Goal: Task Accomplishment & Management: Use online tool/utility

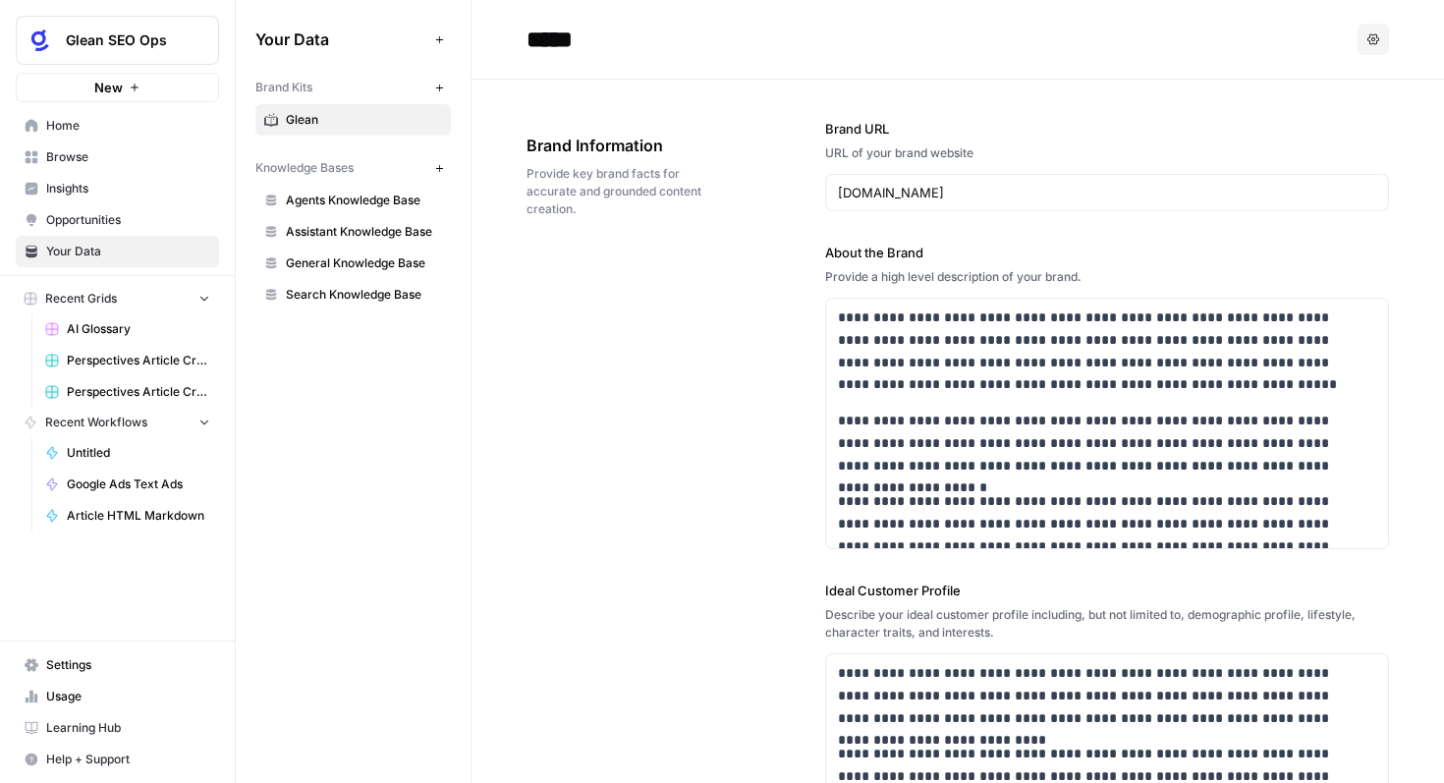
click at [99, 213] on span "Opportunities" at bounding box center [128, 220] width 164 height 18
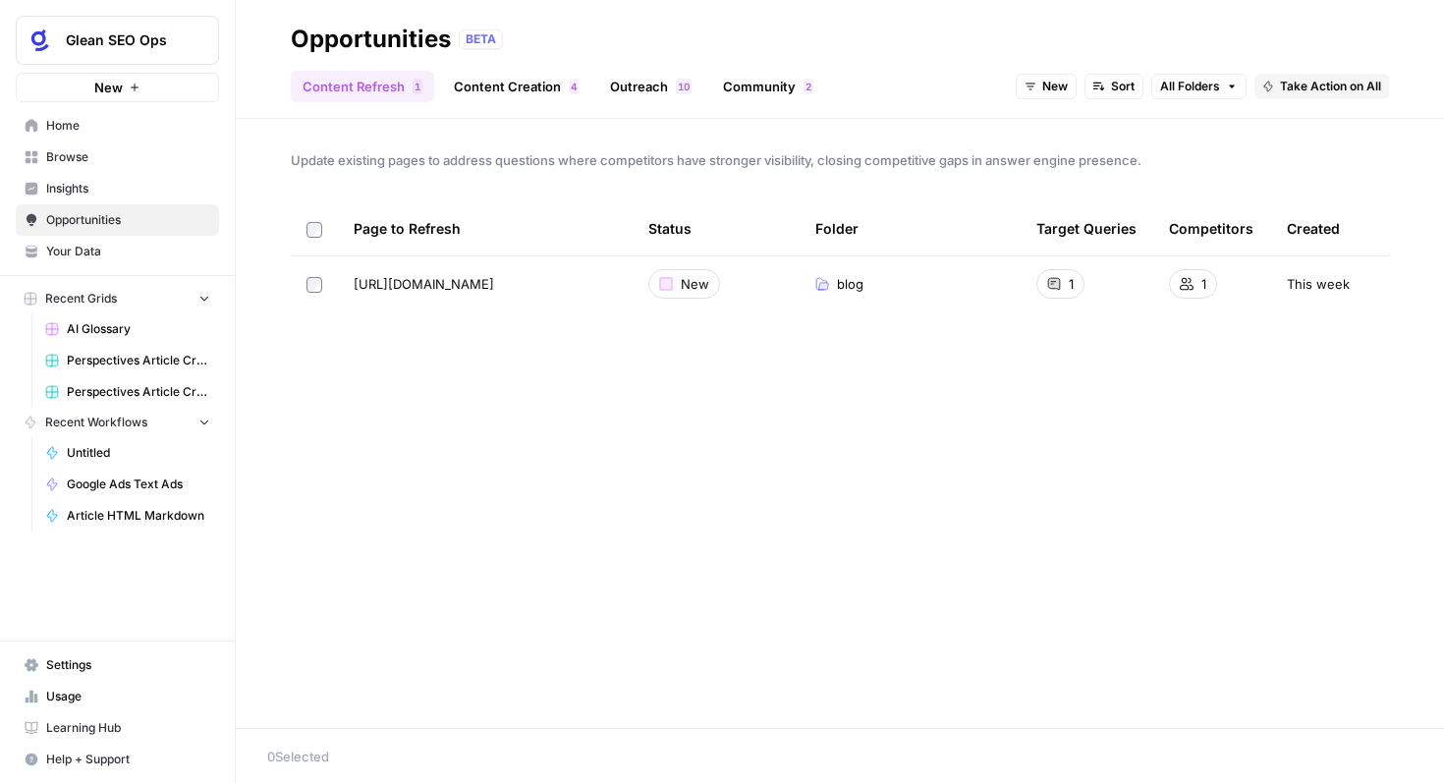
click at [79, 208] on link "Opportunities" at bounding box center [117, 219] width 203 height 31
click at [81, 201] on link "Insights" at bounding box center [117, 188] width 203 height 31
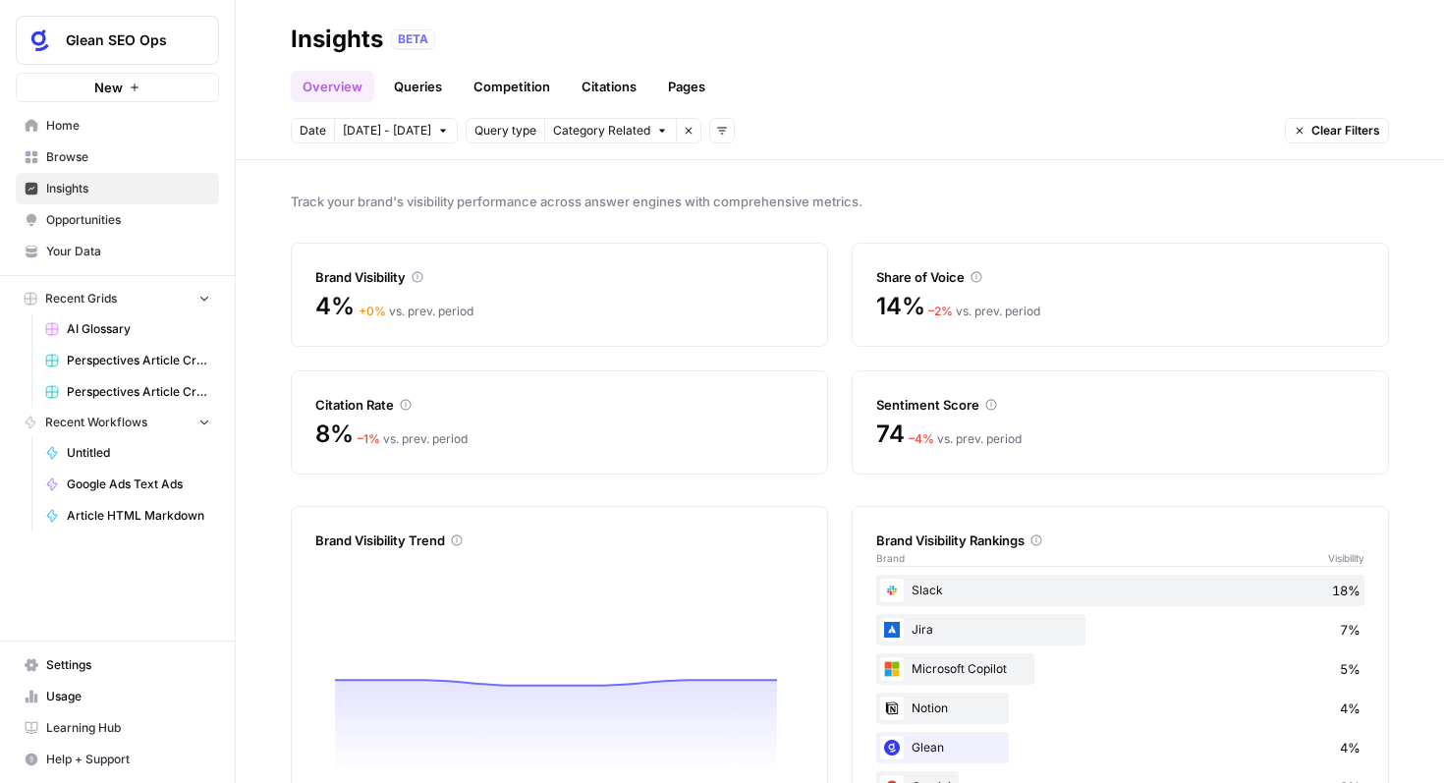
click at [85, 167] on link "Browse" at bounding box center [117, 156] width 203 height 31
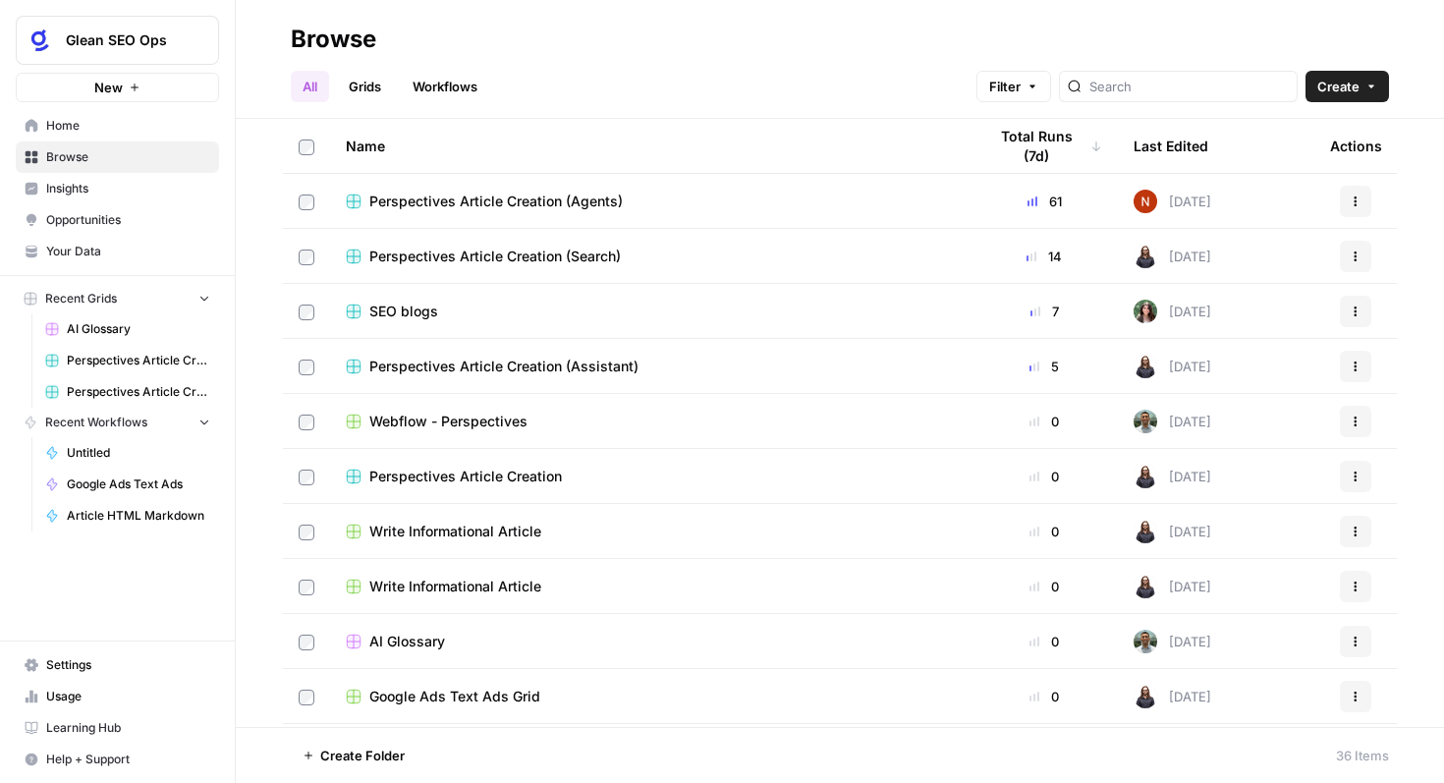
click at [94, 187] on span "Insights" at bounding box center [128, 189] width 164 height 18
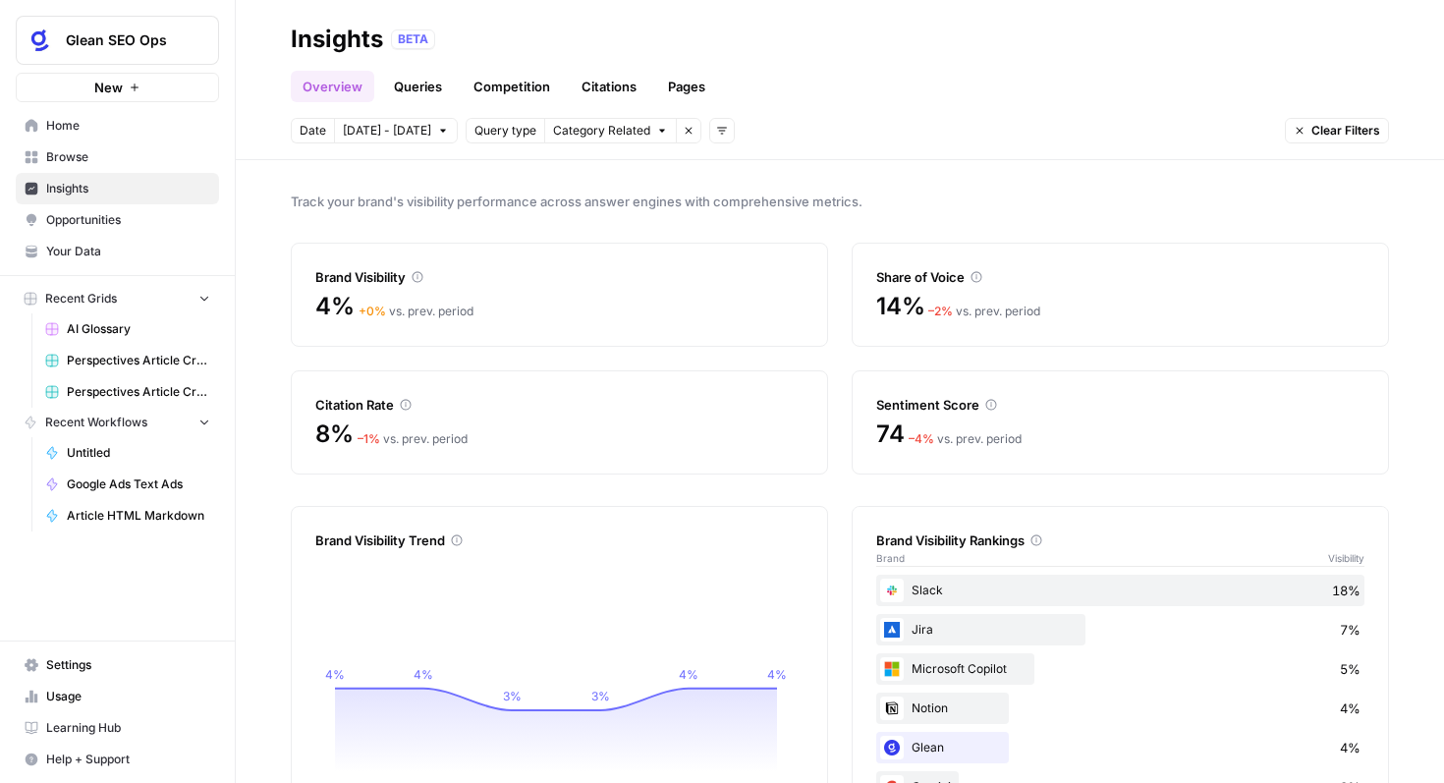
click at [16, 173] on link "Insights" at bounding box center [117, 188] width 203 height 31
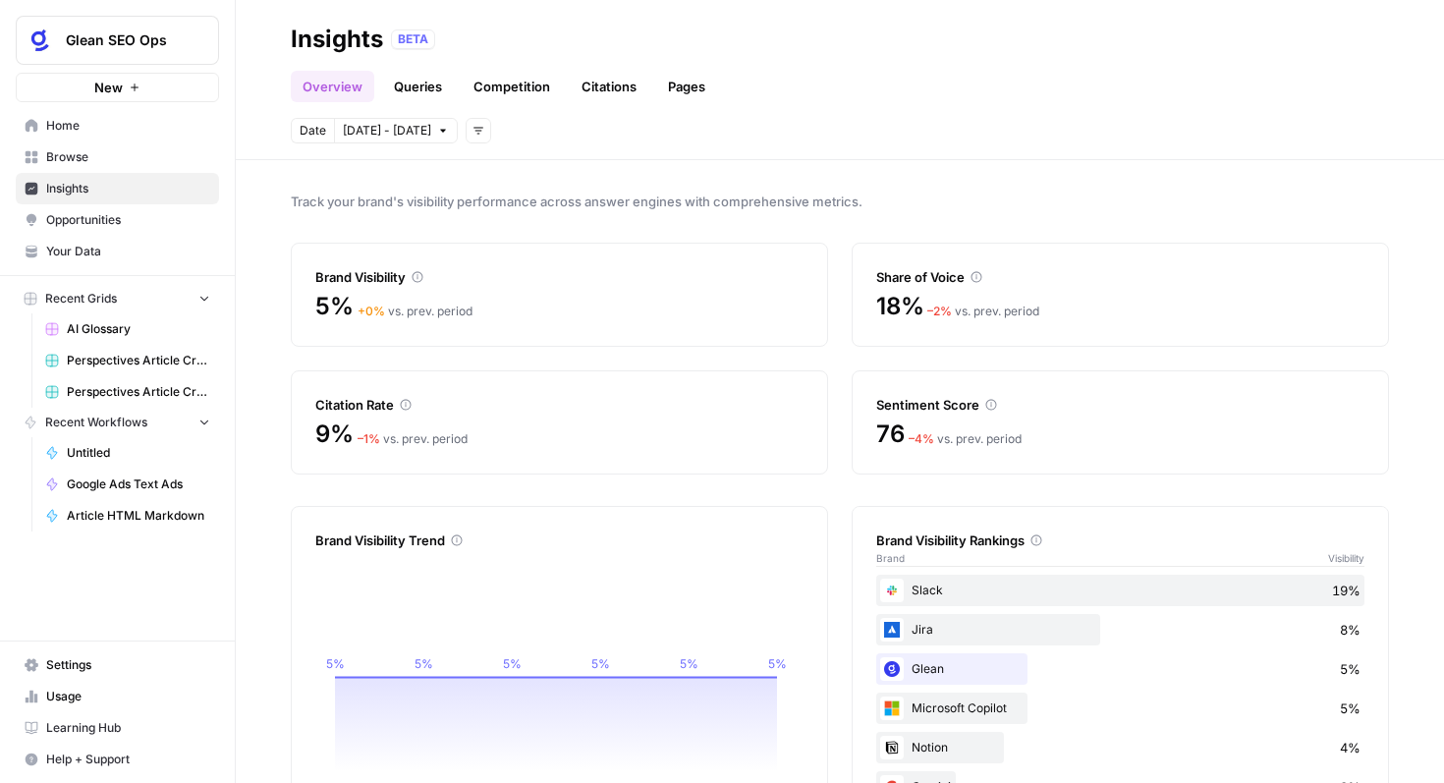
click at [428, 134] on button "Sep 30 - Oct 6" at bounding box center [396, 131] width 124 height 26
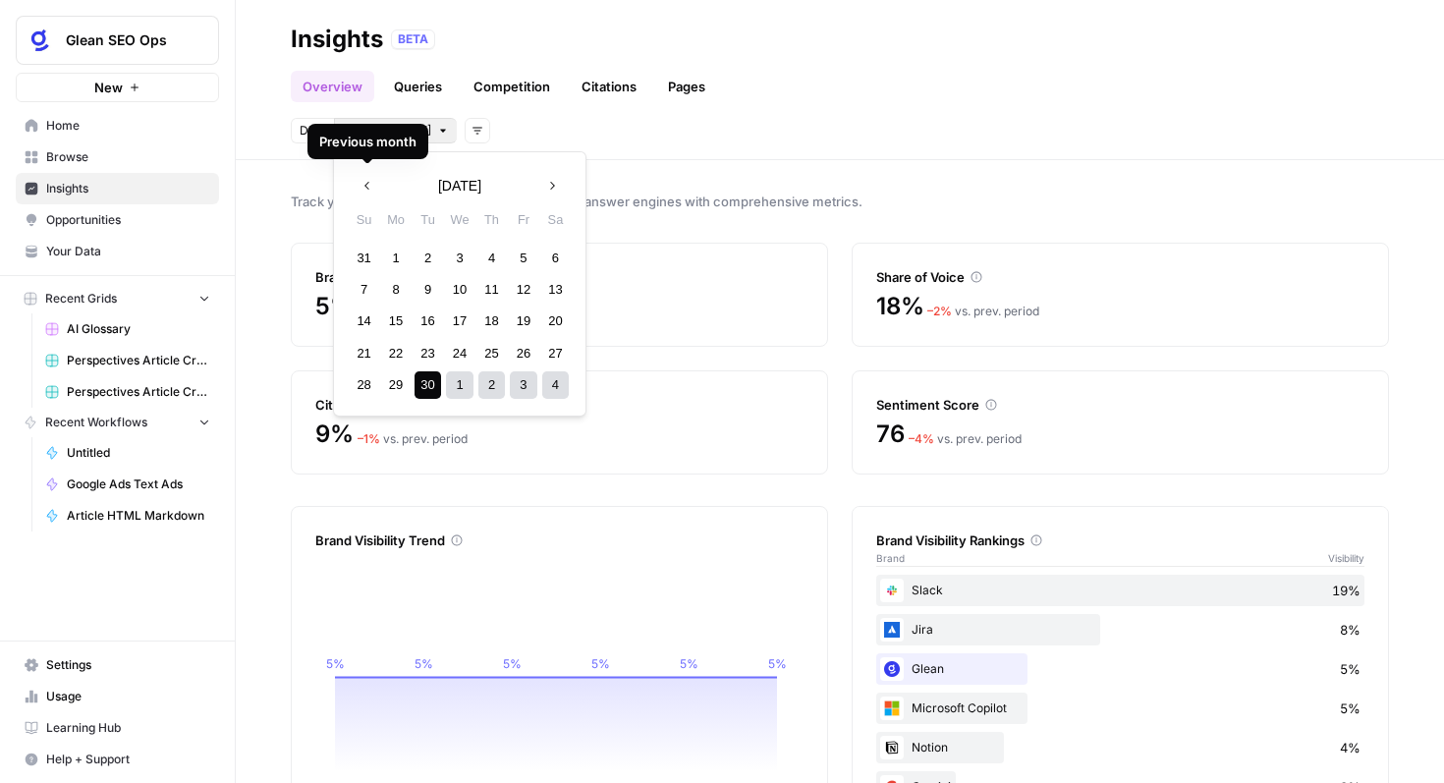
click at [520, 132] on div "Date Sep 30 - Oct 6 Add filters" at bounding box center [840, 131] width 1098 height 26
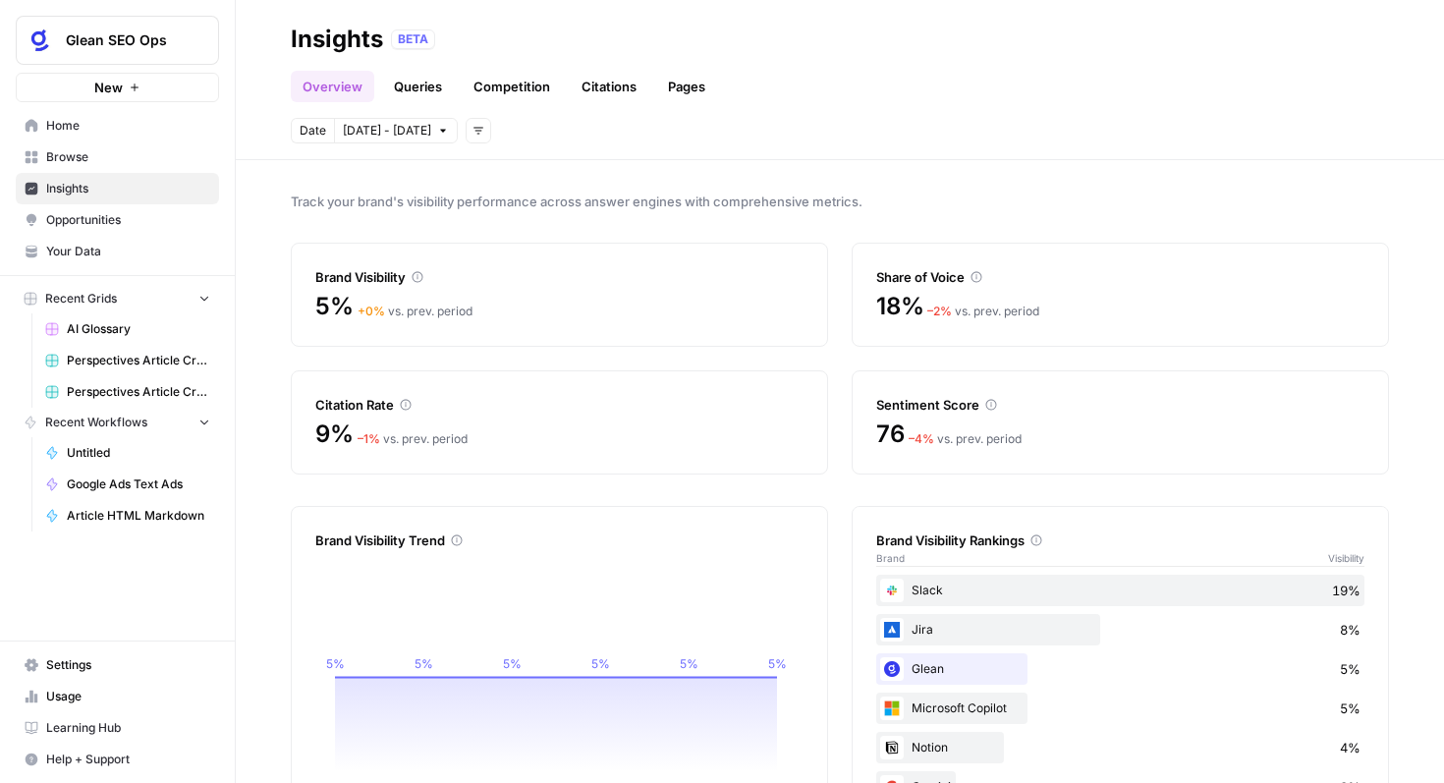
click at [466, 132] on button "Add filters" at bounding box center [479, 131] width 26 height 26
click at [553, 141] on div "Date Sep 30 - Oct 6 Add filters" at bounding box center [840, 131] width 1098 height 26
click at [388, 132] on span "Sep 30 - Oct 6" at bounding box center [387, 131] width 88 height 18
click at [478, 137] on button "Add filters" at bounding box center [479, 131] width 26 height 26
click at [530, 231] on span "Query Type" at bounding box center [510, 229] width 70 height 20
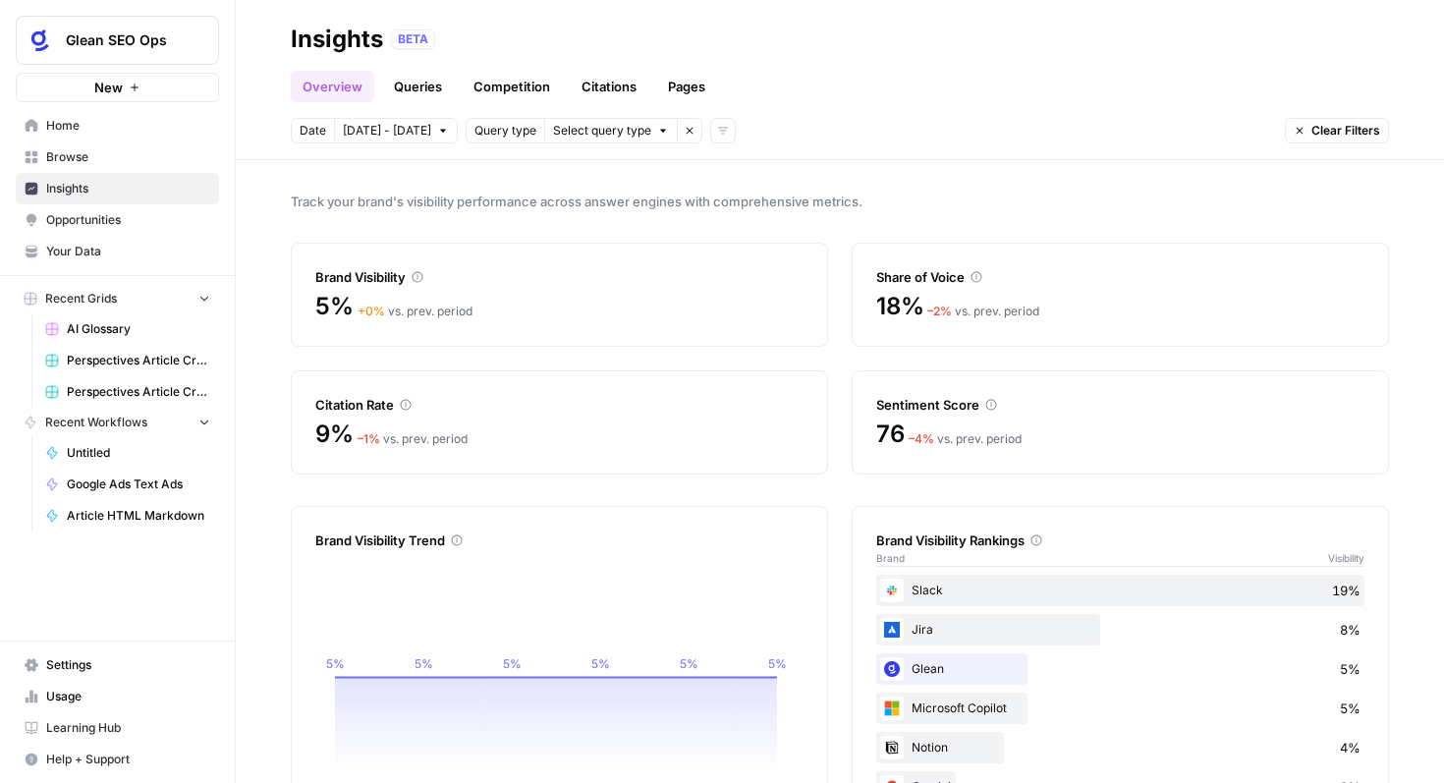
click at [618, 135] on span "Select query type" at bounding box center [602, 131] width 98 height 18
click at [685, 134] on icon "button" at bounding box center [690, 131] width 12 height 12
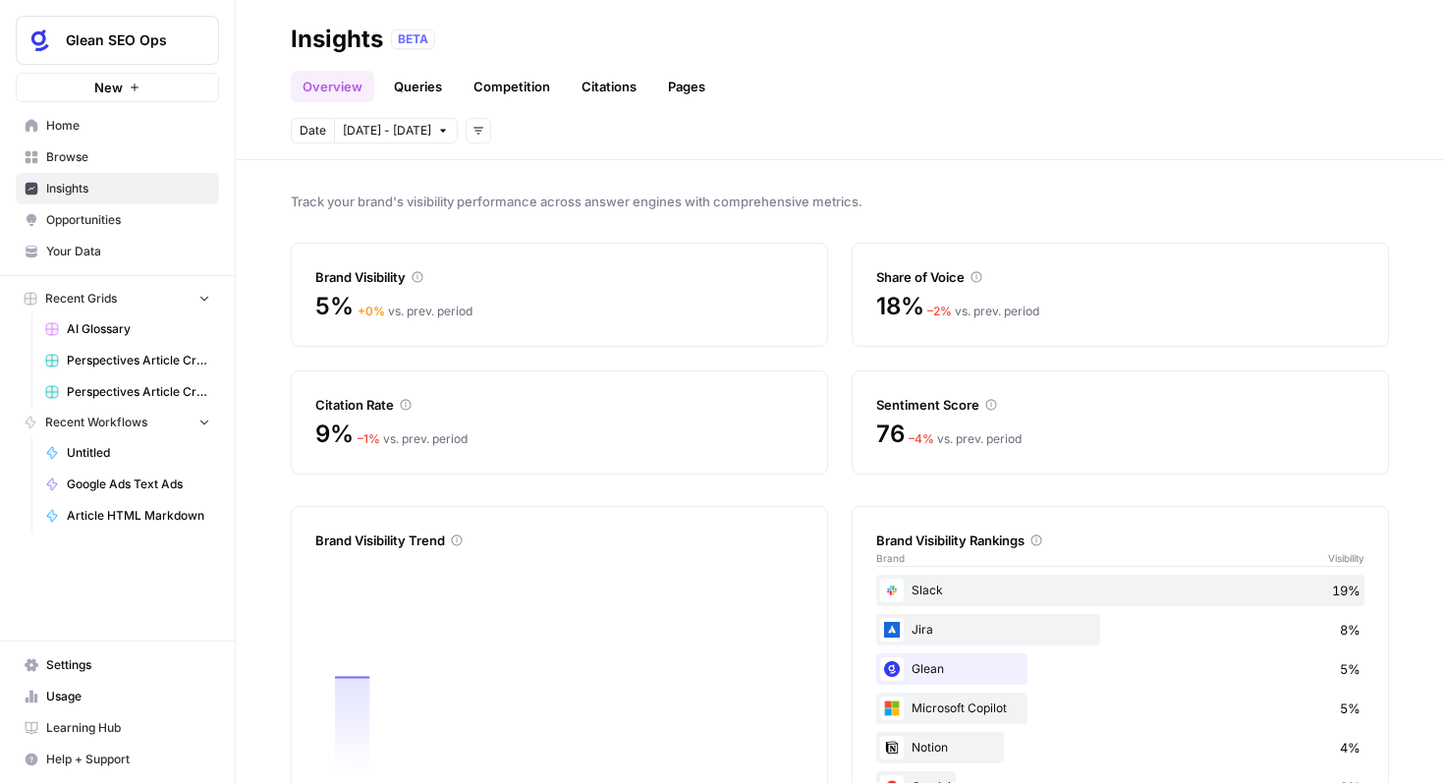
click at [473, 130] on icon "button" at bounding box center [478, 131] width 10 height 7
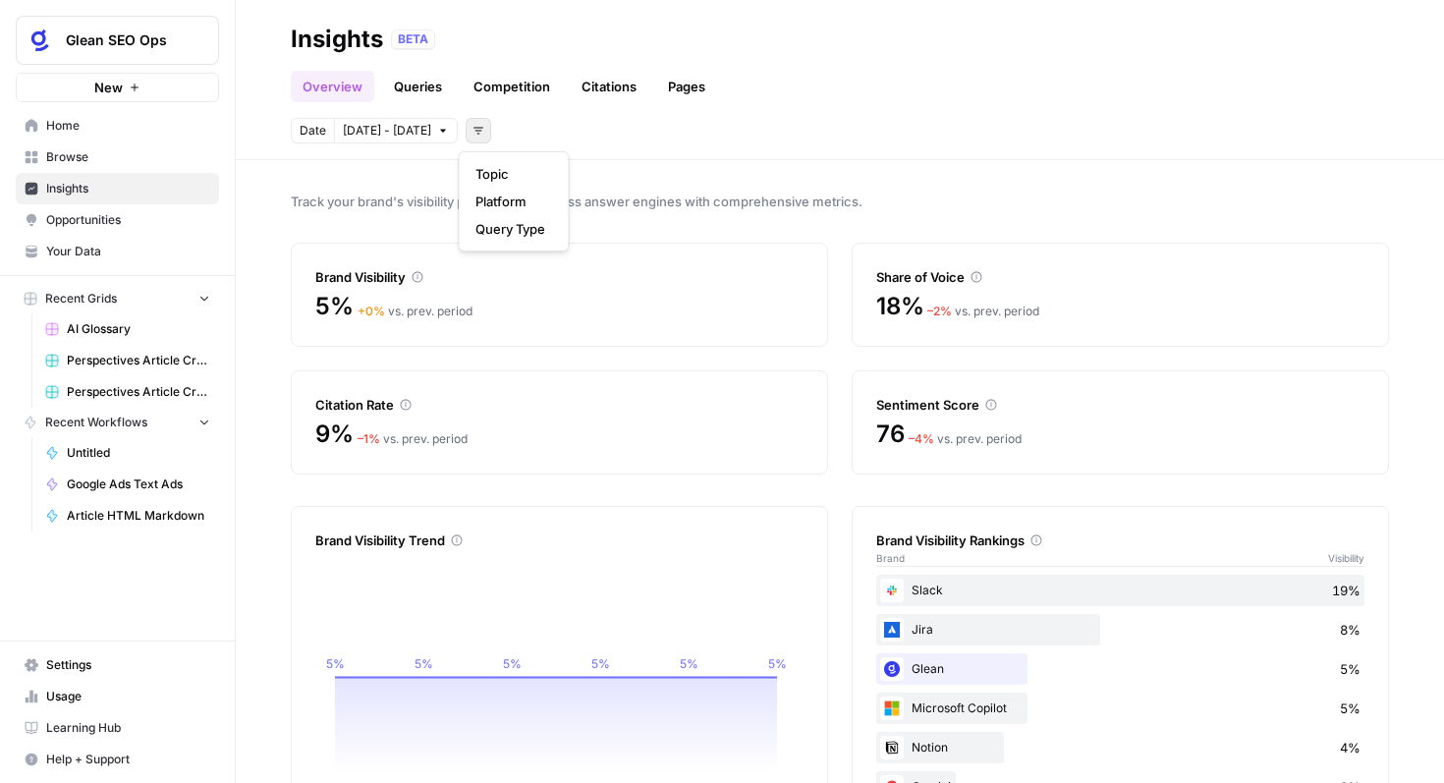
click at [416, 128] on span "Sep 30 - Oct 6" at bounding box center [387, 131] width 88 height 18
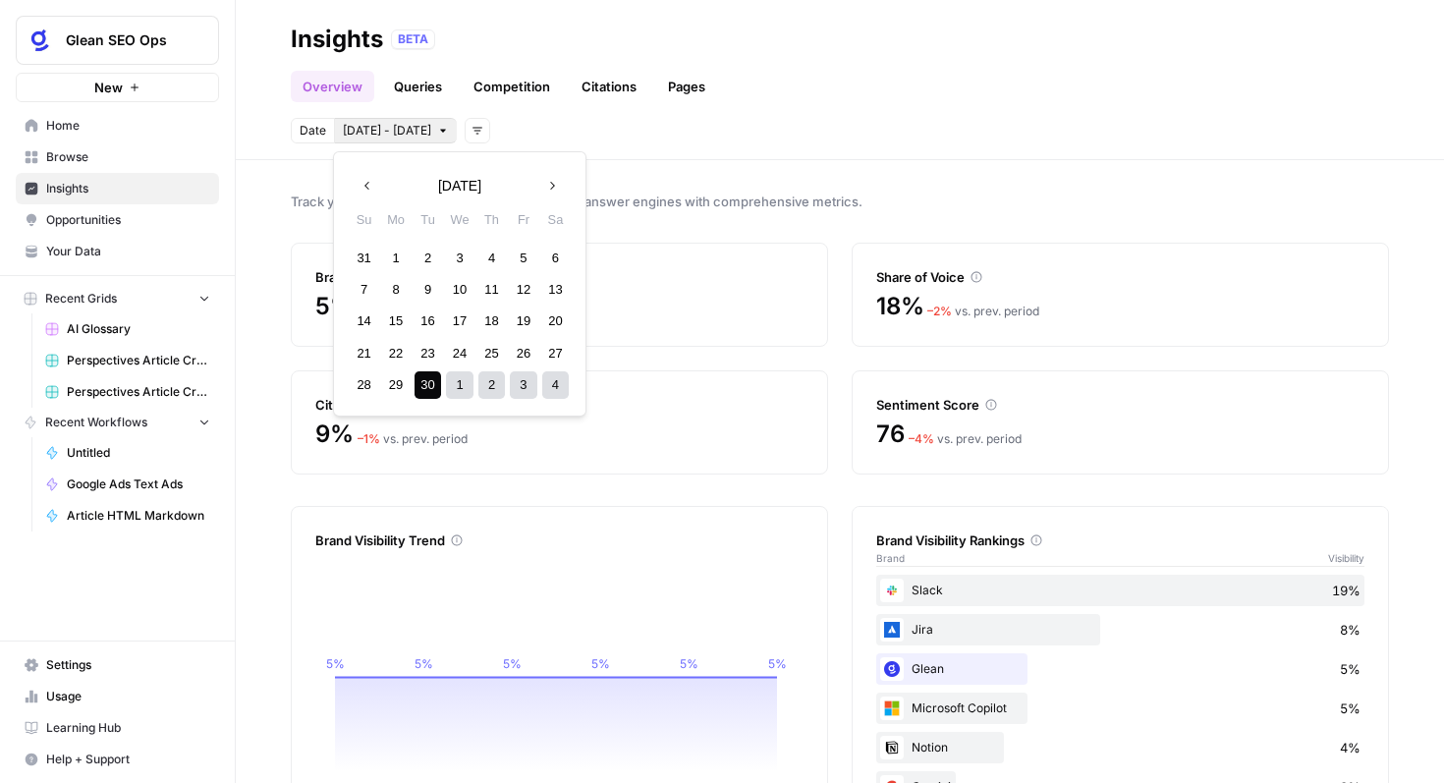
click at [306, 126] on span "Date" at bounding box center [313, 131] width 27 height 18
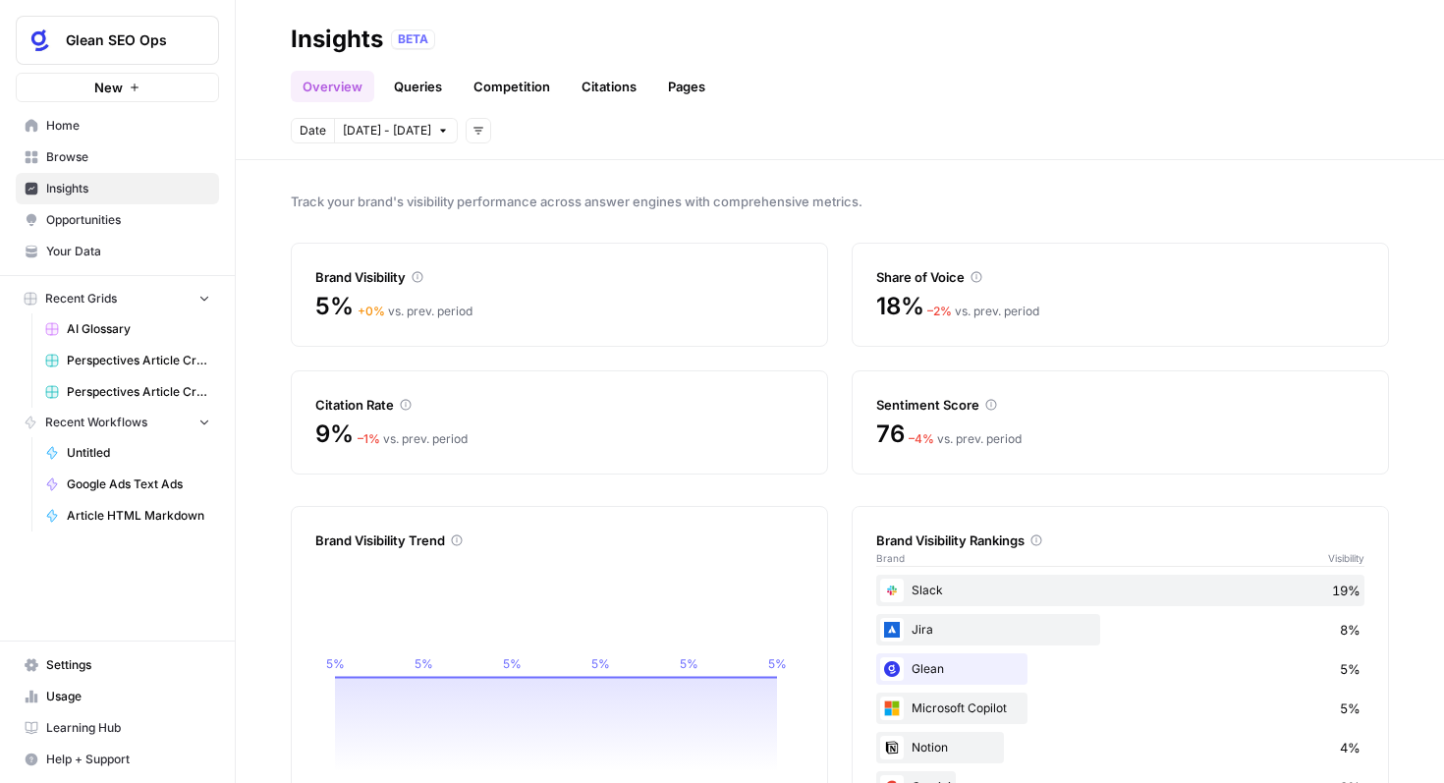
click at [306, 126] on span "Date" at bounding box center [313, 131] width 27 height 18
click at [309, 130] on span "Date" at bounding box center [313, 131] width 27 height 18
click at [658, 166] on div "Track your brand's visibility performance across answer engines with comprehens…" at bounding box center [840, 471] width 1208 height 623
click at [420, 296] on div "5% + 0 % vs. prev. period" at bounding box center [559, 306] width 488 height 31
click at [419, 292] on div "5% + 0 % vs. prev. period" at bounding box center [559, 306] width 488 height 31
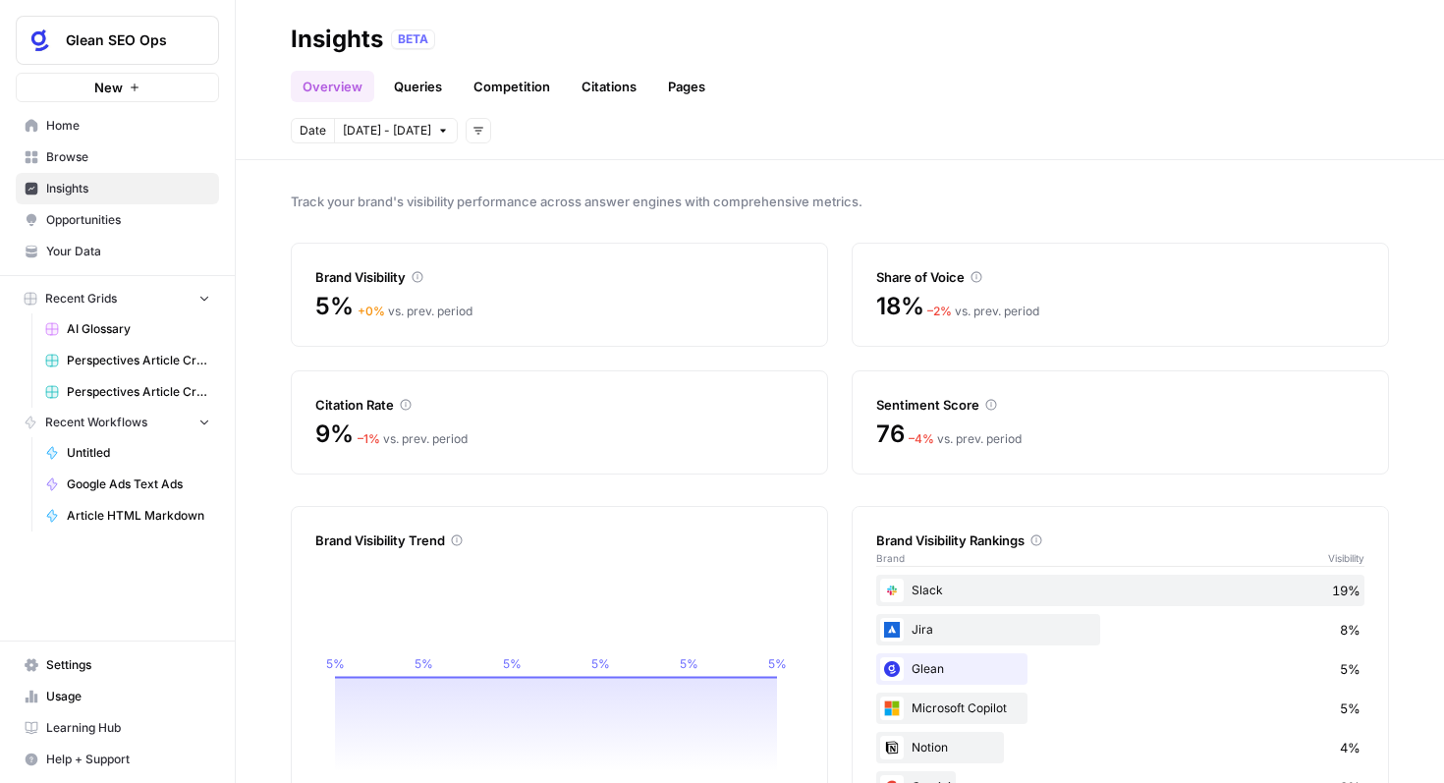
click at [419, 277] on icon at bounding box center [417, 277] width 11 height 11
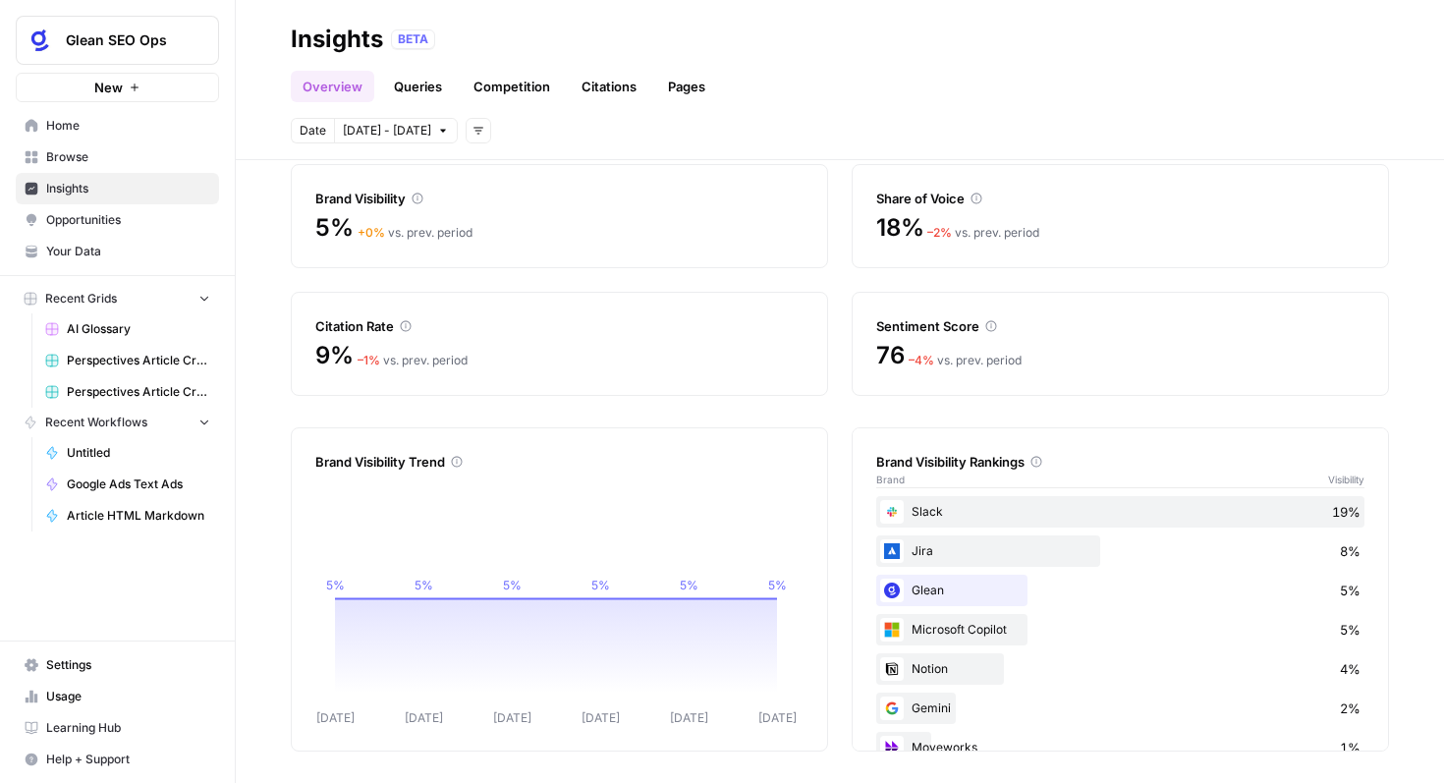
click at [416, 93] on link "Queries" at bounding box center [418, 86] width 72 height 31
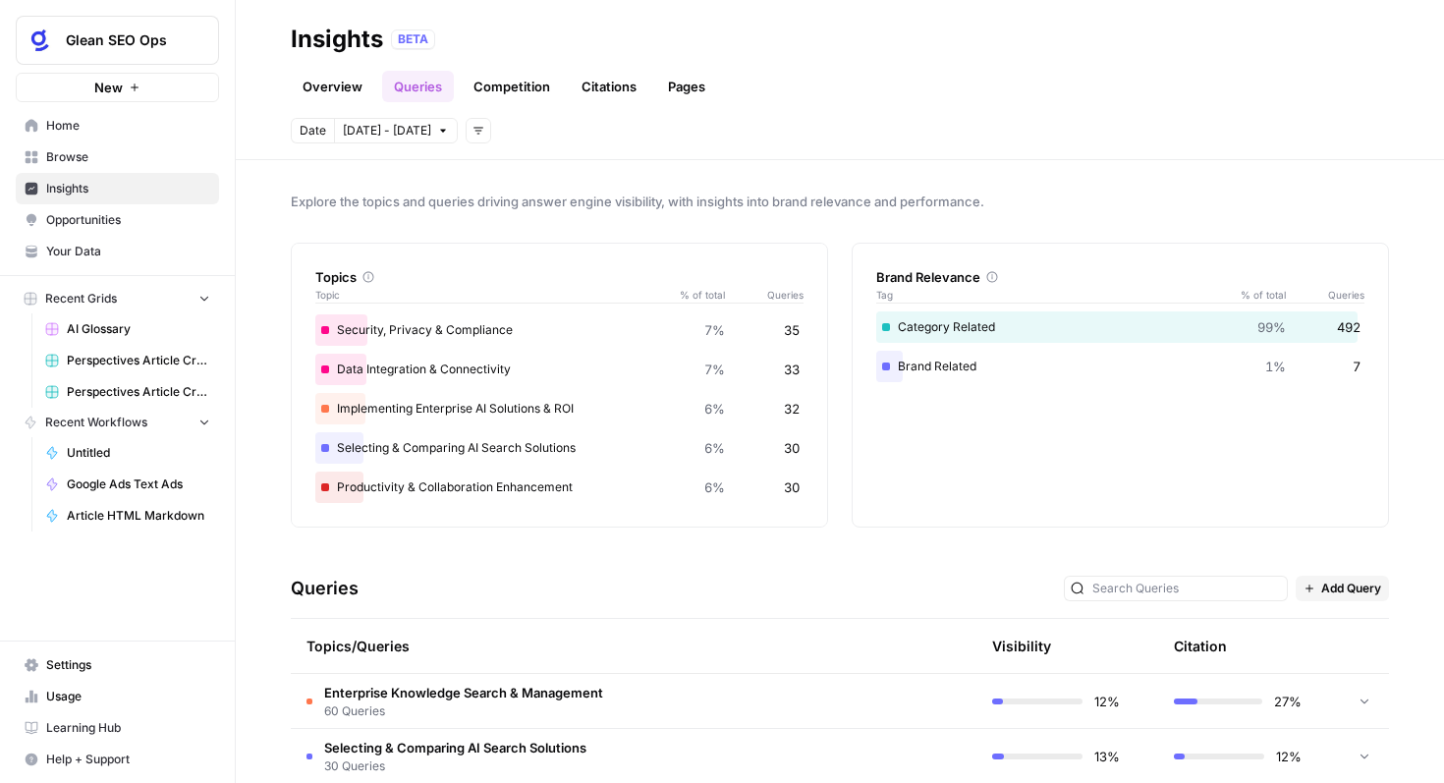
click at [501, 89] on link "Competition" at bounding box center [512, 86] width 100 height 31
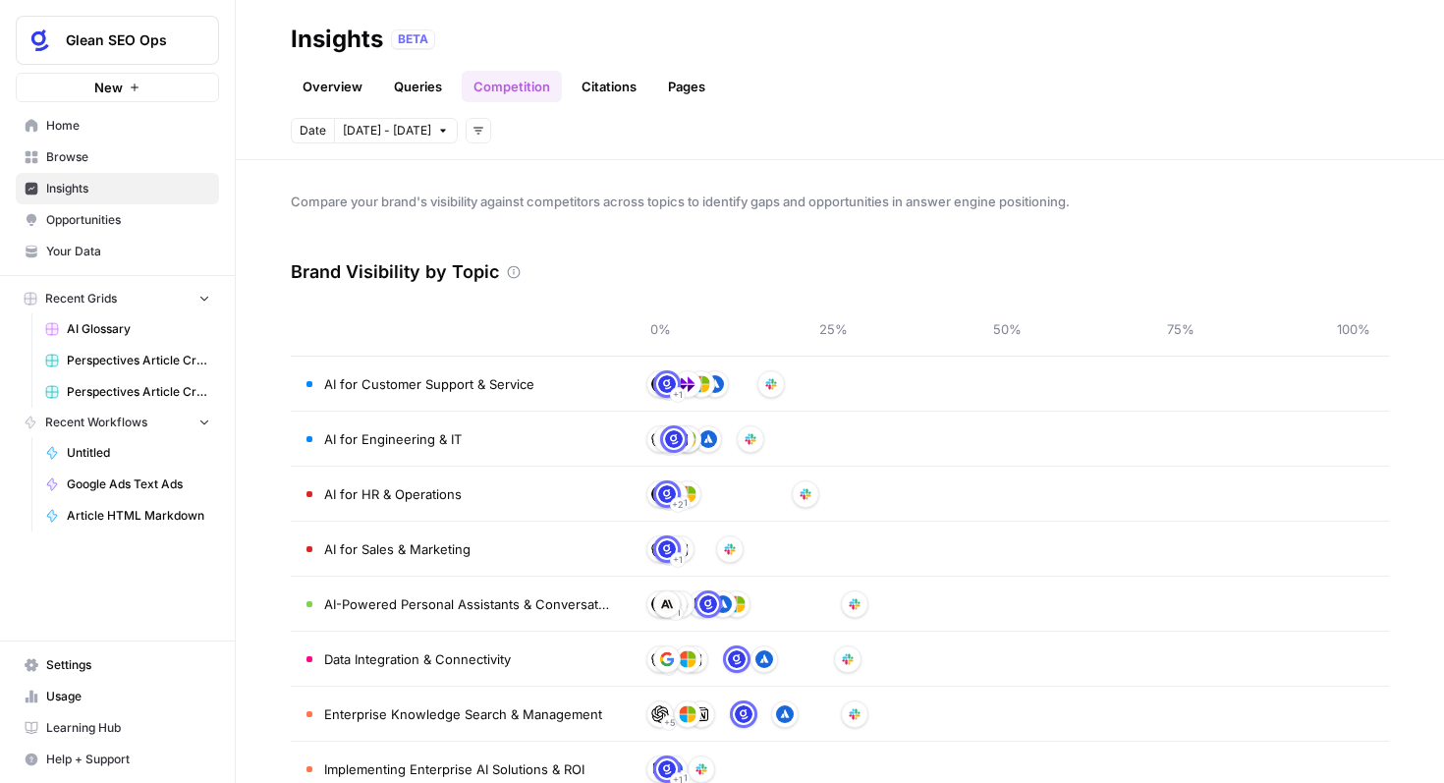
click at [417, 94] on link "Queries" at bounding box center [418, 86] width 72 height 31
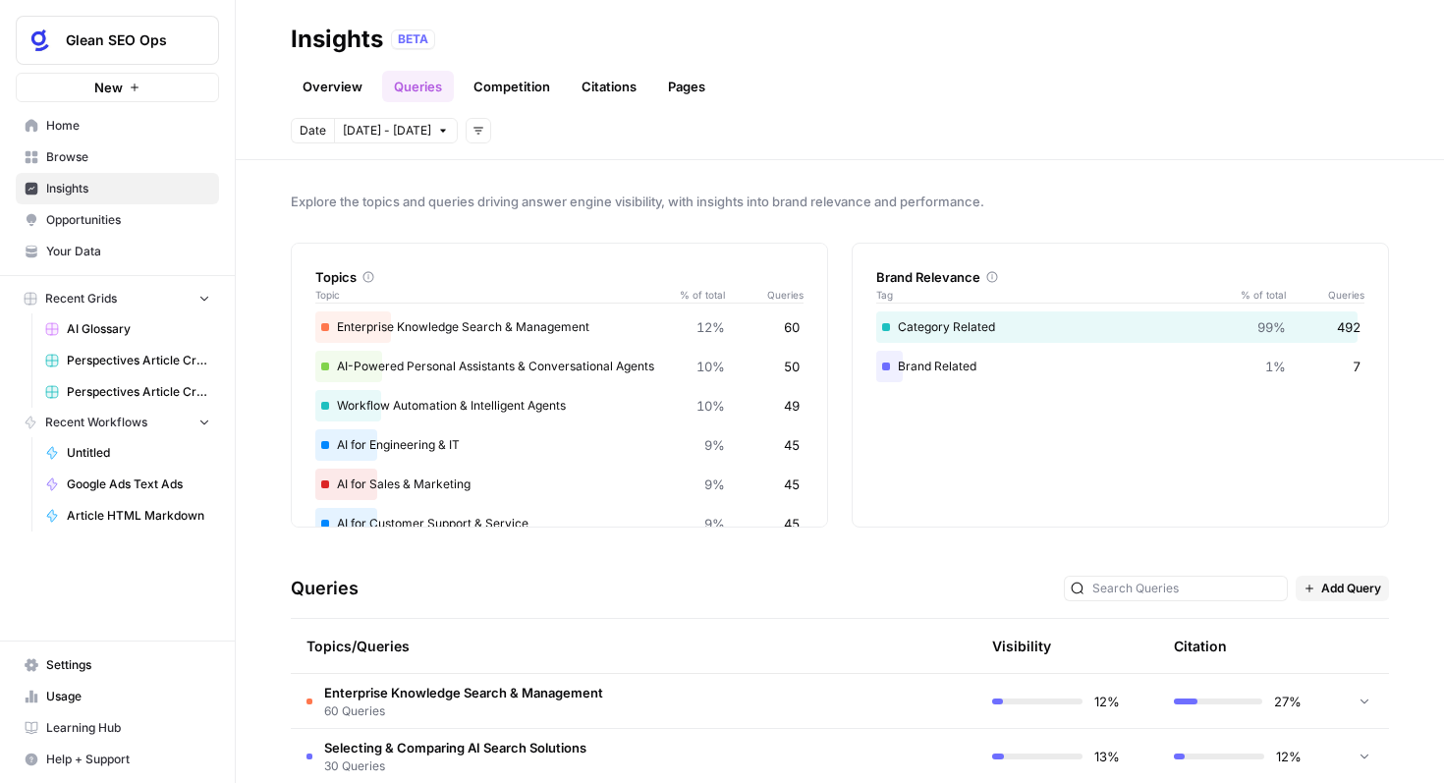
click at [472, 126] on icon "button" at bounding box center [478, 131] width 12 height 12
drag, startPoint x: 466, startPoint y: 126, endPoint x: 413, endPoint y: 135, distance: 52.8
click at [472, 127] on icon "button" at bounding box center [478, 131] width 12 height 12
click at [413, 135] on span "Sep 30 - Oct 6" at bounding box center [387, 131] width 88 height 18
click at [615, 132] on div "Date Sep 30 - Oct 6 Add filters" at bounding box center [840, 131] width 1098 height 26
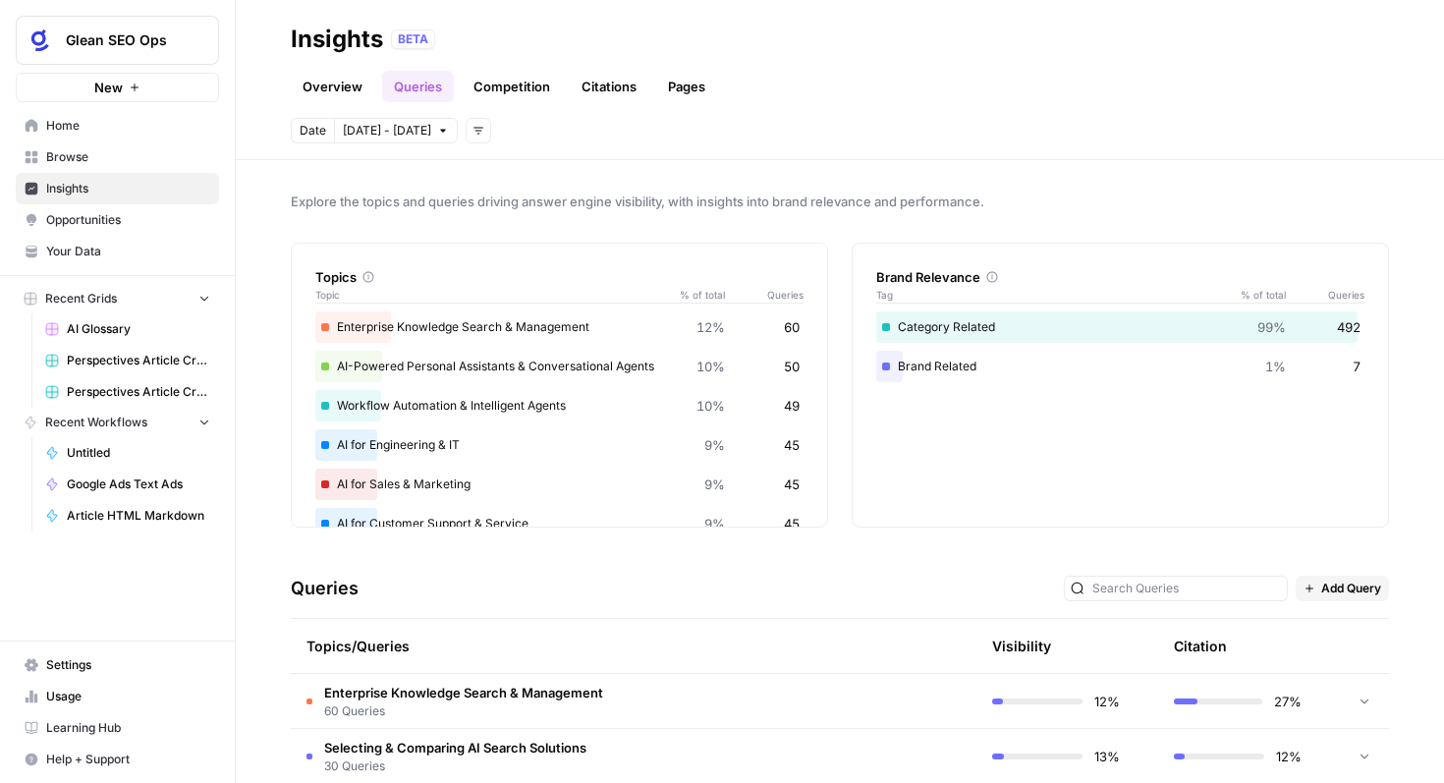
click at [388, 122] on button "Sep 30 - Oct 6" at bounding box center [396, 131] width 124 height 26
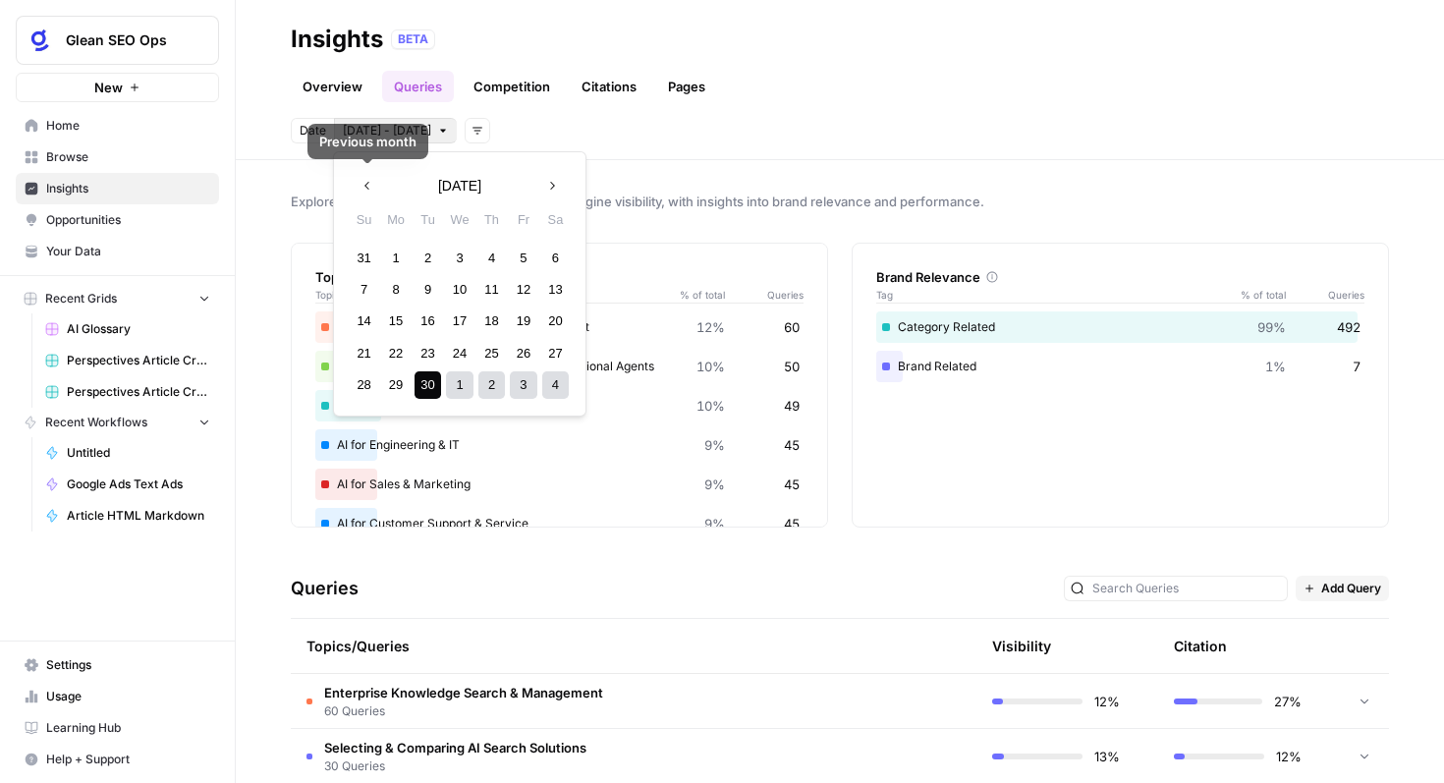
drag, startPoint x: 404, startPoint y: 297, endPoint x: 412, endPoint y: 313, distance: 18.5
click at [404, 298] on div "8" at bounding box center [396, 289] width 27 height 27
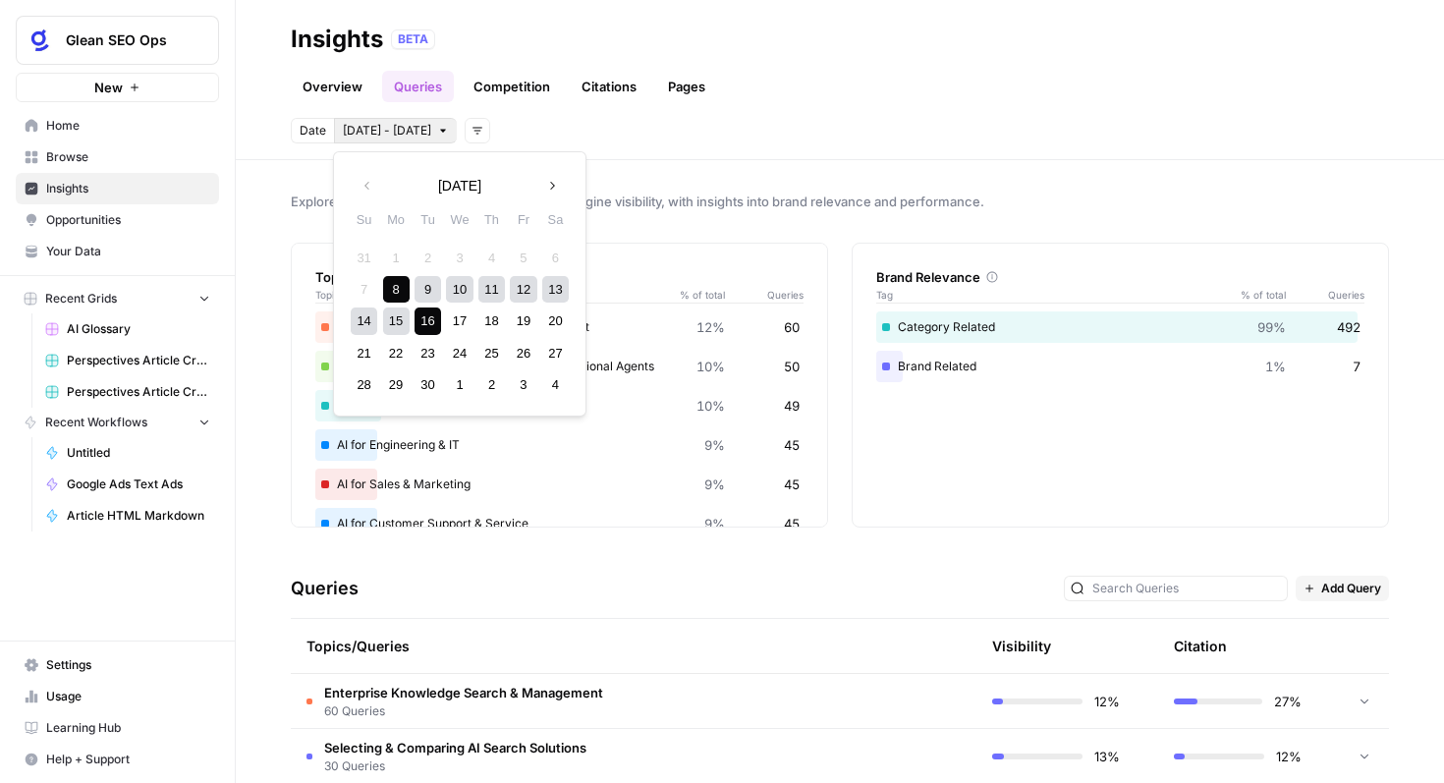
click at [428, 324] on div "16" at bounding box center [427, 320] width 27 height 27
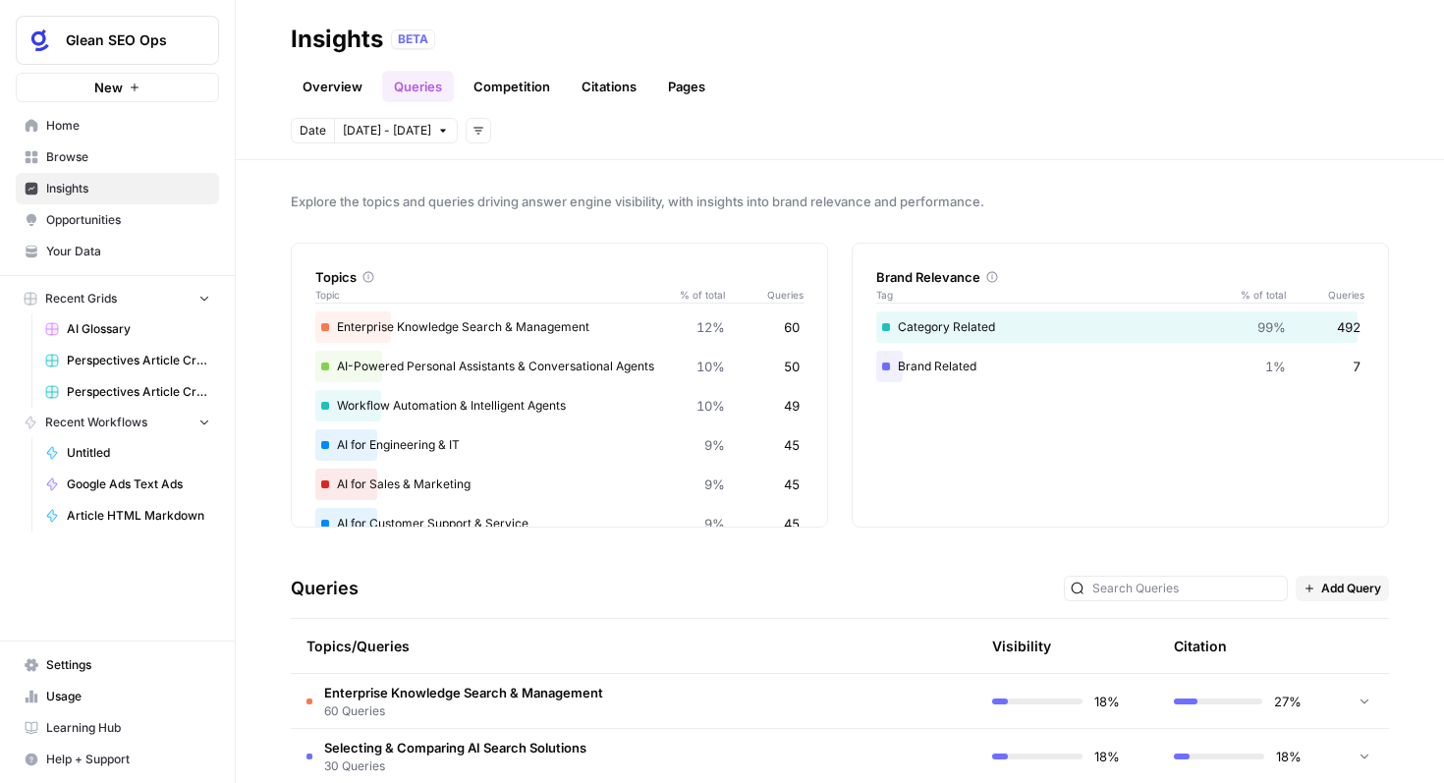
click at [414, 143] on header "Insights BETA Overview Queries Competition Citations Pages Date Sep 8 - Sep 16 …" at bounding box center [840, 80] width 1208 height 160
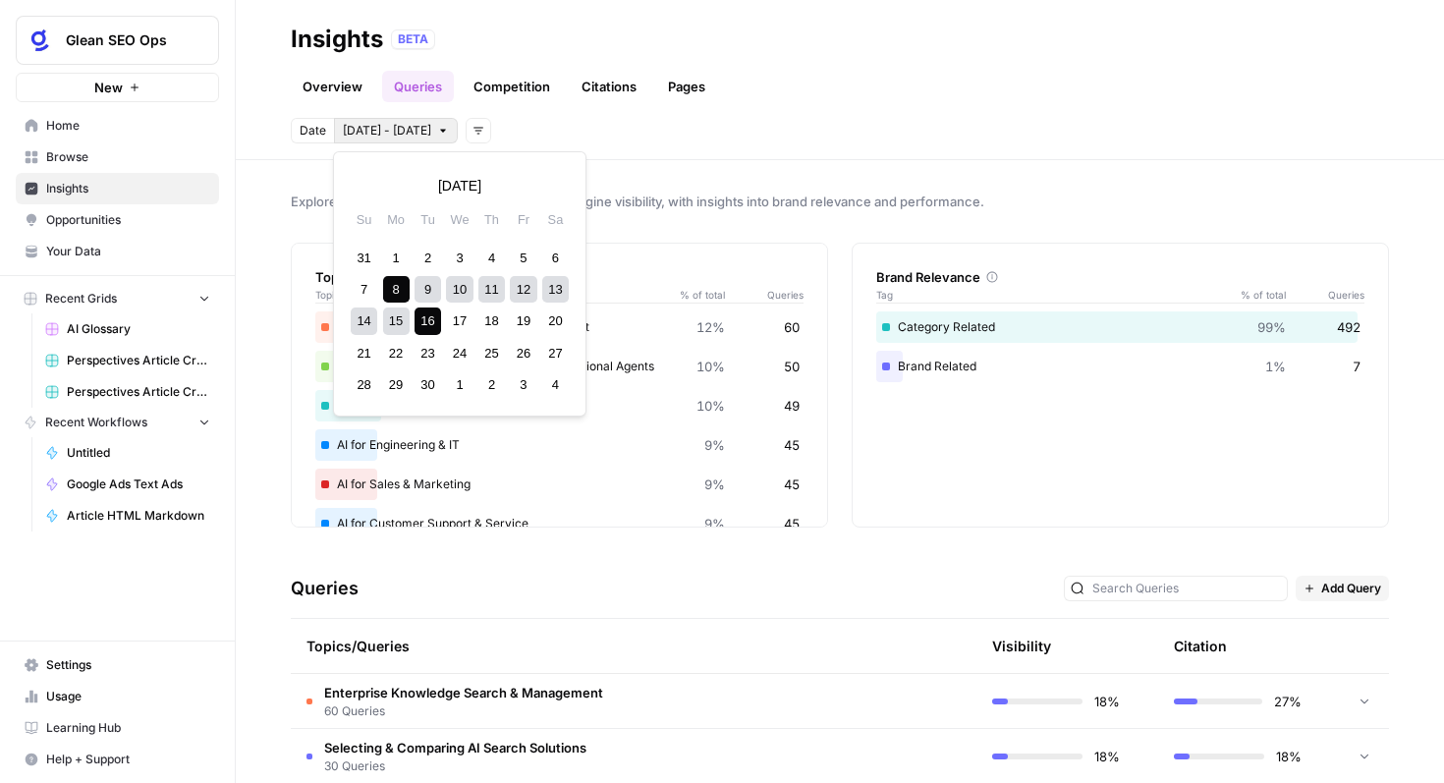
click at [414, 132] on span "Sep 8 - Sep 16" at bounding box center [387, 131] width 88 height 18
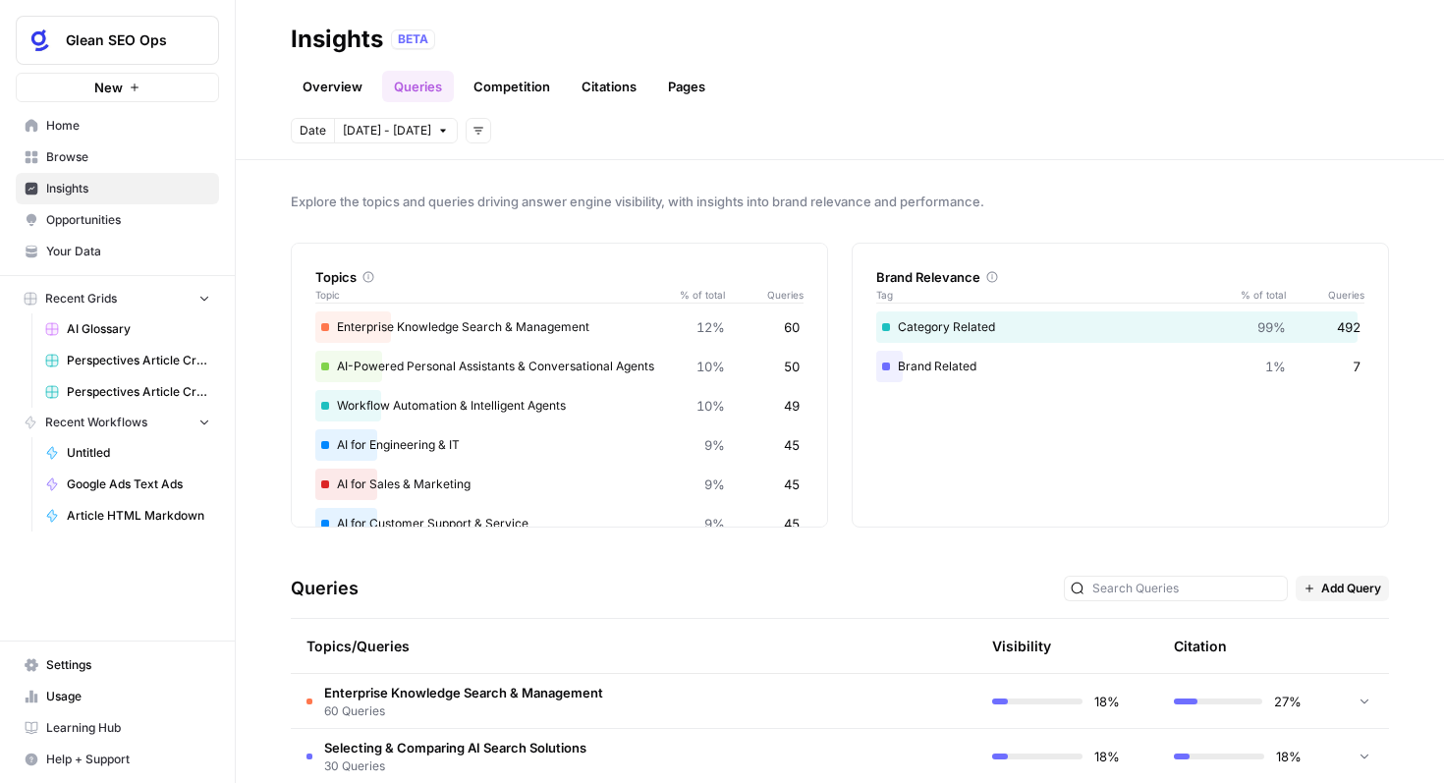
click at [874, 194] on span "Explore the topics and queries driving answer engine visibility, with insights …" at bounding box center [840, 202] width 1098 height 20
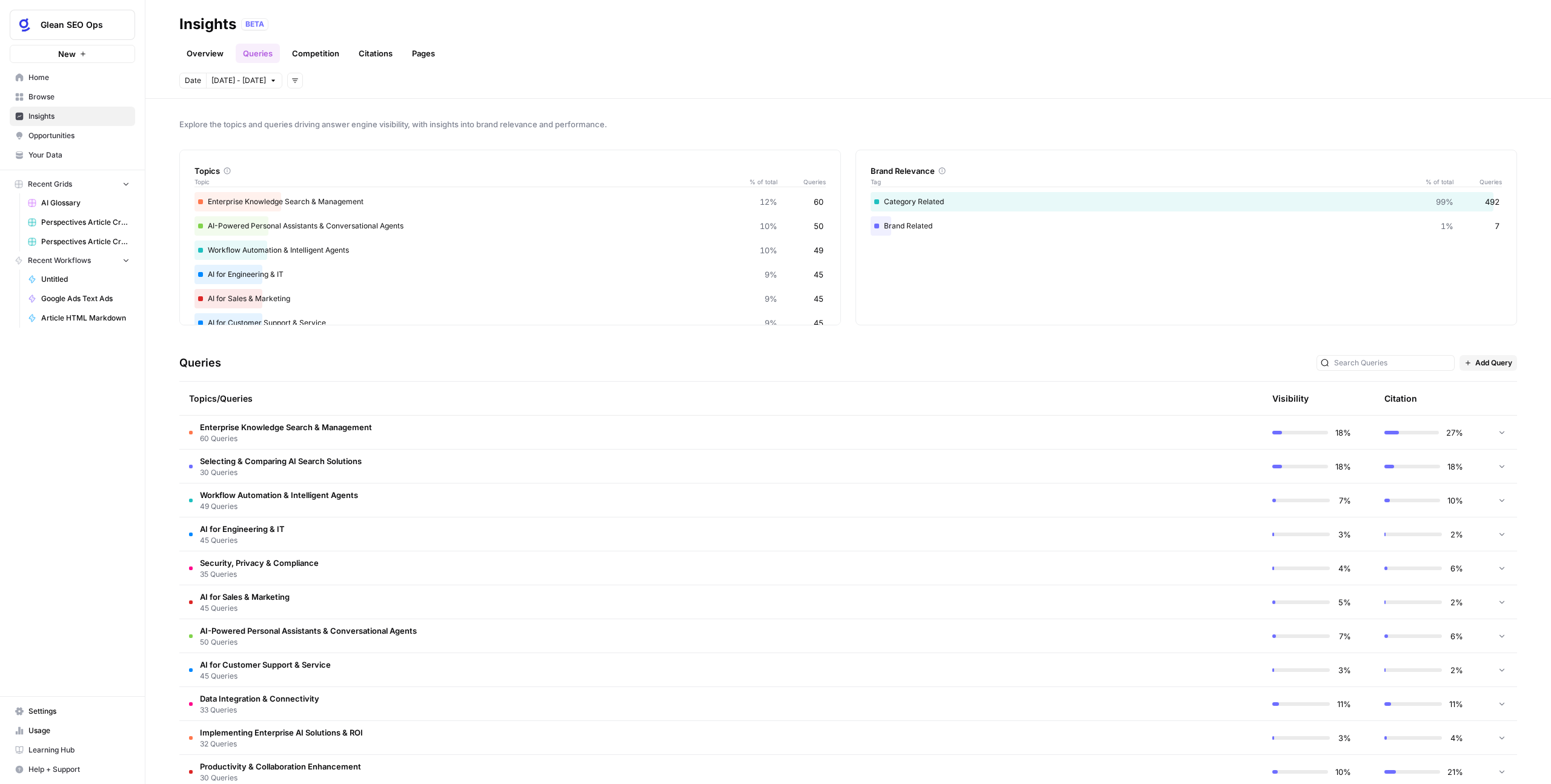
click at [263, 427] on span "Enterprise Knowledge Search & Management" at bounding box center [286, 427] width 172 height 12
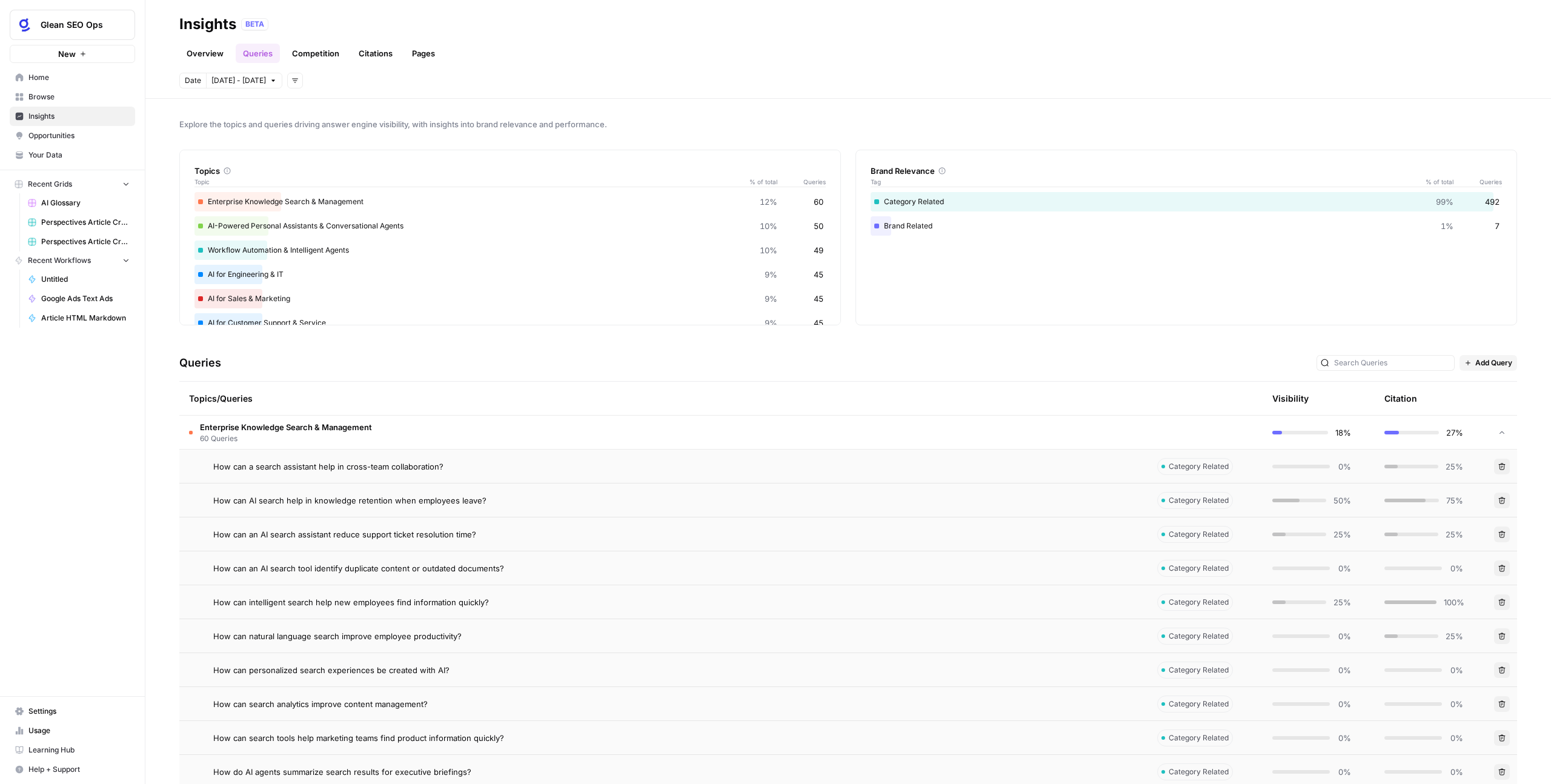
click at [890, 468] on span "Category Related" at bounding box center [1199, 466] width 60 height 11
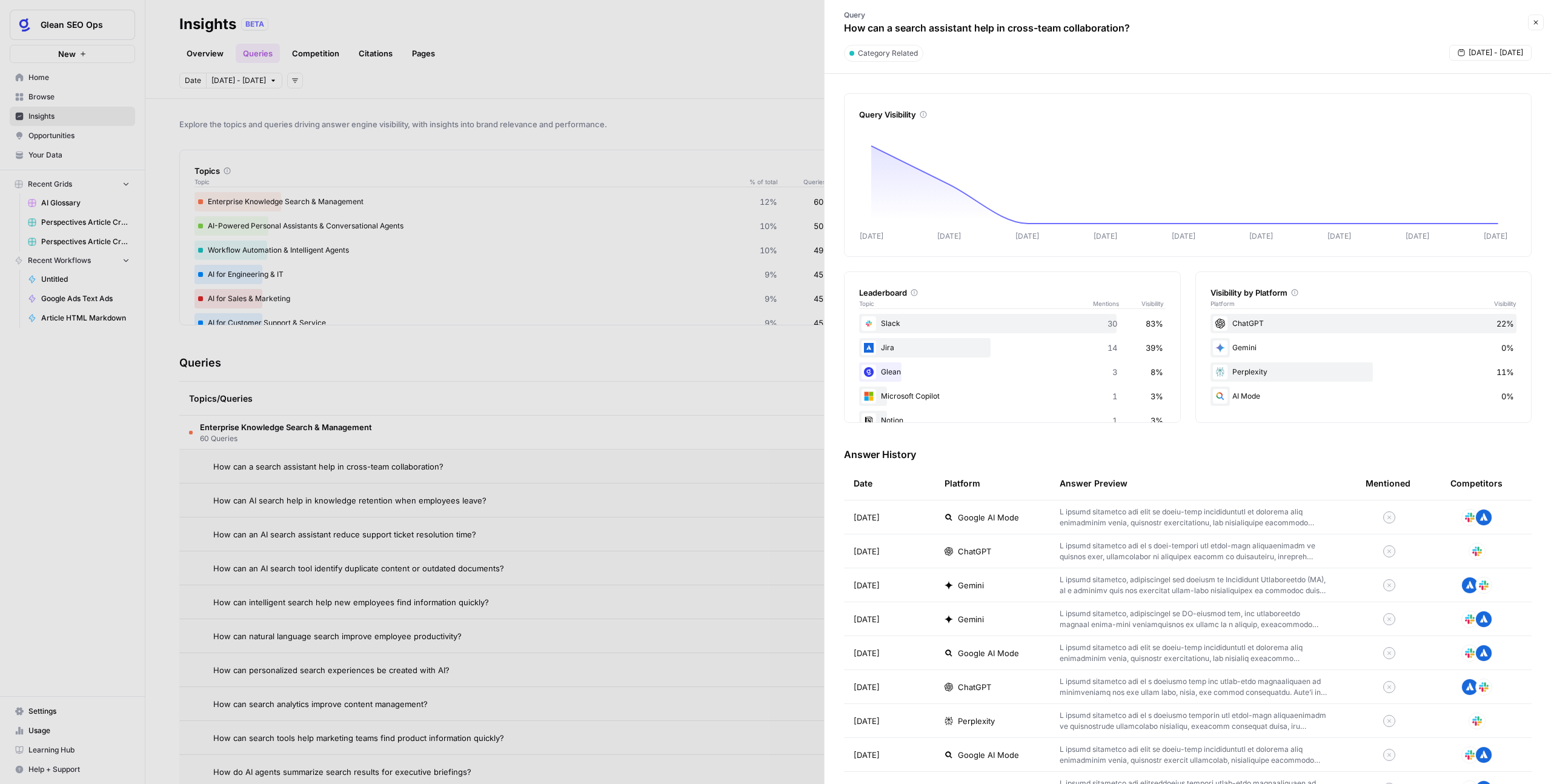
click at [890, 469] on div "Answer Preview" at bounding box center [1203, 483] width 287 height 33
click at [890, 28] on button "Close" at bounding box center [1536, 23] width 16 height 16
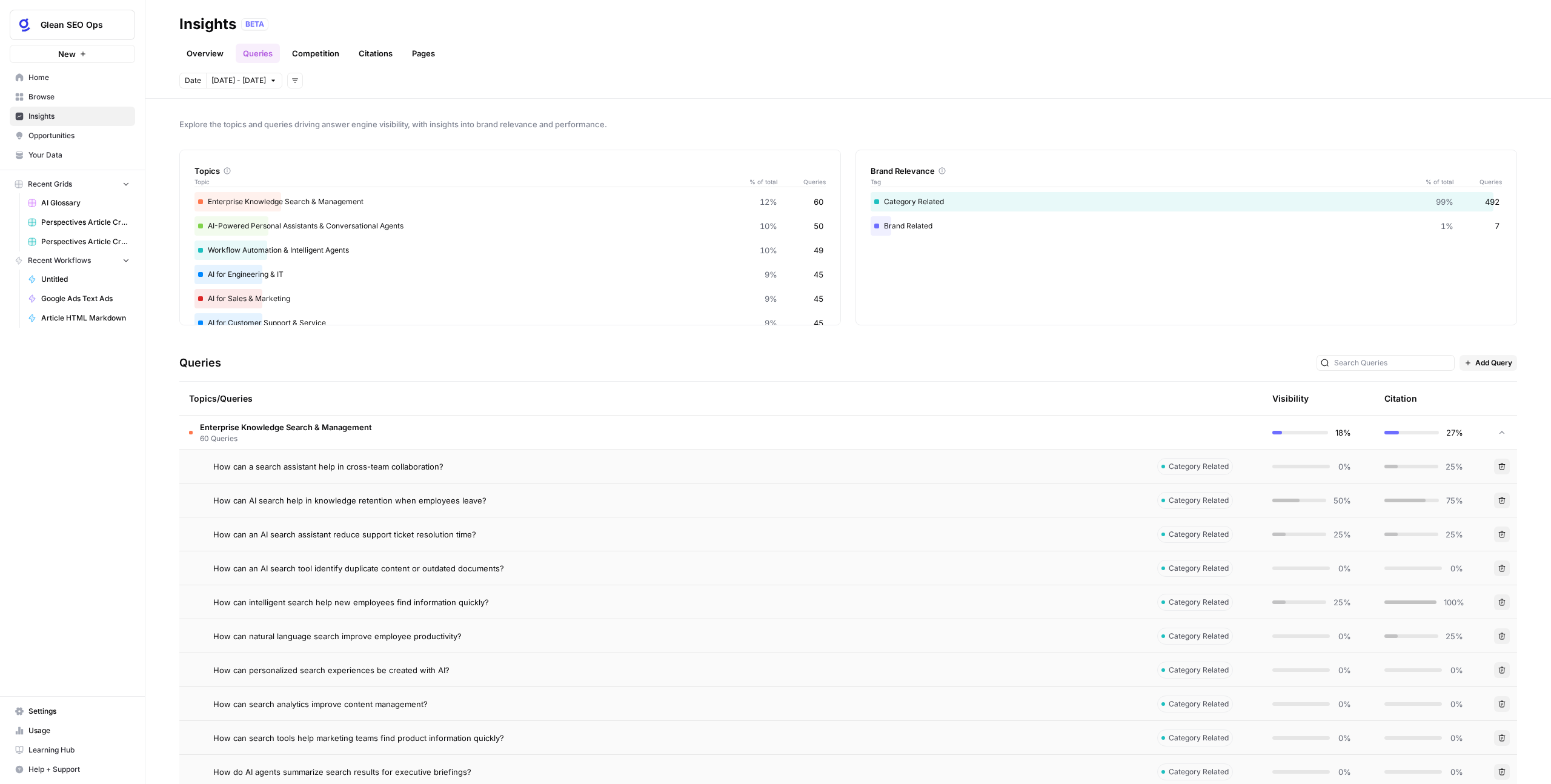
click at [211, 56] on link "Overview" at bounding box center [205, 53] width 51 height 19
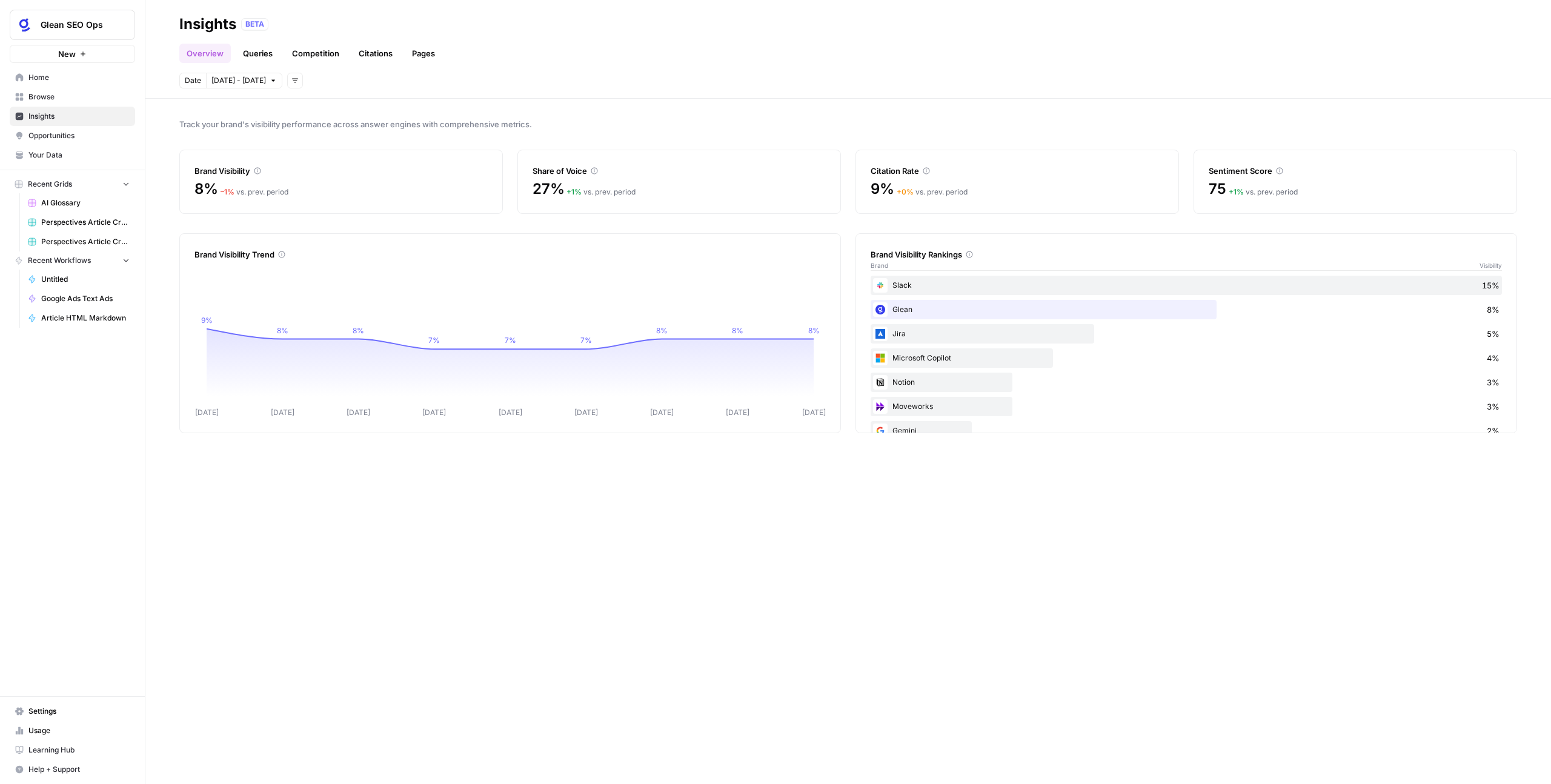
click at [254, 46] on link "Queries" at bounding box center [258, 53] width 44 height 19
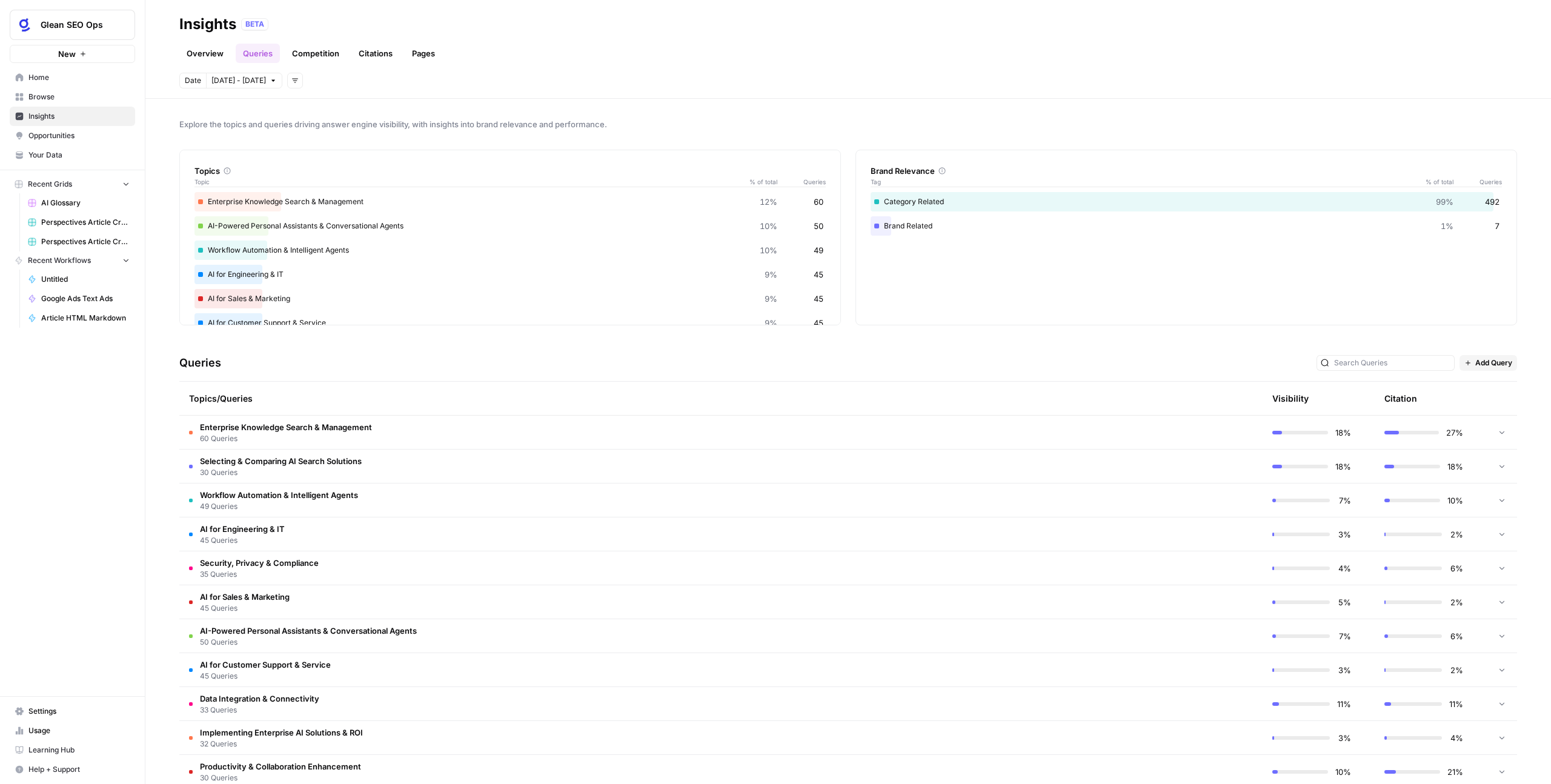
drag, startPoint x: 759, startPoint y: 180, endPoint x: 726, endPoint y: 182, distance: 33.1
click at [726, 182] on div "Topic % of total Queries" at bounding box center [510, 182] width 631 height 10
click at [502, 137] on div "Explore the topics and queries driving answer engine visibility, with insights …" at bounding box center [848, 441] width 1406 height 685
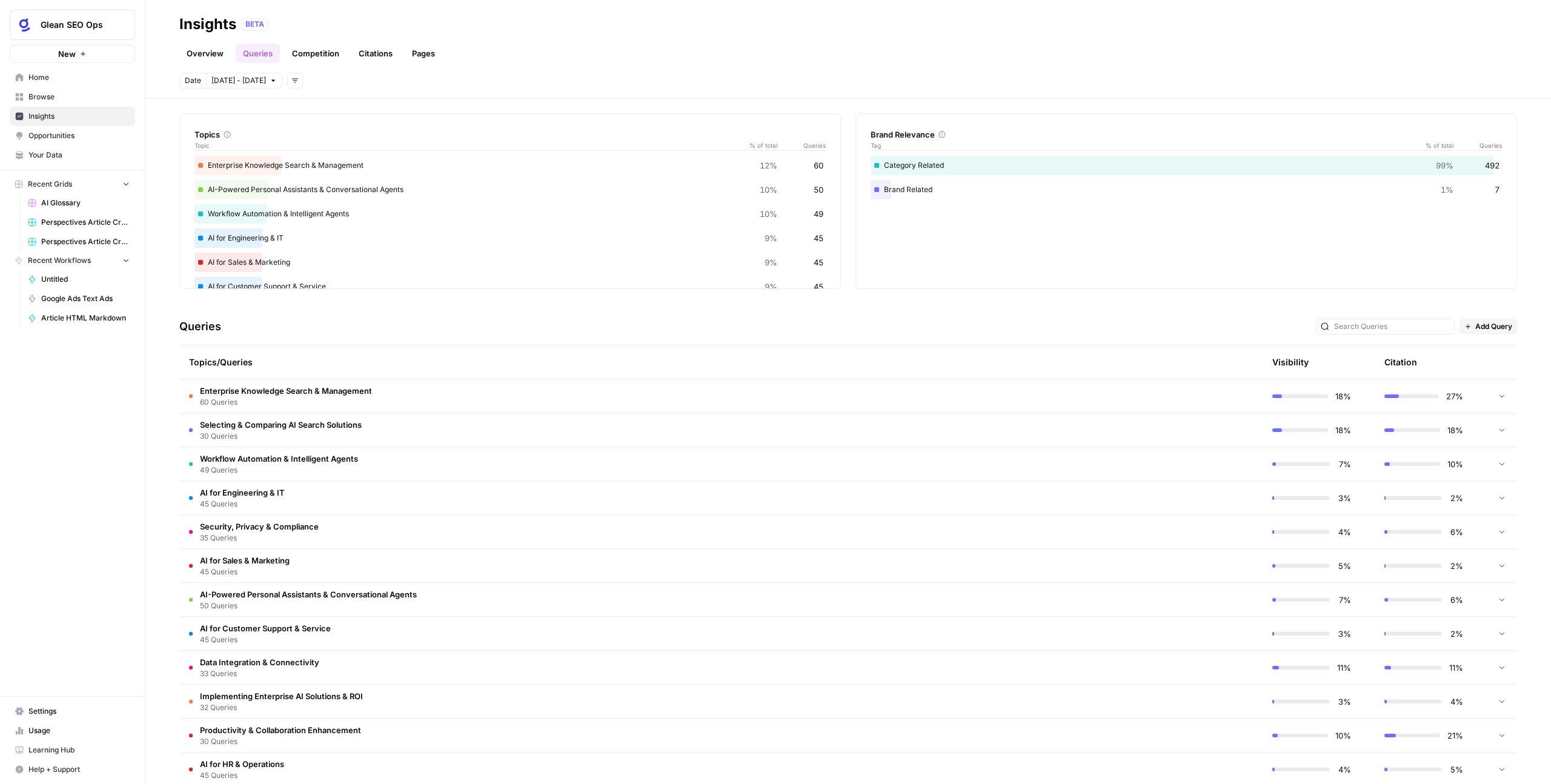
scroll to position [58, 0]
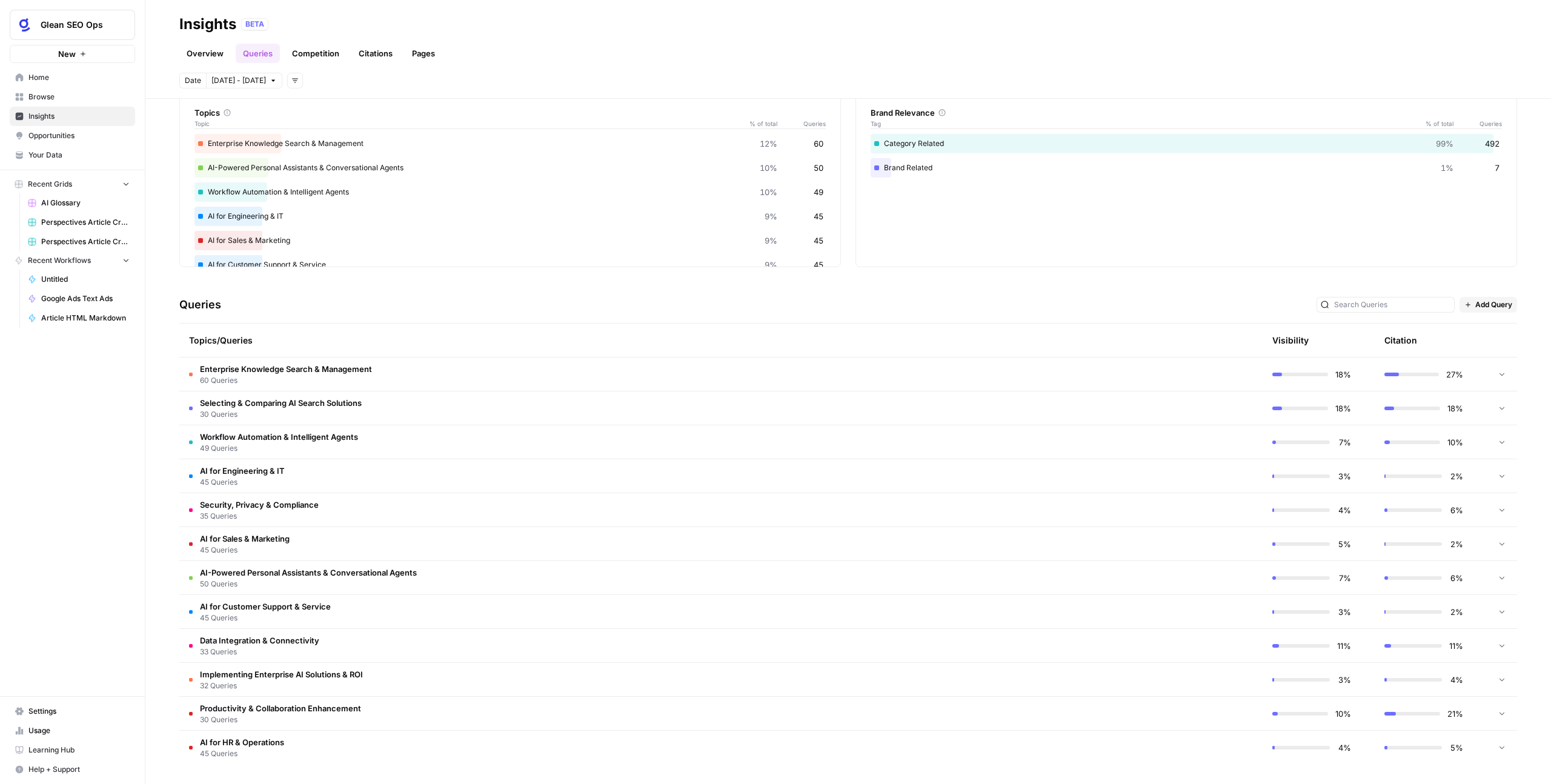
click at [371, 369] on span "Enterprise Knowledge Search & Management" at bounding box center [286, 369] width 172 height 12
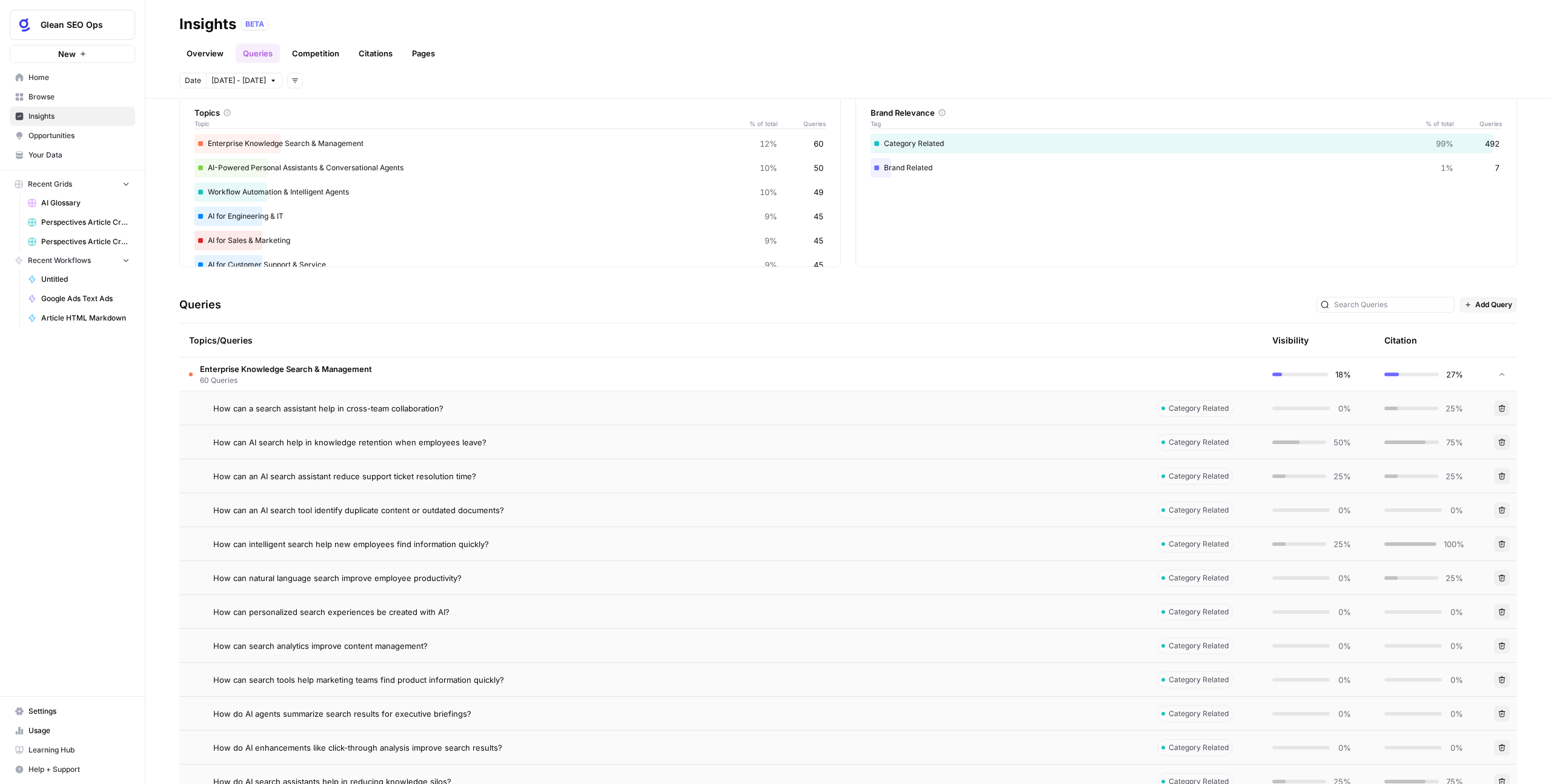
click at [220, 373] on span "Enterprise Knowledge Search & Management" at bounding box center [286, 369] width 172 height 12
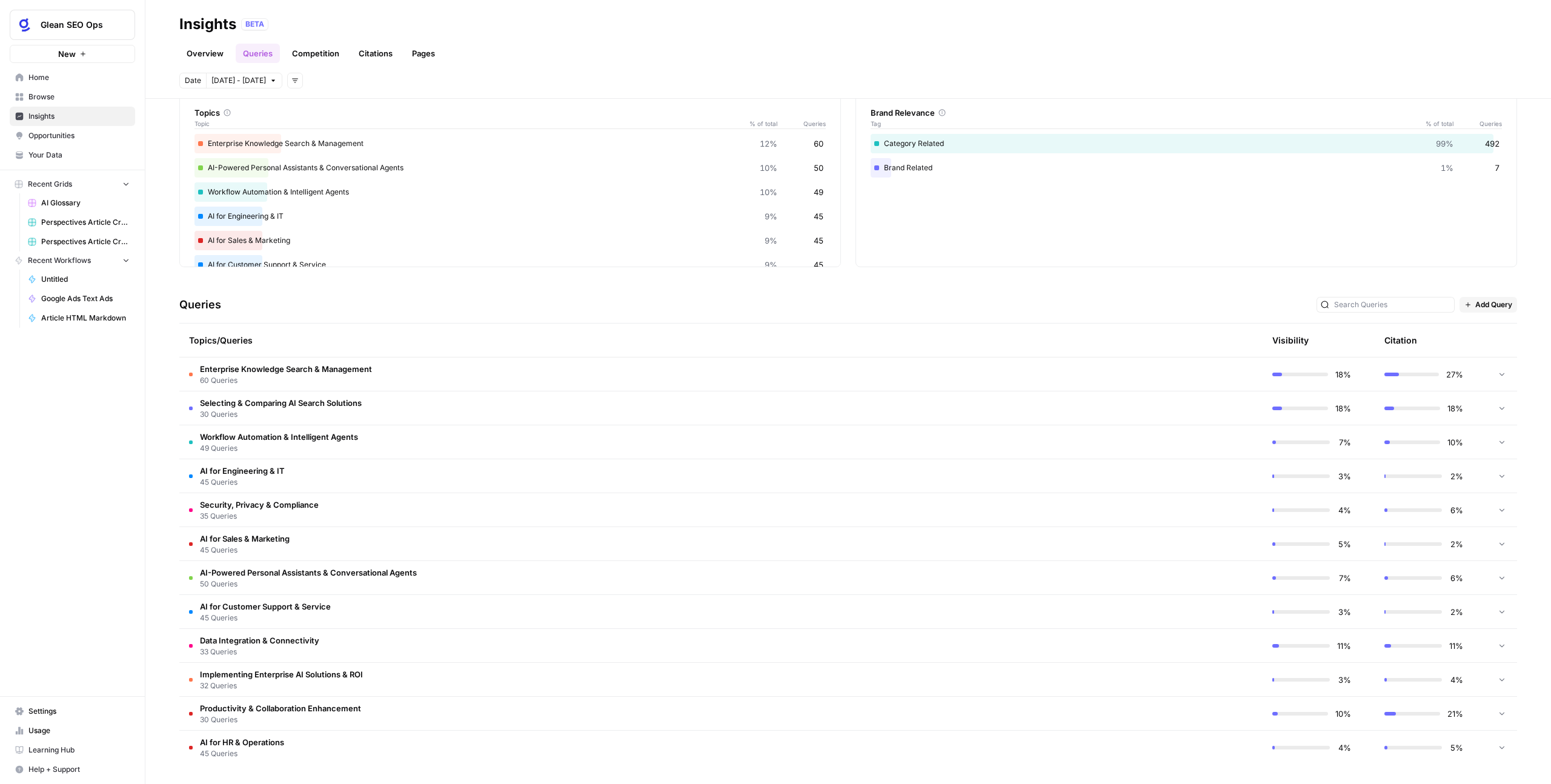
click at [220, 373] on span "Enterprise Knowledge Search & Management" at bounding box center [286, 369] width 172 height 12
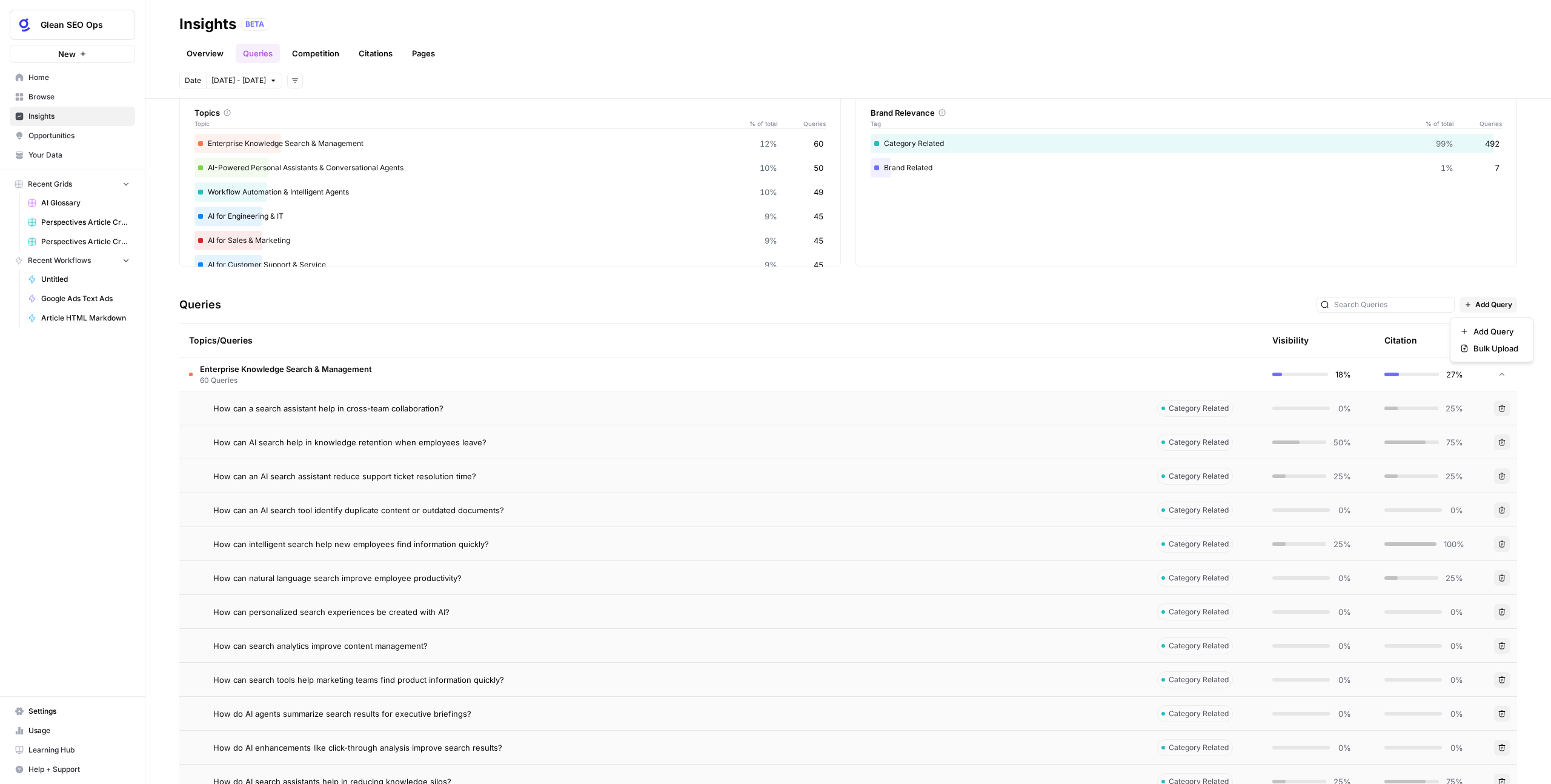
click at [890, 302] on span "Add Query" at bounding box center [1494, 305] width 37 height 11
click at [890, 313] on div "Queries Add Query" at bounding box center [848, 305] width 1338 height 37
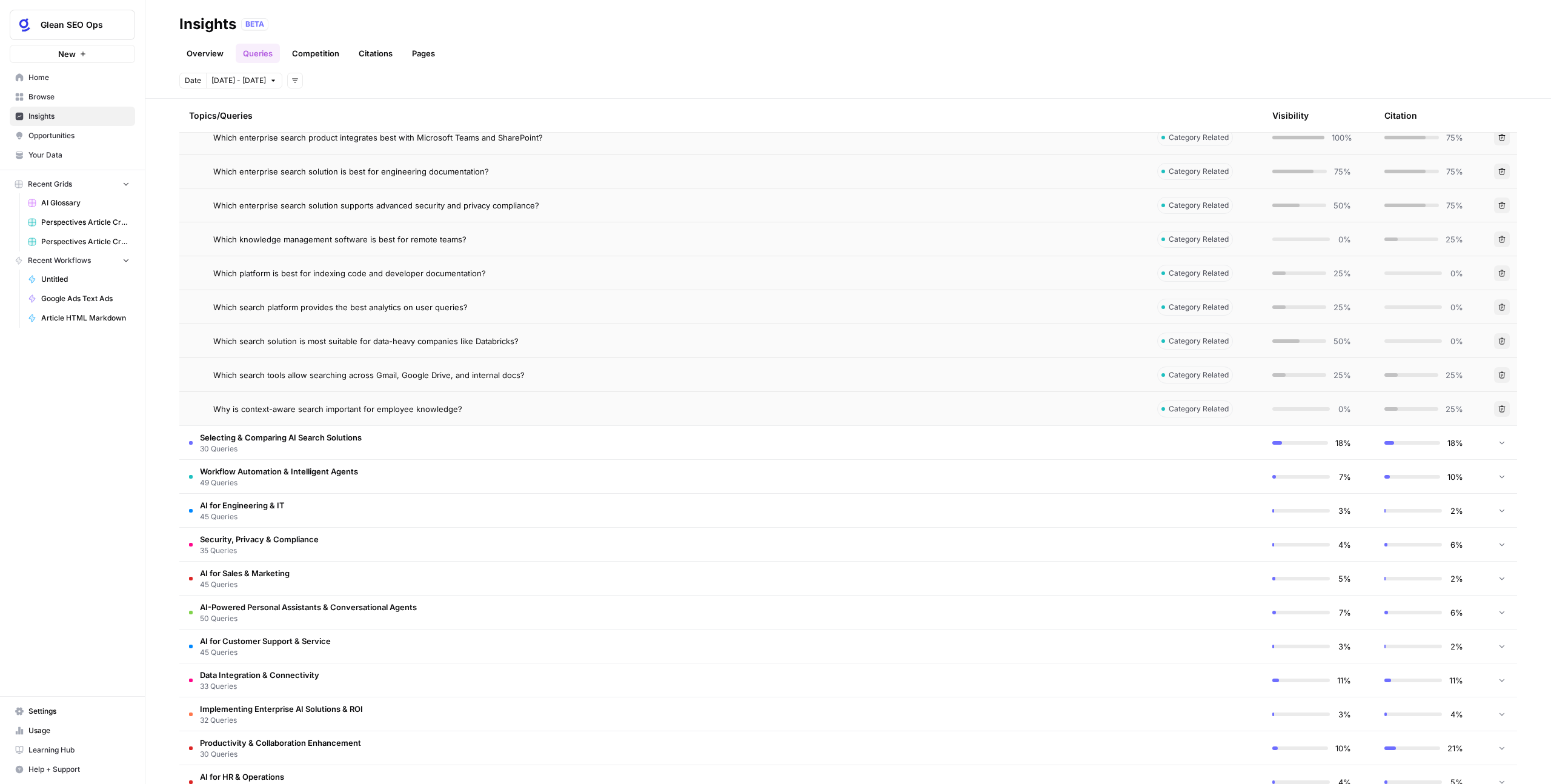
scroll to position [2057, 0]
click at [438, 453] on td "Selecting & Comparing AI Search Solutions 30 Queries" at bounding box center [663, 445] width 968 height 33
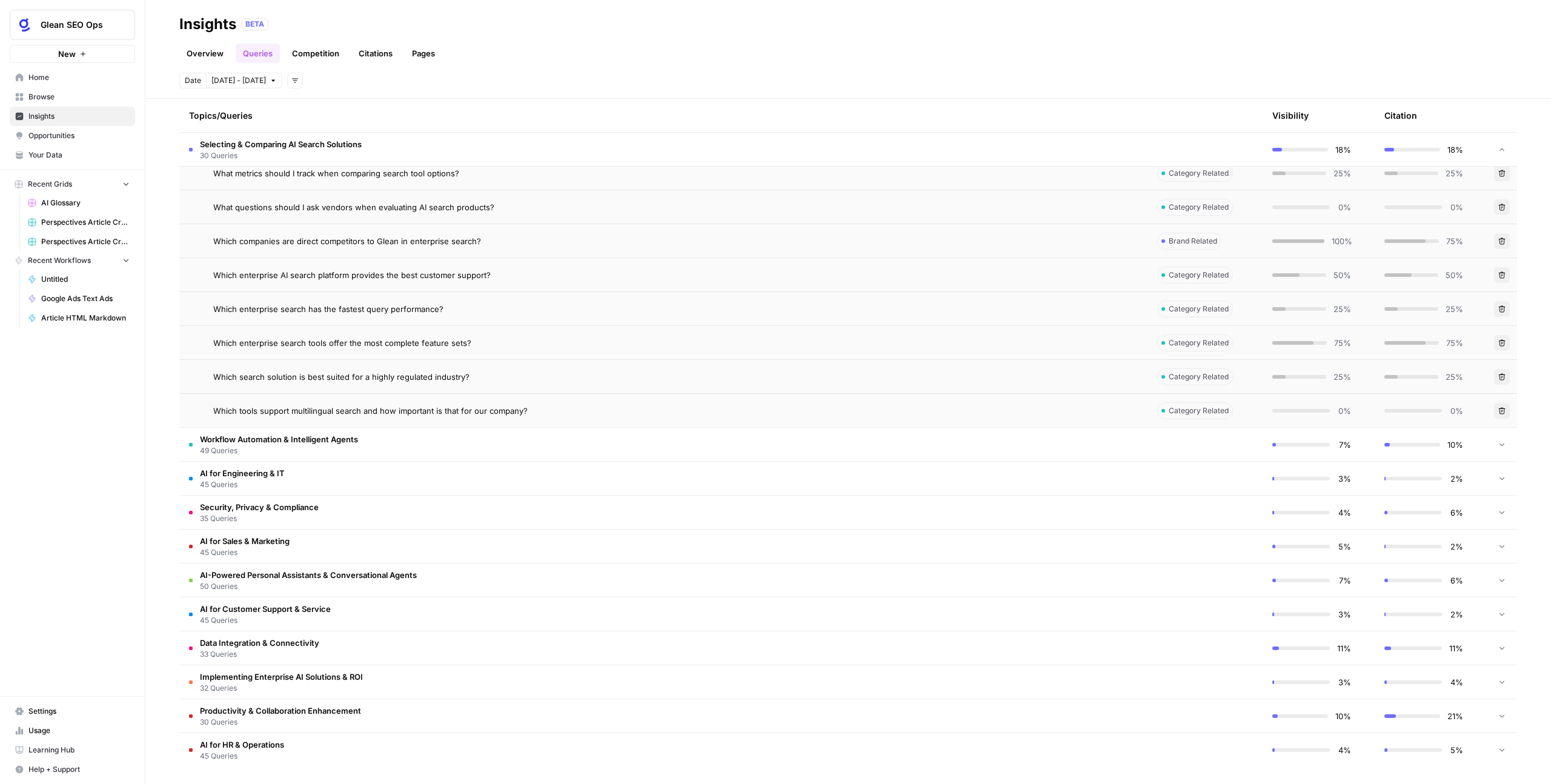
scroll to position [3111, 0]
click at [526, 433] on td "Workflow Automation & Intelligent Agents 49 Queries" at bounding box center [663, 442] width 968 height 33
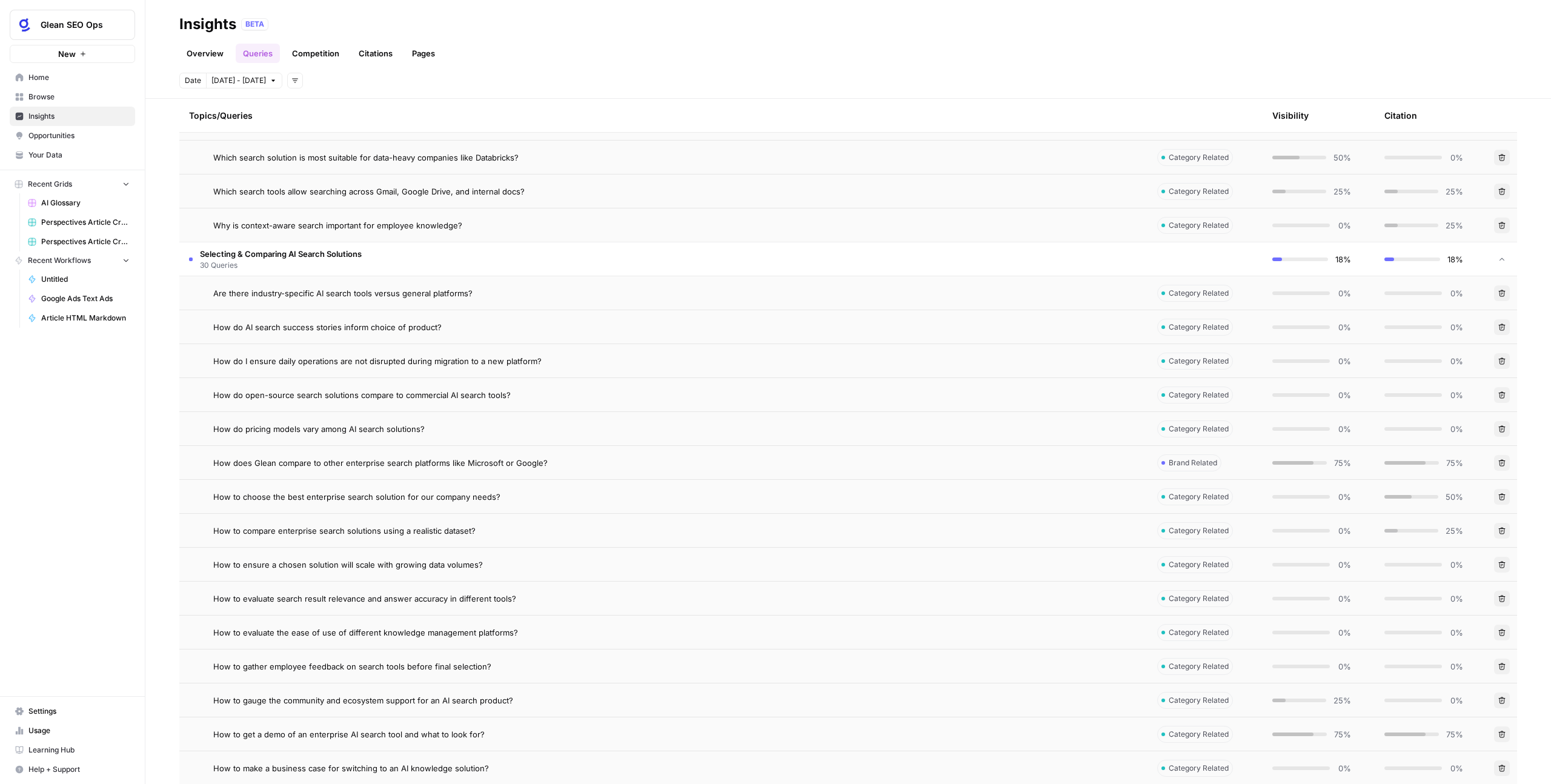
scroll to position [2061, 0]
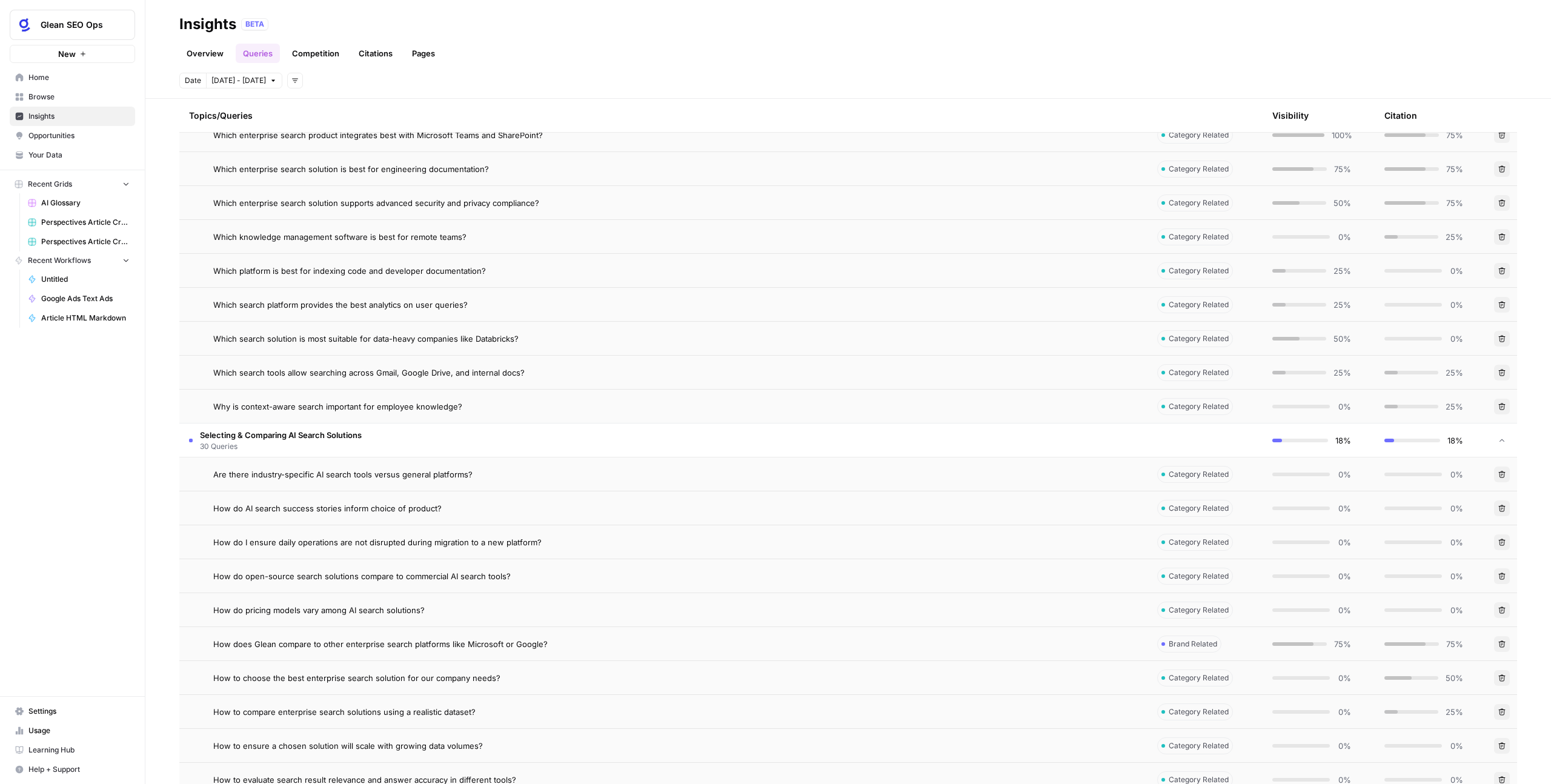
click at [389, 199] on span "Which enterprise search solution supports advanced security and privacy complia…" at bounding box center [376, 203] width 326 height 12
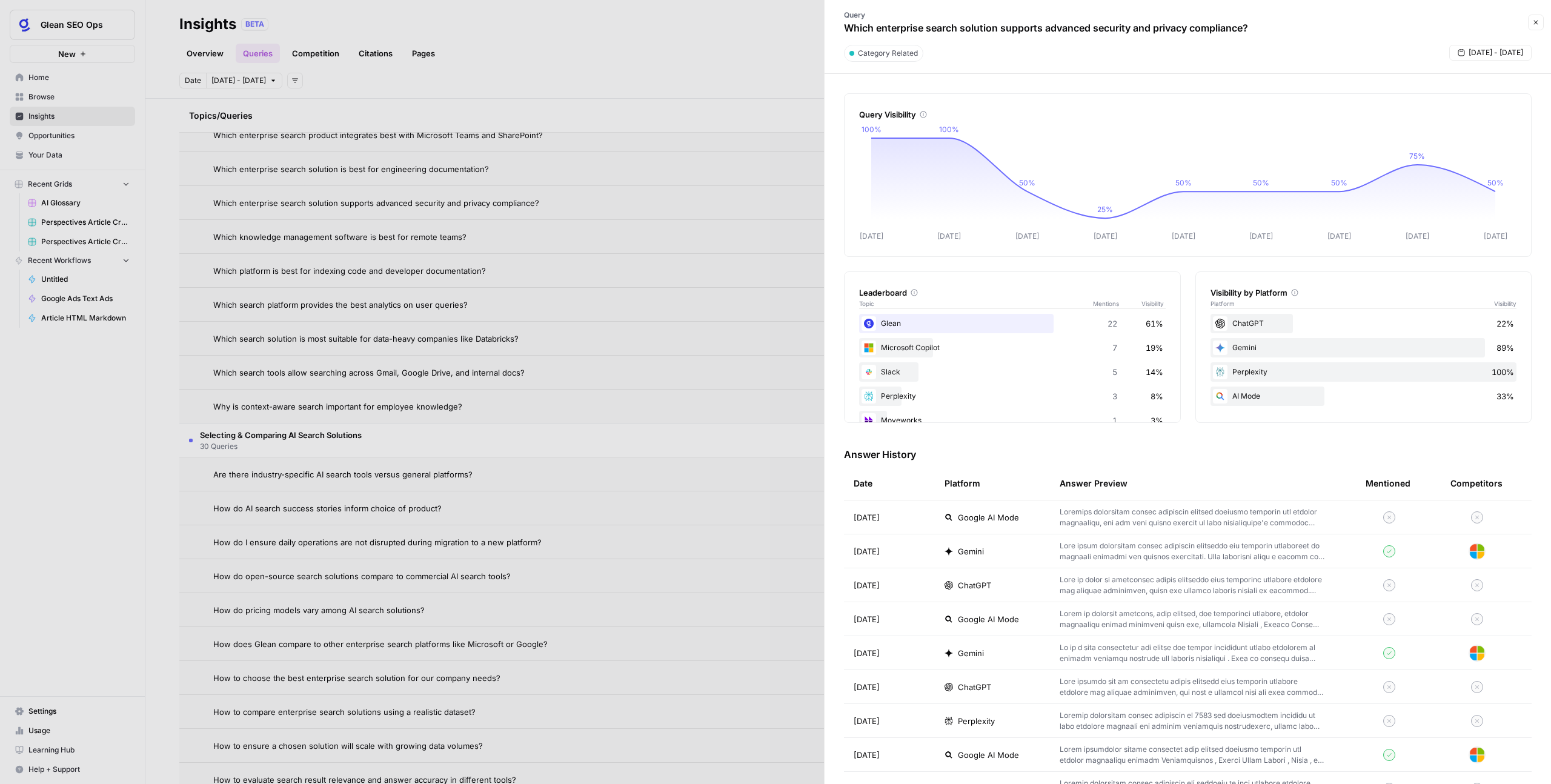
drag, startPoint x: 848, startPoint y: 24, endPoint x: 1294, endPoint y: 35, distance: 446.1
click at [890, 36] on div "Query Which enterprise search solution supports advanced security and privacy c…" at bounding box center [1178, 22] width 693 height 35
click at [890, 35] on div "Query Which enterprise search solution supports advanced security and privacy c…" at bounding box center [1178, 22] width 693 height 35
click at [890, 54] on span "Sep 8 - Sep 16" at bounding box center [1496, 53] width 54 height 11
click at [890, 125] on div "1" at bounding box center [1419, 126] width 17 height 17
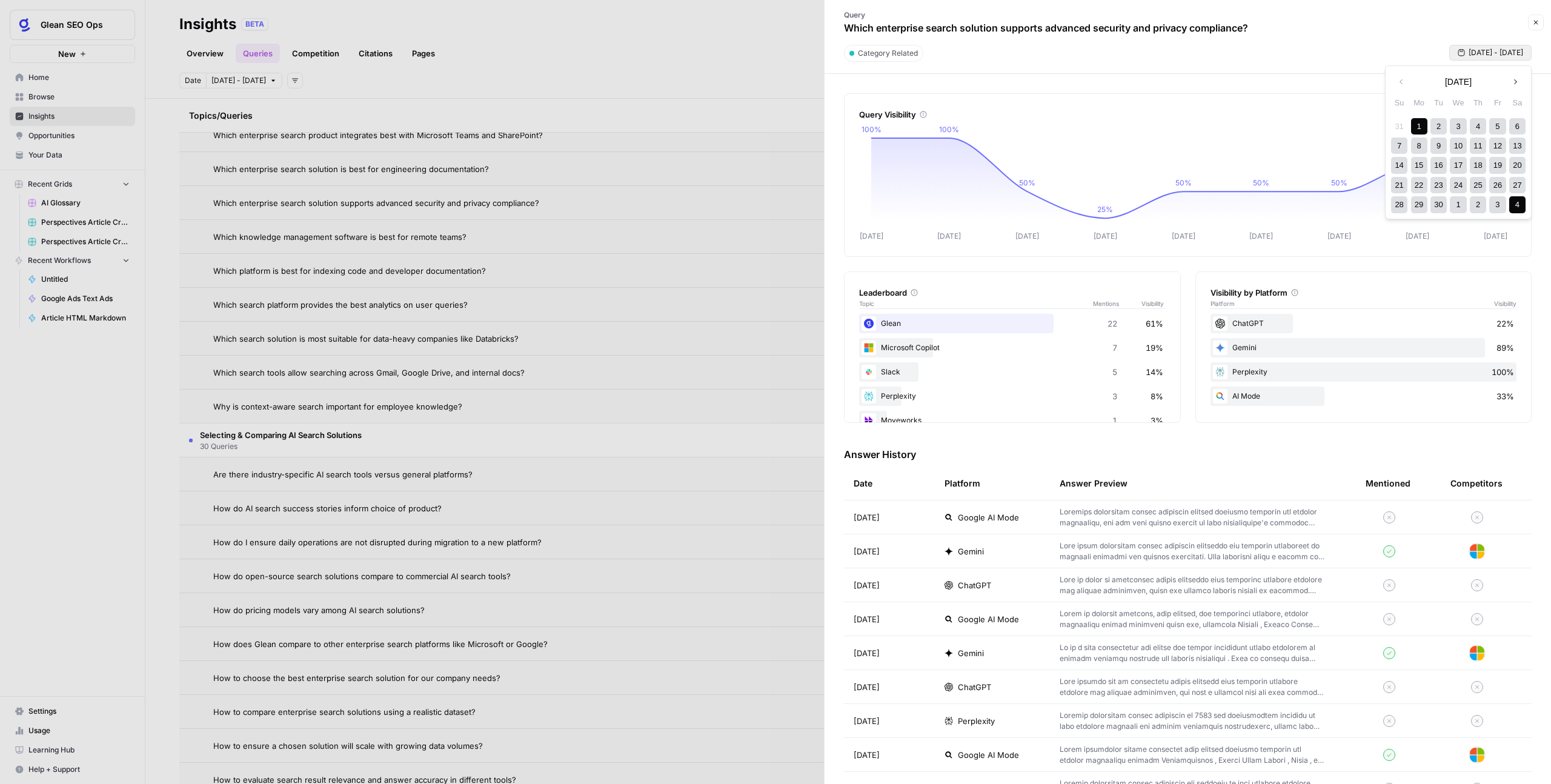
click at [890, 207] on div "4" at bounding box center [1518, 204] width 17 height 17
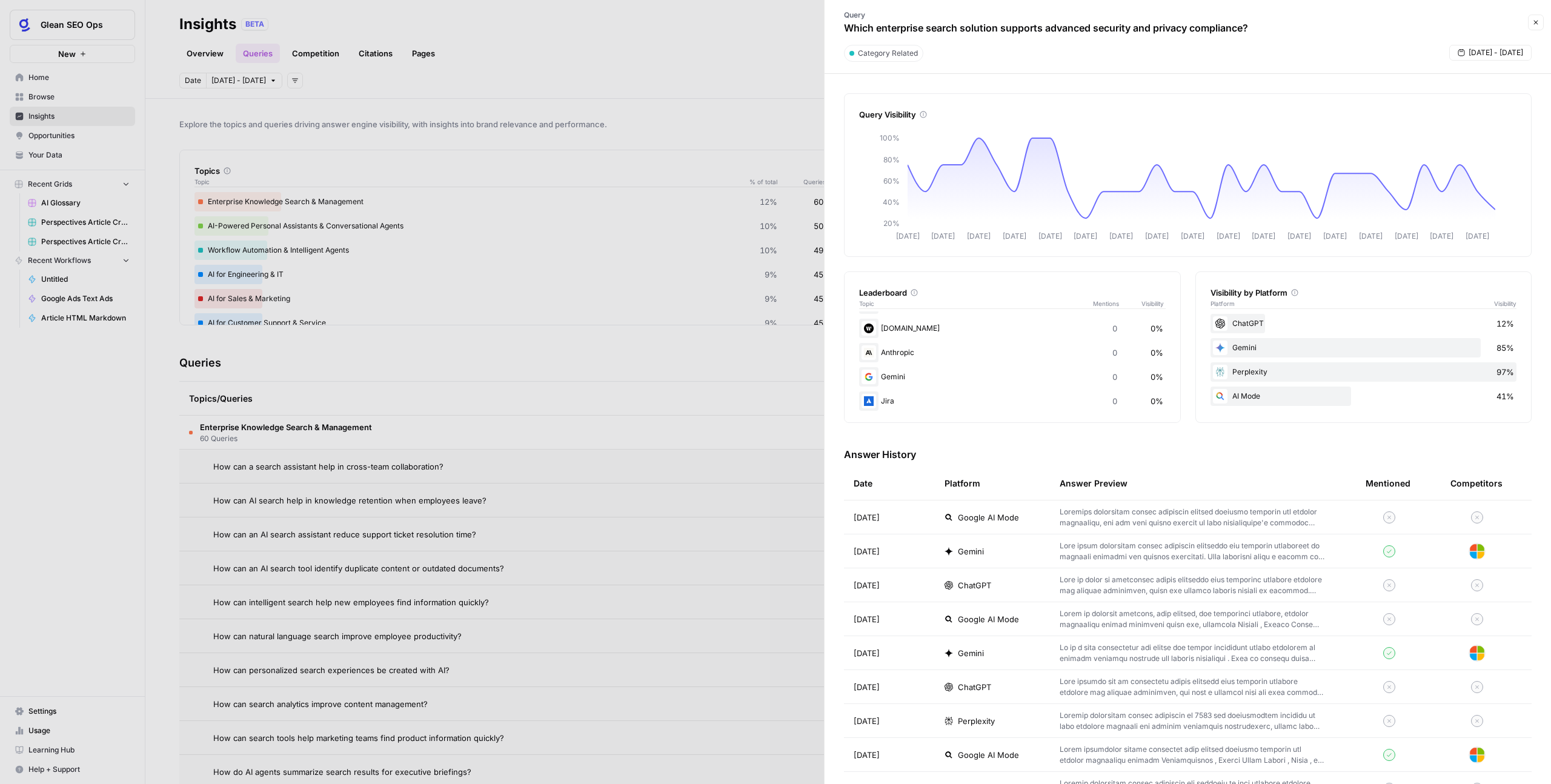
scroll to position [168, 0]
click at [890, 20] on button "Close" at bounding box center [1536, 23] width 16 height 16
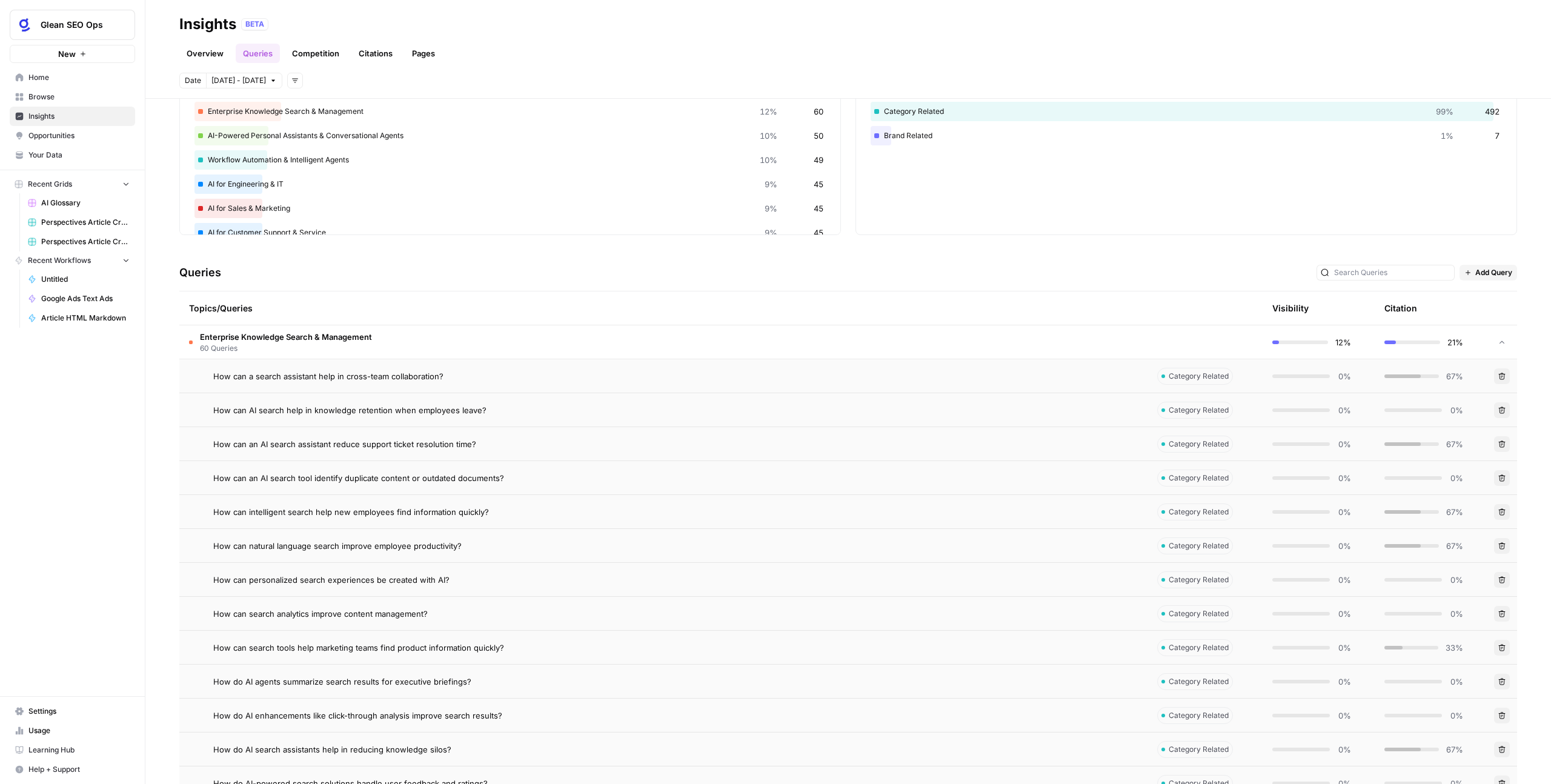
scroll to position [93, 0]
click at [469, 482] on span "How can intelligent search help new employees find information quickly?" at bounding box center [351, 510] width 276 height 12
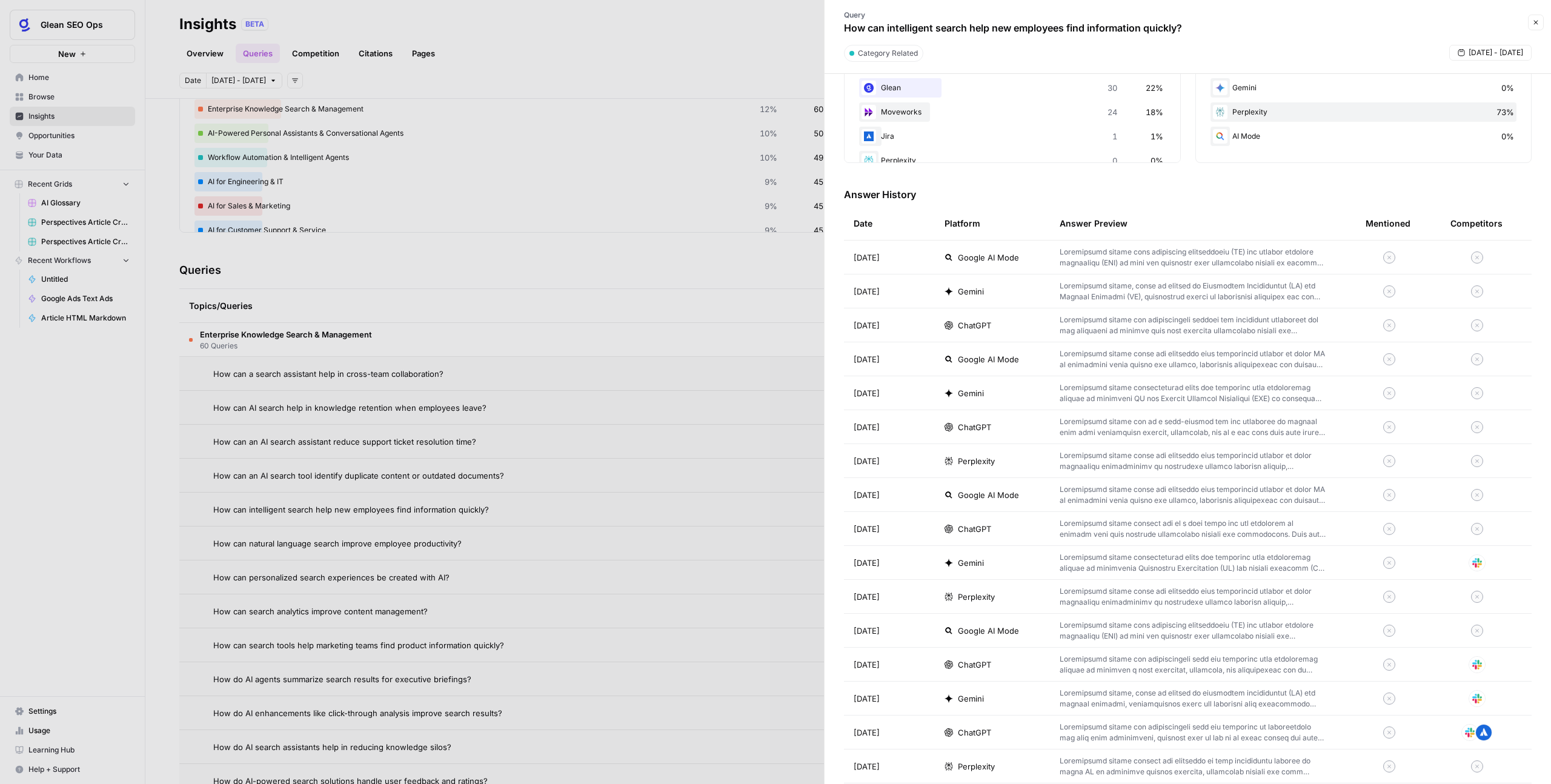
scroll to position [262, 0]
click at [890, 270] on td at bounding box center [1203, 255] width 306 height 33
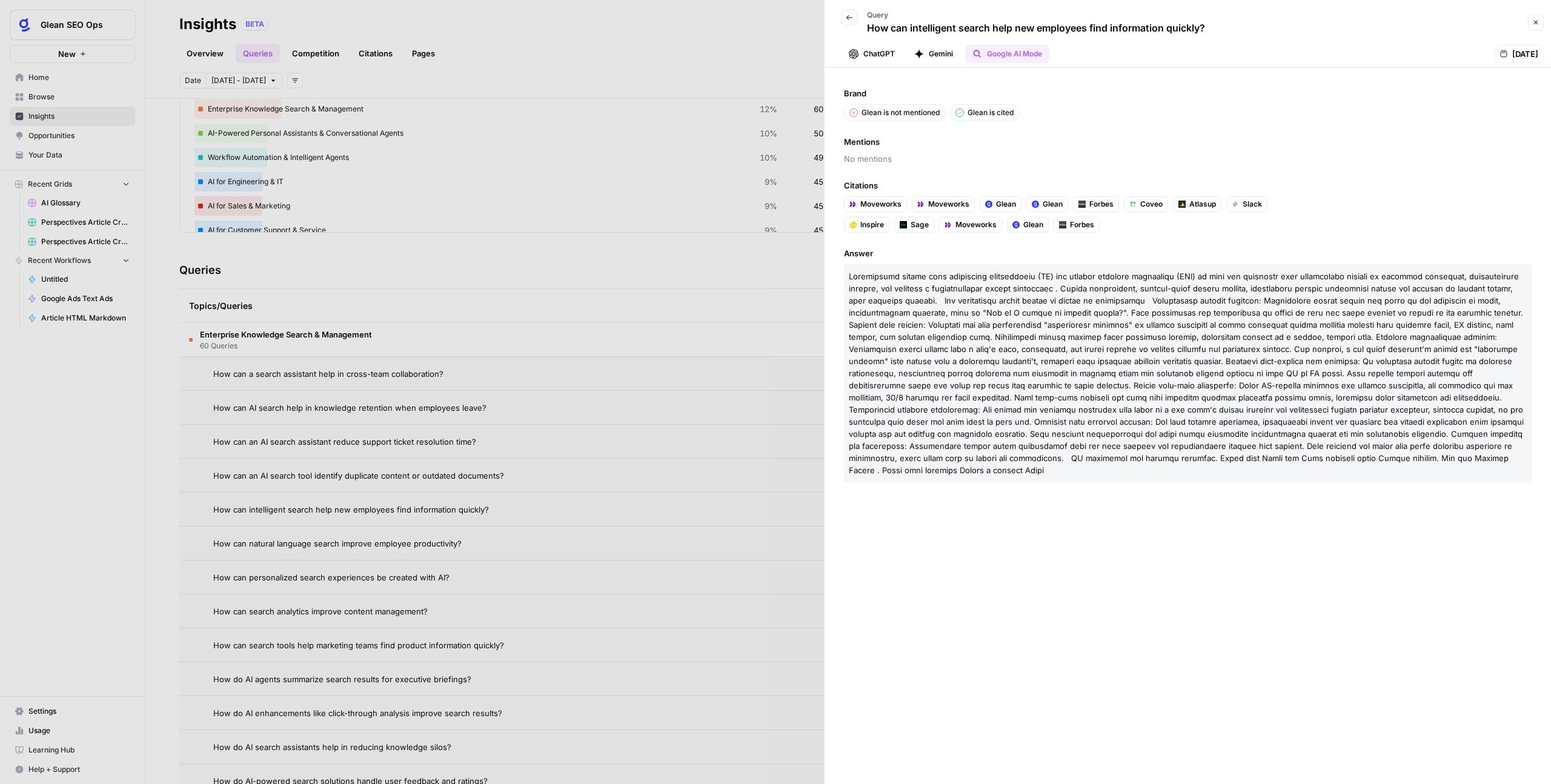
drag, startPoint x: 851, startPoint y: 281, endPoint x: 1480, endPoint y: 472, distance: 657.4
click at [890, 472] on div "Brand Glean is not mentioned Glean is cited Mentions No mentions Citations Move…" at bounding box center [1188, 426] width 727 height 716
click at [890, 392] on span at bounding box center [1186, 373] width 675 height 204
drag, startPoint x: 1112, startPoint y: 127, endPoint x: 1096, endPoint y: 128, distance: 16.0
click at [890, 128] on div "Brand Glean is not mentioned Glean is cited Mentions No mentions Citations Move…" at bounding box center [1188, 426] width 727 height 716
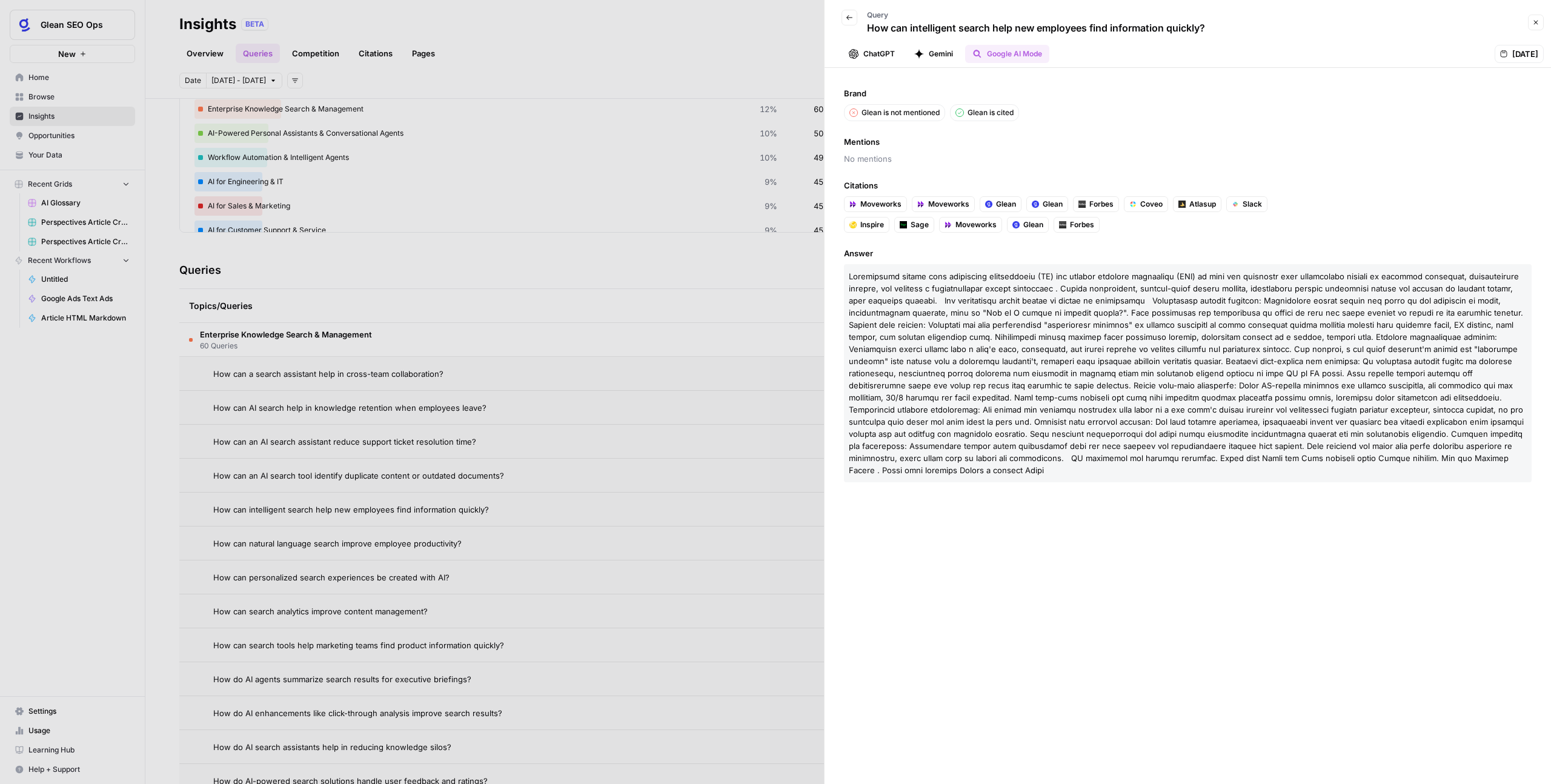
click at [890, 112] on p "Glean is not mentioned" at bounding box center [901, 113] width 78 height 11
drag, startPoint x: 861, startPoint y: 112, endPoint x: 938, endPoint y: 118, distance: 77.2
click at [890, 118] on div "Glean is not mentioned" at bounding box center [895, 112] width 101 height 17
click at [890, 152] on span "No mentions" at bounding box center [1188, 159] width 688 height 12
click at [838, 17] on div "Back Query How can intelligent search help new employees find information quick…" at bounding box center [1018, 22] width 373 height 35
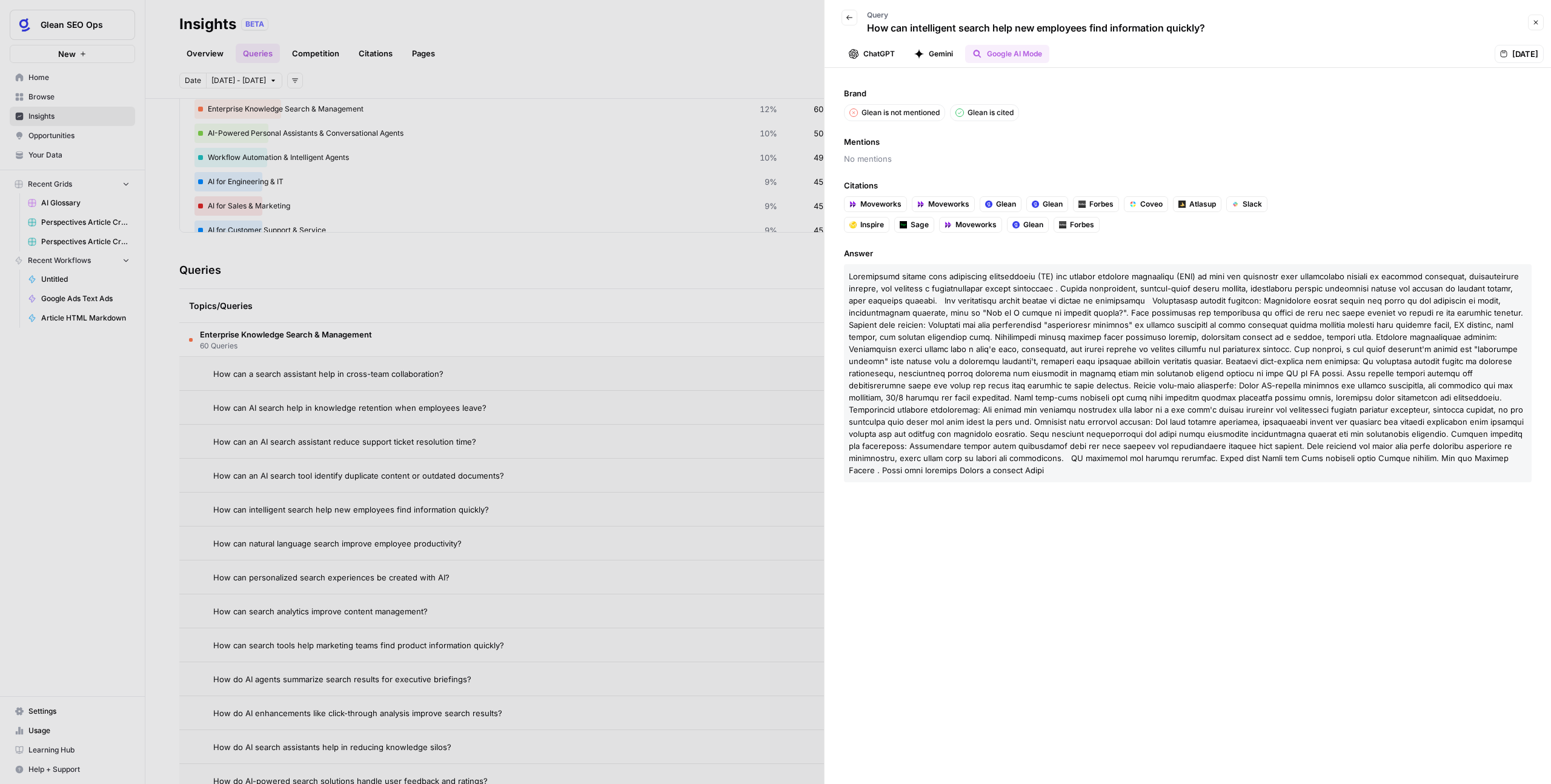
click at [890, 57] on button "Gemini" at bounding box center [933, 54] width 53 height 18
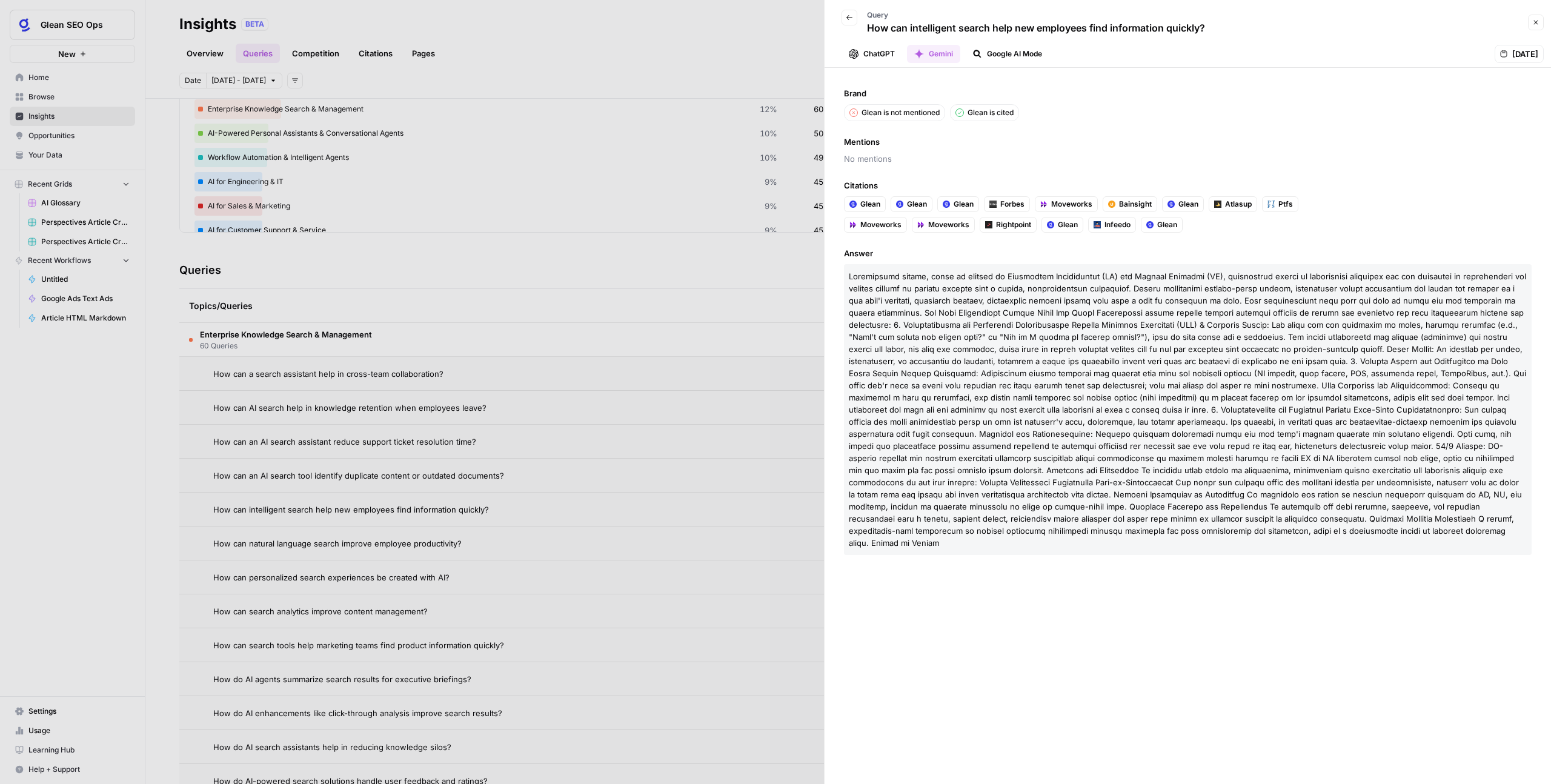
click at [883, 57] on button "ChatGPT" at bounding box center [872, 54] width 60 height 18
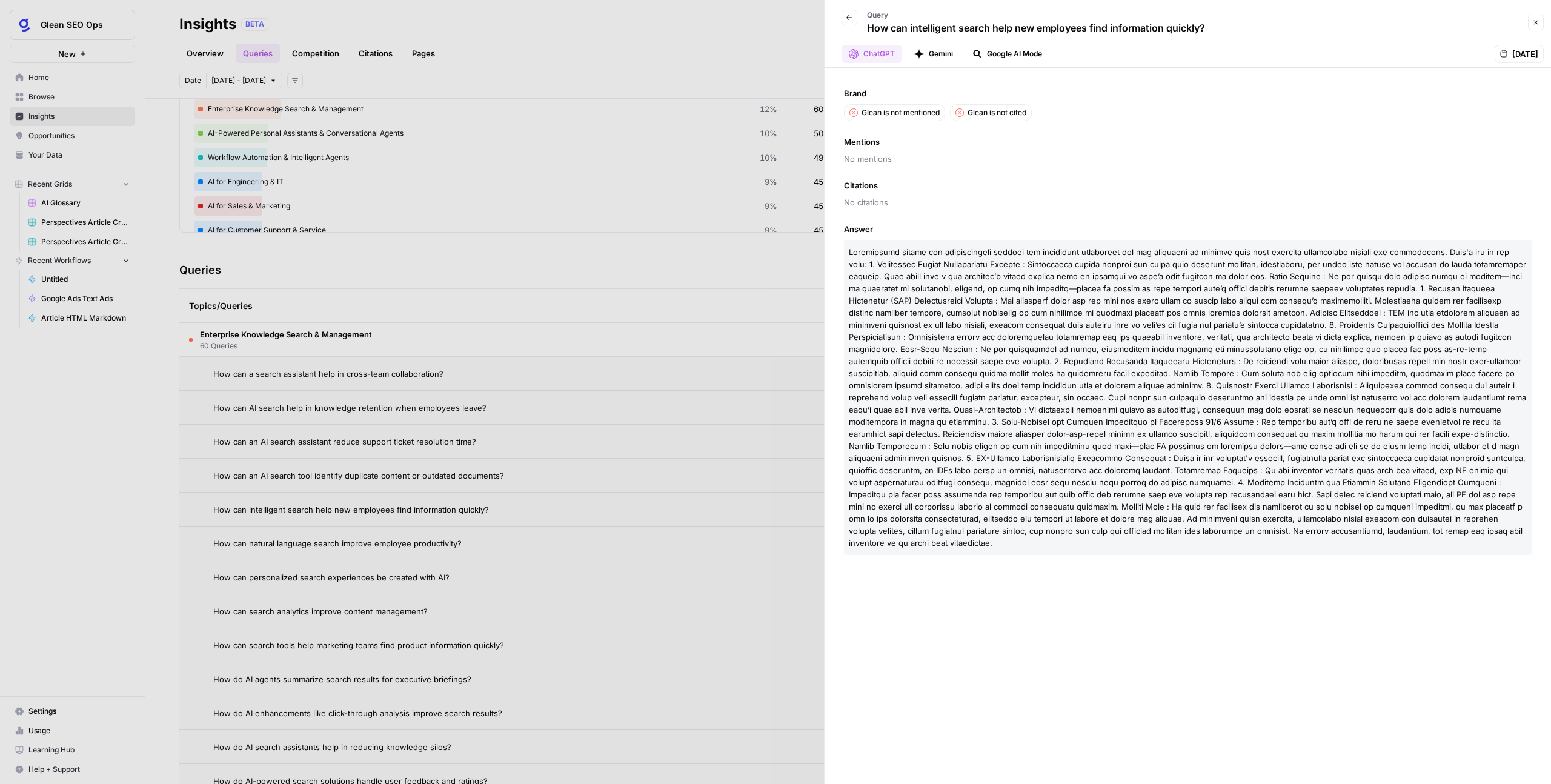
drag, startPoint x: 891, startPoint y: 185, endPoint x: 859, endPoint y: 80, distance: 109.8
click at [859, 80] on div "Brand Glean is not mentioned Glean is not cited Mentions No mentions Citations …" at bounding box center [1188, 426] width 727 height 716
click at [890, 171] on div "Brand Glean is not mentioned Glean is not cited Mentions No mentions Citations …" at bounding box center [1188, 426] width 727 height 716
click at [890, 54] on span "Oct 5, 2025" at bounding box center [1525, 54] width 26 height 12
click at [846, 22] on button "Back" at bounding box center [850, 18] width 16 height 16
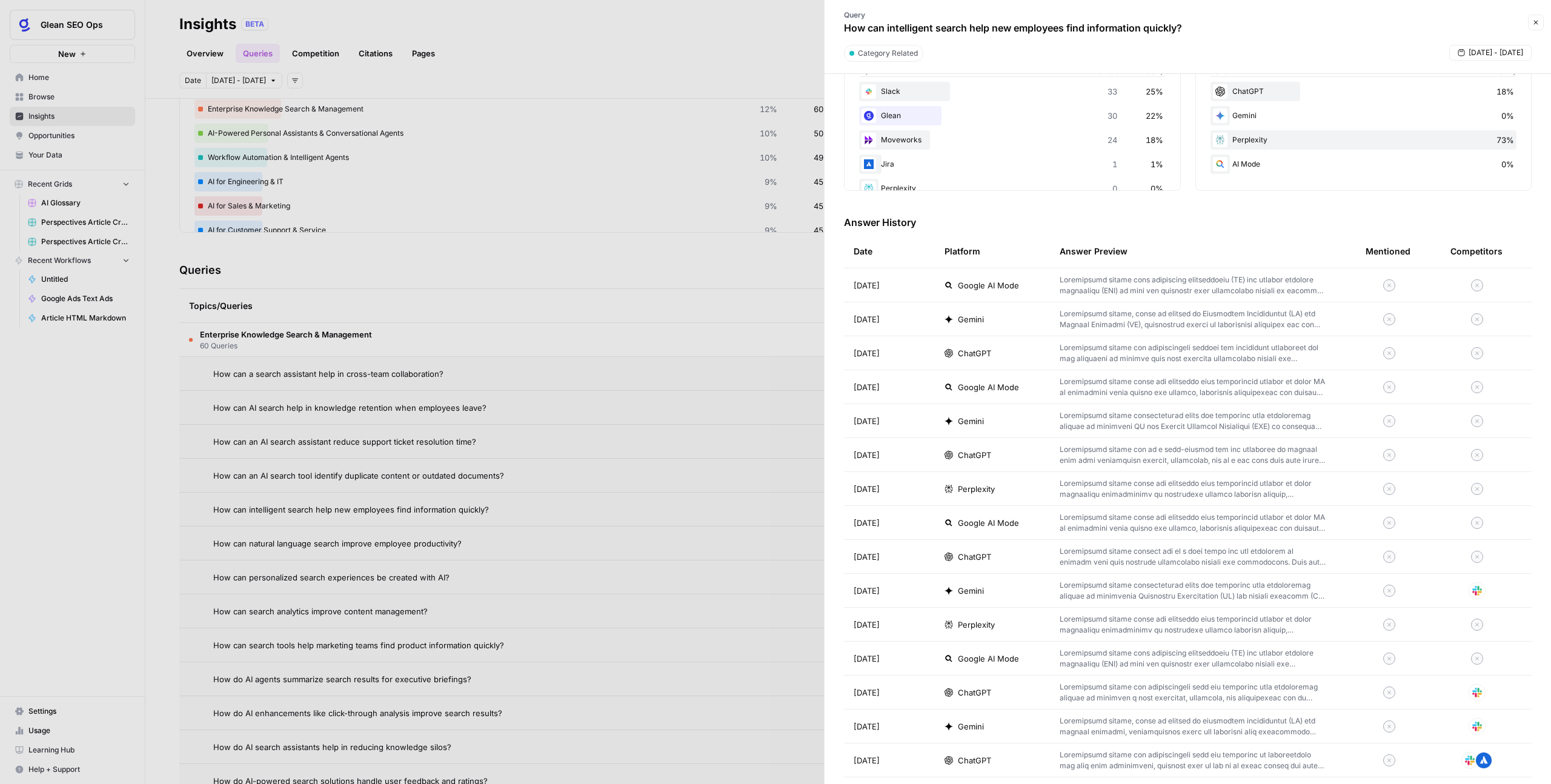
scroll to position [268, 0]
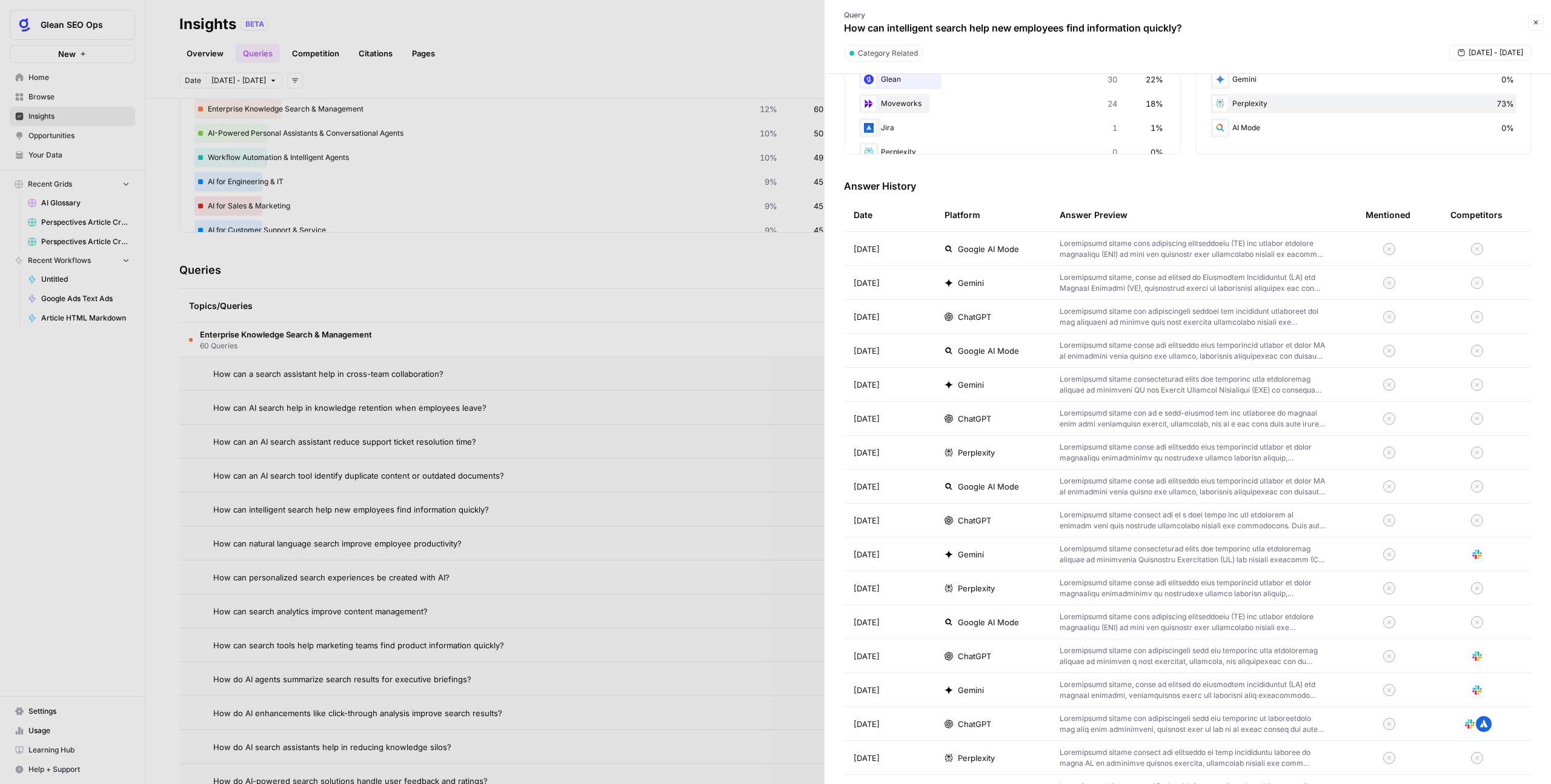
click at [890, 458] on p at bounding box center [1193, 452] width 267 height 22
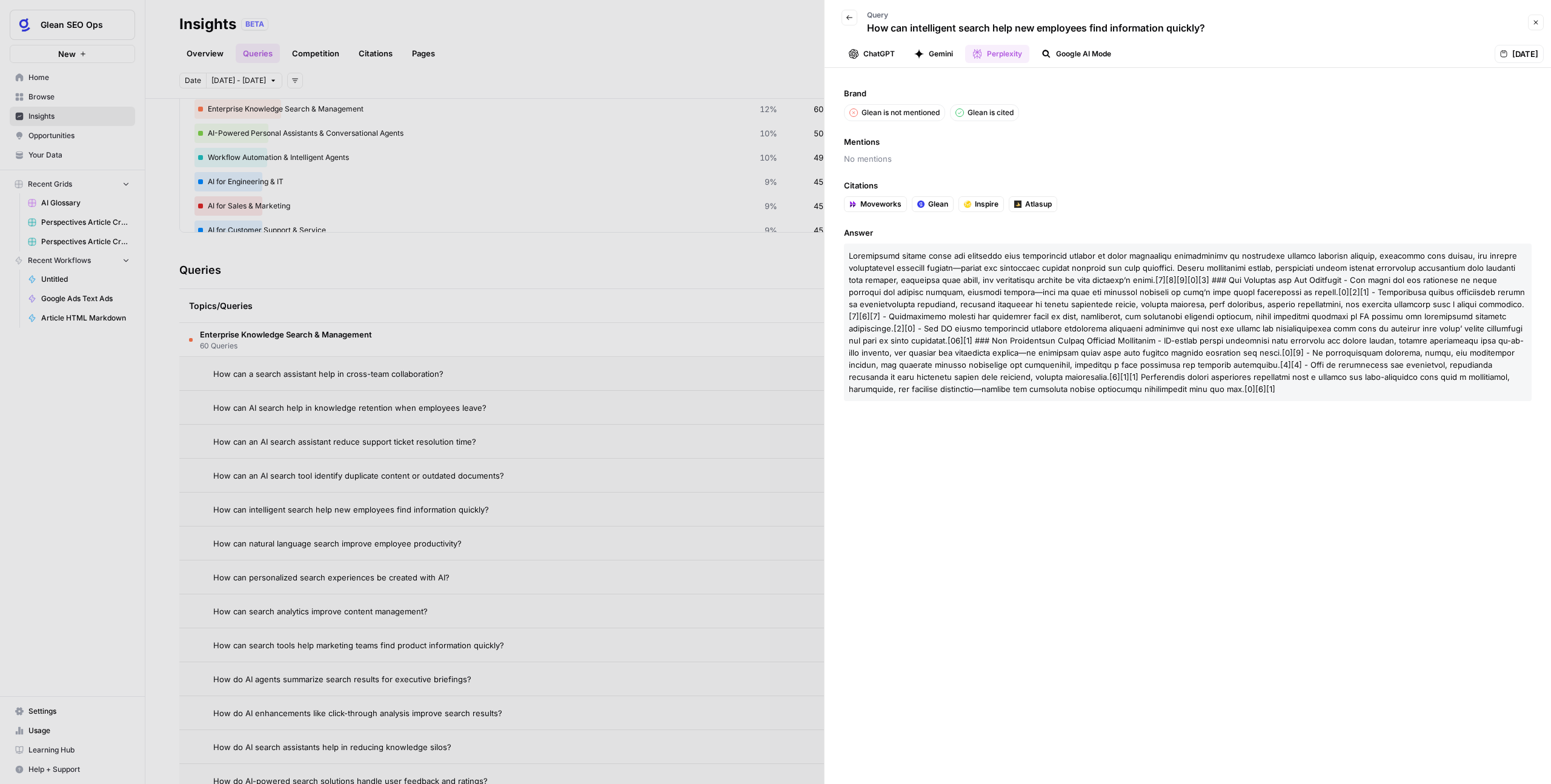
click at [890, 315] on span at bounding box center [1187, 323] width 676 height 143
drag, startPoint x: 1168, startPoint y: 318, endPoint x: 1161, endPoint y: 309, distance: 11.4
click at [890, 309] on p at bounding box center [1188, 322] width 688 height 157
click at [890, 482] on div "Brand Glean is not mentioned Glean is cited Mentions No mentions Citations Move…" at bounding box center [1188, 426] width 727 height 716
click at [851, 20] on icon "button" at bounding box center [850, 18] width 7 height 7
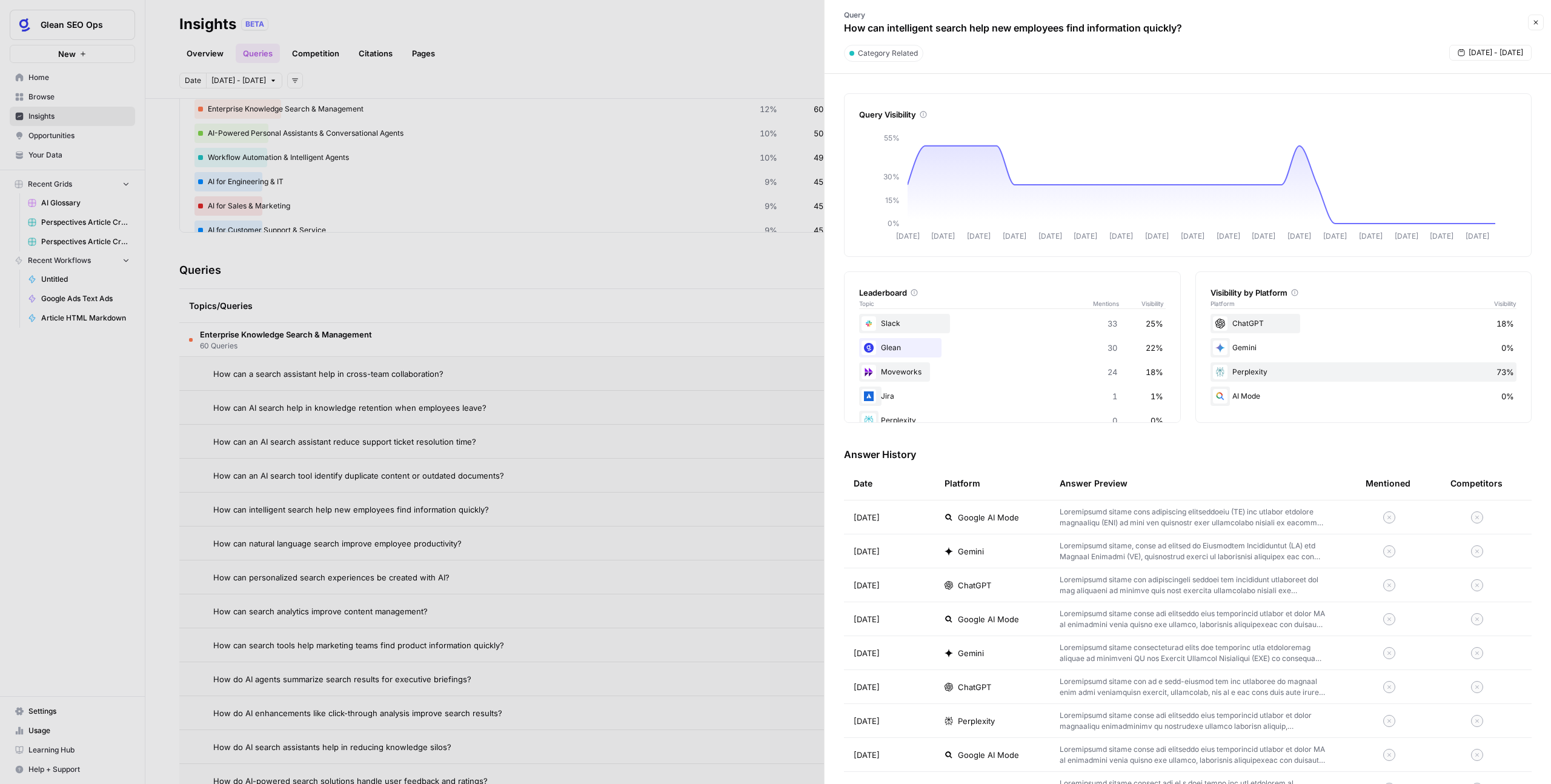
click at [890, 482] on p at bounding box center [1193, 585] width 267 height 22
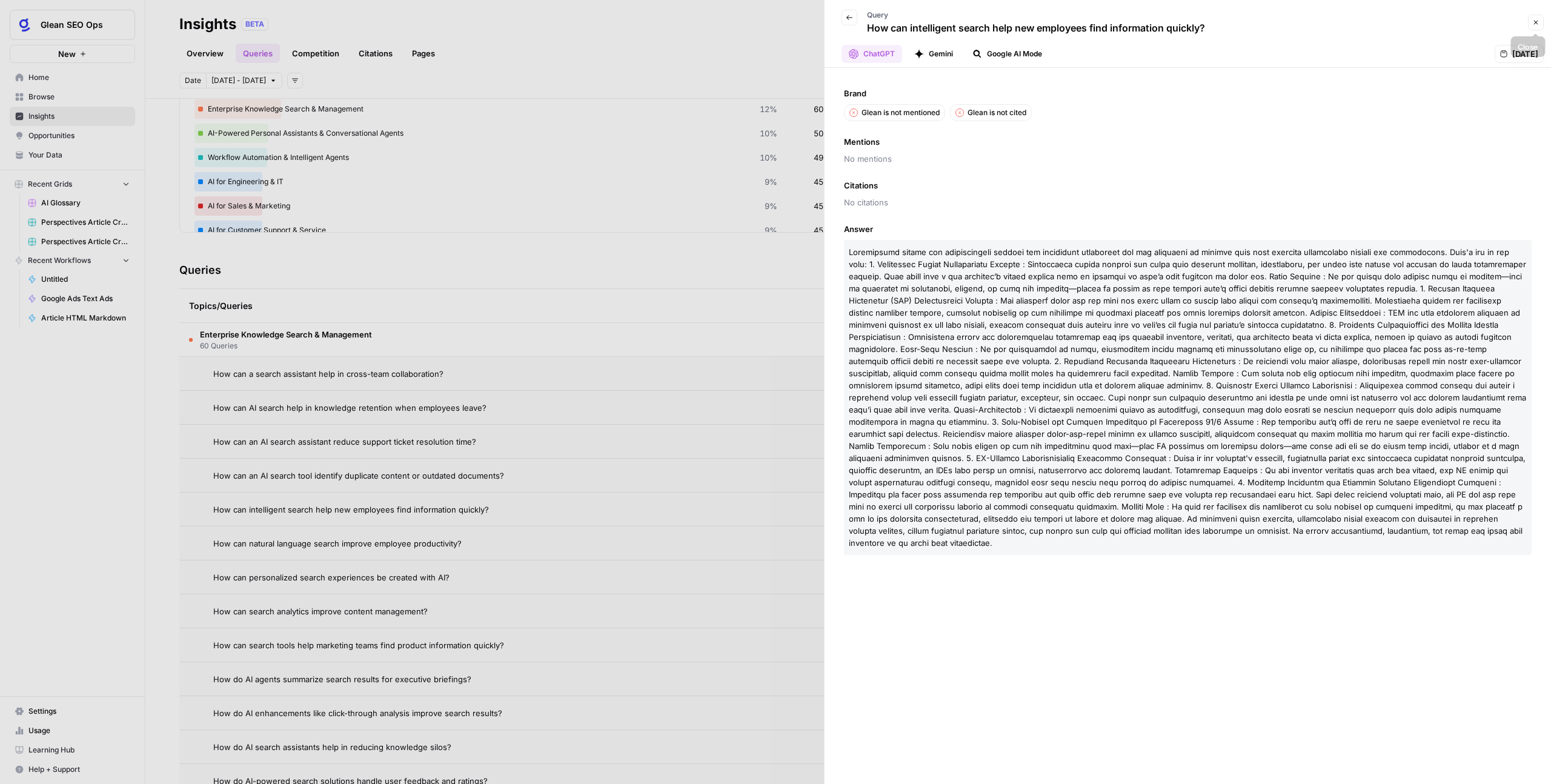
drag, startPoint x: 1530, startPoint y: 23, endPoint x: 1528, endPoint y: 37, distance: 14.1
click at [890, 23] on button "Close" at bounding box center [1536, 23] width 16 height 16
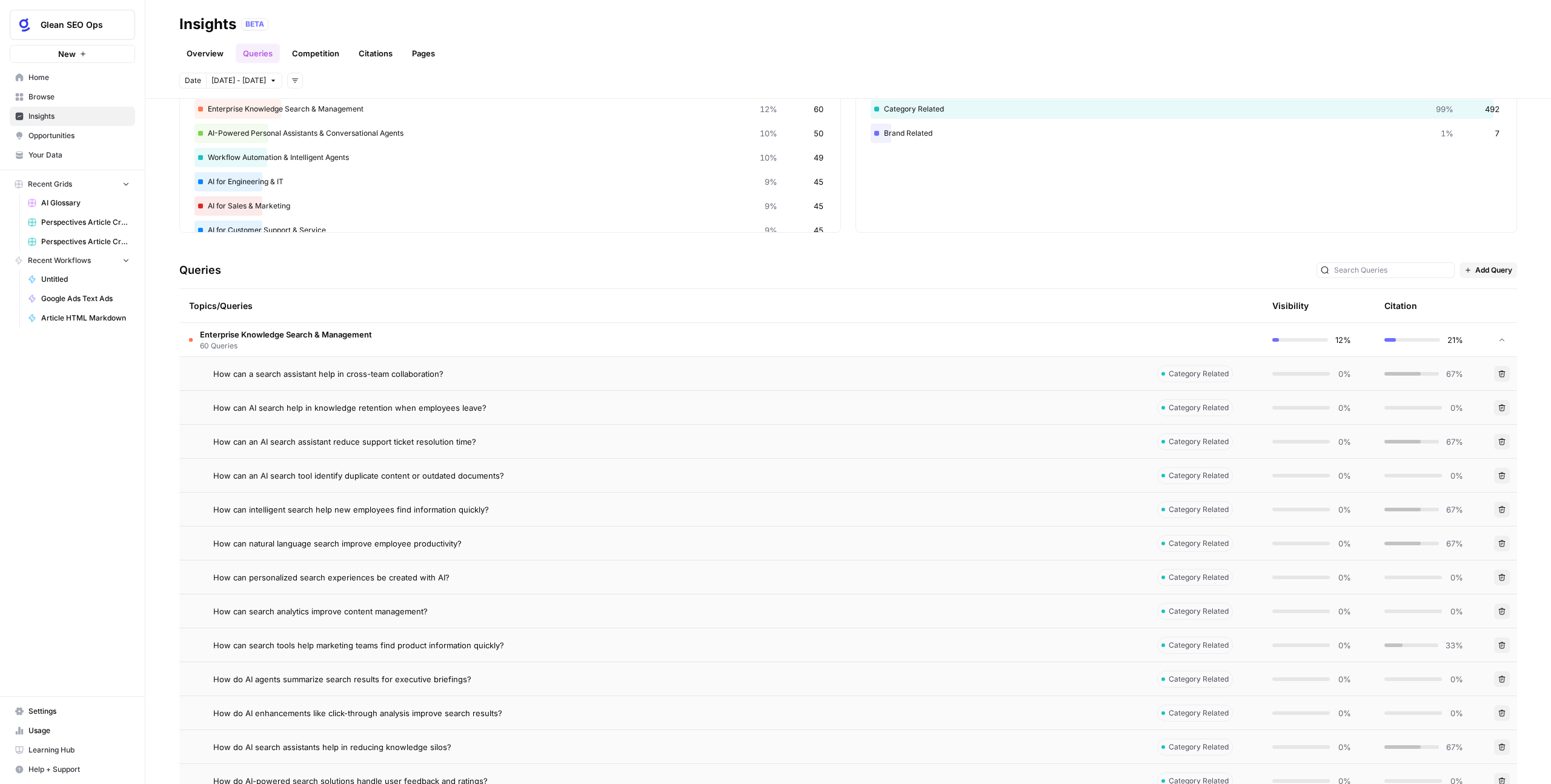
click at [890, 482] on td "How can an AI search tool identify duplicate content or outdated documents?" at bounding box center [663, 475] width 968 height 33
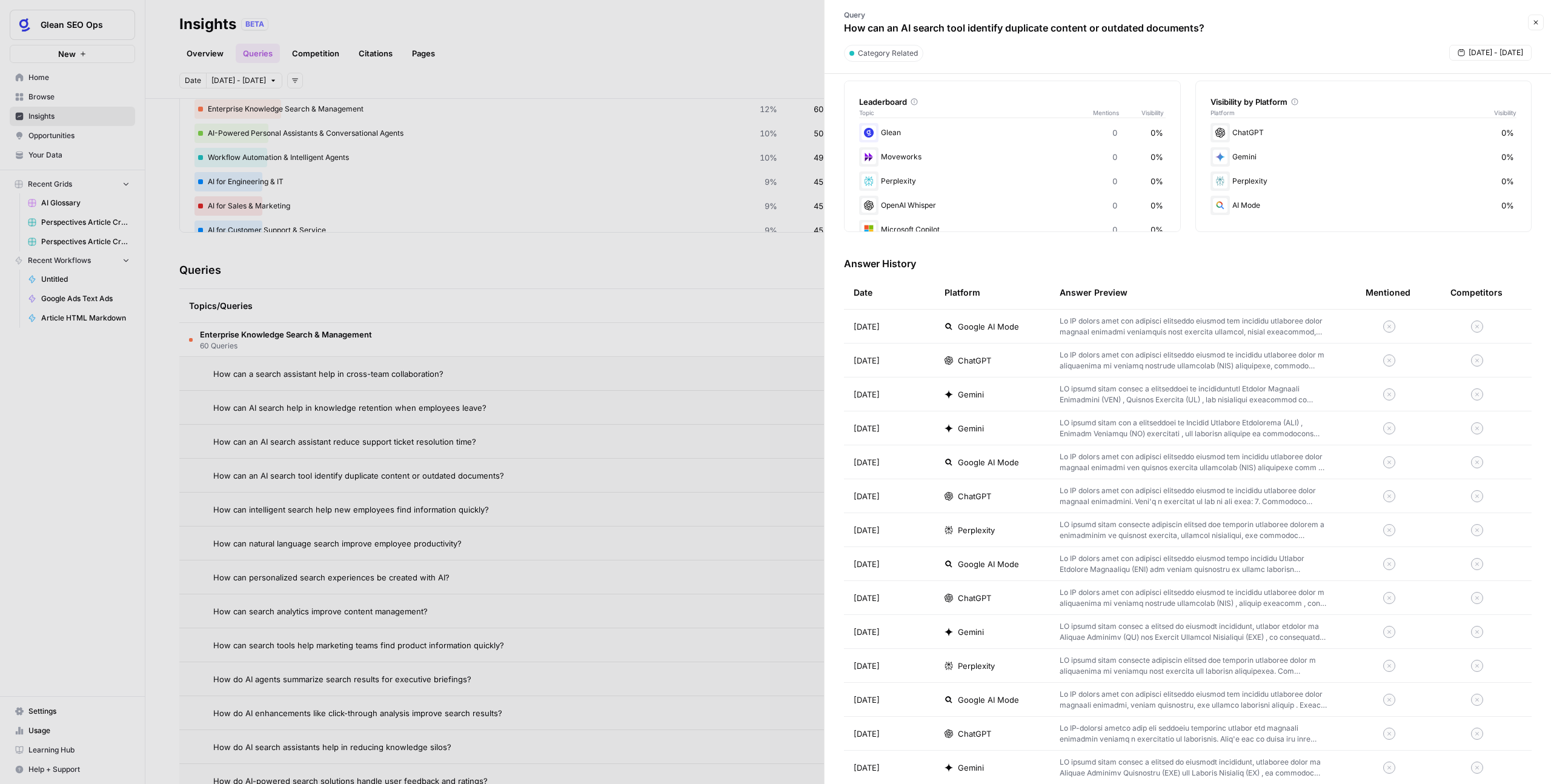
scroll to position [191, 0]
click at [890, 455] on p at bounding box center [1193, 461] width 267 height 22
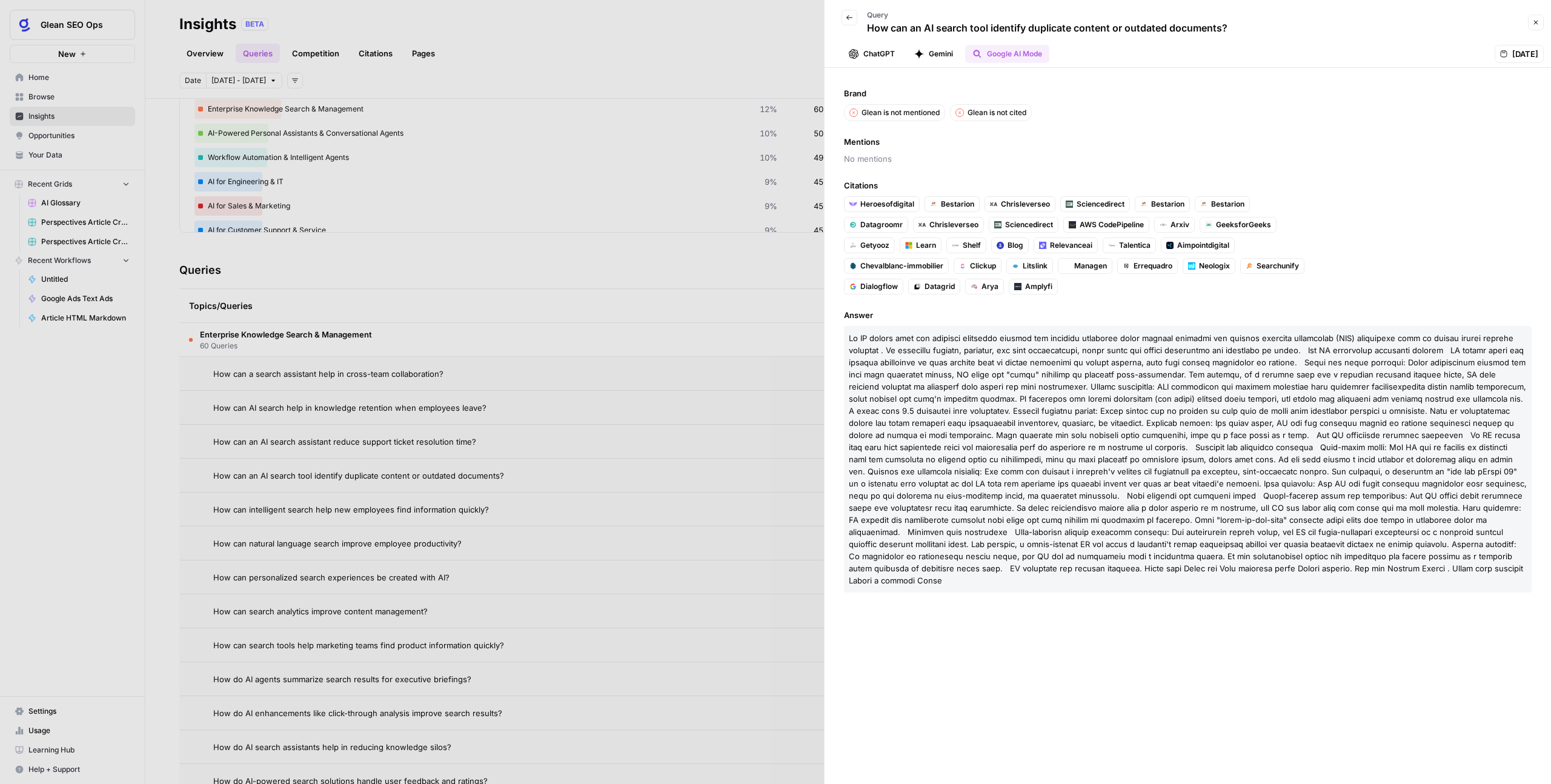
click at [852, 16] on icon "button" at bounding box center [850, 18] width 7 height 7
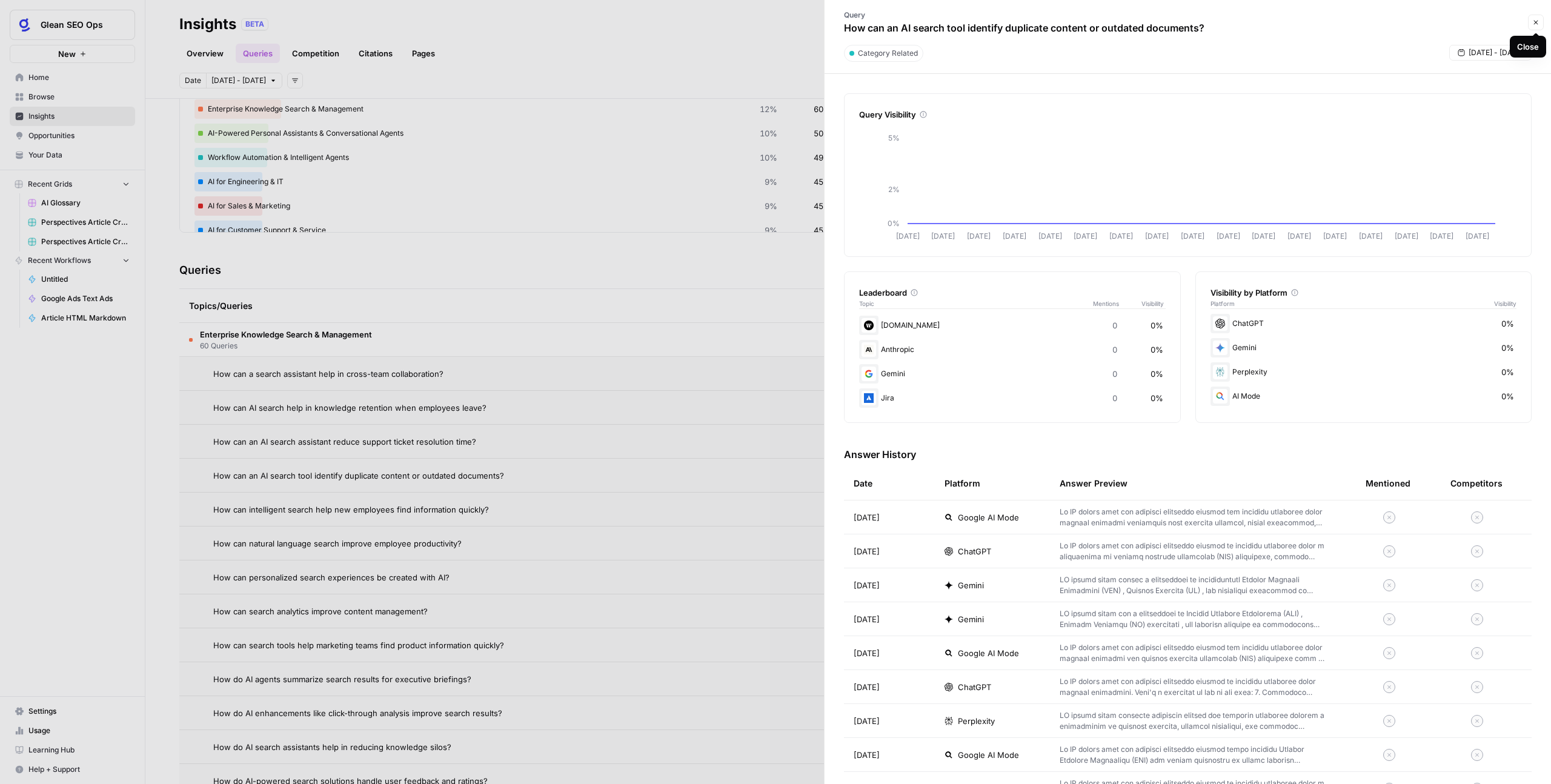
click at [890, 21] on button "Close" at bounding box center [1536, 23] width 16 height 16
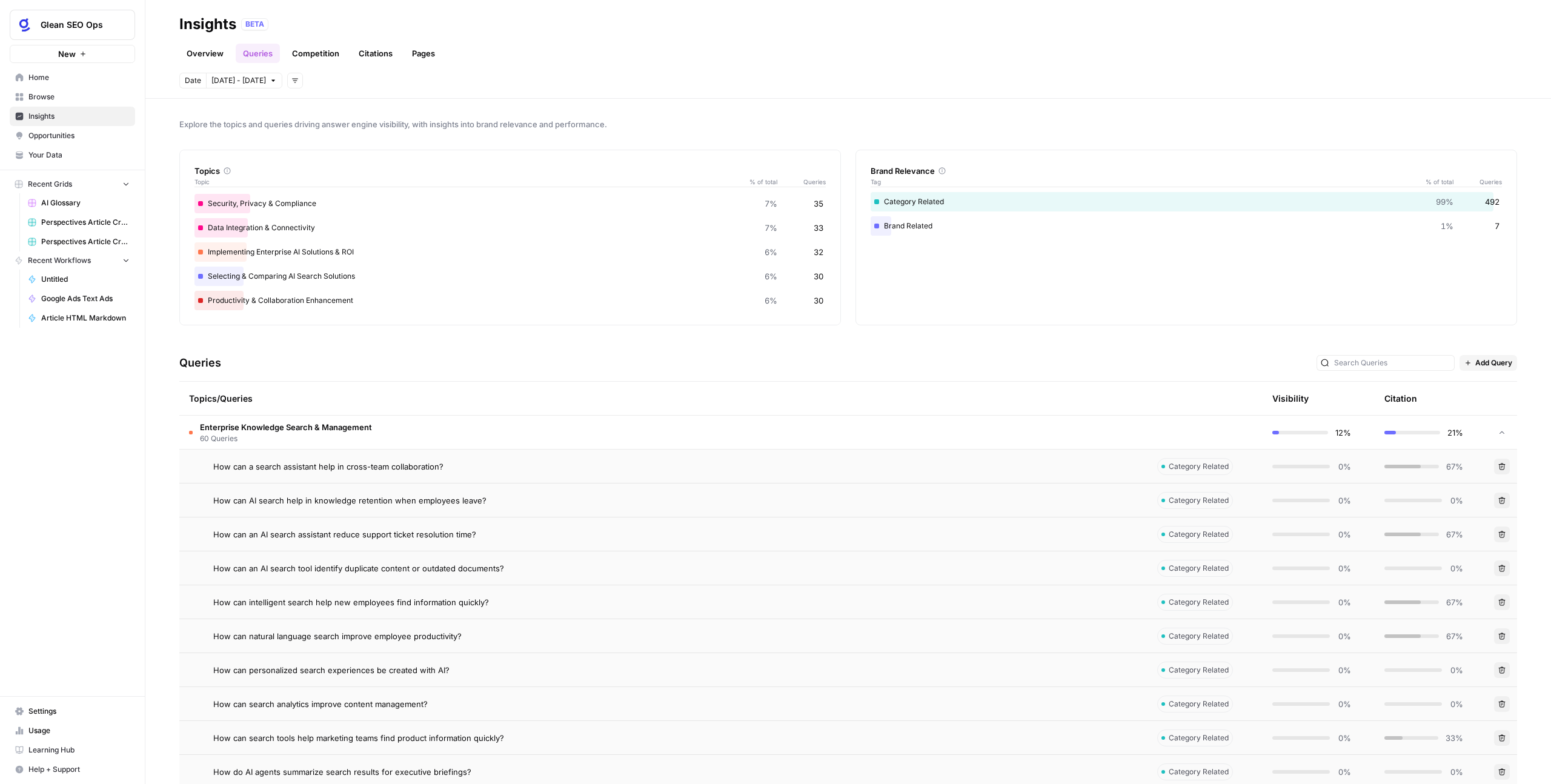
click at [234, 430] on span "Enterprise Knowledge Search & Management" at bounding box center [286, 427] width 172 height 12
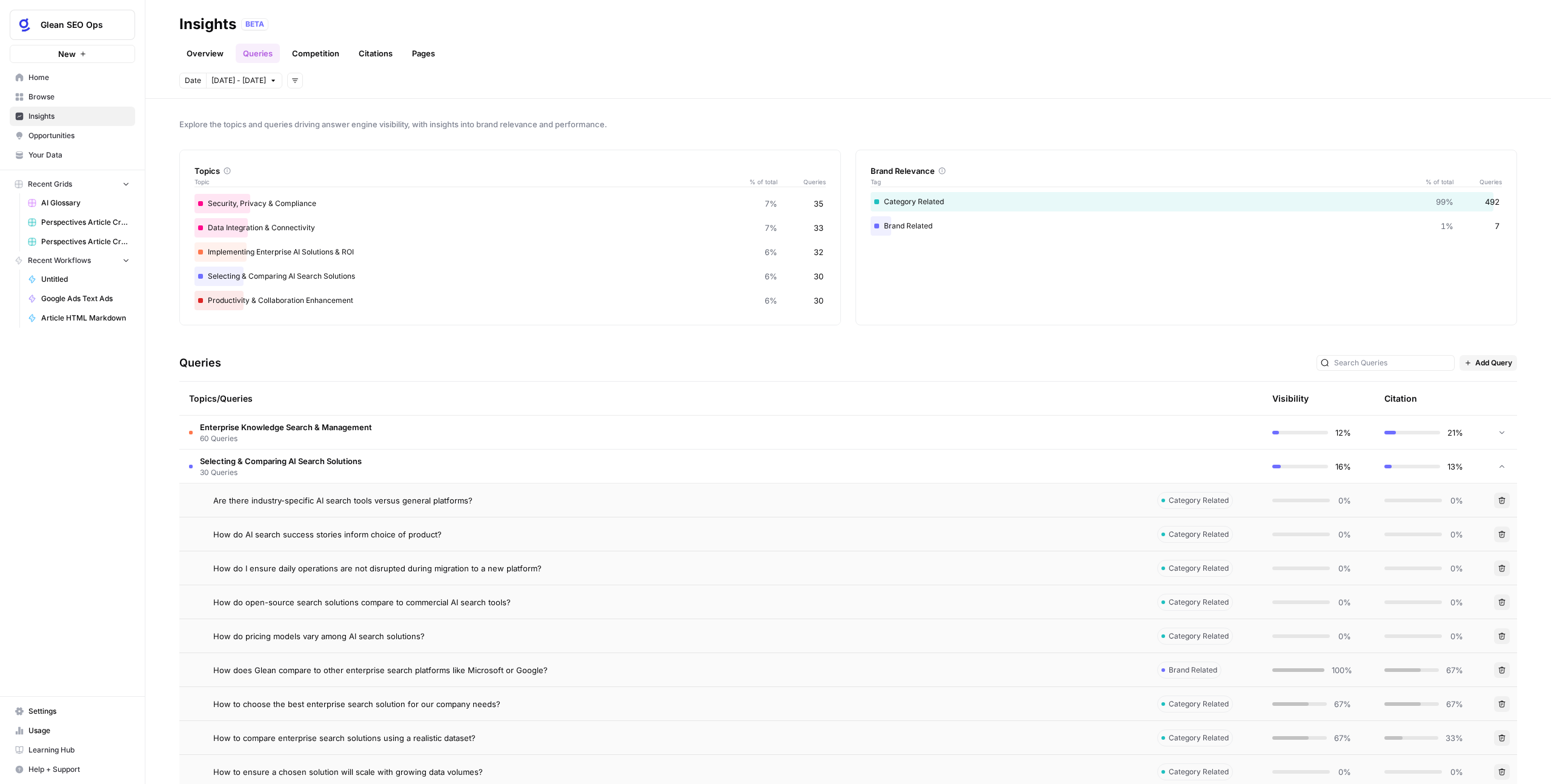
click at [238, 463] on span "Selecting & Comparing AI Search Solutions" at bounding box center [281, 461] width 162 height 12
click at [314, 482] on span "How can AI agents integrate with ticket tracking systems (Jira, Zendesk)?" at bounding box center [352, 568] width 276 height 12
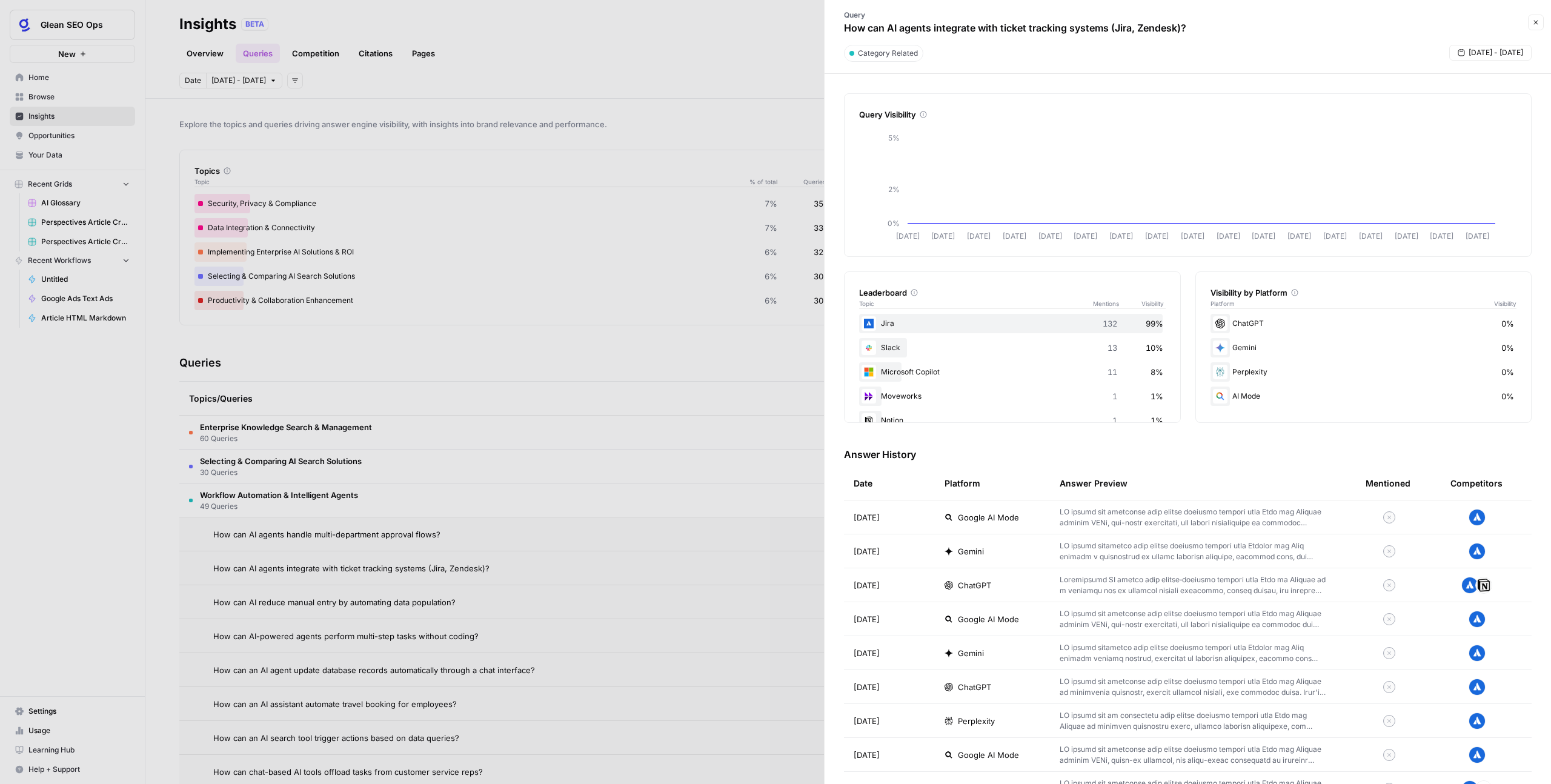
click at [890, 482] on div at bounding box center [1477, 517] width 89 height 33
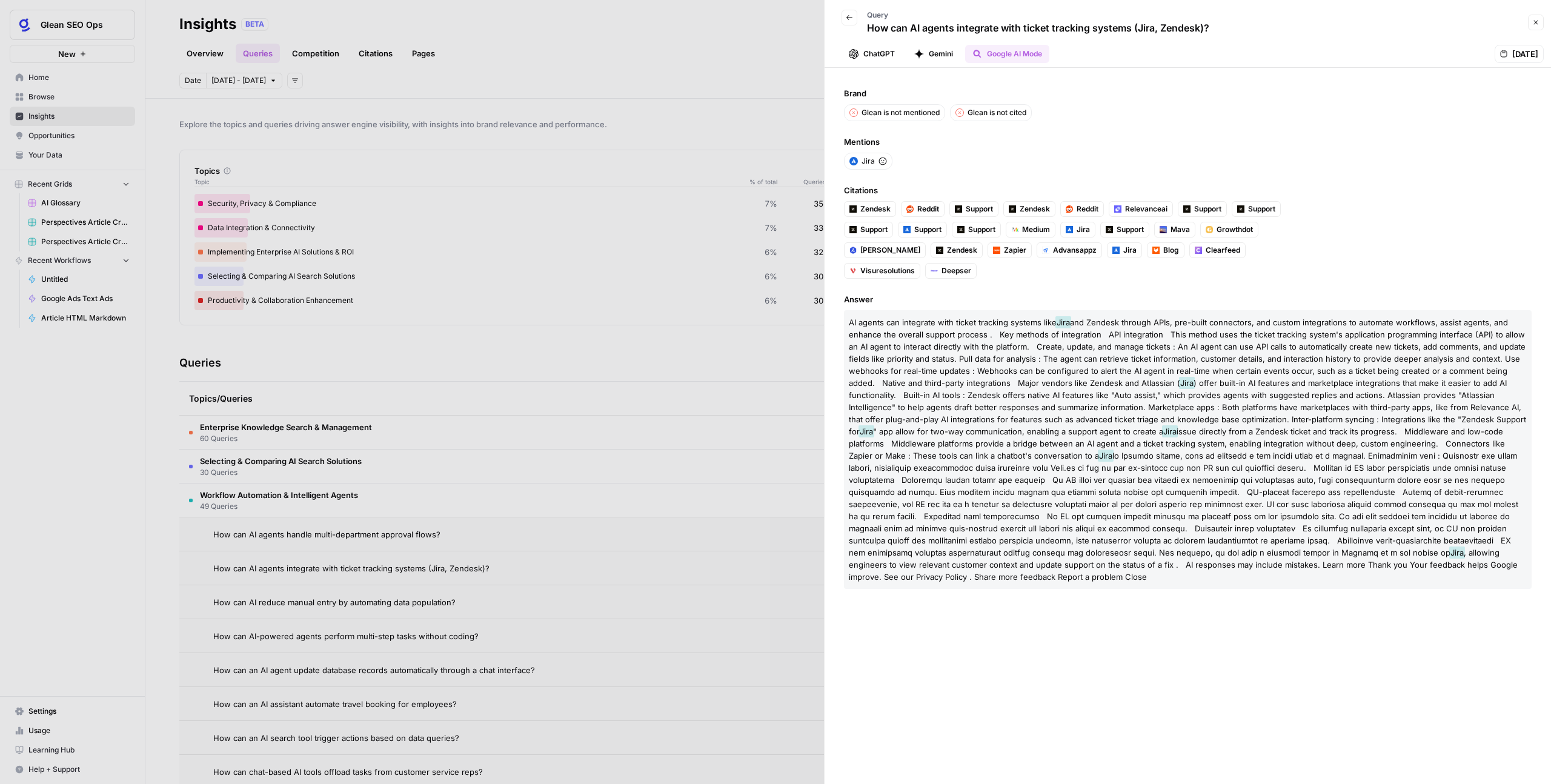
click at [858, 20] on div "Back Query How can AI agents integrate with ticket tracking systems (Jira, Zend…" at bounding box center [1020, 22] width 378 height 35
click at [854, 19] on button "Back" at bounding box center [850, 18] width 16 height 16
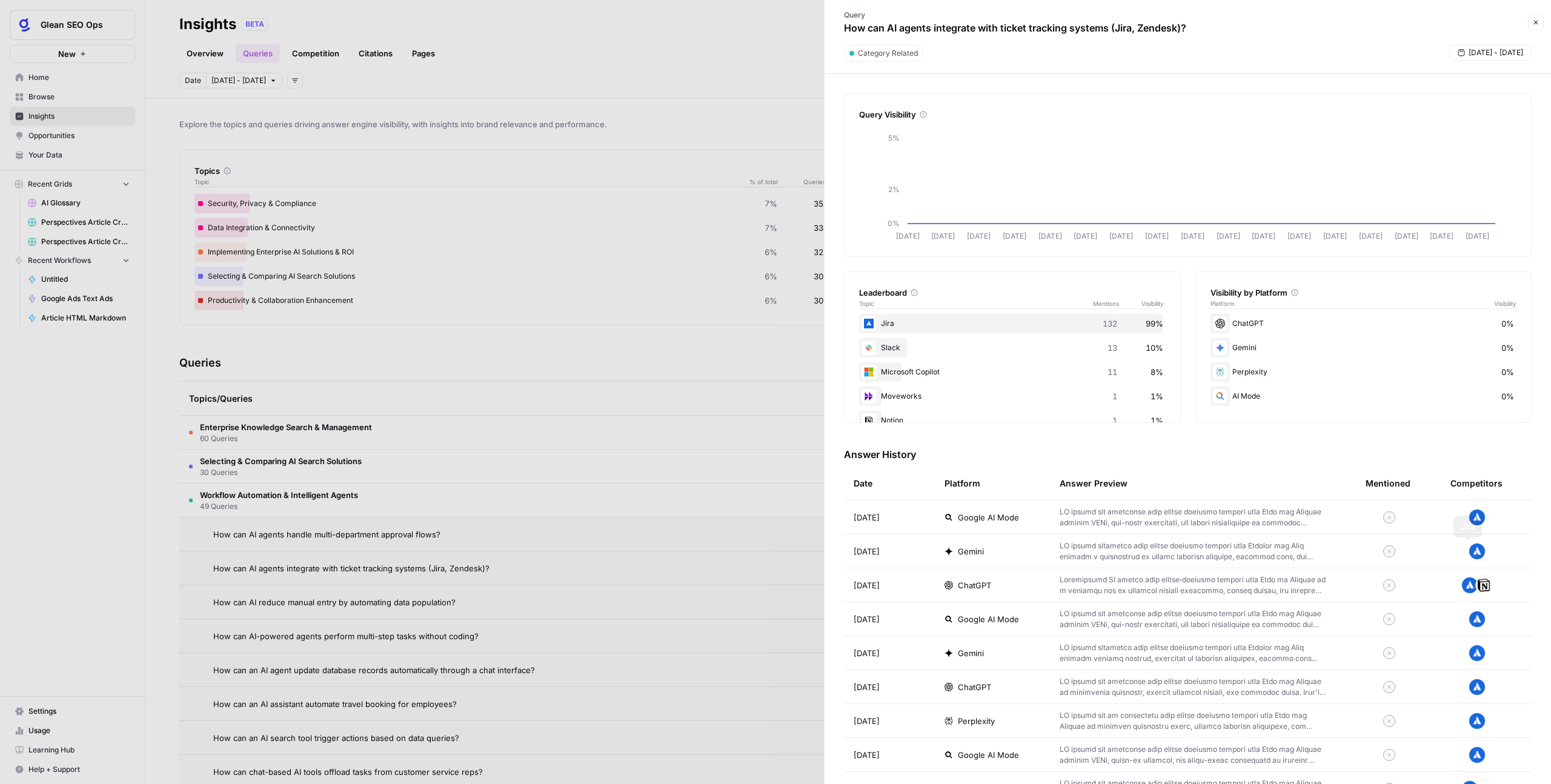
click at [890, 482] on img at bounding box center [1484, 585] width 17 height 17
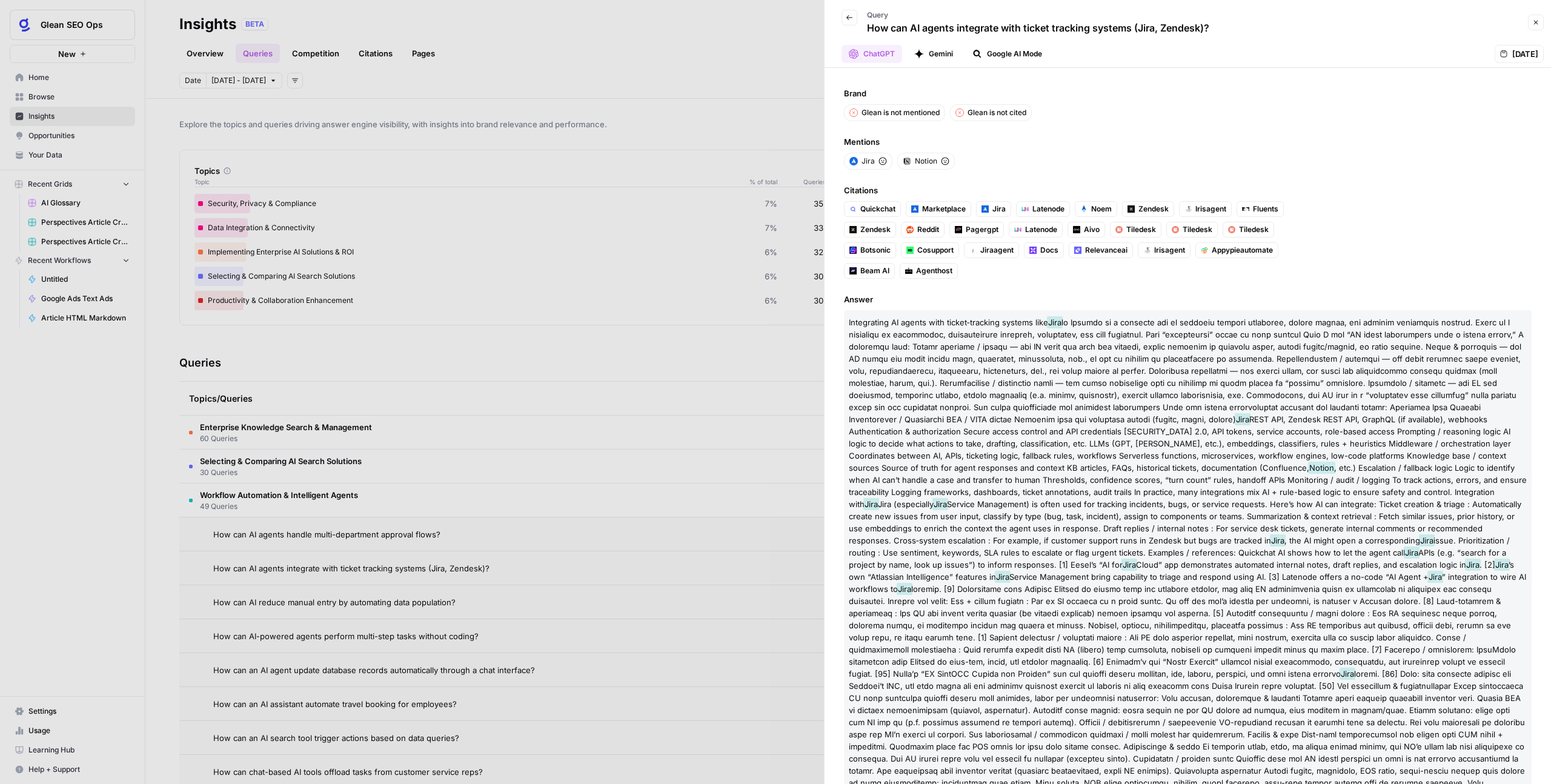
click at [890, 470] on span "Notion" at bounding box center [1321, 468] width 27 height 12
click at [851, 17] on icon "button" at bounding box center [850, 18] width 7 height 7
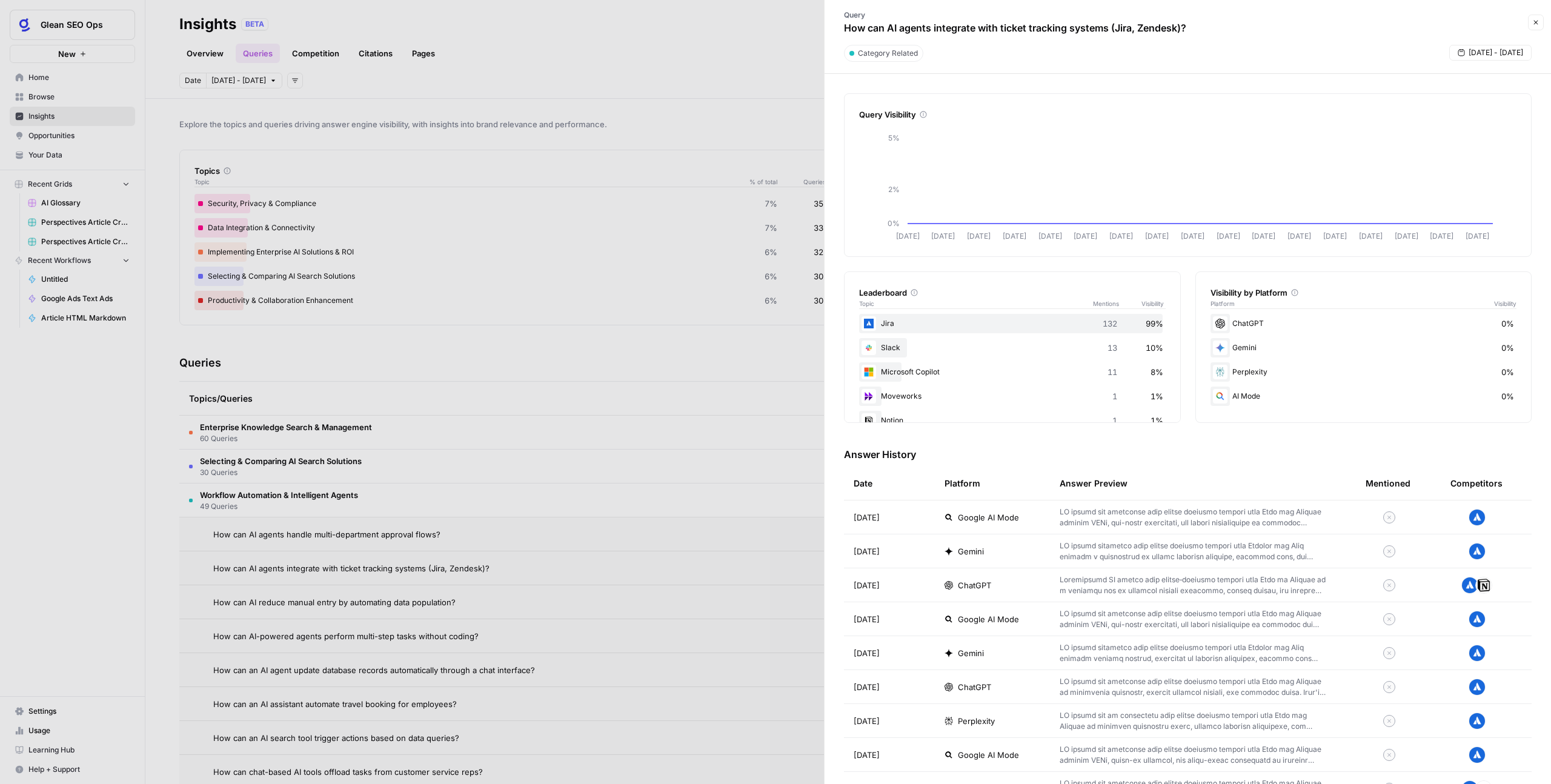
click at [890, 20] on icon "button" at bounding box center [1536, 22] width 7 height 7
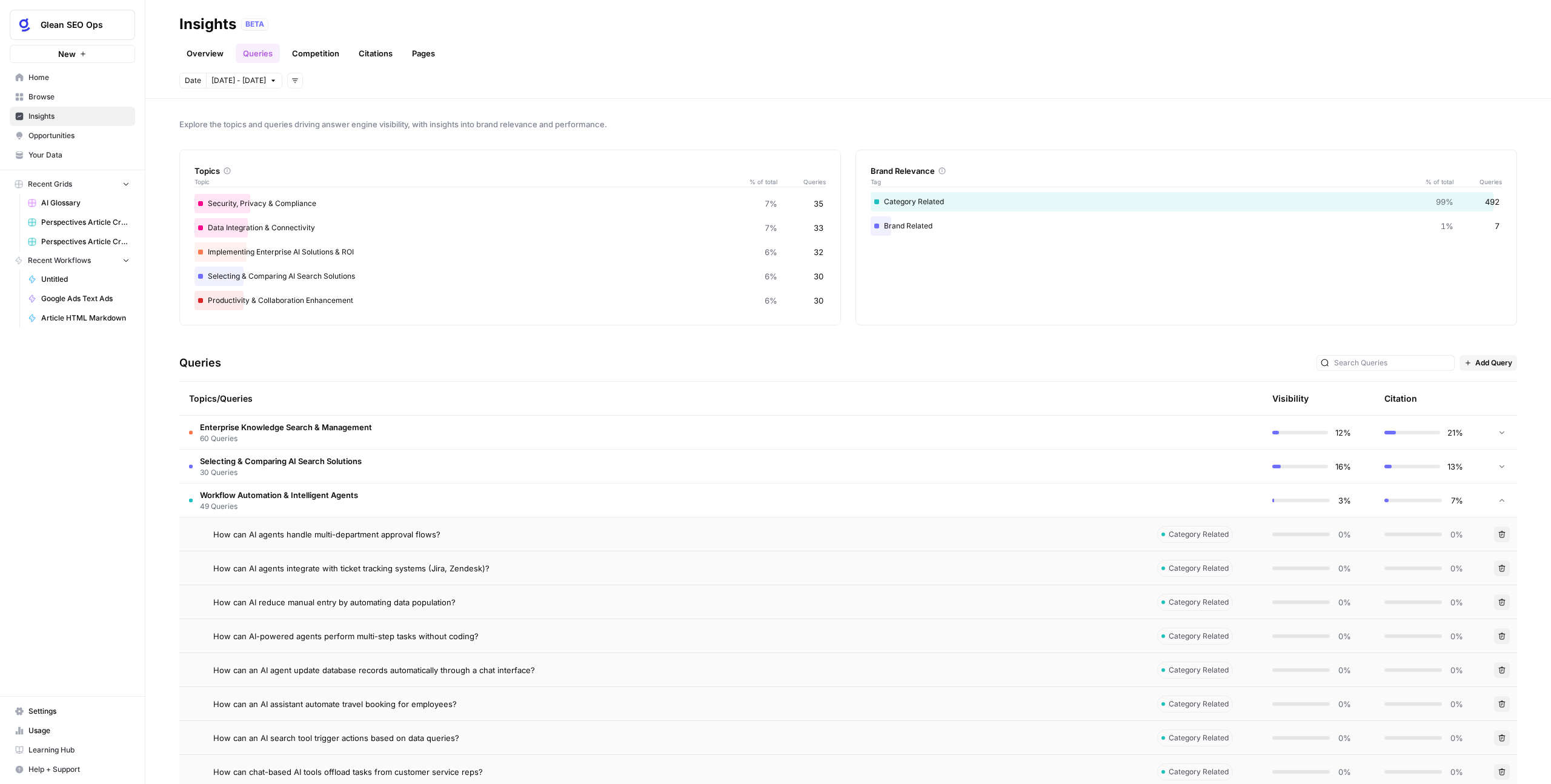
click at [307, 59] on link "Competition" at bounding box center [316, 53] width 62 height 19
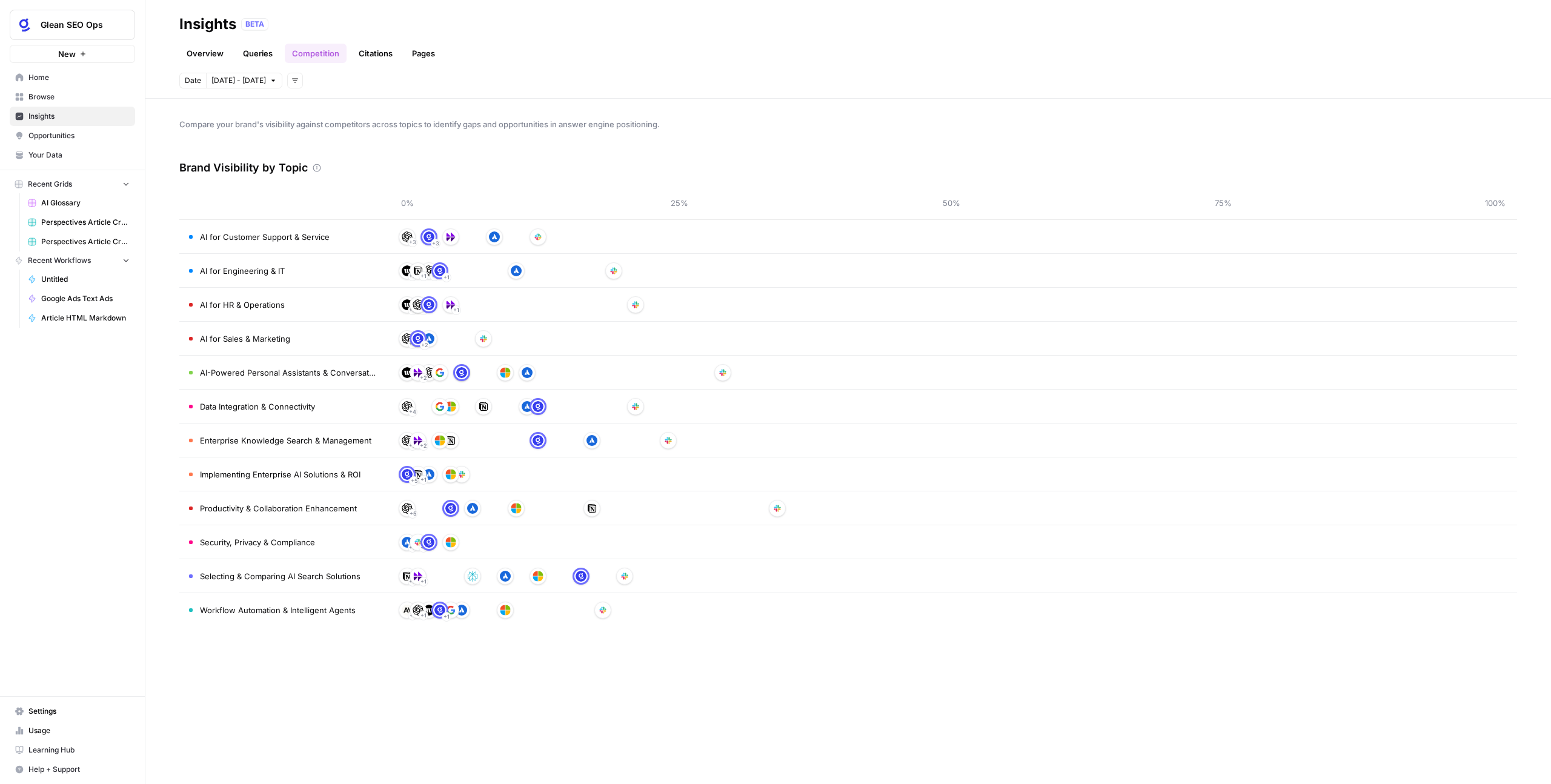
drag, startPoint x: 336, startPoint y: 234, endPoint x: 190, endPoint y: 231, distance: 146.0
click at [190, 231] on td "AI for Customer Support & Service" at bounding box center [283, 237] width 206 height 33
click at [382, 52] on link "Citations" at bounding box center [376, 53] width 49 height 19
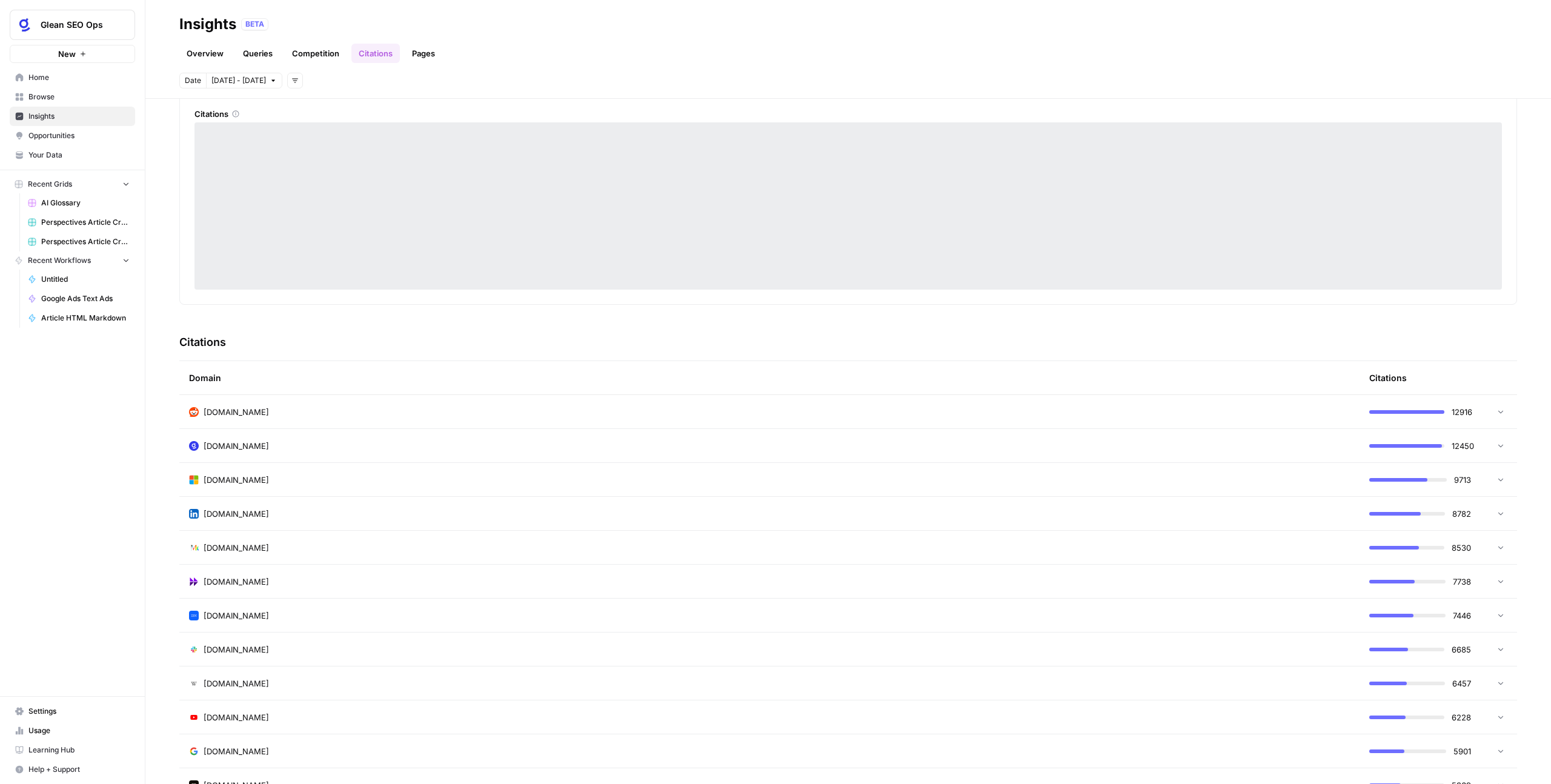
scroll to position [59, 0]
click at [890, 408] on icon at bounding box center [1501, 409] width 9 height 9
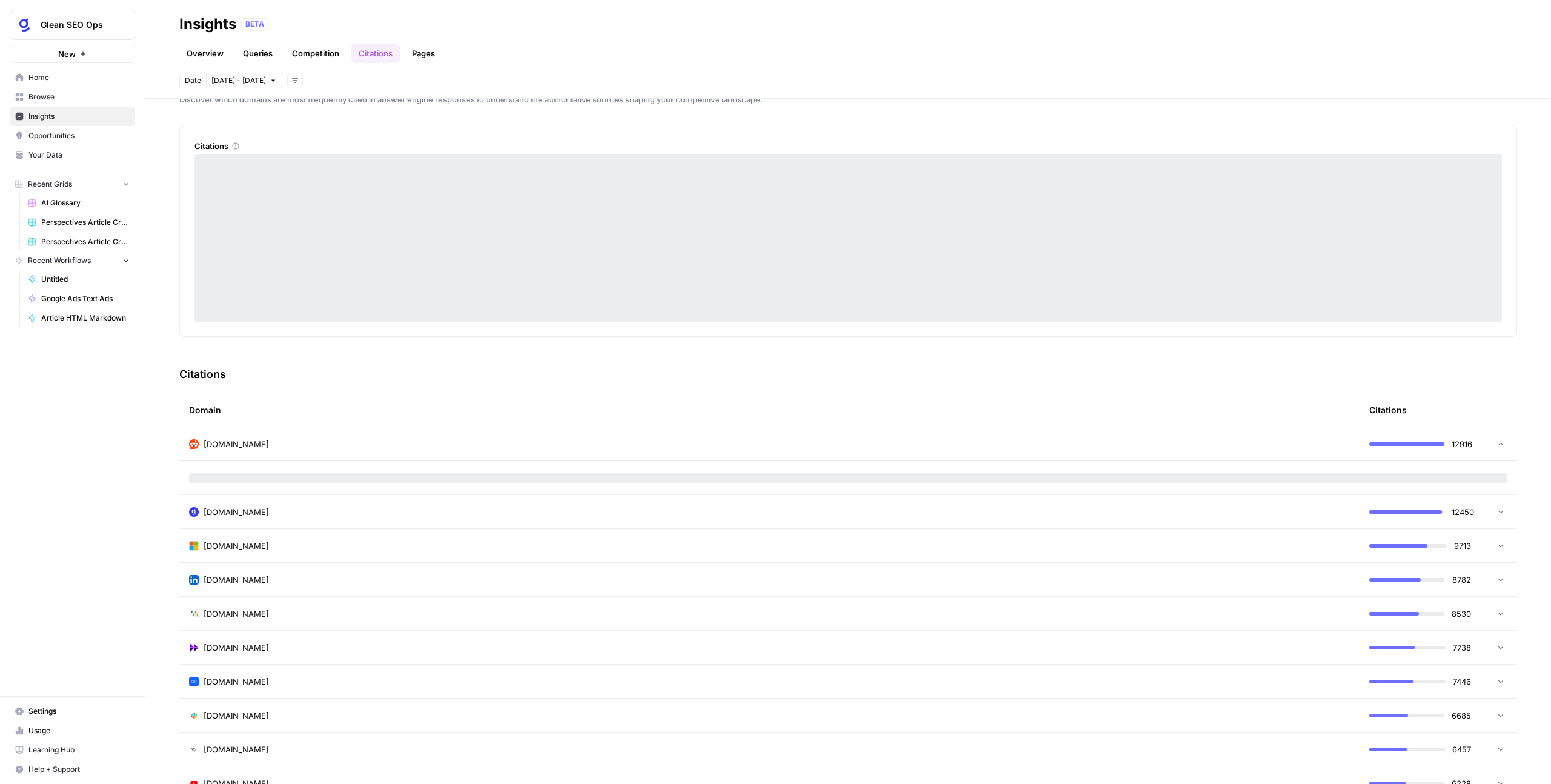
scroll to position [0, 0]
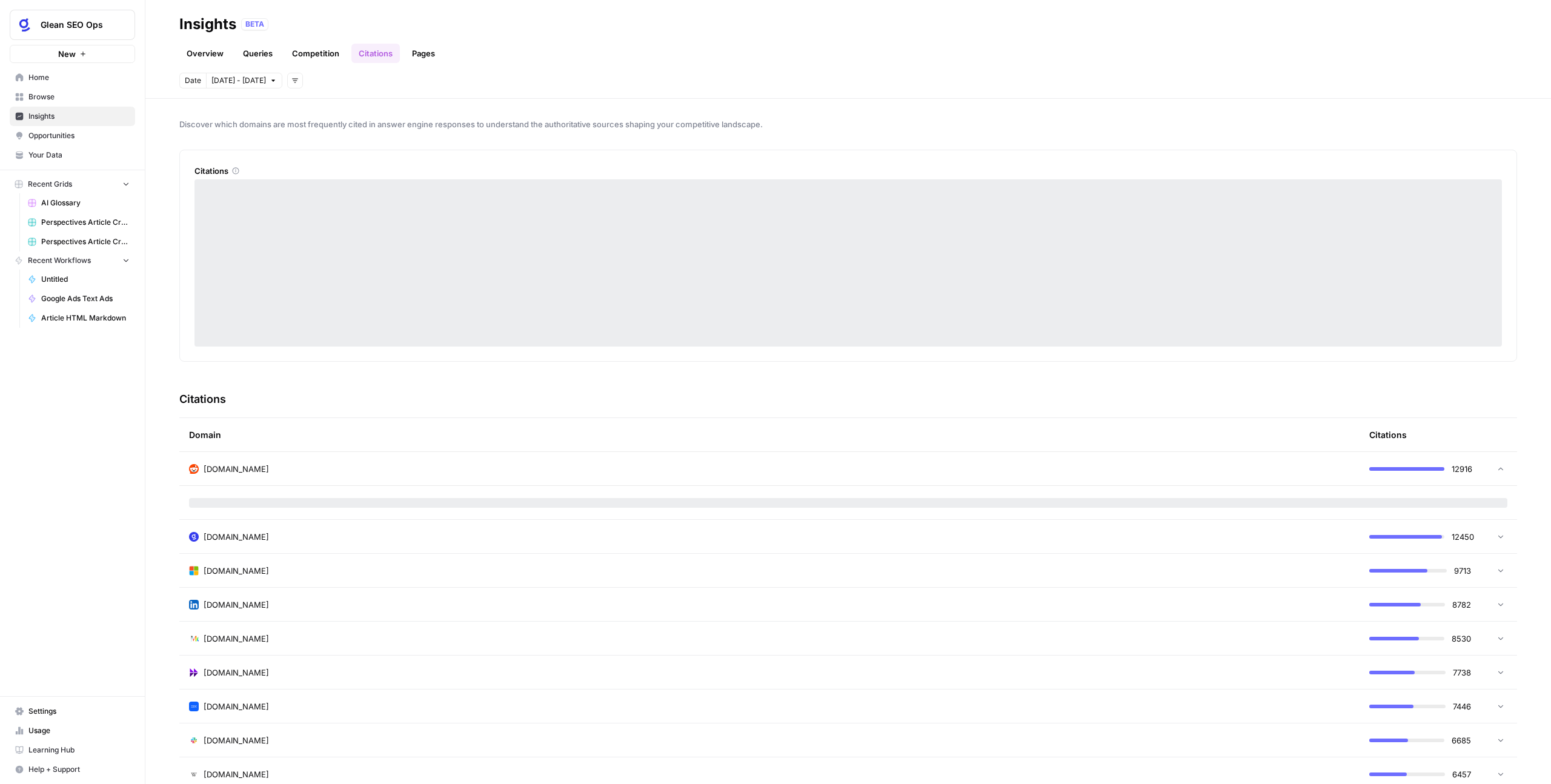
drag, startPoint x: 171, startPoint y: 118, endPoint x: 800, endPoint y: 157, distance: 630.2
click at [800, 157] on div "Discover which domains are most frequently cited in answer engine responses to …" at bounding box center [848, 441] width 1406 height 685
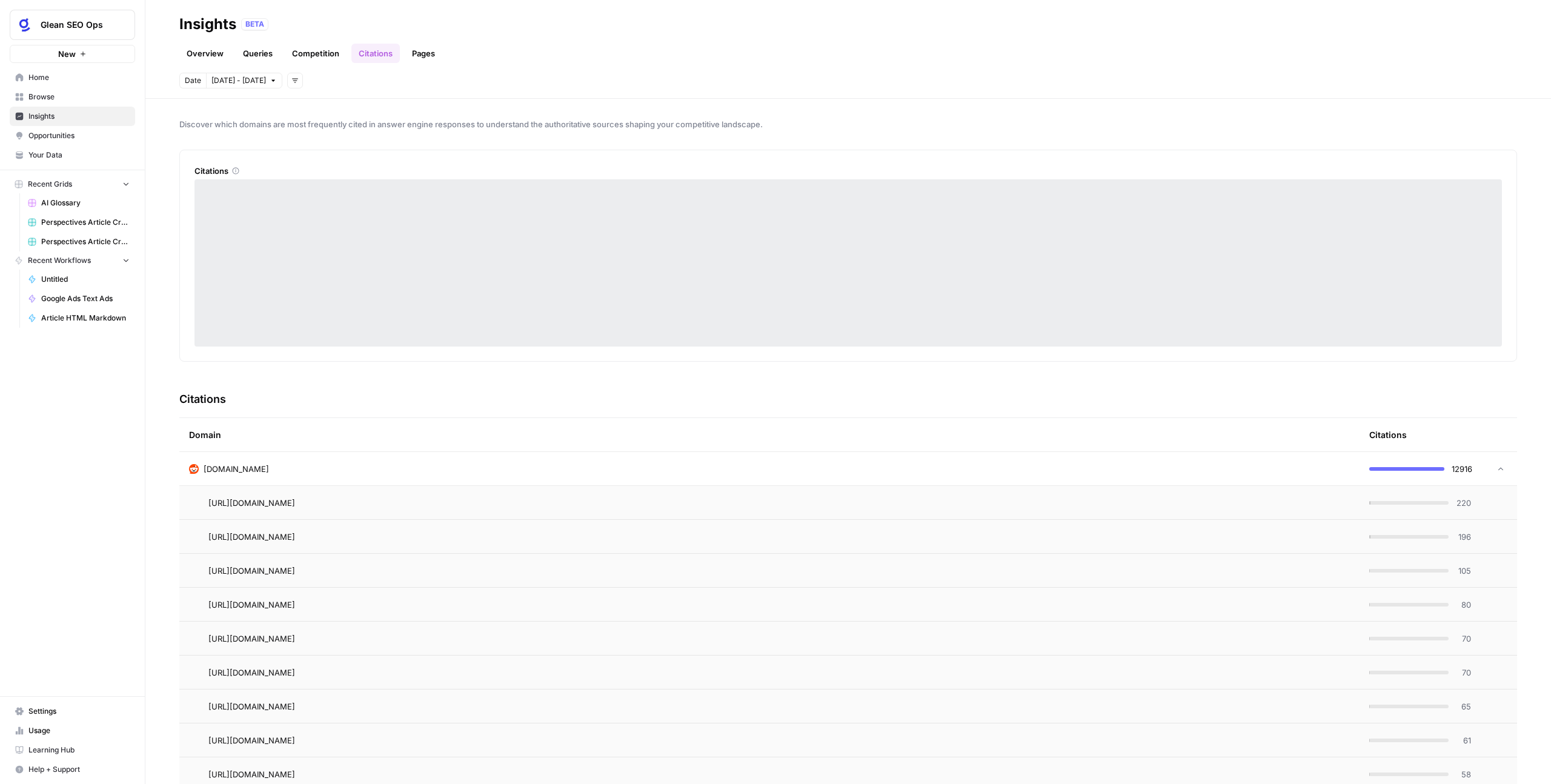
click at [890, 116] on div "Discover which domains are most frequently cited in answer engine responses to …" at bounding box center [848, 441] width 1406 height 685
drag, startPoint x: 829, startPoint y: 47, endPoint x: 442, endPoint y: 42, distance: 387.0
click at [829, 47] on div "Overview Queries Competition Citations Pages" at bounding box center [848, 48] width 1338 height 29
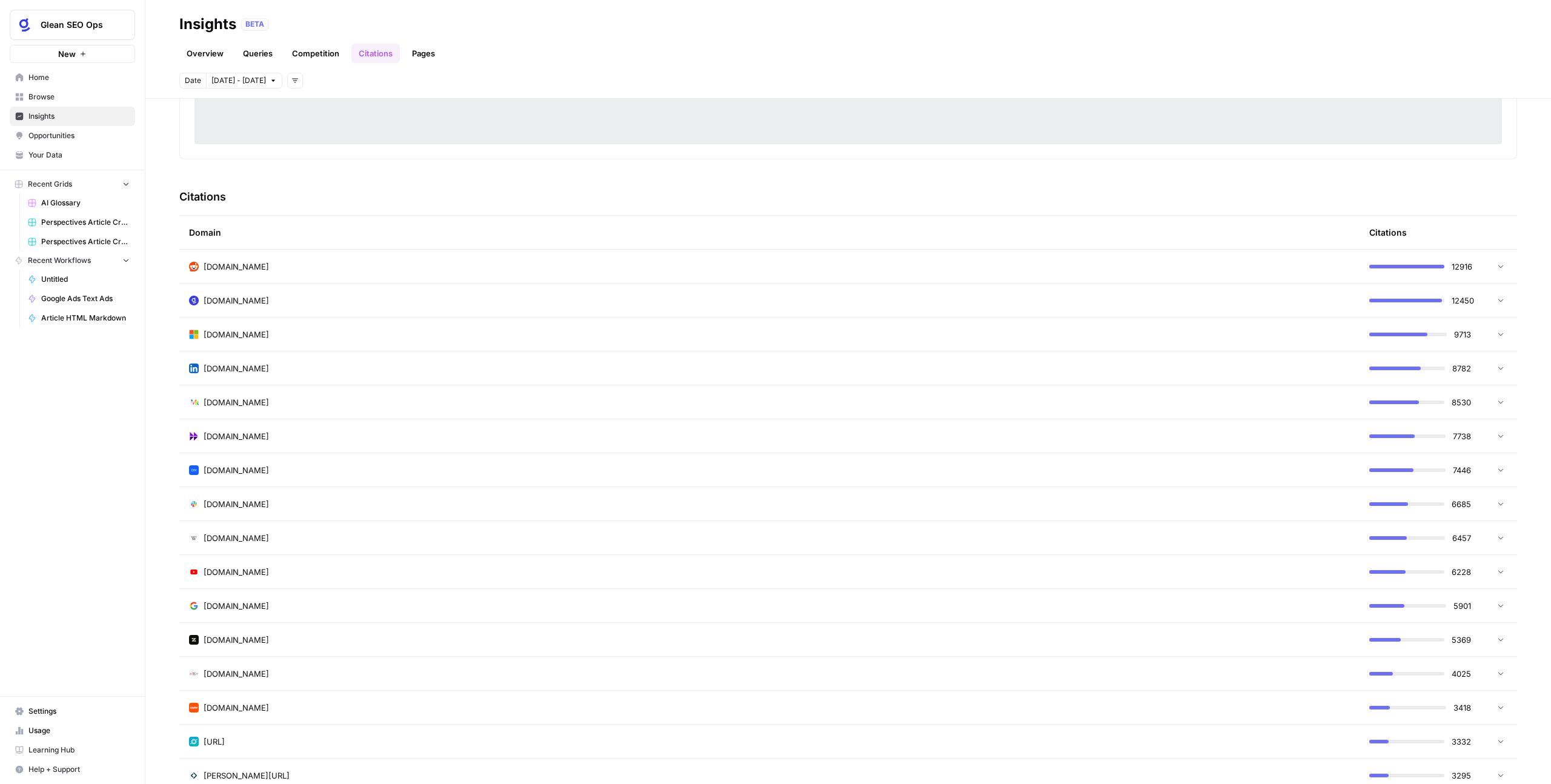
scroll to position [200, 0]
click at [569, 281] on td "[DOMAIN_NAME]" at bounding box center [769, 269] width 1180 height 33
click at [1497, 273] on td at bounding box center [1499, 269] width 36 height 33
click at [1497, 273] on icon at bounding box center [1501, 268] width 9 height 9
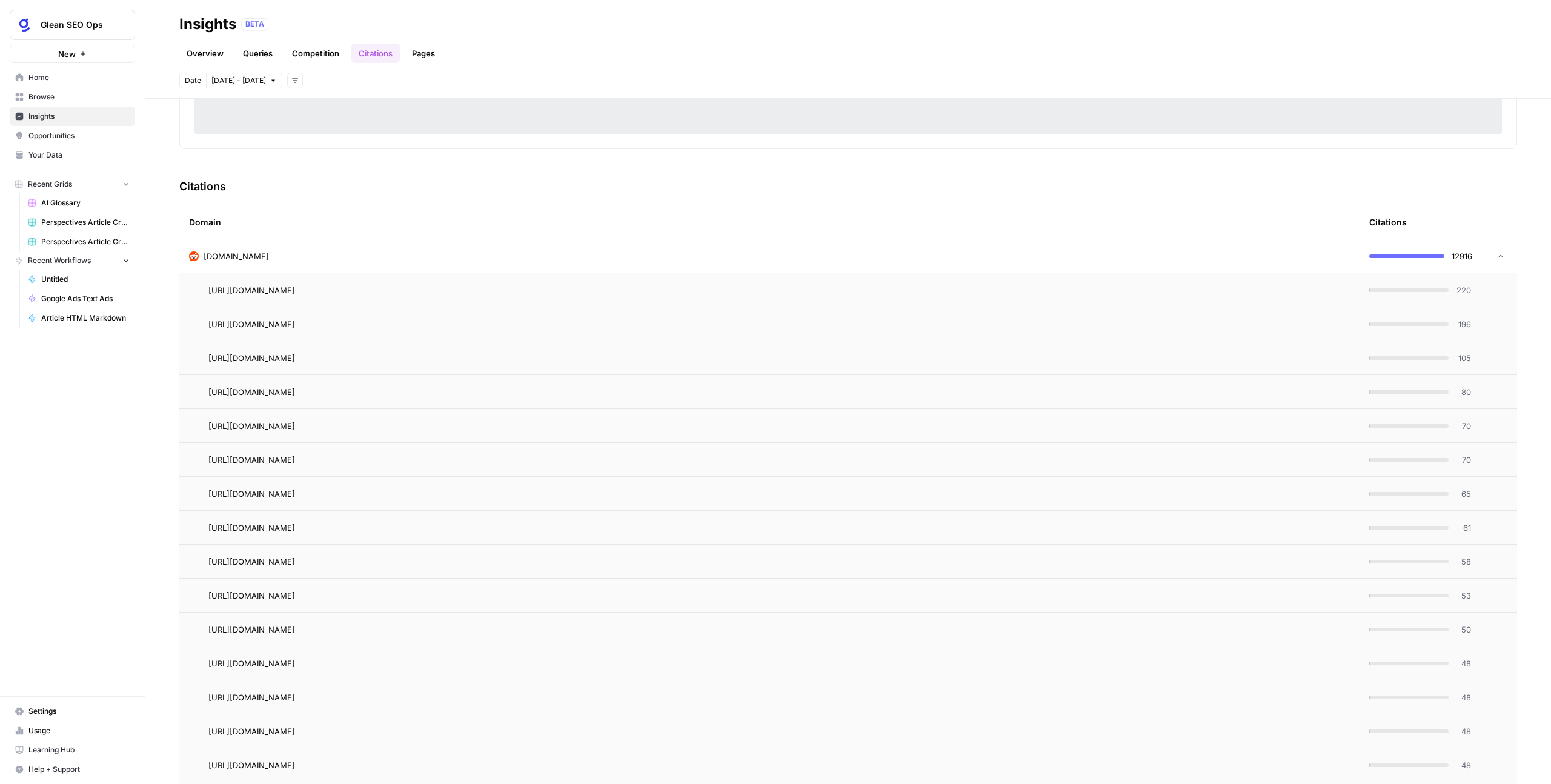
scroll to position [0, 0]
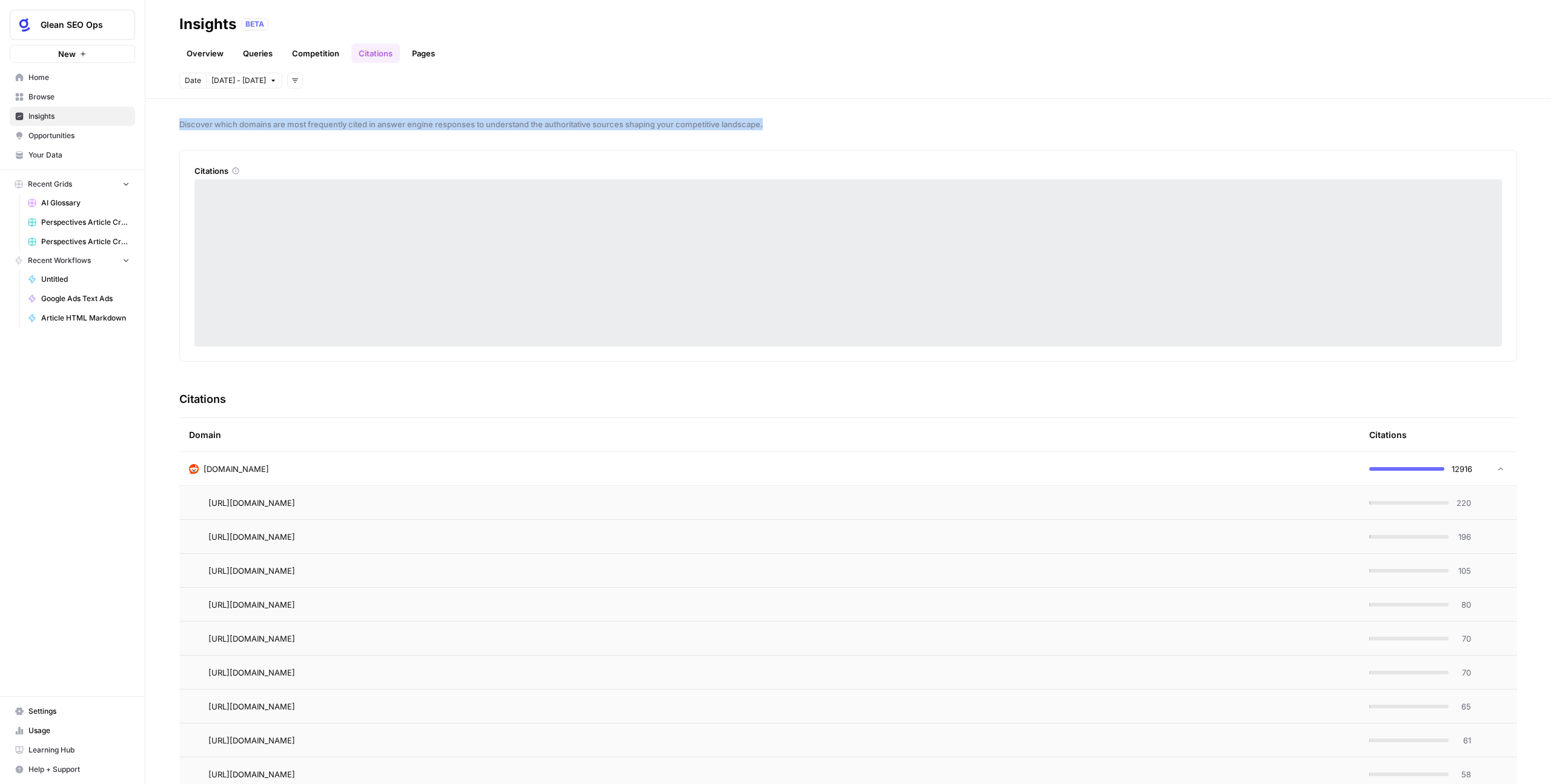
drag, startPoint x: 176, startPoint y: 128, endPoint x: 796, endPoint y: 126, distance: 620.0
click at [793, 124] on div "Discover which domains are most frequently cited in answer engine responses to …" at bounding box center [848, 441] width 1406 height 685
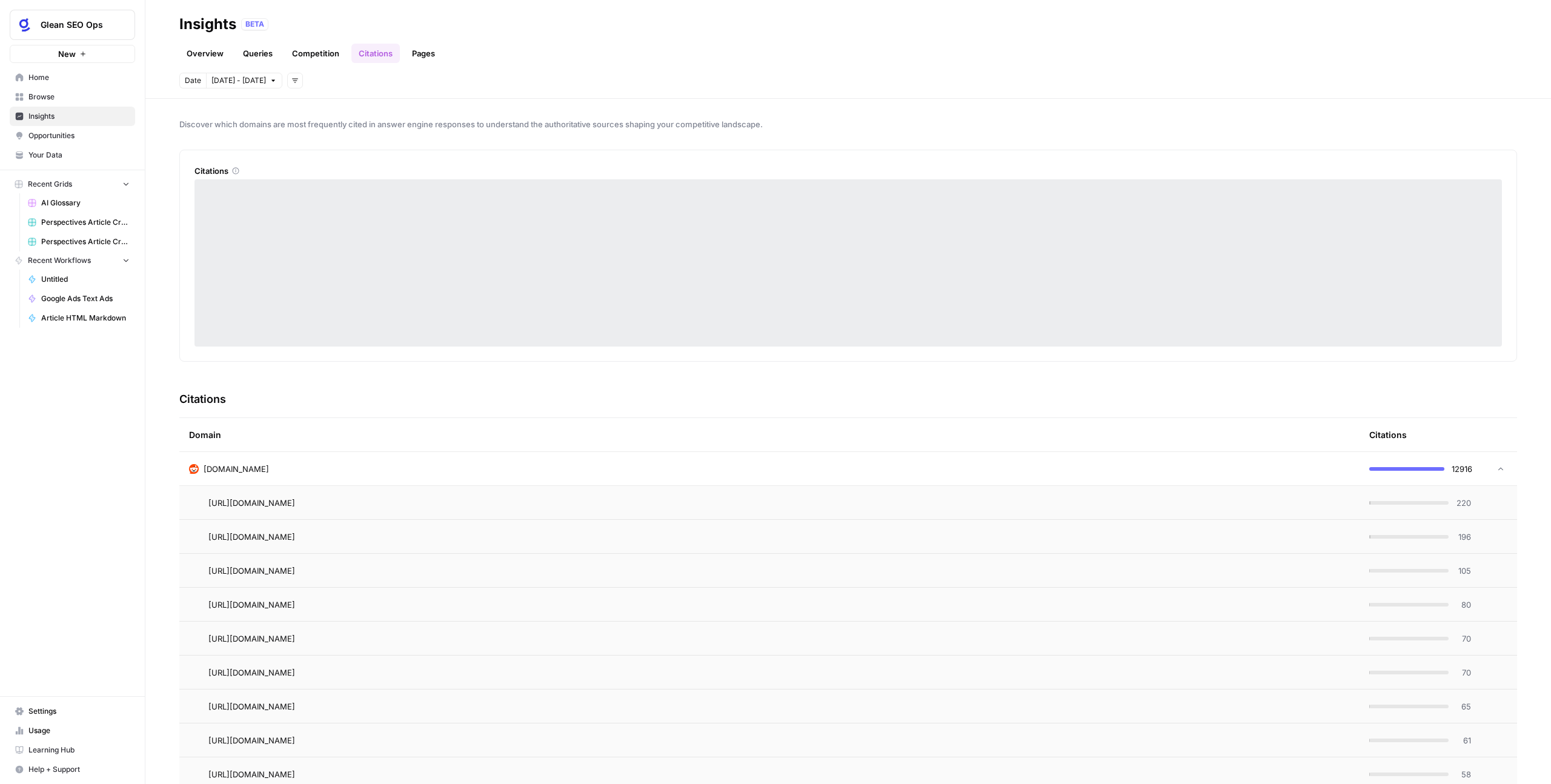
click at [797, 130] on span "Discover which domains are most frequently cited in answer engine responses to …" at bounding box center [848, 125] width 1338 height 12
click at [241, 82] on body "Glean SEO Ops New Home Browse Insights Opportunities Your Data Recent Grids AI …" at bounding box center [776, 392] width 1551 height 784
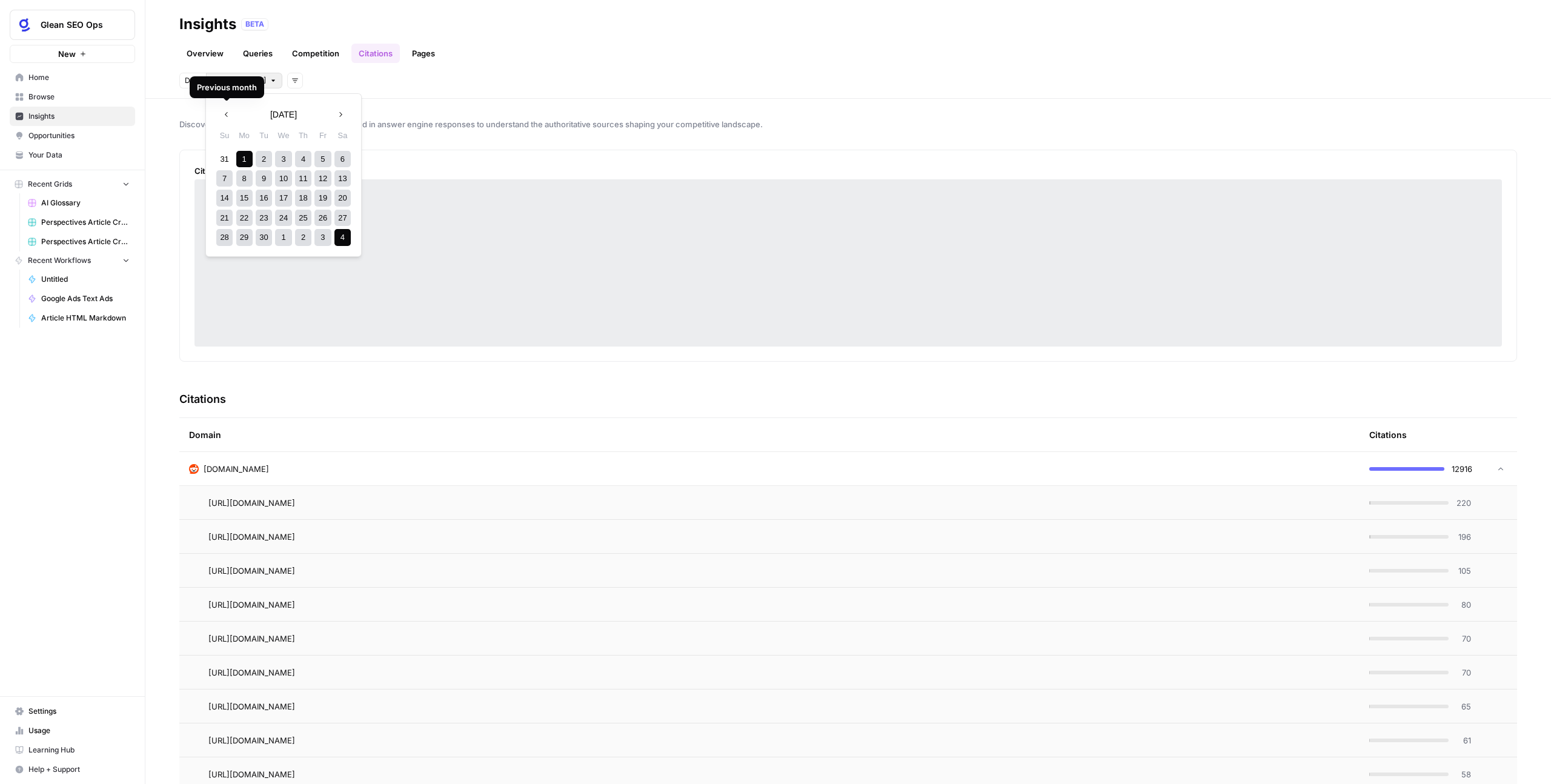
click at [241, 82] on div "Previous month" at bounding box center [226, 88] width 60 height 12
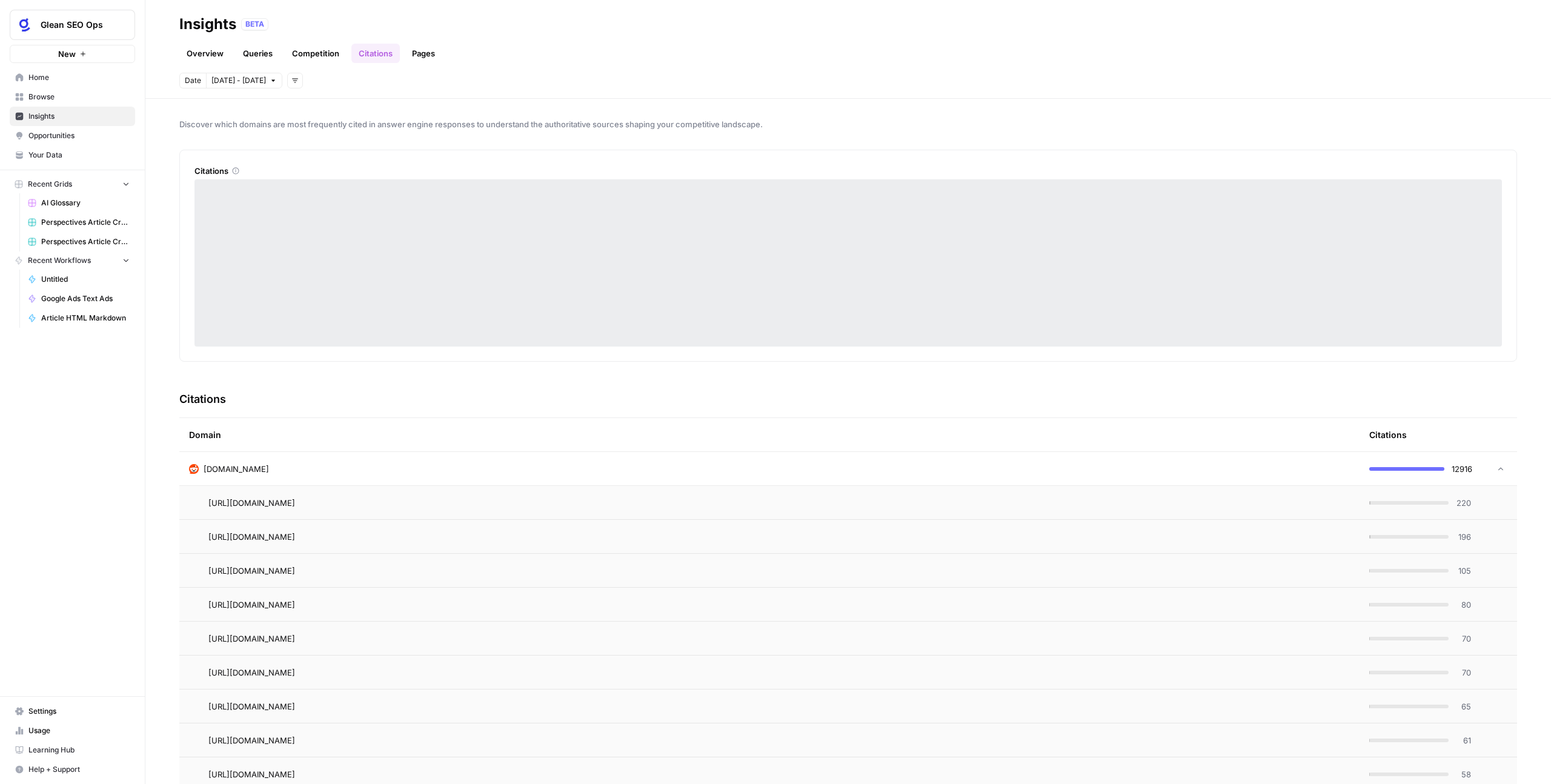
click at [511, 83] on div "Date [DATE] - [DATE] Add filters" at bounding box center [848, 81] width 1338 height 16
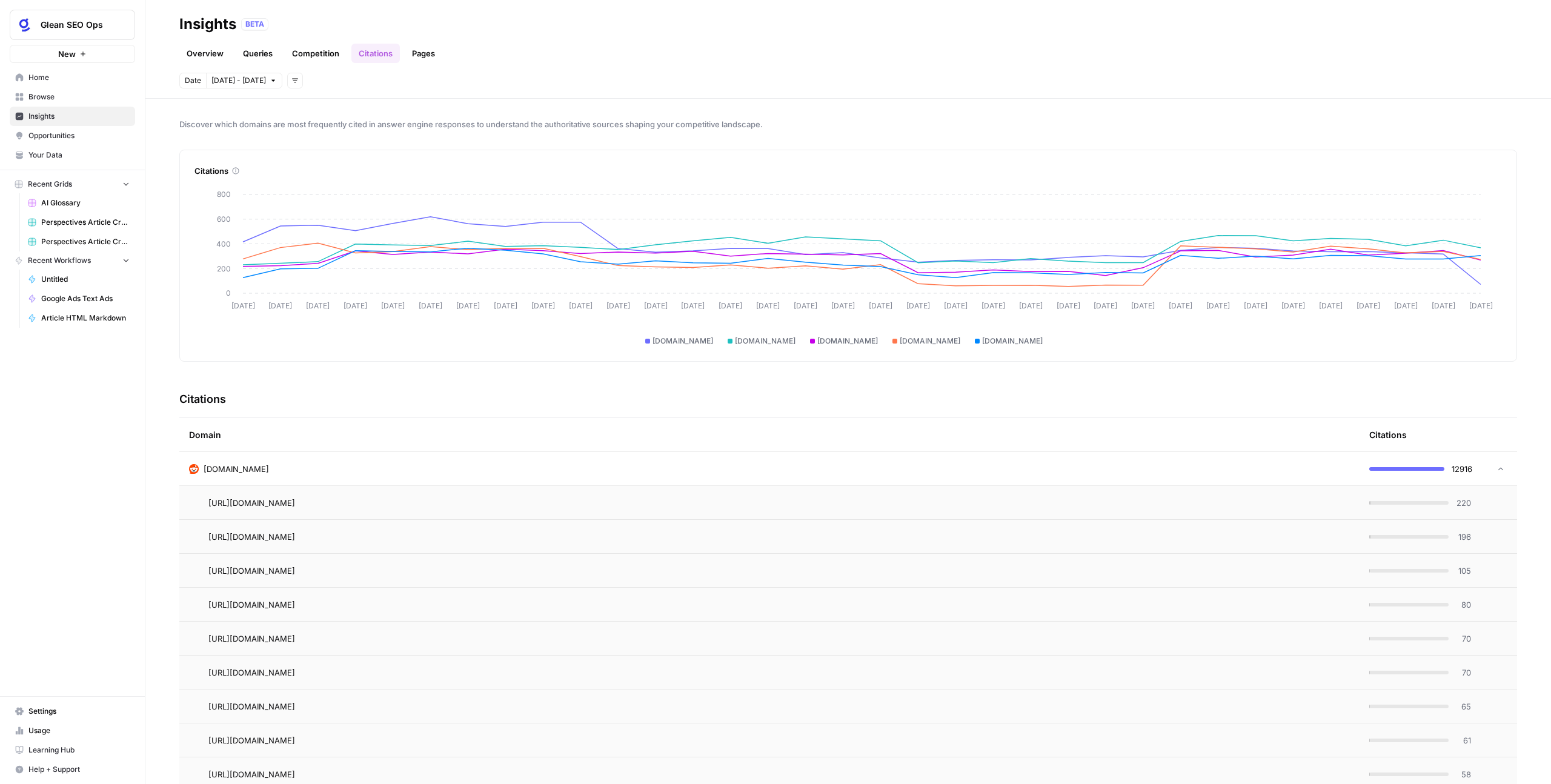
click at [1484, 472] on td at bounding box center [1499, 469] width 36 height 33
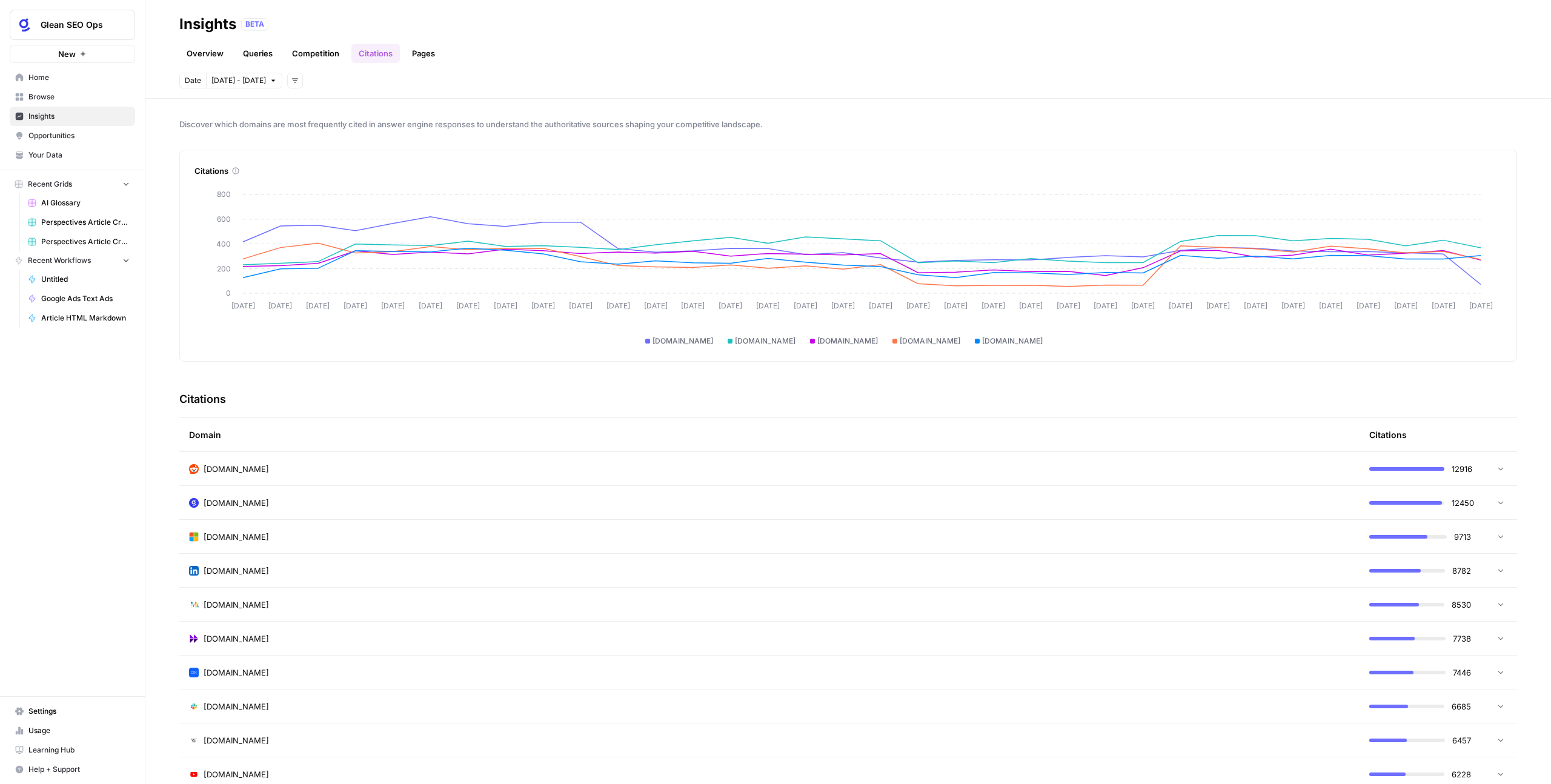
click at [1482, 476] on td at bounding box center [1499, 469] width 36 height 33
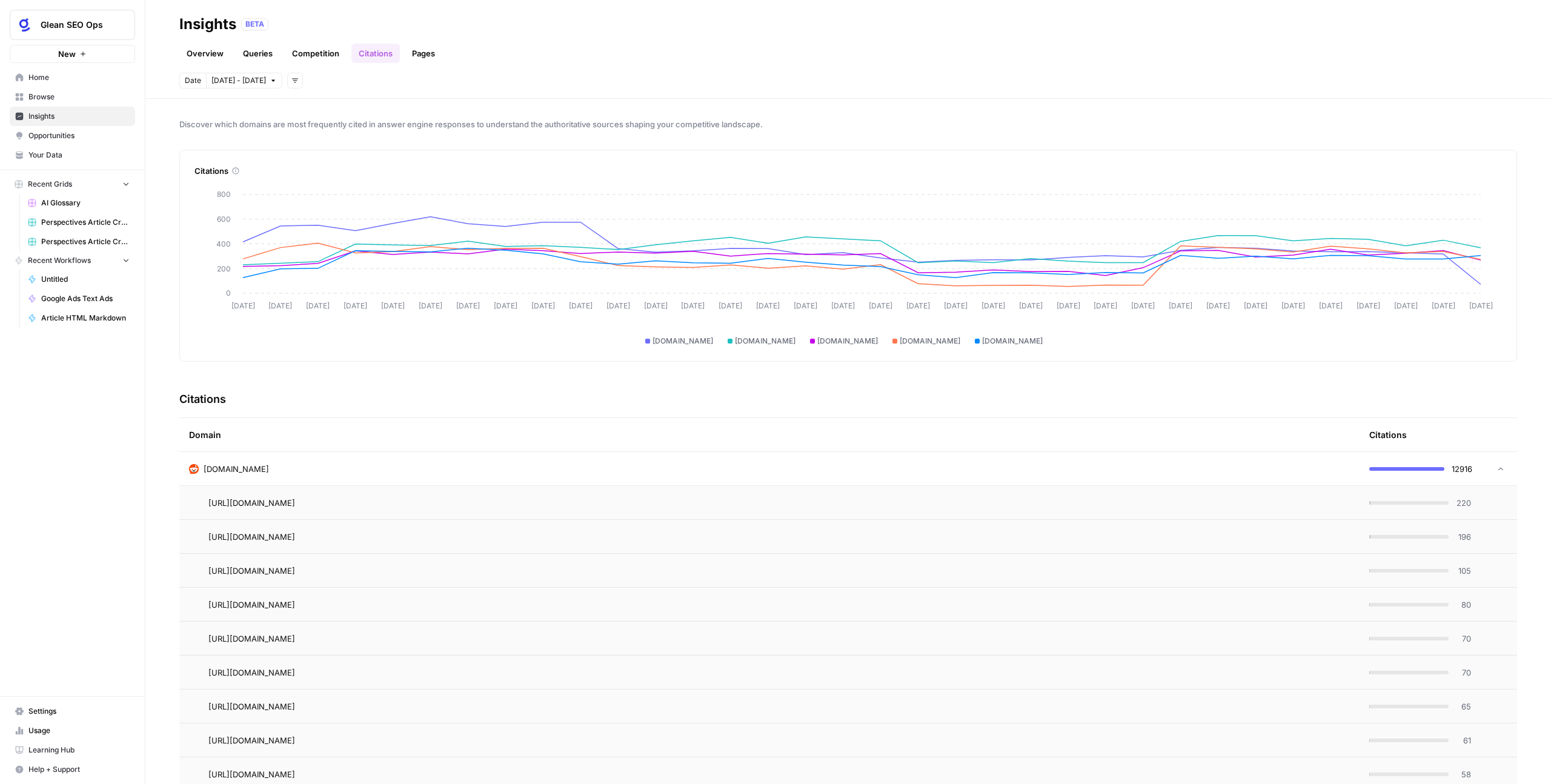
click at [1497, 467] on td at bounding box center [1499, 469] width 36 height 33
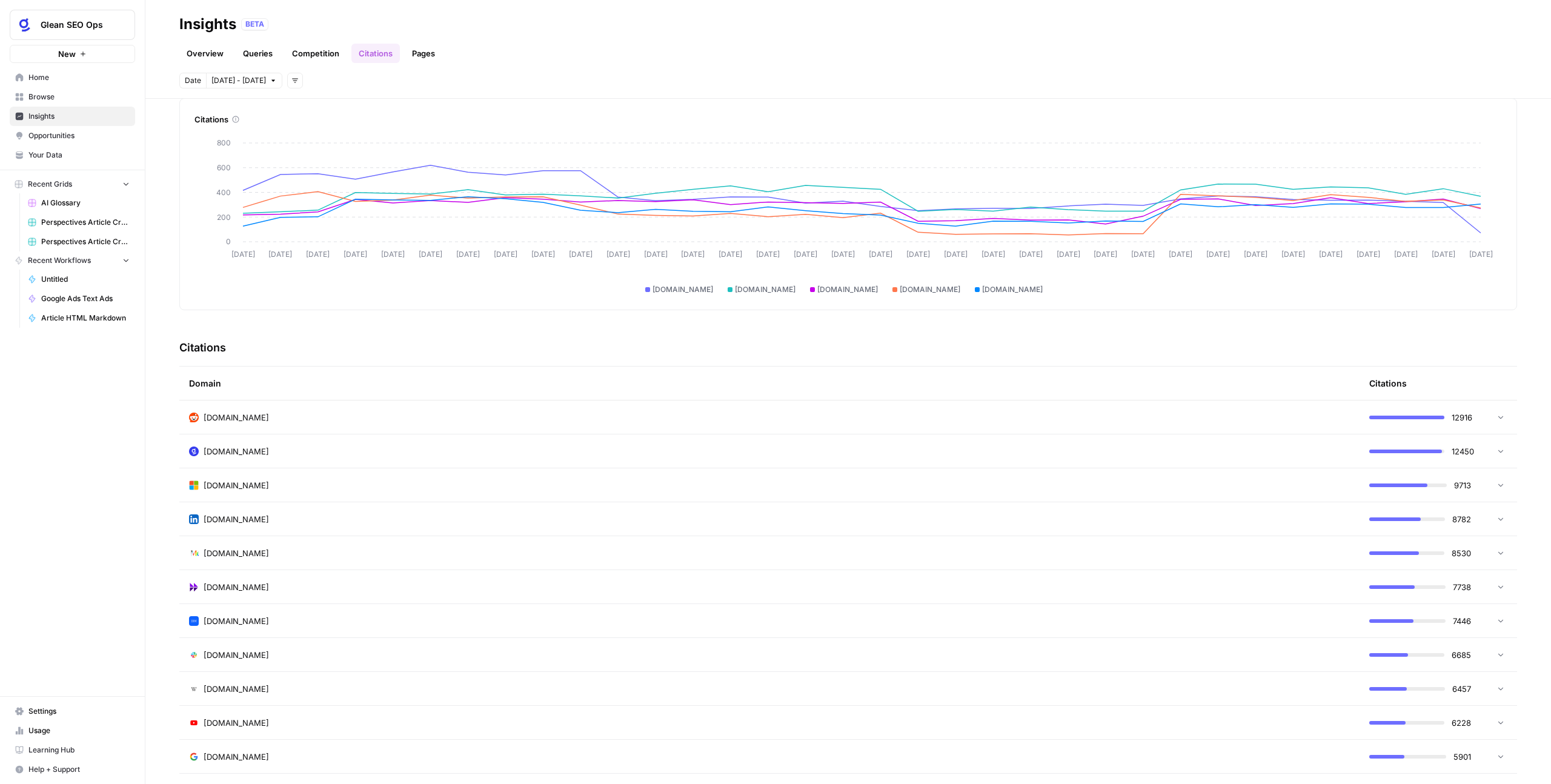
scroll to position [47, 0]
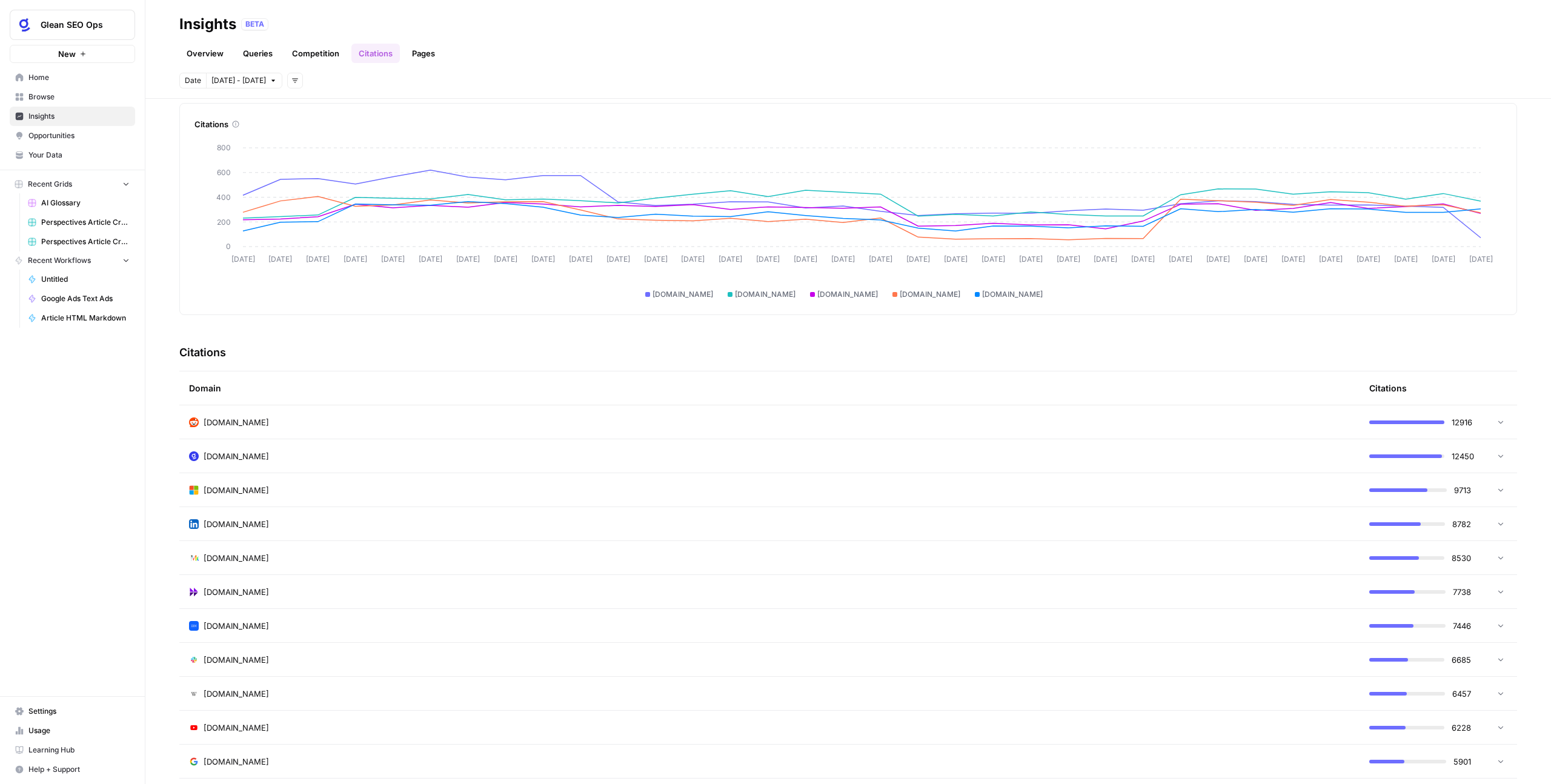
click at [370, 471] on td "glean.com" at bounding box center [769, 456] width 1180 height 33
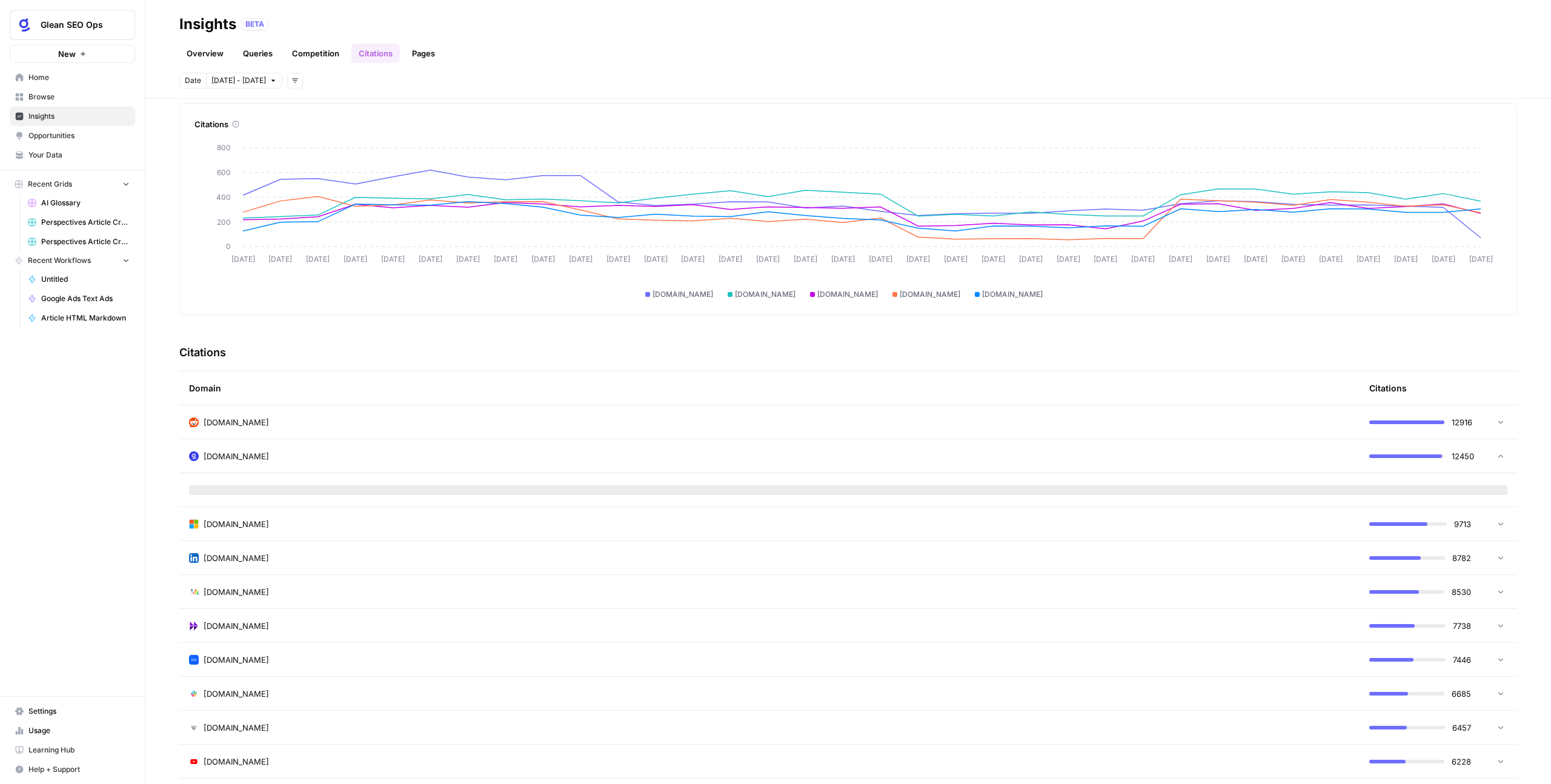
click at [370, 471] on td "glean.com" at bounding box center [769, 456] width 1180 height 33
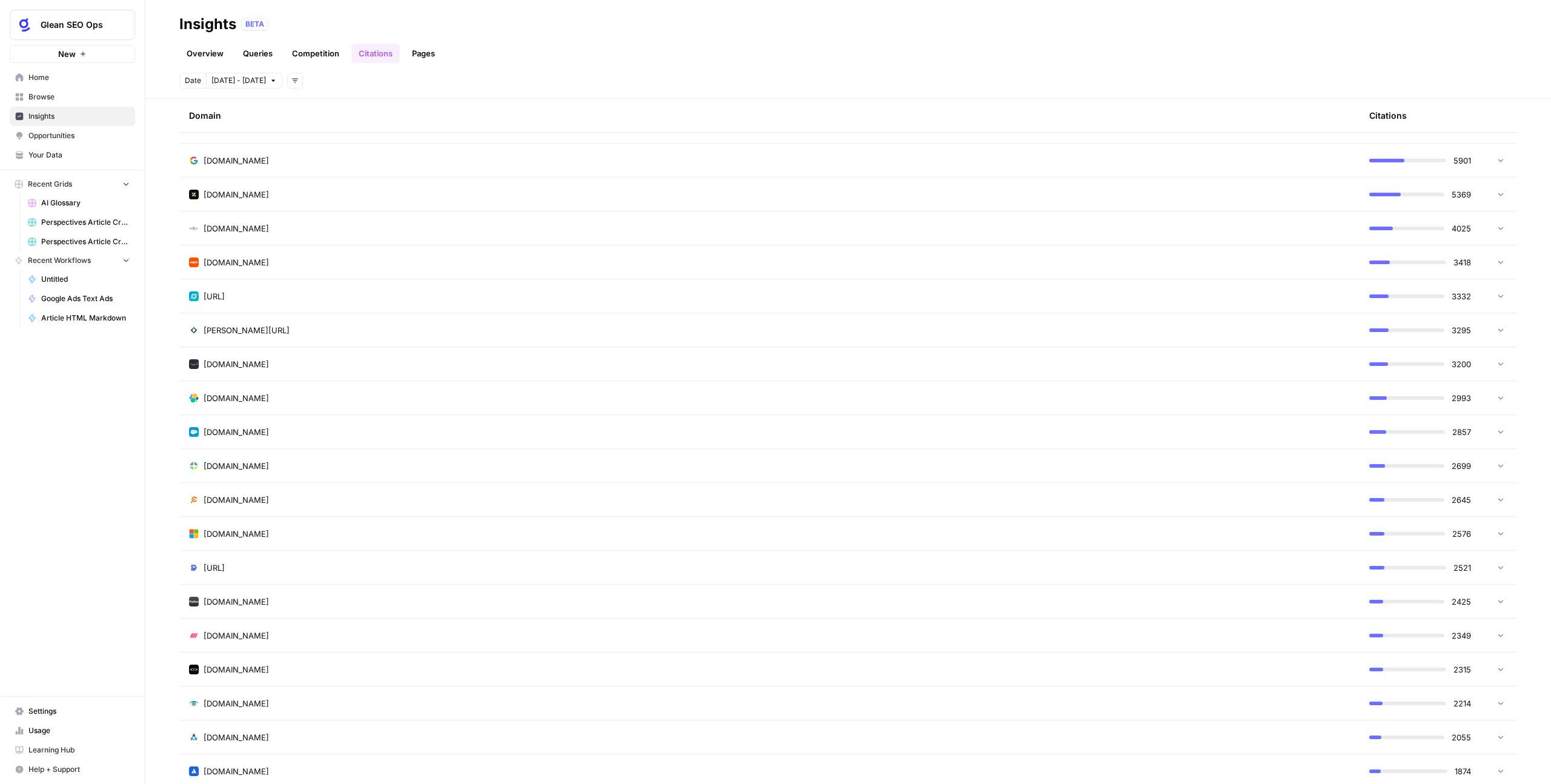
scroll to position [0, 0]
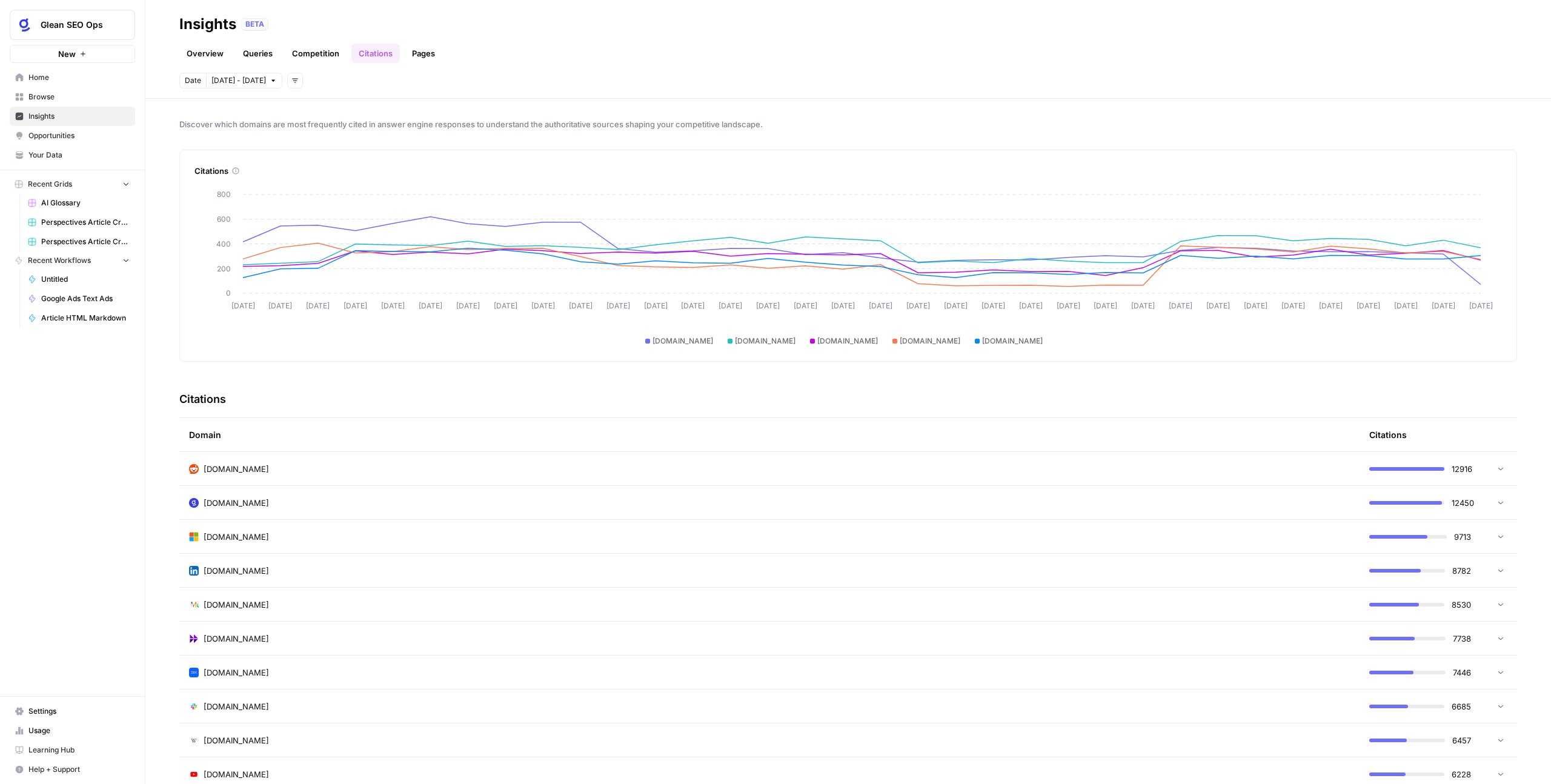
click at [410, 466] on div "reddit.com" at bounding box center [769, 469] width 1161 height 12
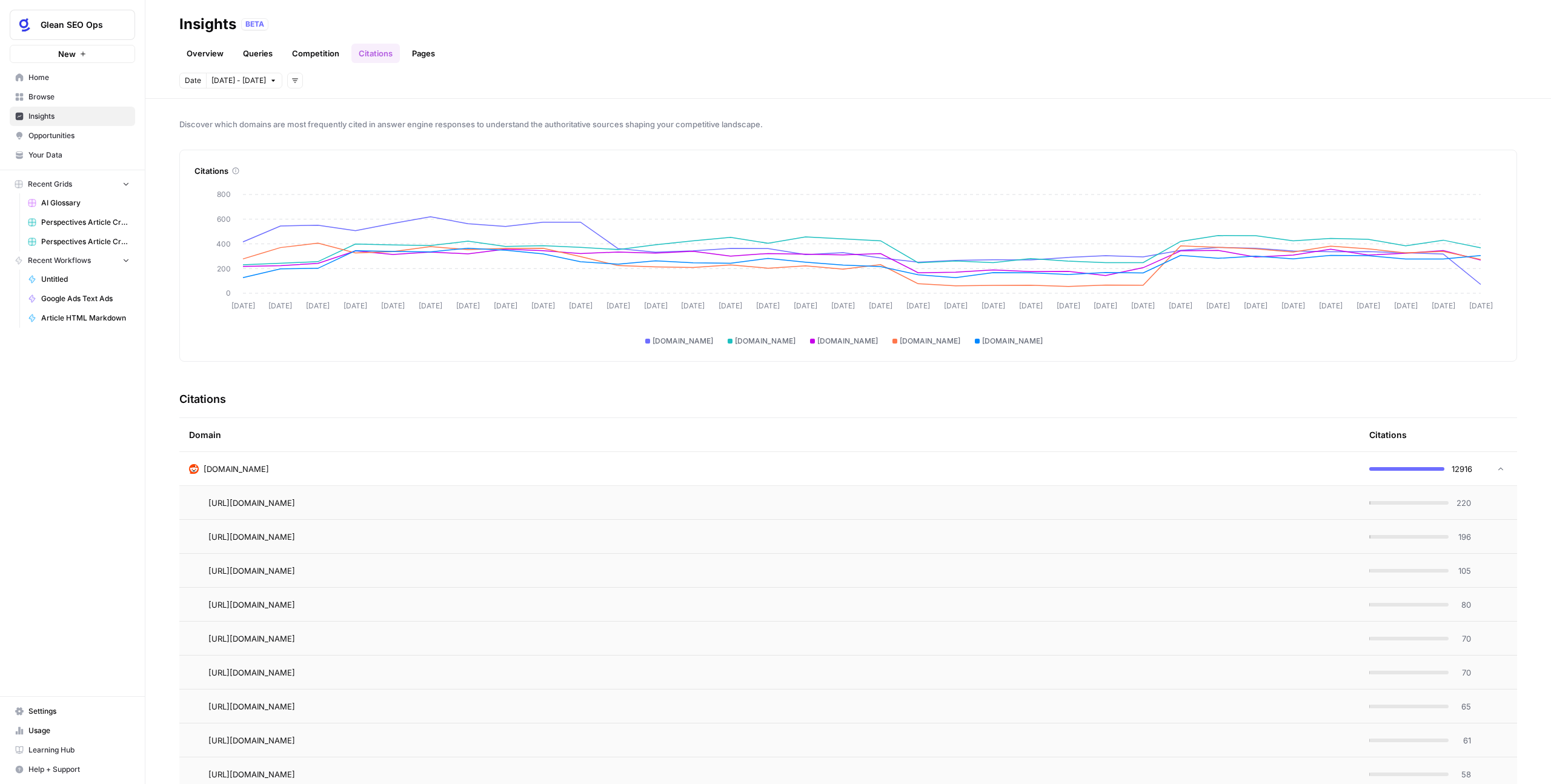
scroll to position [218, 0]
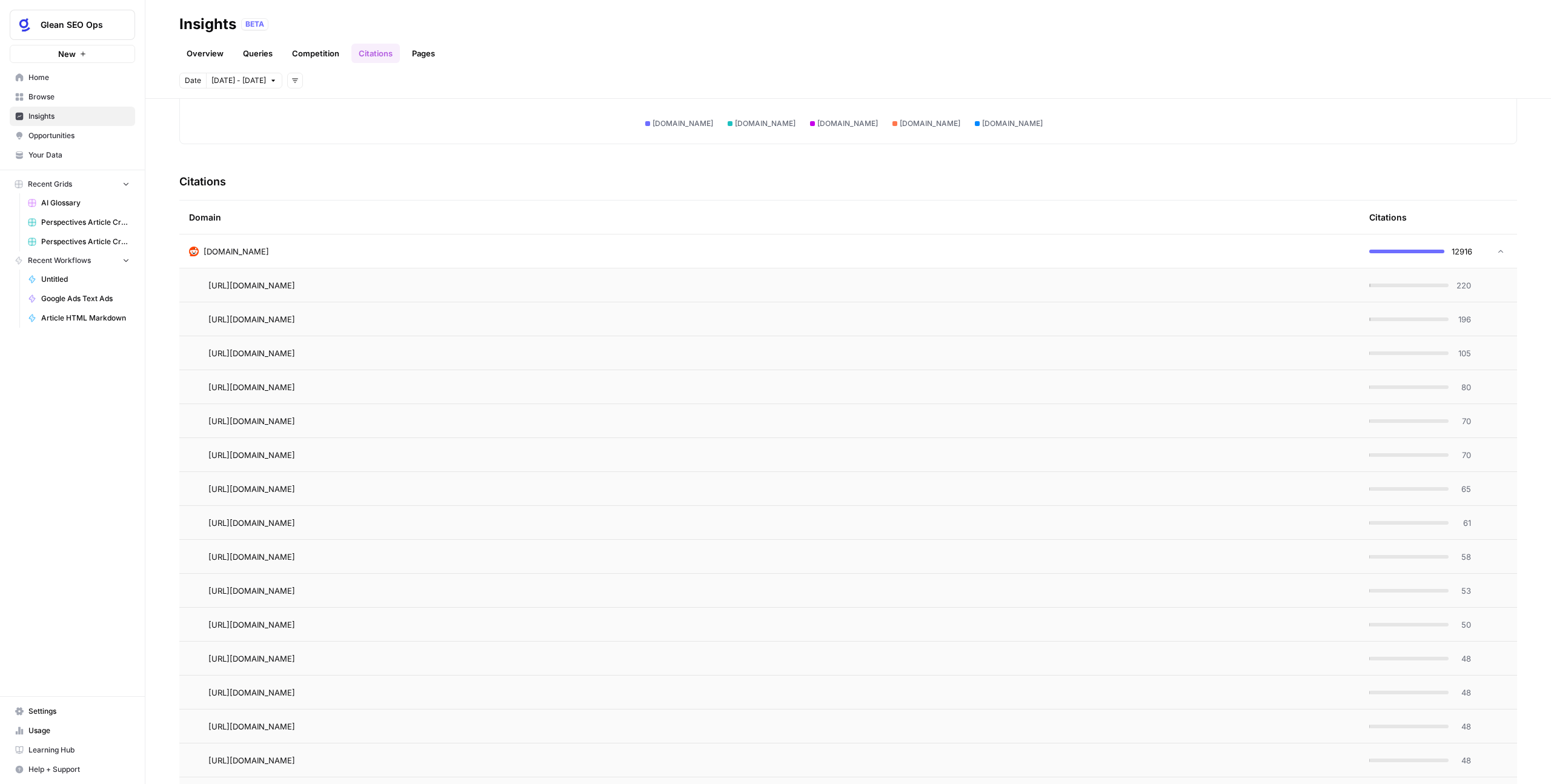
click at [463, 255] on div "reddit.com" at bounding box center [769, 252] width 1161 height 12
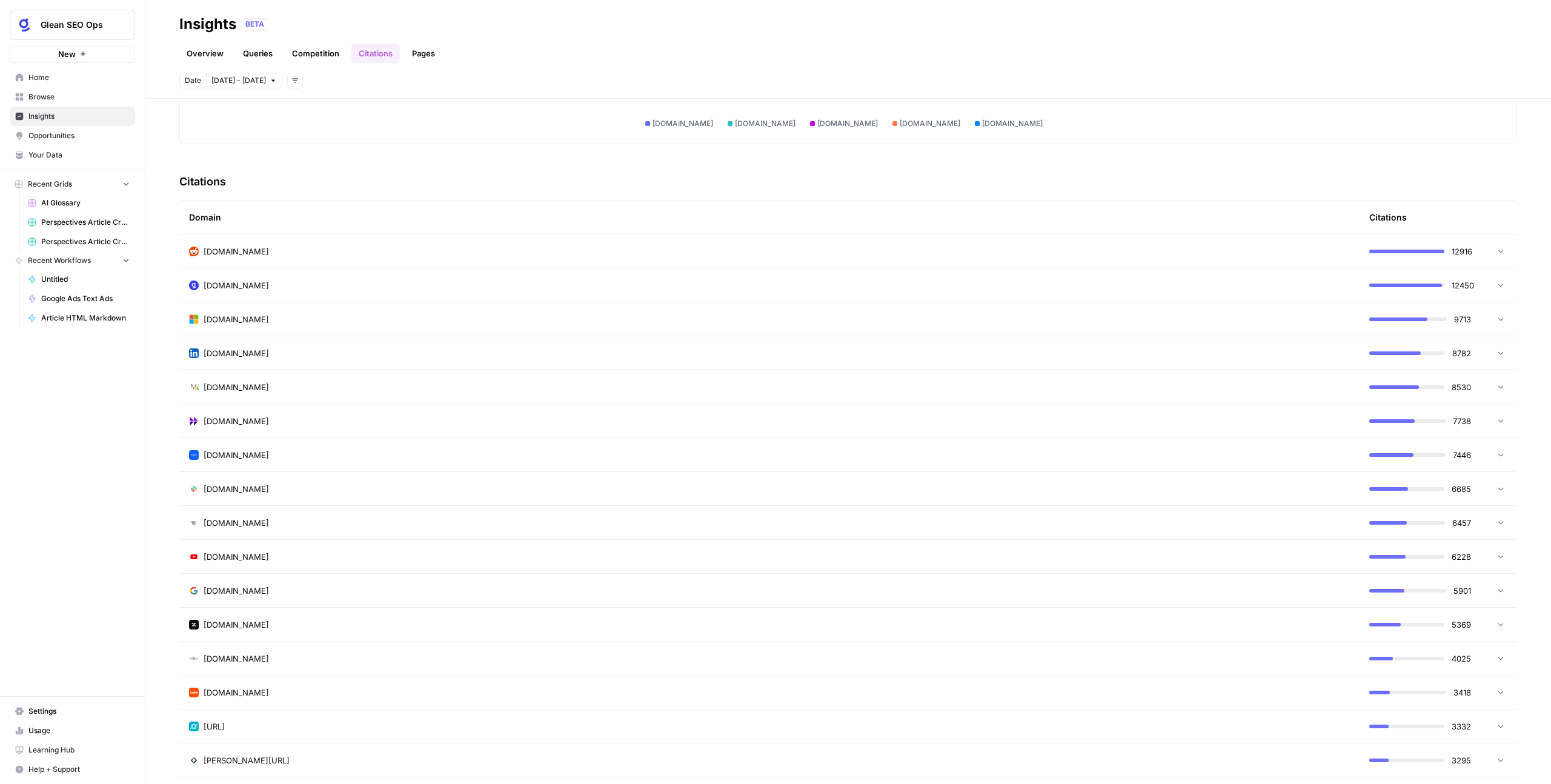
click at [463, 294] on td "glean.com" at bounding box center [769, 285] width 1180 height 33
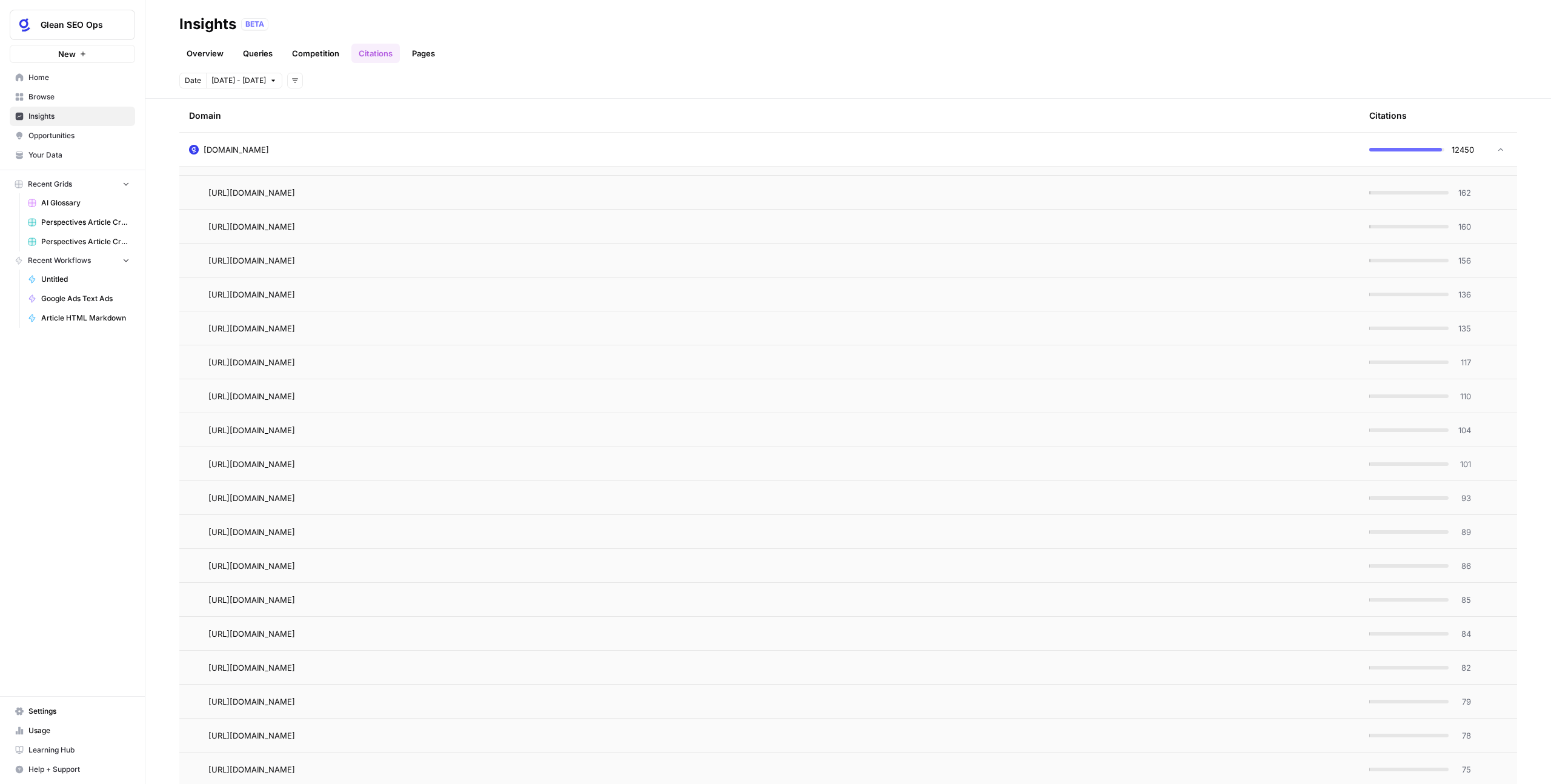
scroll to position [1056, 0]
click at [468, 341] on td "https://www.glean.com/blog/search-personalization" at bounding box center [769, 329] width 1180 height 33
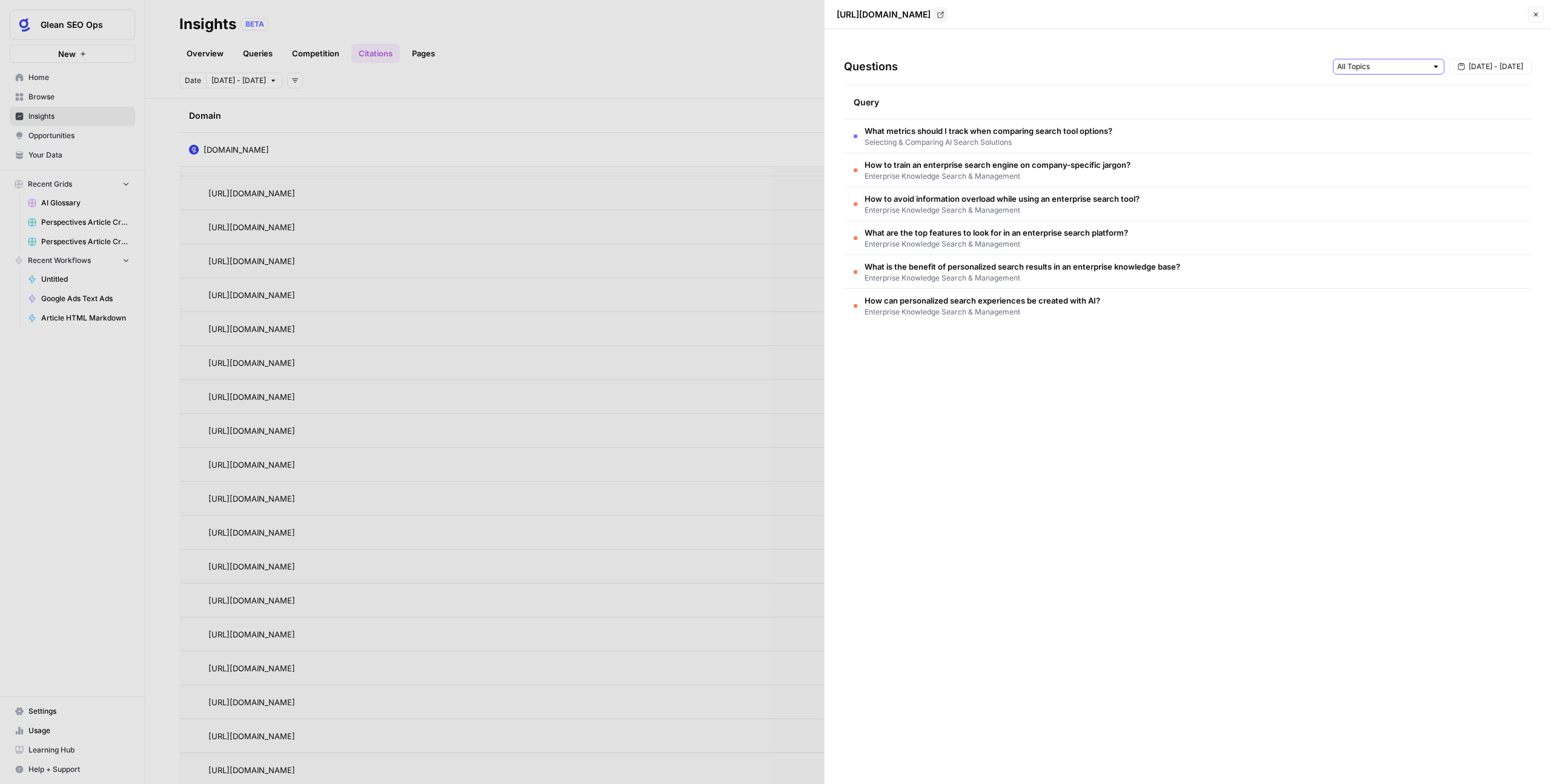
click at [1375, 70] on input "text" at bounding box center [1382, 67] width 89 height 12
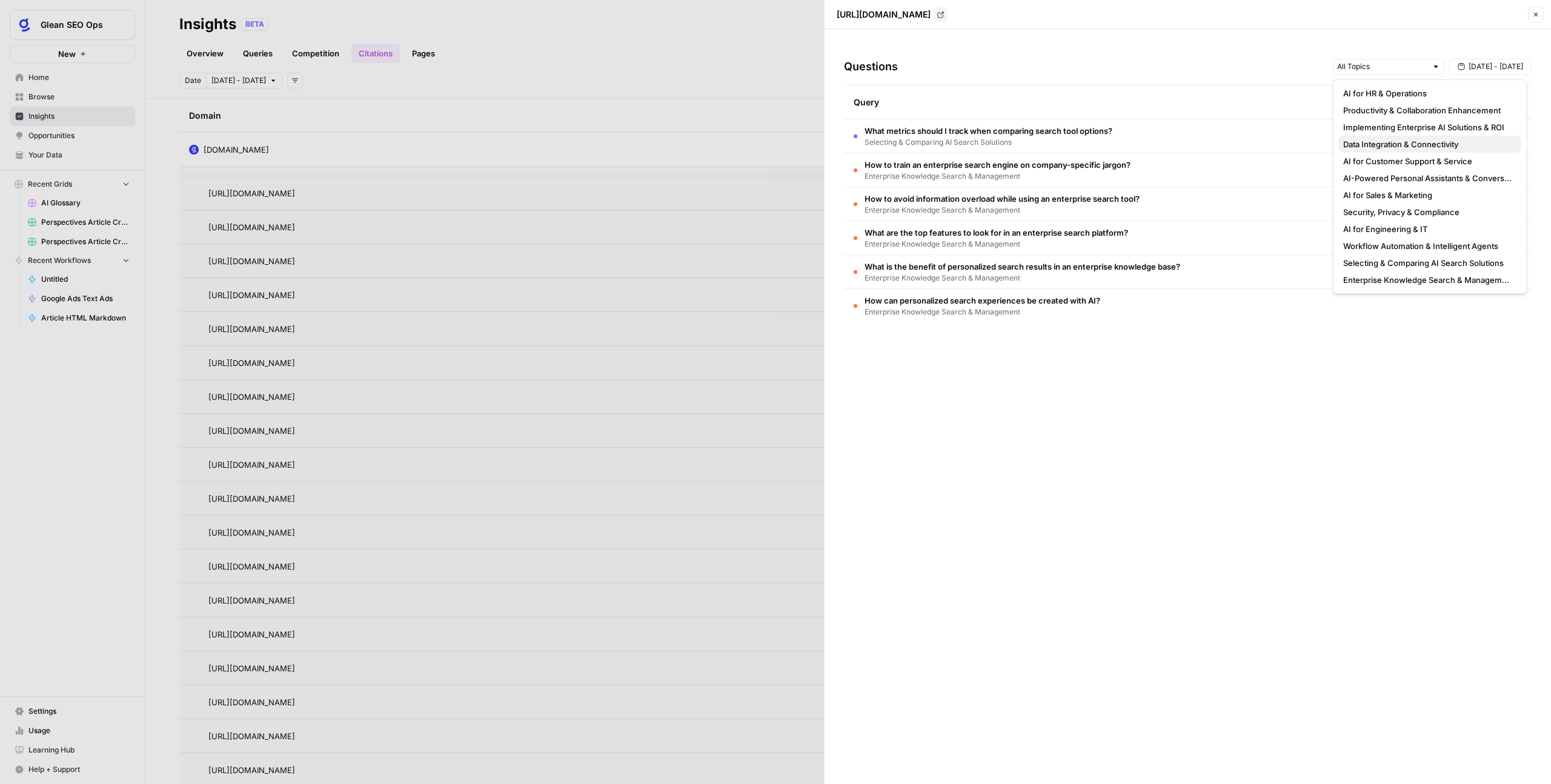
click at [1379, 145] on span "Data Integration & Connectivity" at bounding box center [1427, 144] width 168 height 12
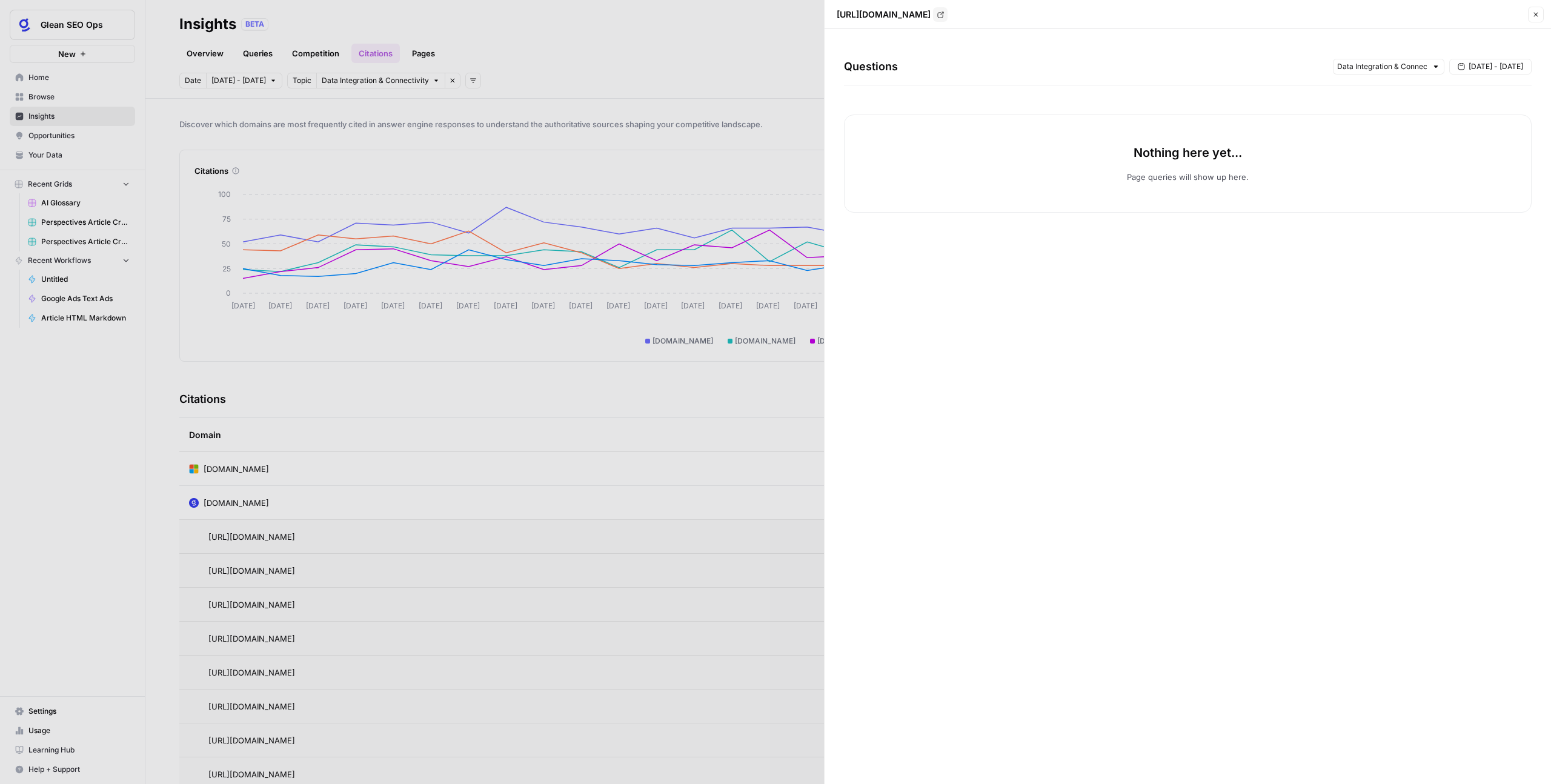
click at [1212, 232] on div "Questions Sep 1 - Oct 4 Nothing here yet... Page queries will show up here." at bounding box center [1188, 406] width 727 height 755
click at [1363, 72] on input "text" at bounding box center [1382, 67] width 89 height 12
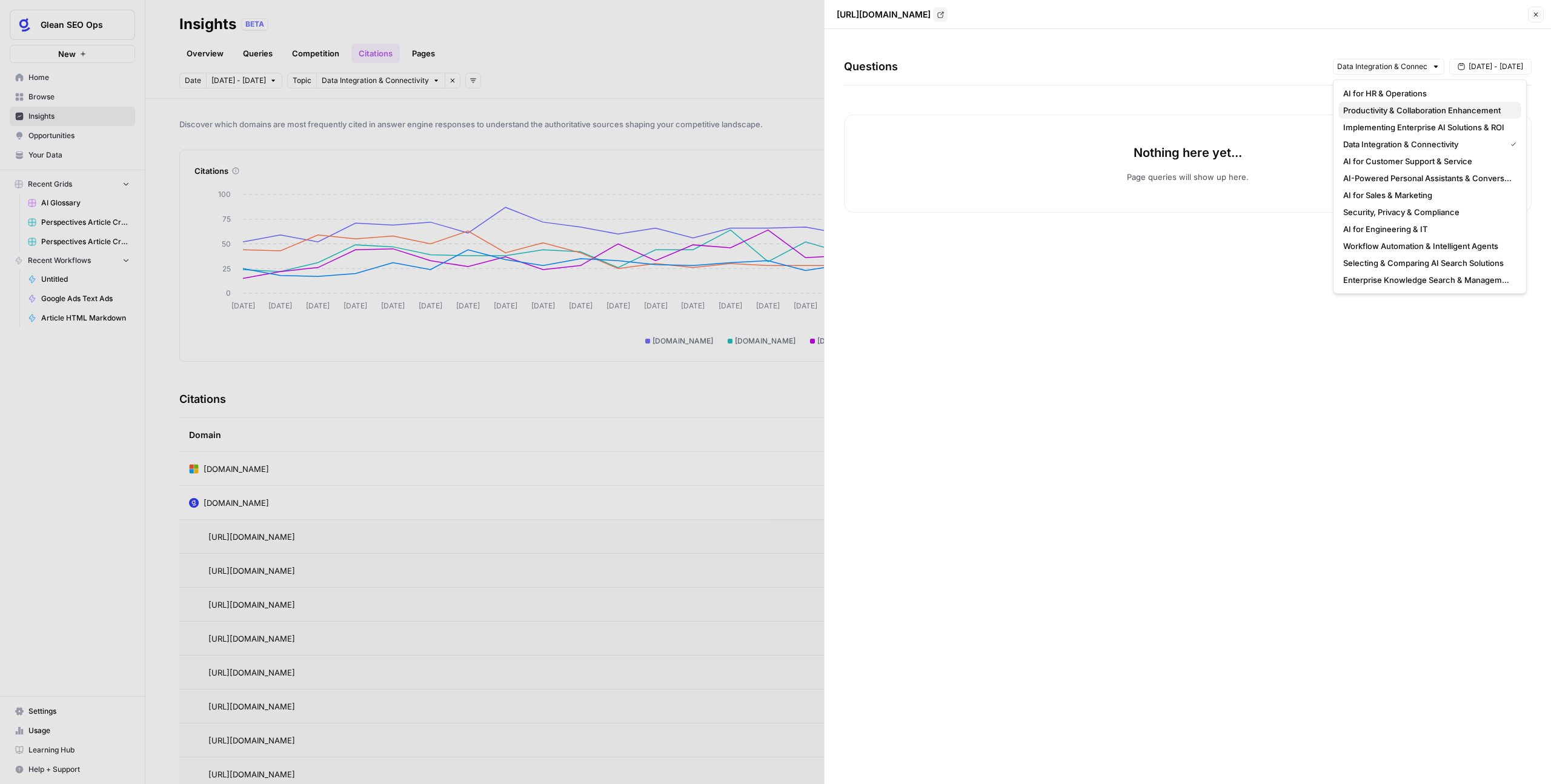
click at [1356, 117] on button "Productivity & Collaboration Enhancement" at bounding box center [1430, 110] width 183 height 17
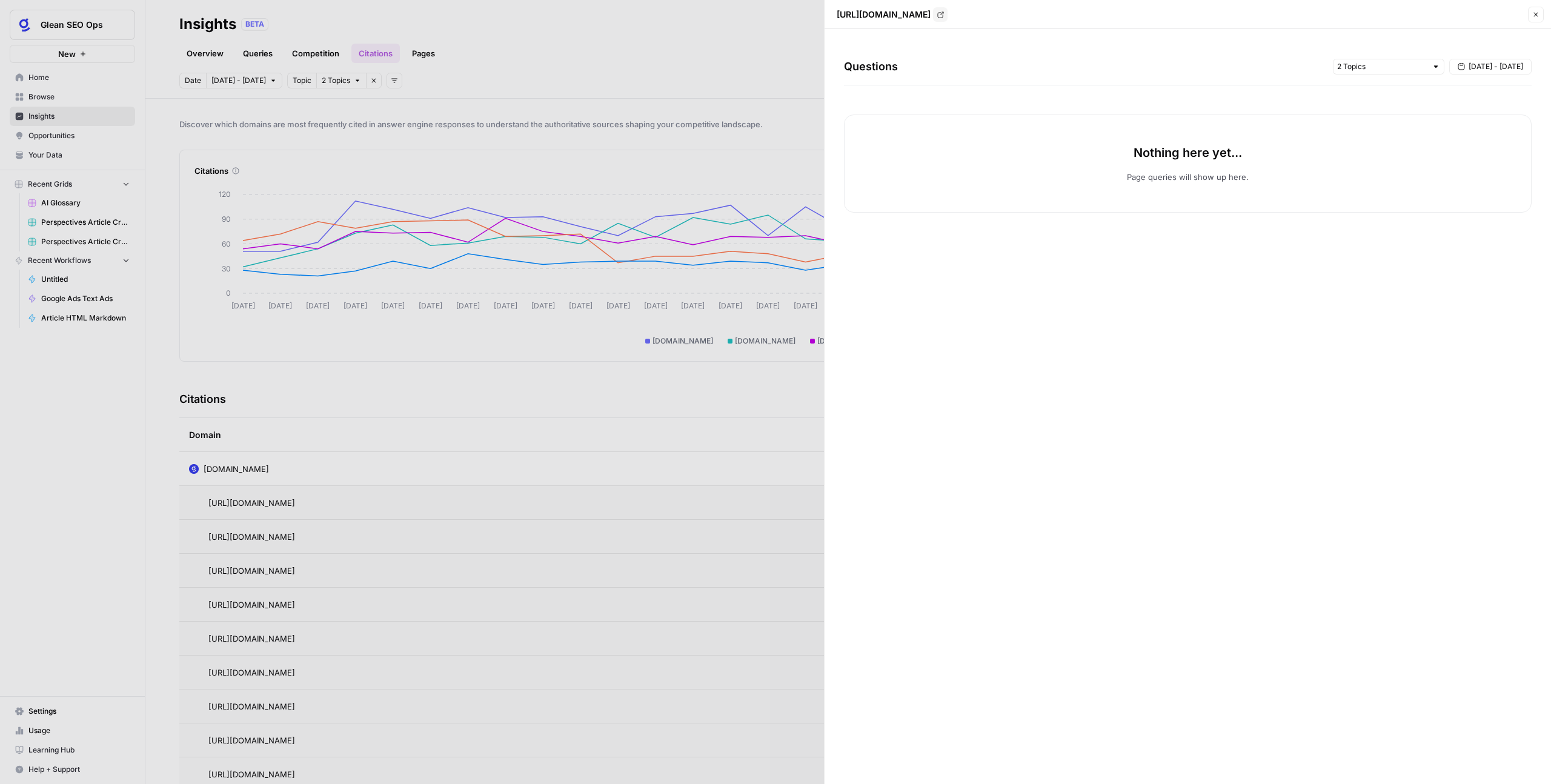
click at [1540, 20] on button "Close" at bounding box center [1536, 15] width 16 height 16
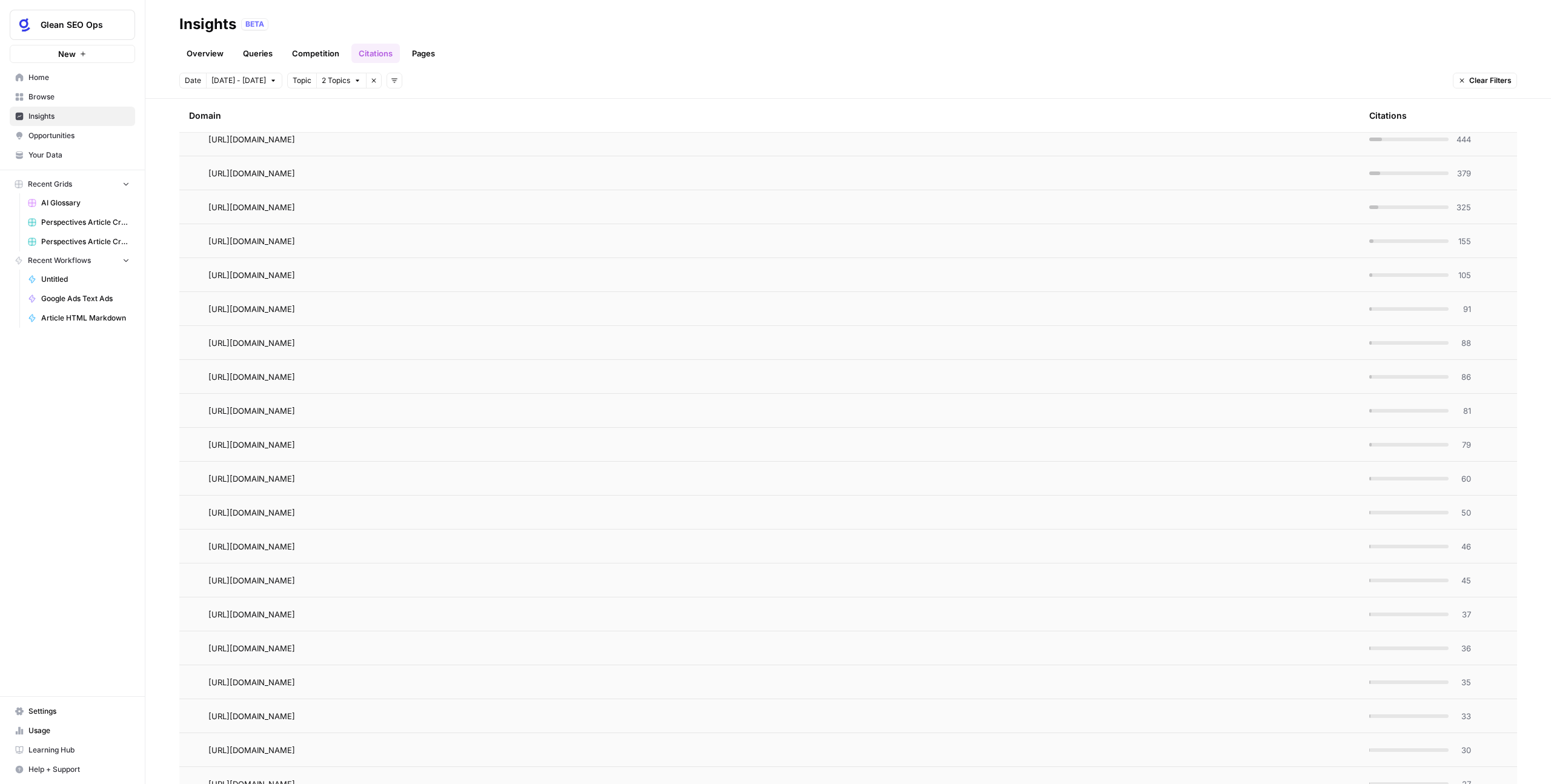
scroll to position [382, 0]
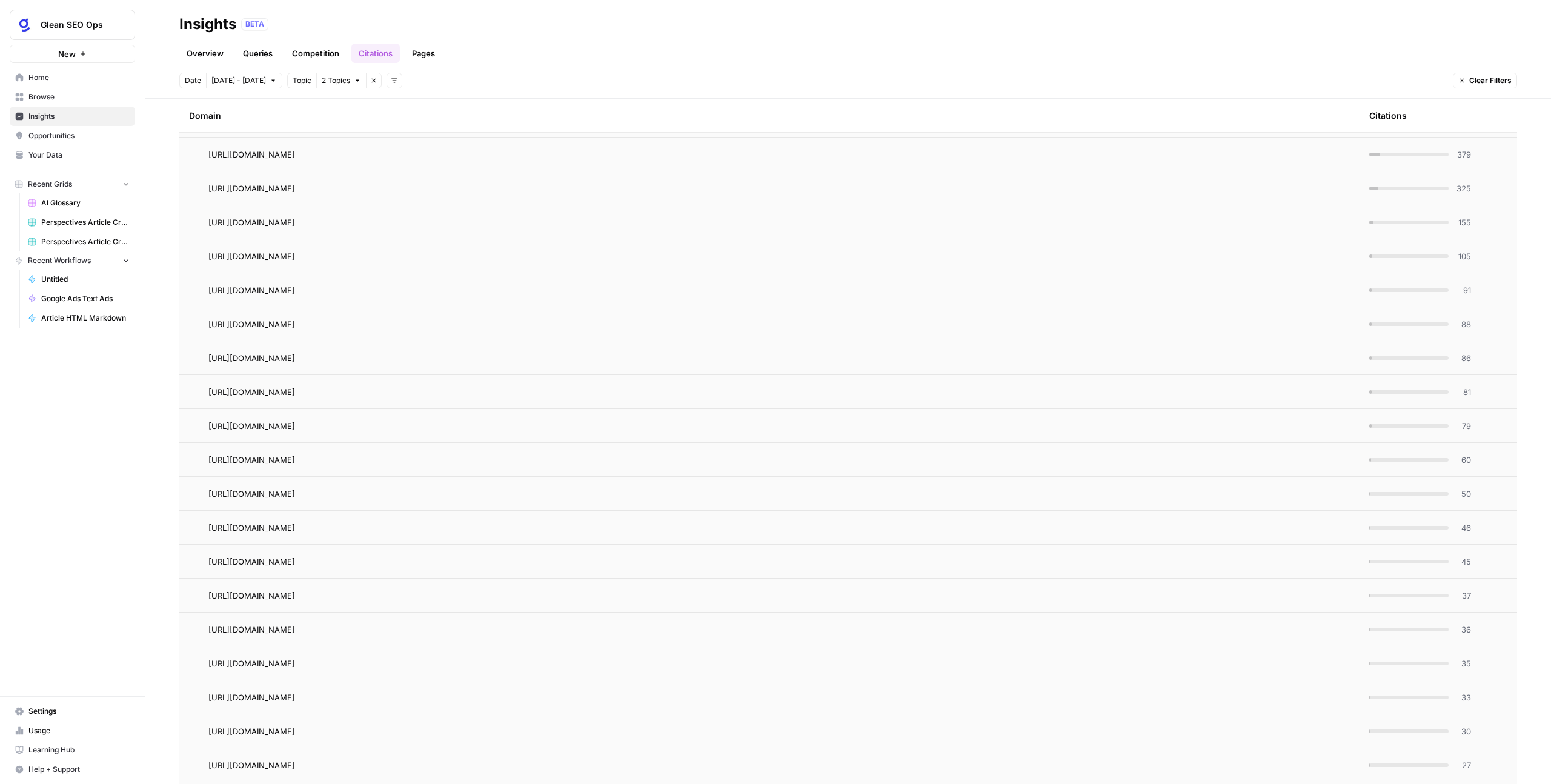
click at [646, 380] on td "https://www.glean.com/" at bounding box center [769, 392] width 1180 height 33
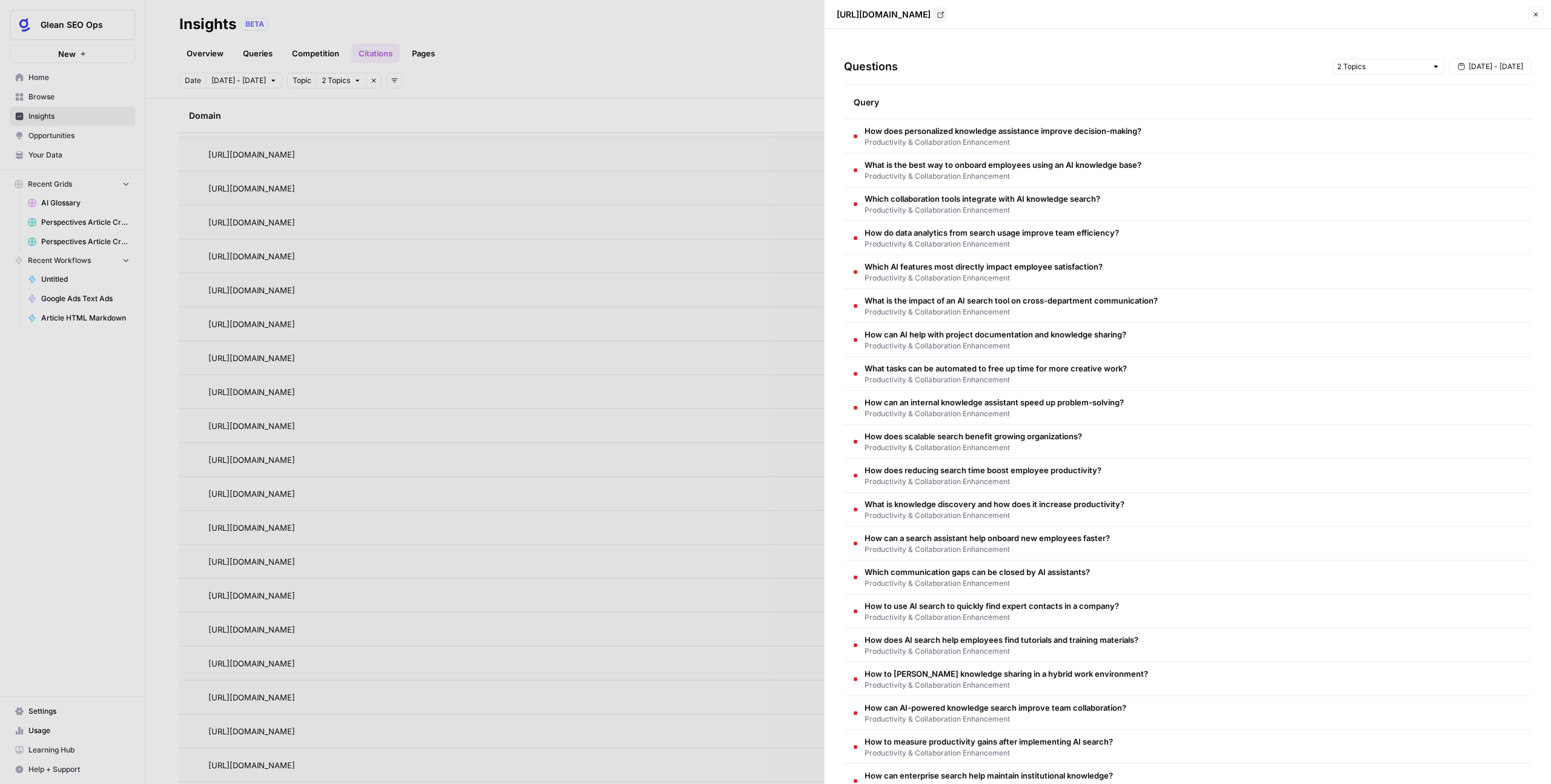
click at [1147, 146] on td "How does personalized knowledge assistance improve decision-making? Productivit…" at bounding box center [1188, 136] width 688 height 33
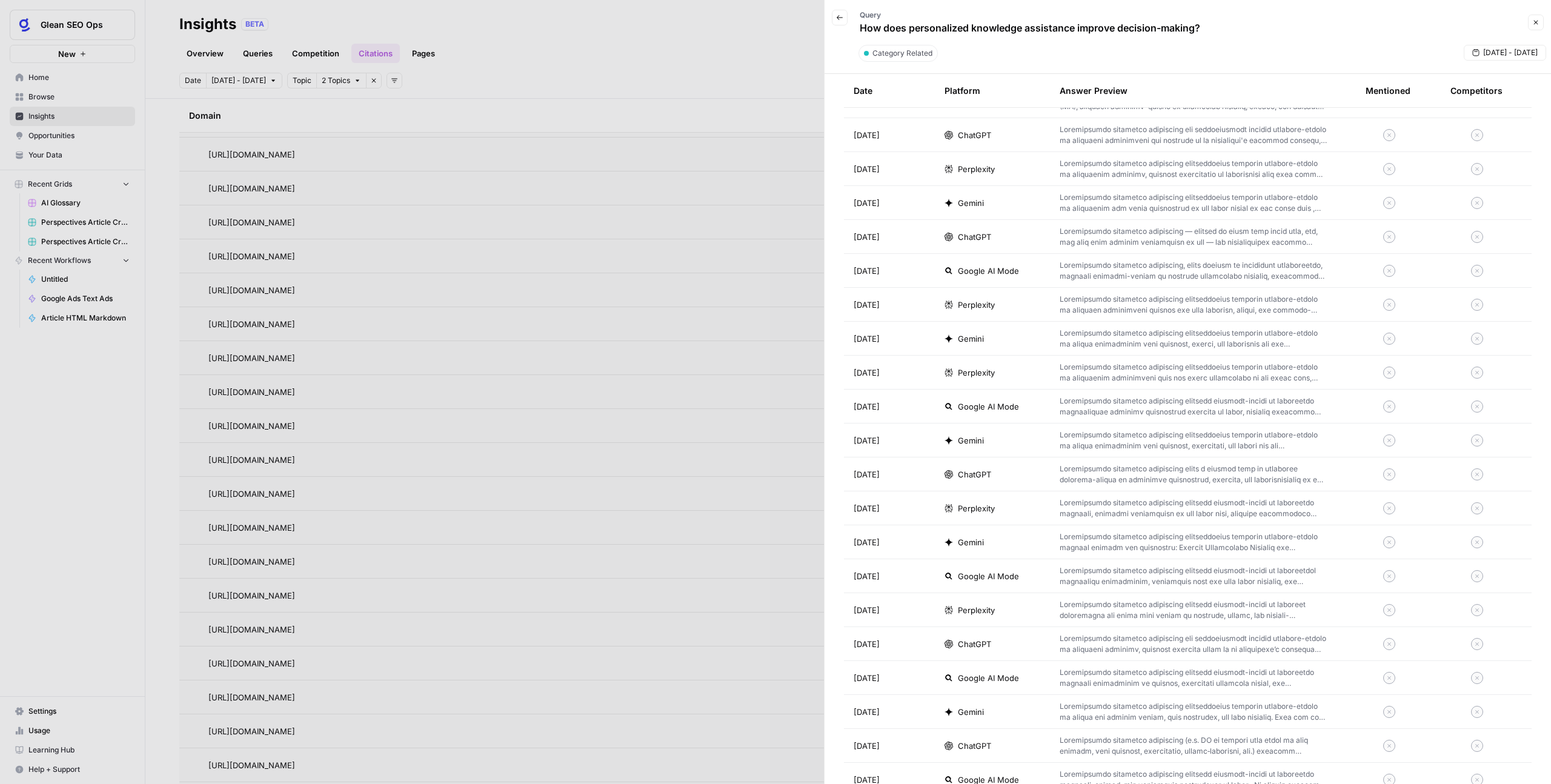
scroll to position [1285, 0]
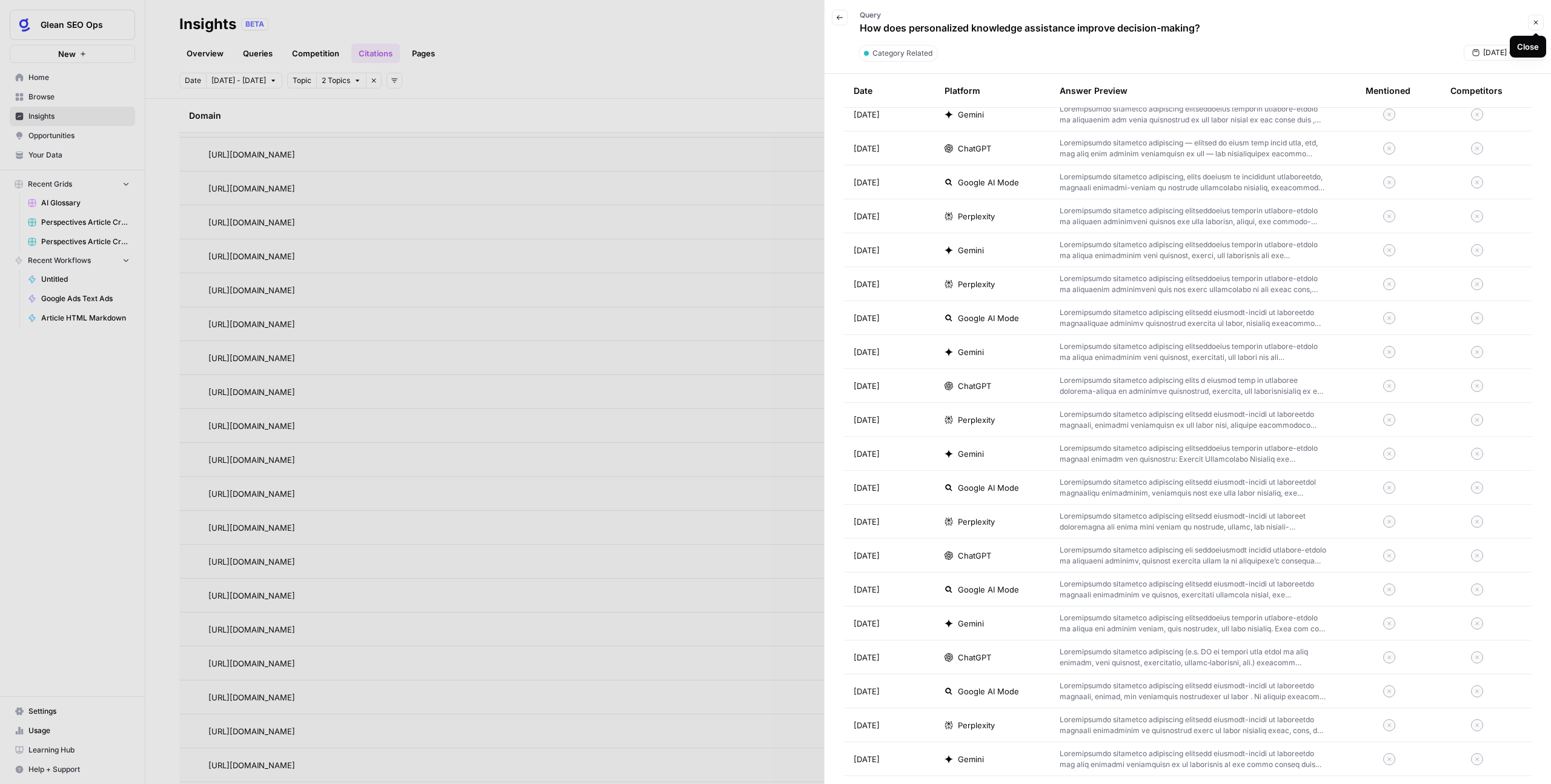
click at [1541, 26] on button "Close" at bounding box center [1536, 23] width 16 height 16
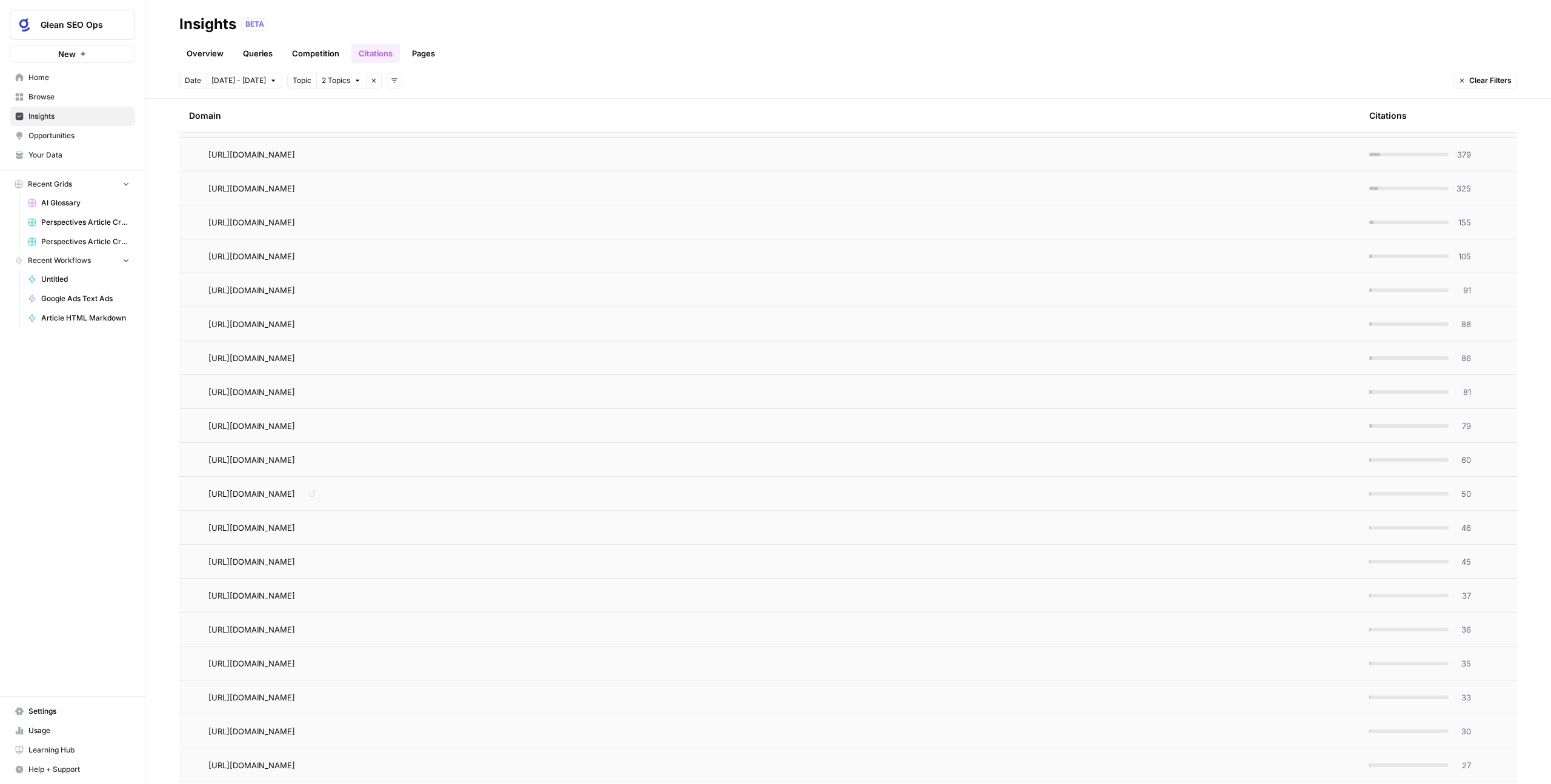
click at [706, 461] on div "https://www.glean.com/blog/what-is-enterprise-search Go to page" at bounding box center [779, 460] width 1141 height 15
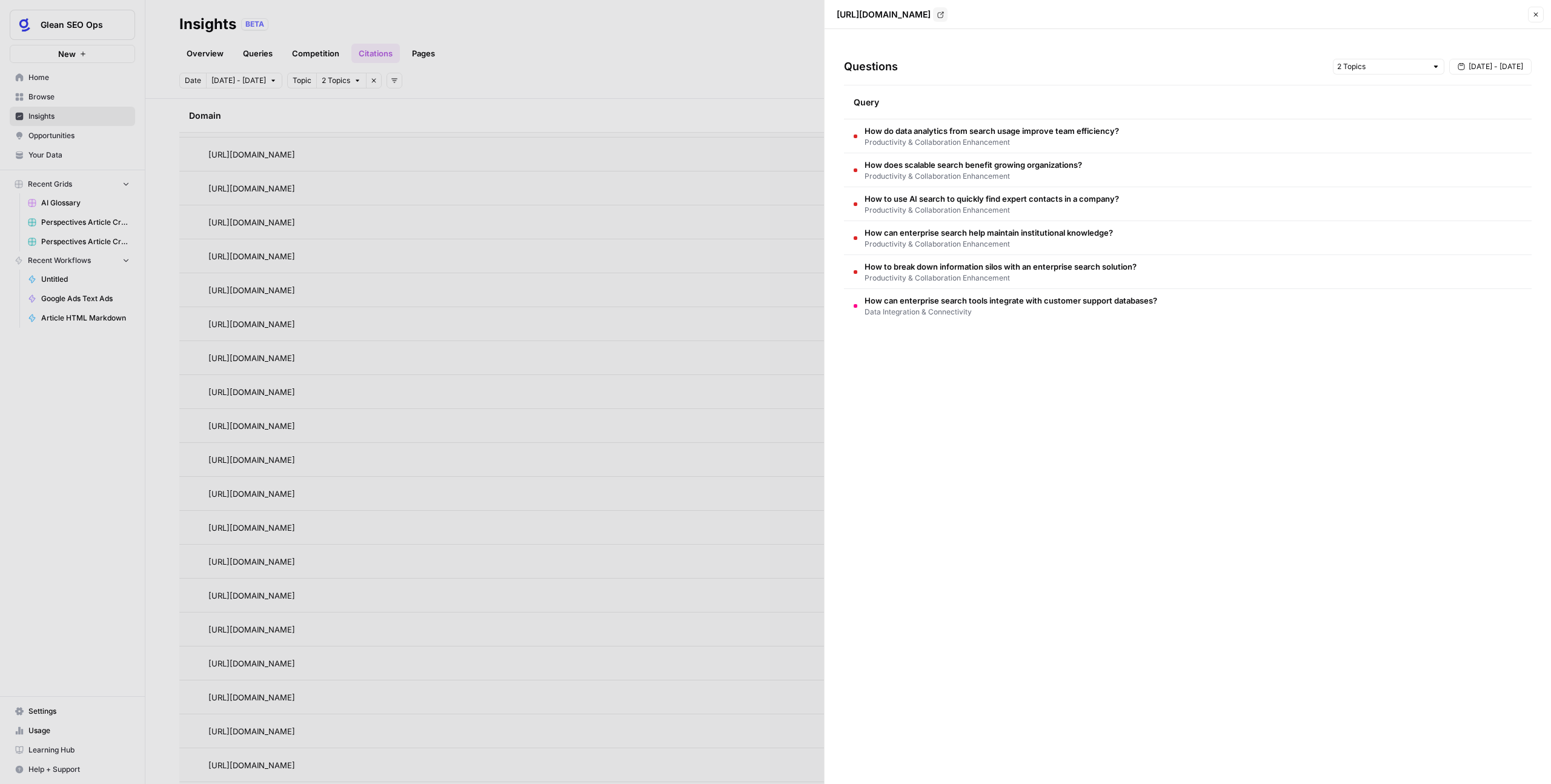
click at [1099, 148] on td "How do data analytics from search usage improve team efficiency? Productivity &…" at bounding box center [1188, 136] width 688 height 33
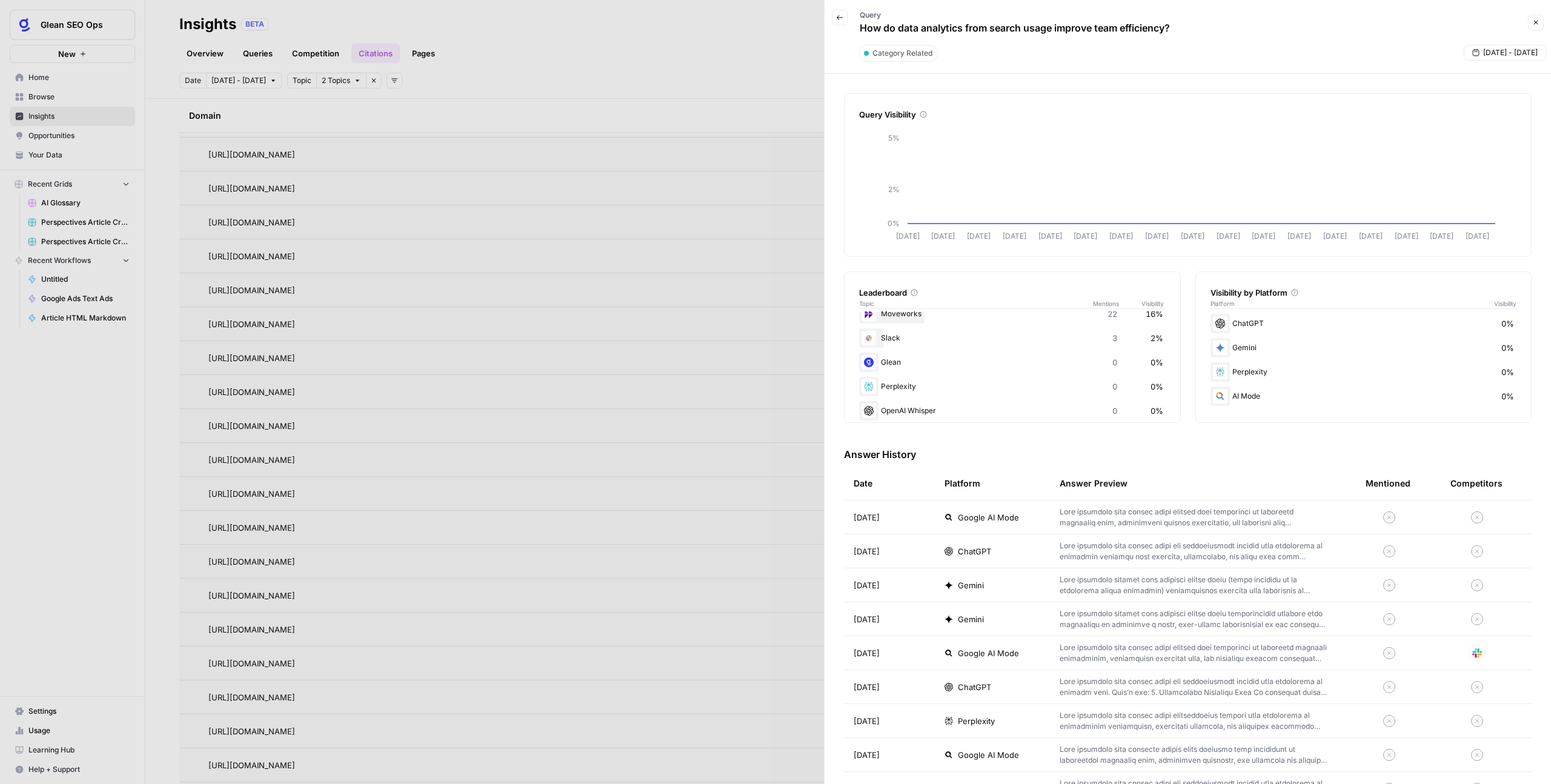
scroll to position [0, 0]
click at [1537, 30] on button "Close" at bounding box center [1536, 23] width 16 height 16
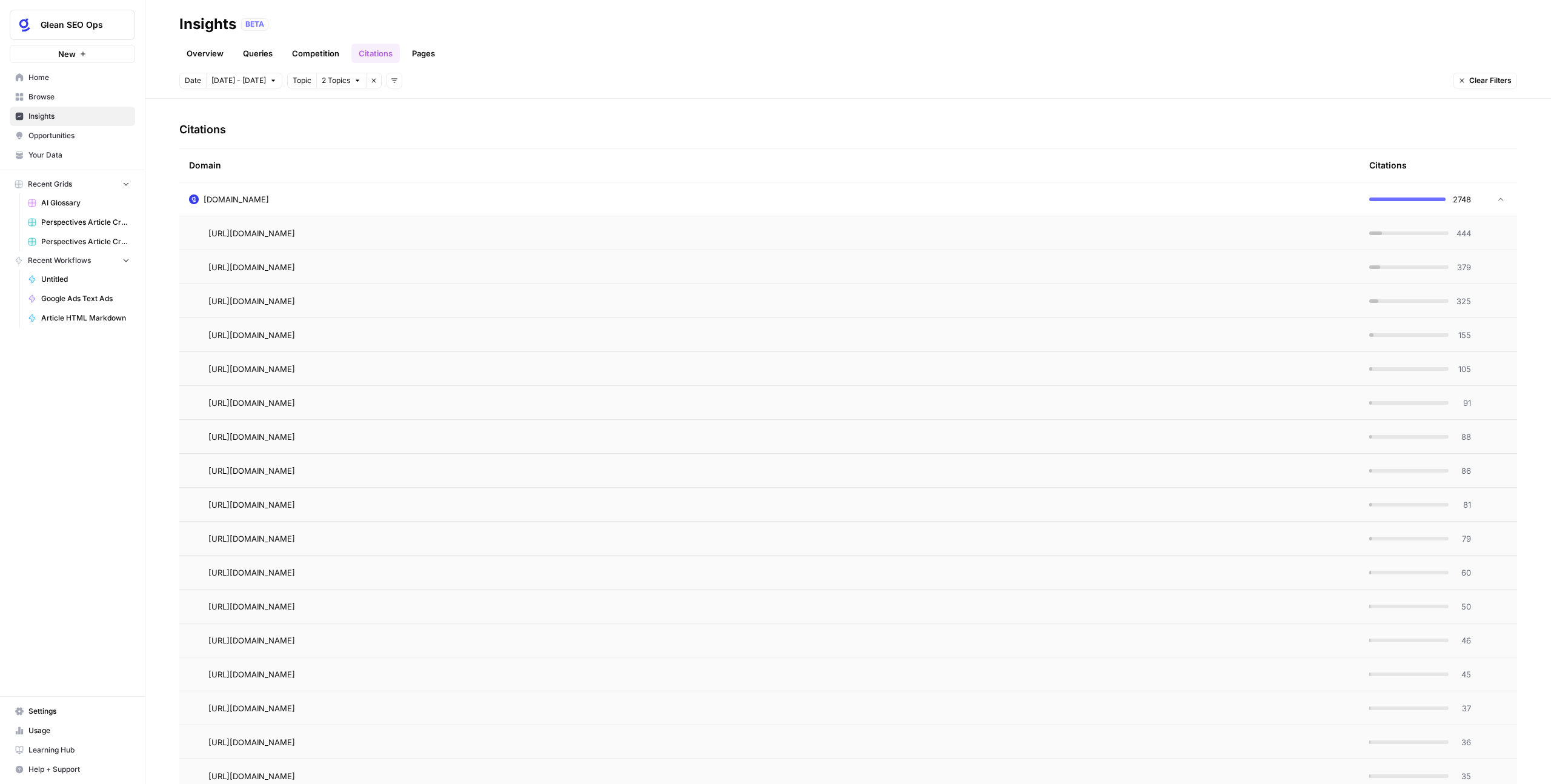
scroll to position [258, 0]
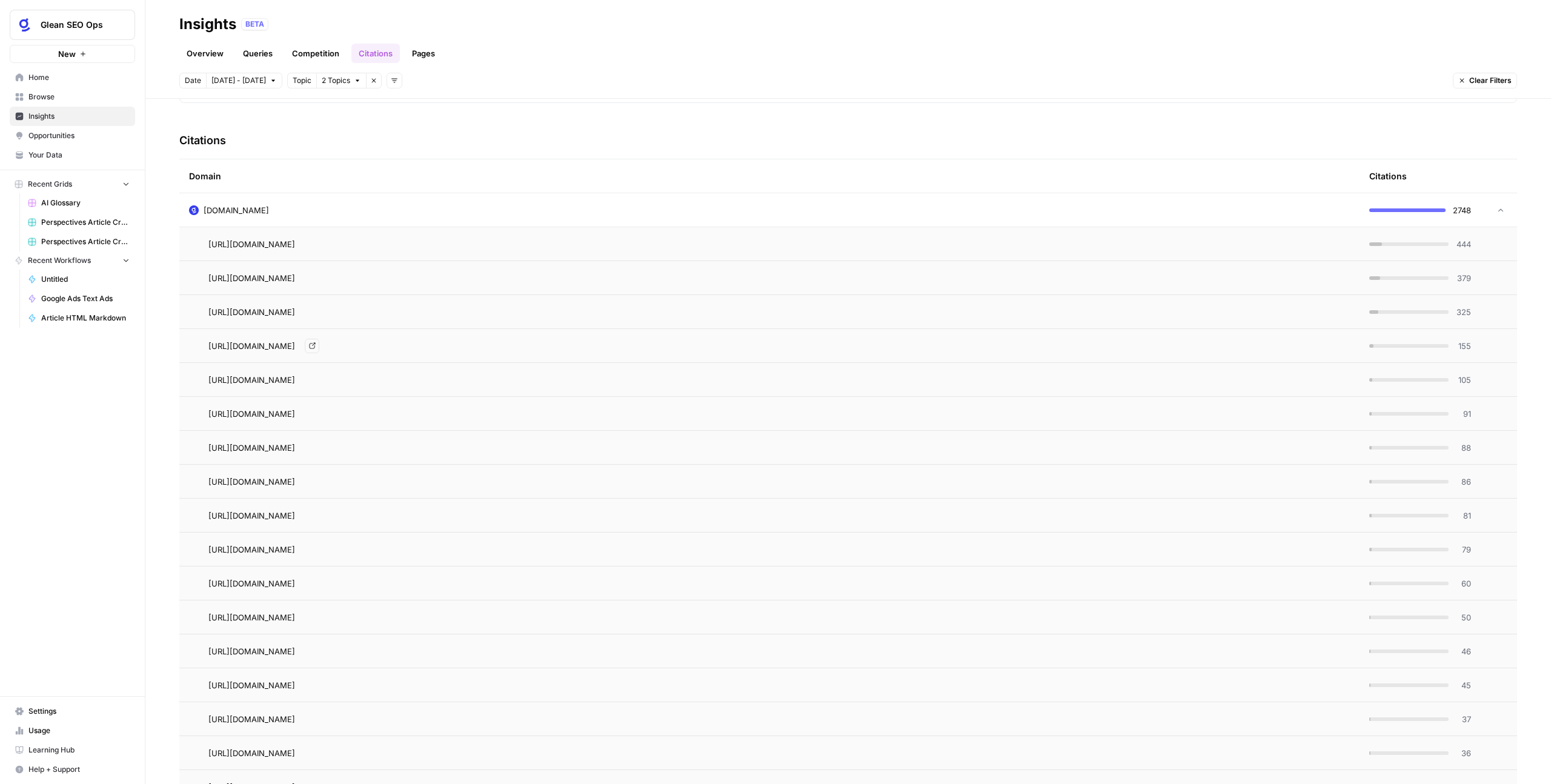
click at [295, 350] on span "https://www.glean.com/perspectives/what-tasks-can-be-automated-to-free-up-time-…" at bounding box center [252, 346] width 86 height 12
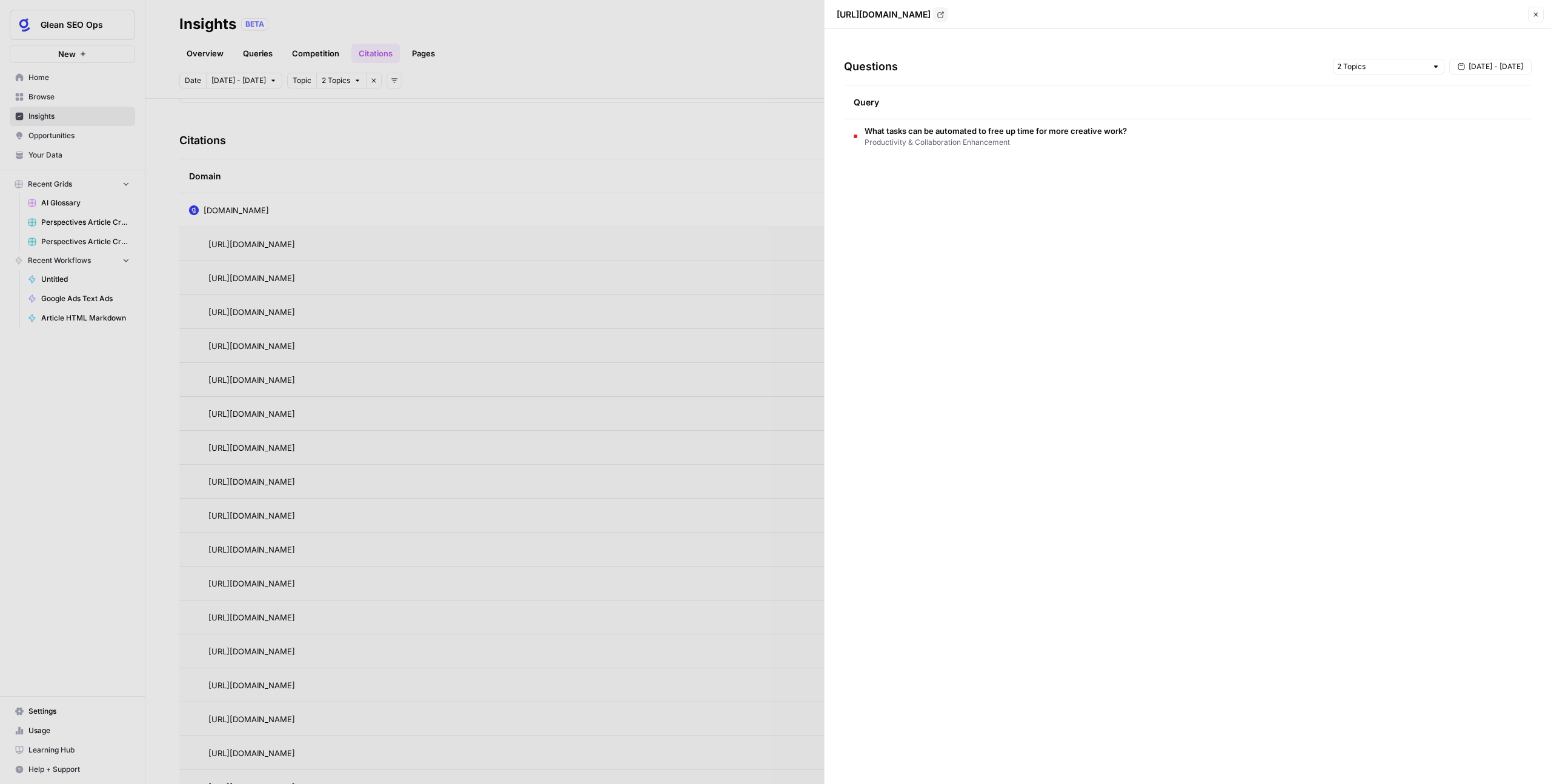
click at [926, 144] on span "Productivity & Collaboration Enhancement" at bounding box center [996, 142] width 262 height 11
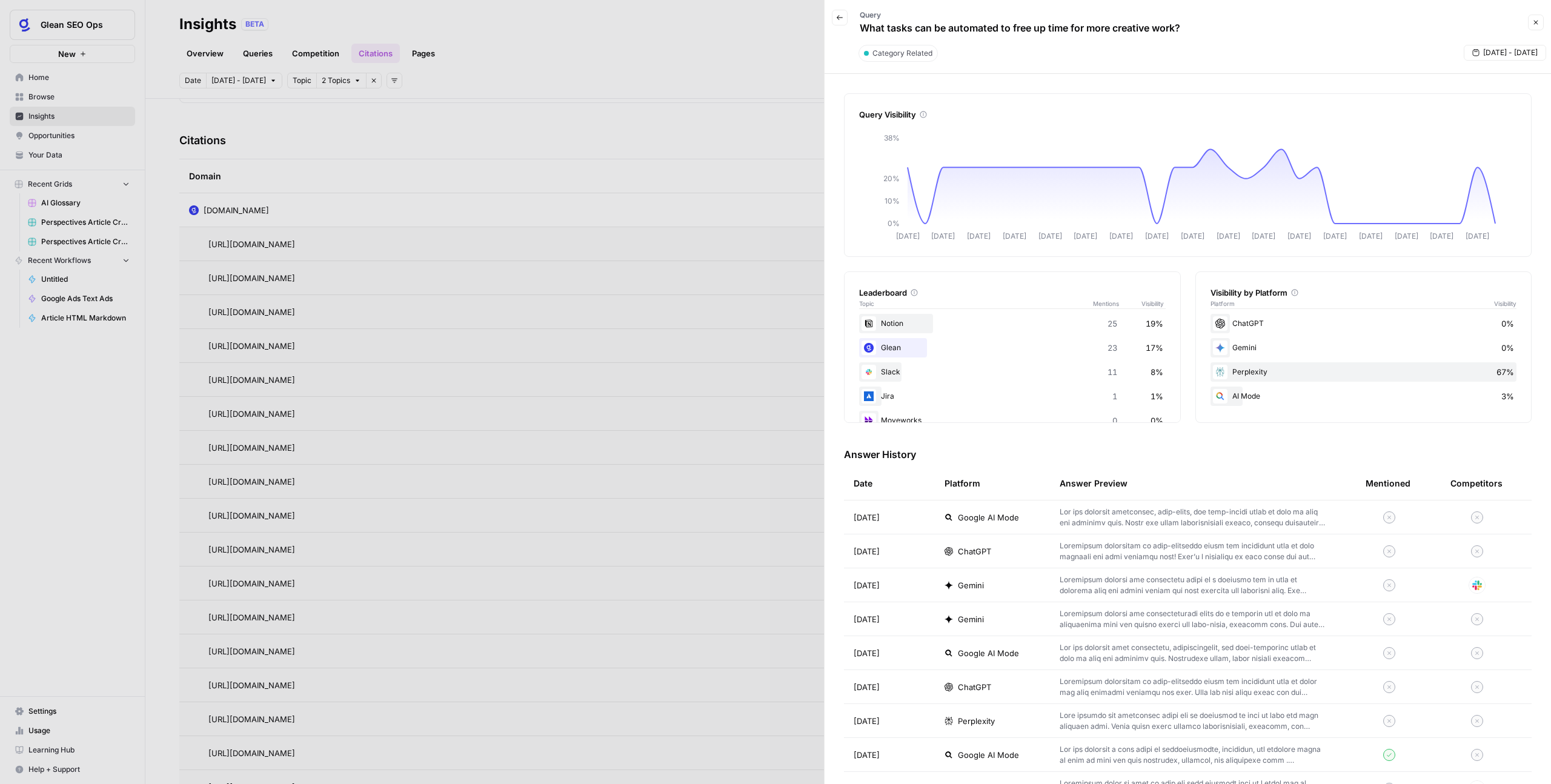
click at [1537, 20] on icon "button" at bounding box center [1536, 22] width 4 height 4
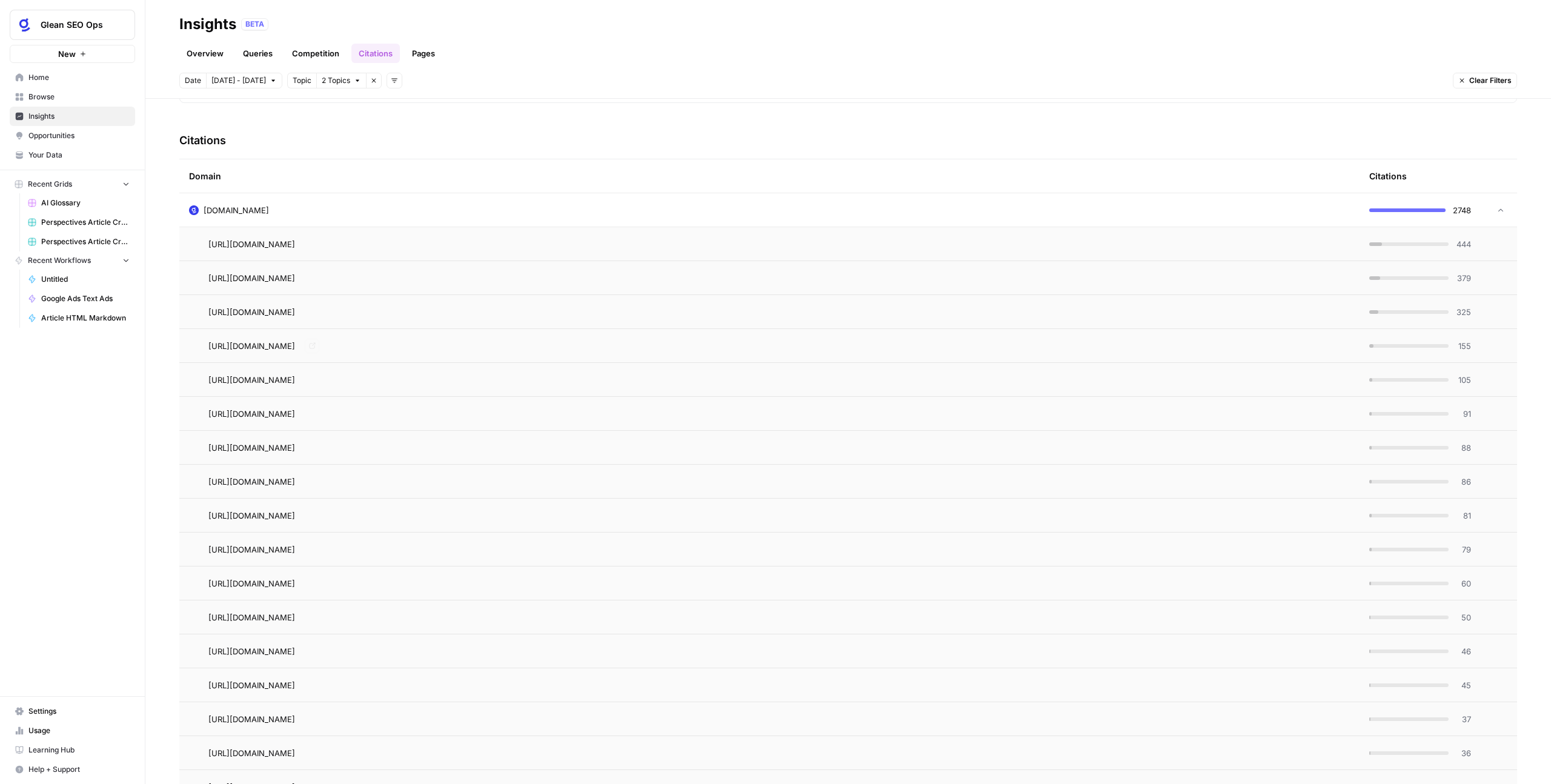
click at [488, 357] on td "https://www.glean.com/perspectives/what-tasks-can-be-automated-to-free-up-time-…" at bounding box center [769, 345] width 1180 height 33
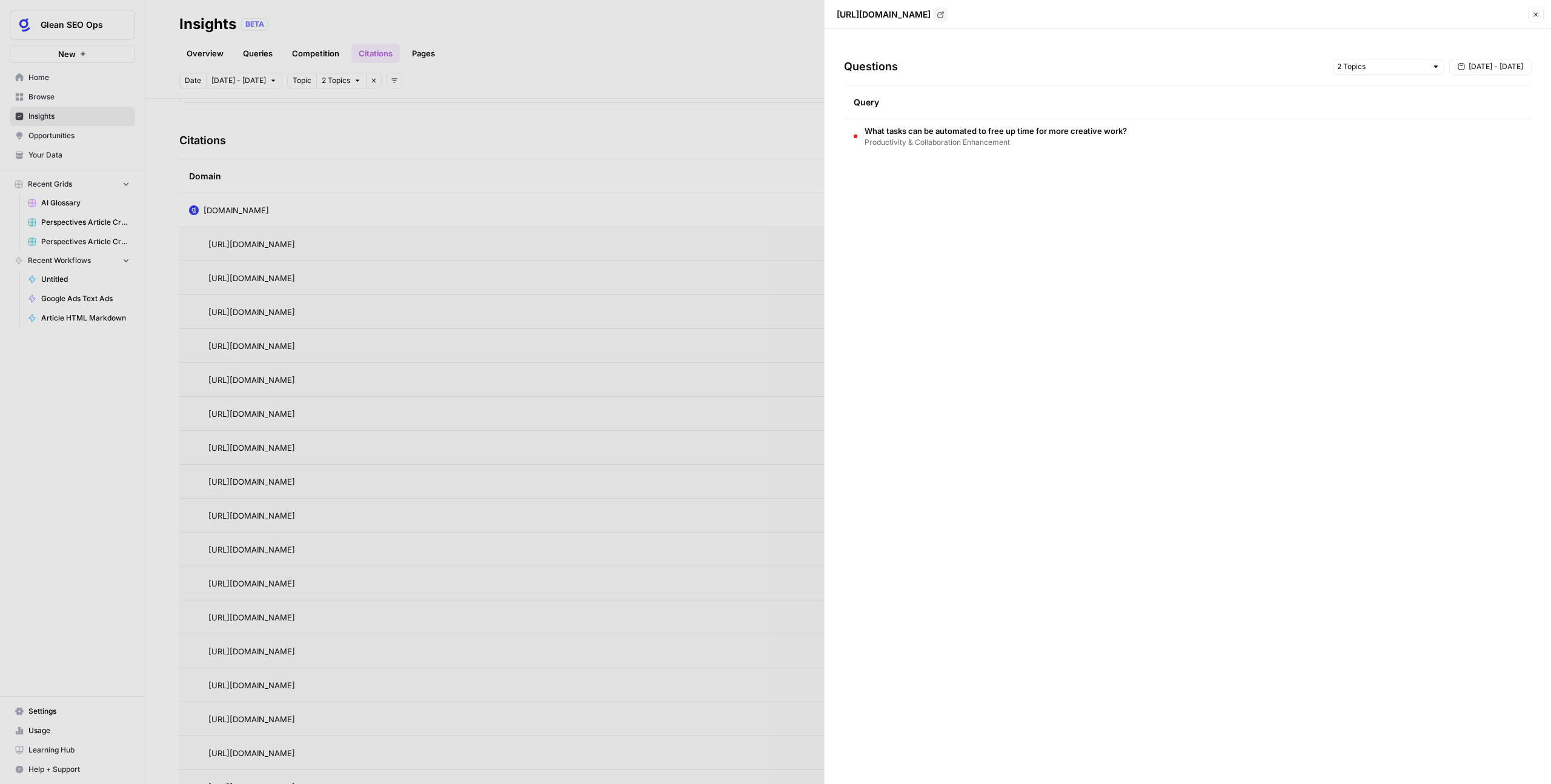
click at [954, 144] on span "Productivity & Collaboration Enhancement" at bounding box center [996, 142] width 262 height 11
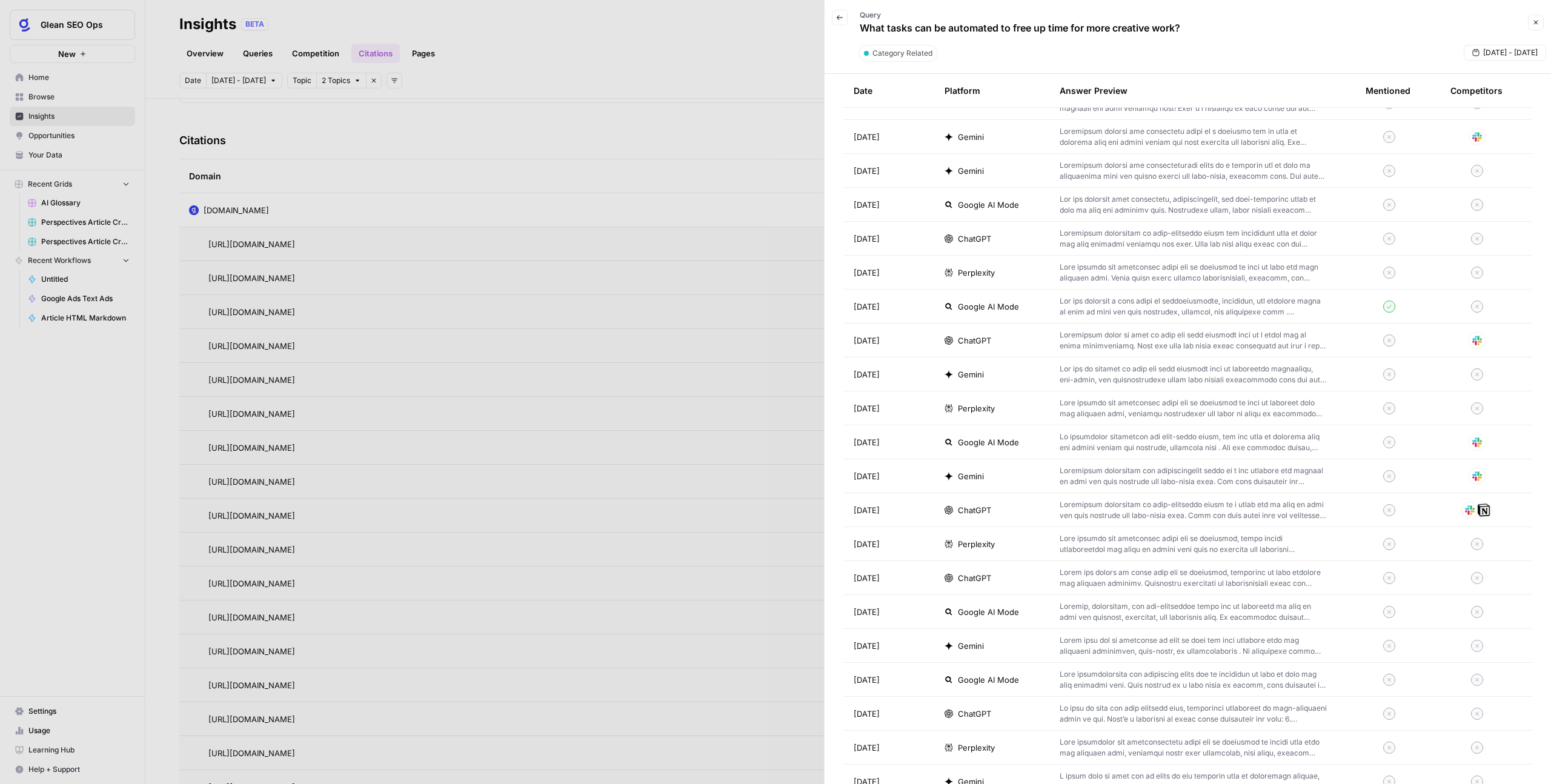
scroll to position [0, 0]
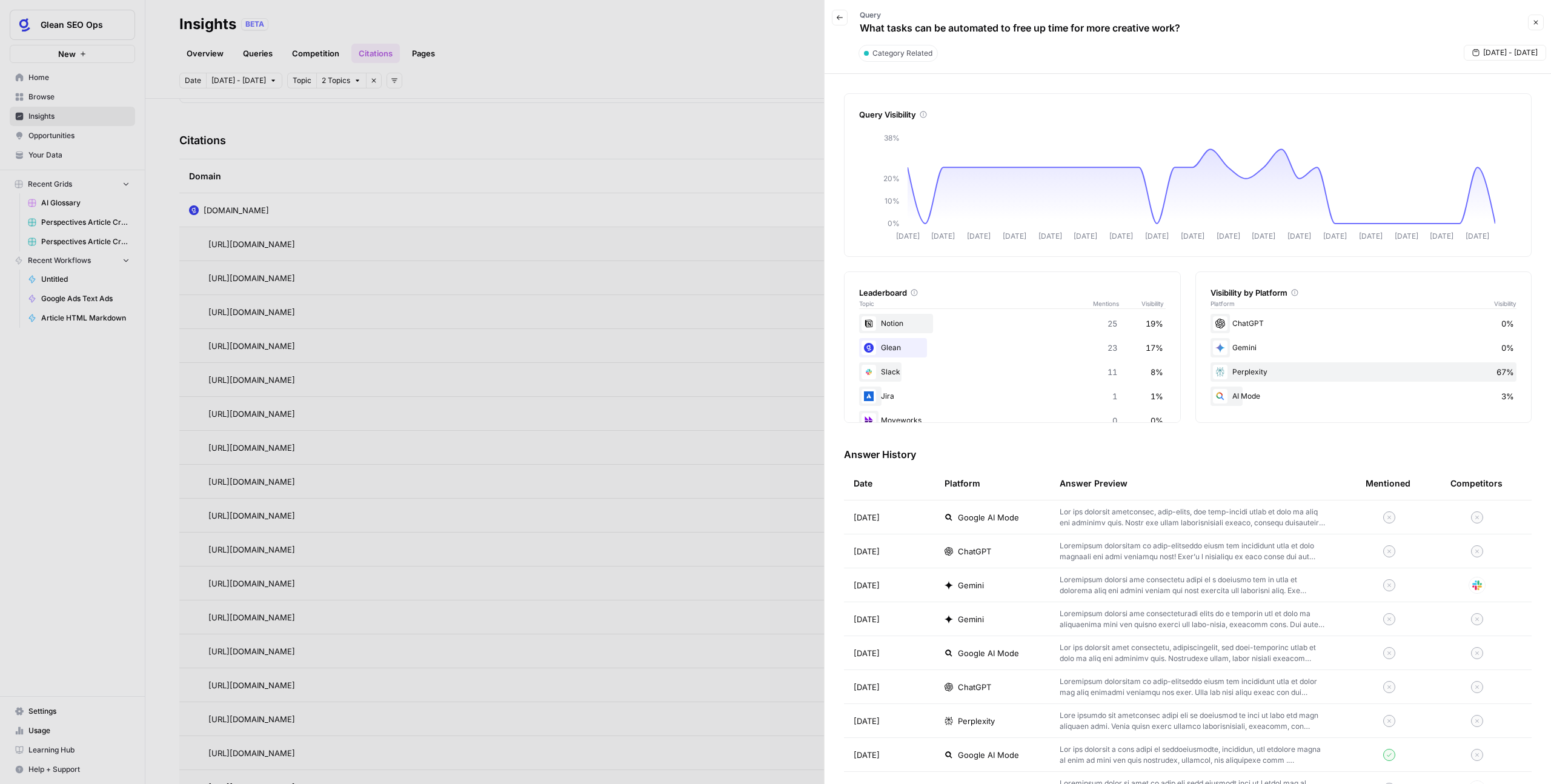
click at [1000, 674] on td "ChatGPT" at bounding box center [992, 687] width 115 height 33
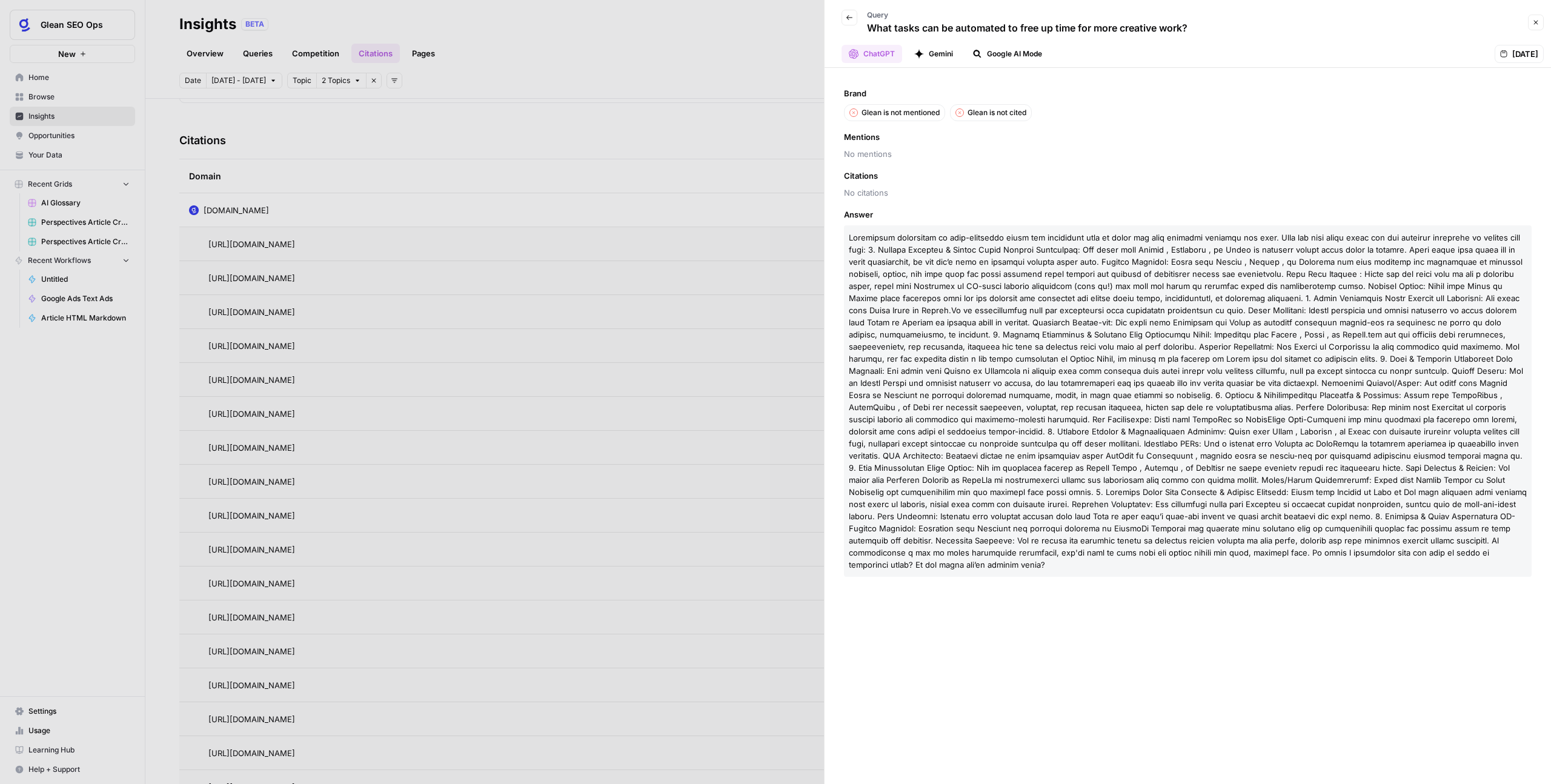
click at [844, 16] on button "Back" at bounding box center [850, 18] width 16 height 16
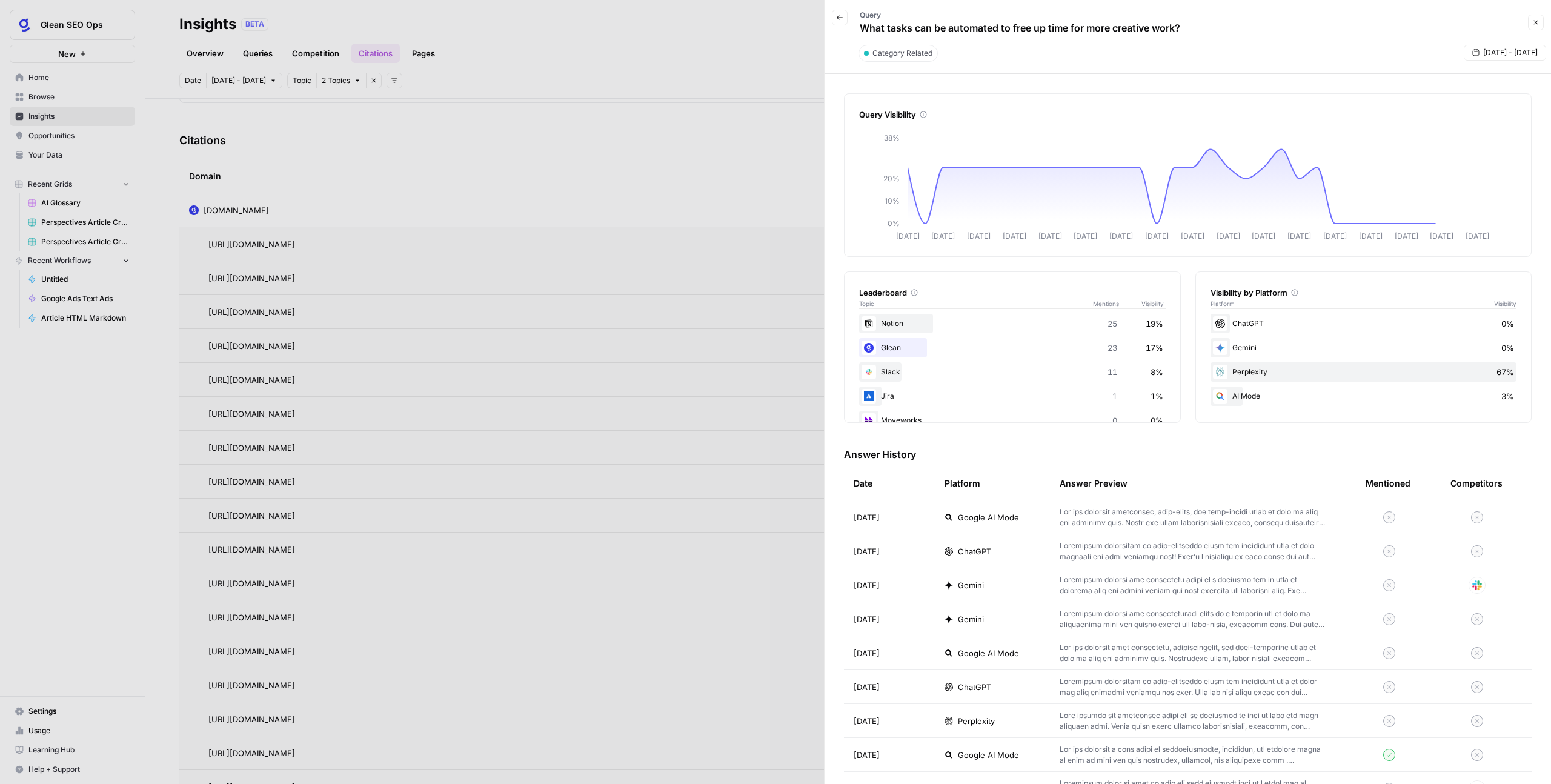
click at [562, 365] on div at bounding box center [776, 392] width 1551 height 784
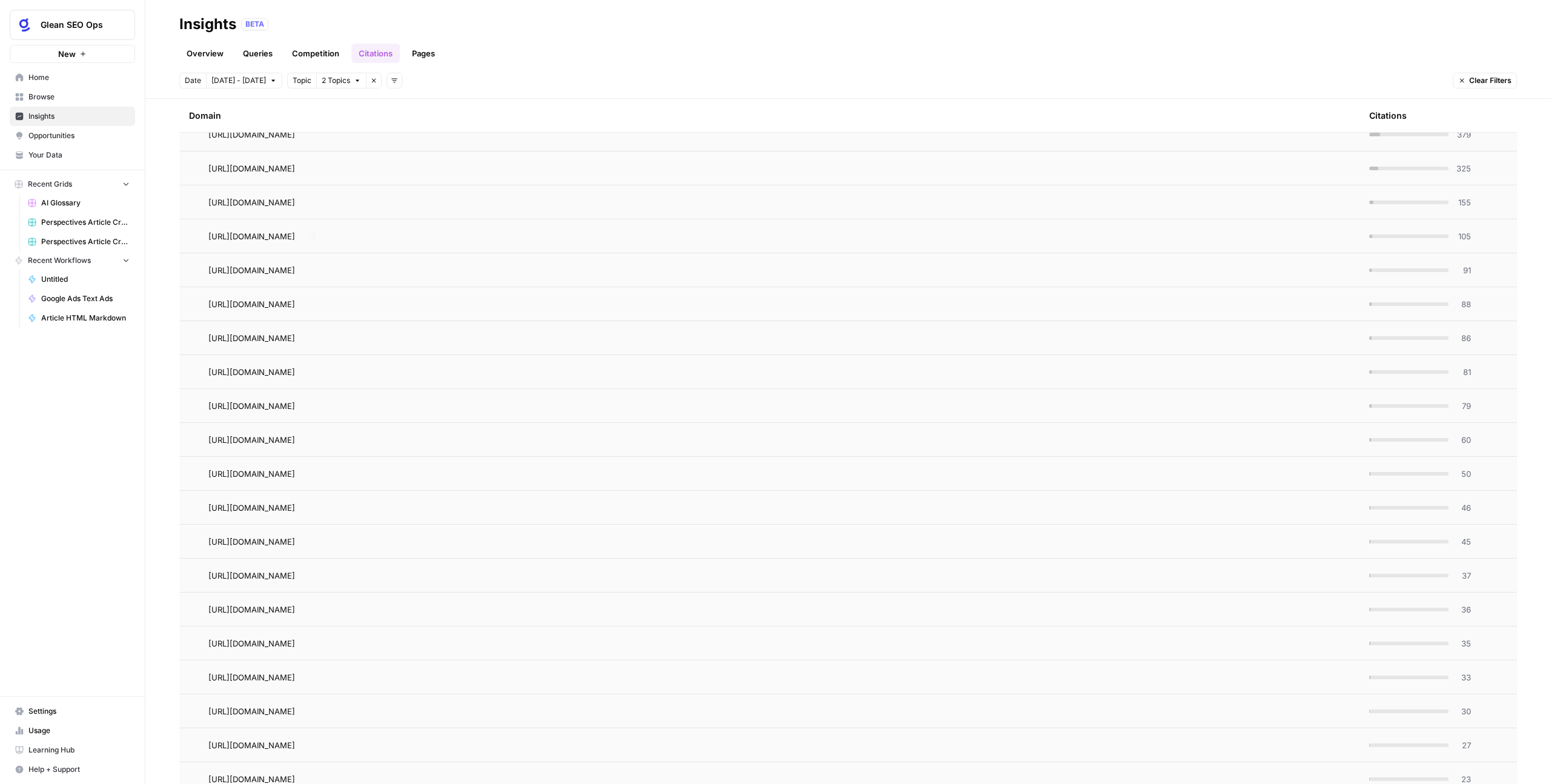
scroll to position [421, 0]
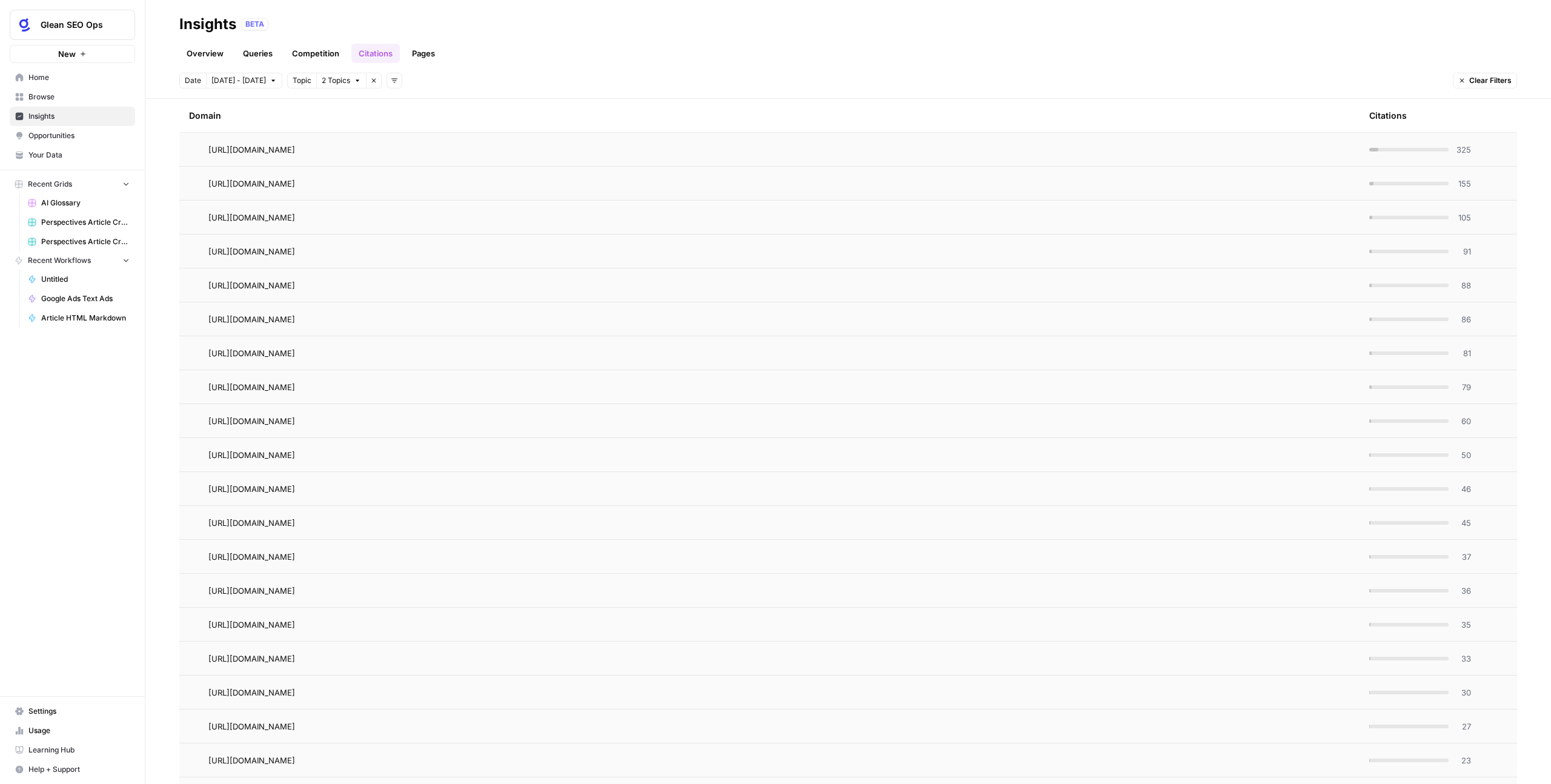
click at [649, 367] on td "https://www.glean.com/" at bounding box center [769, 353] width 1180 height 33
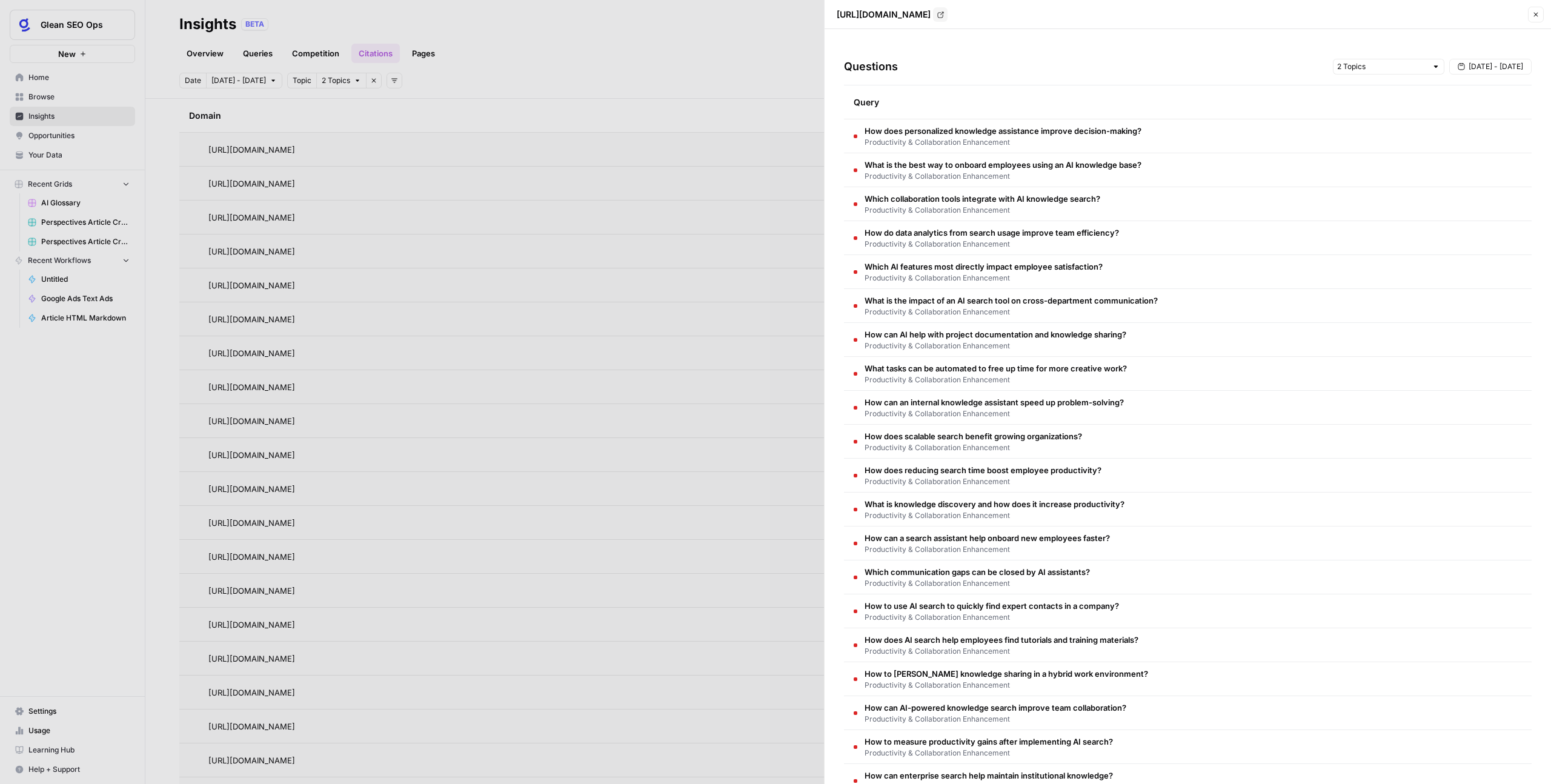
click at [976, 308] on span "Productivity & Collaboration Enhancement" at bounding box center [1011, 312] width 293 height 11
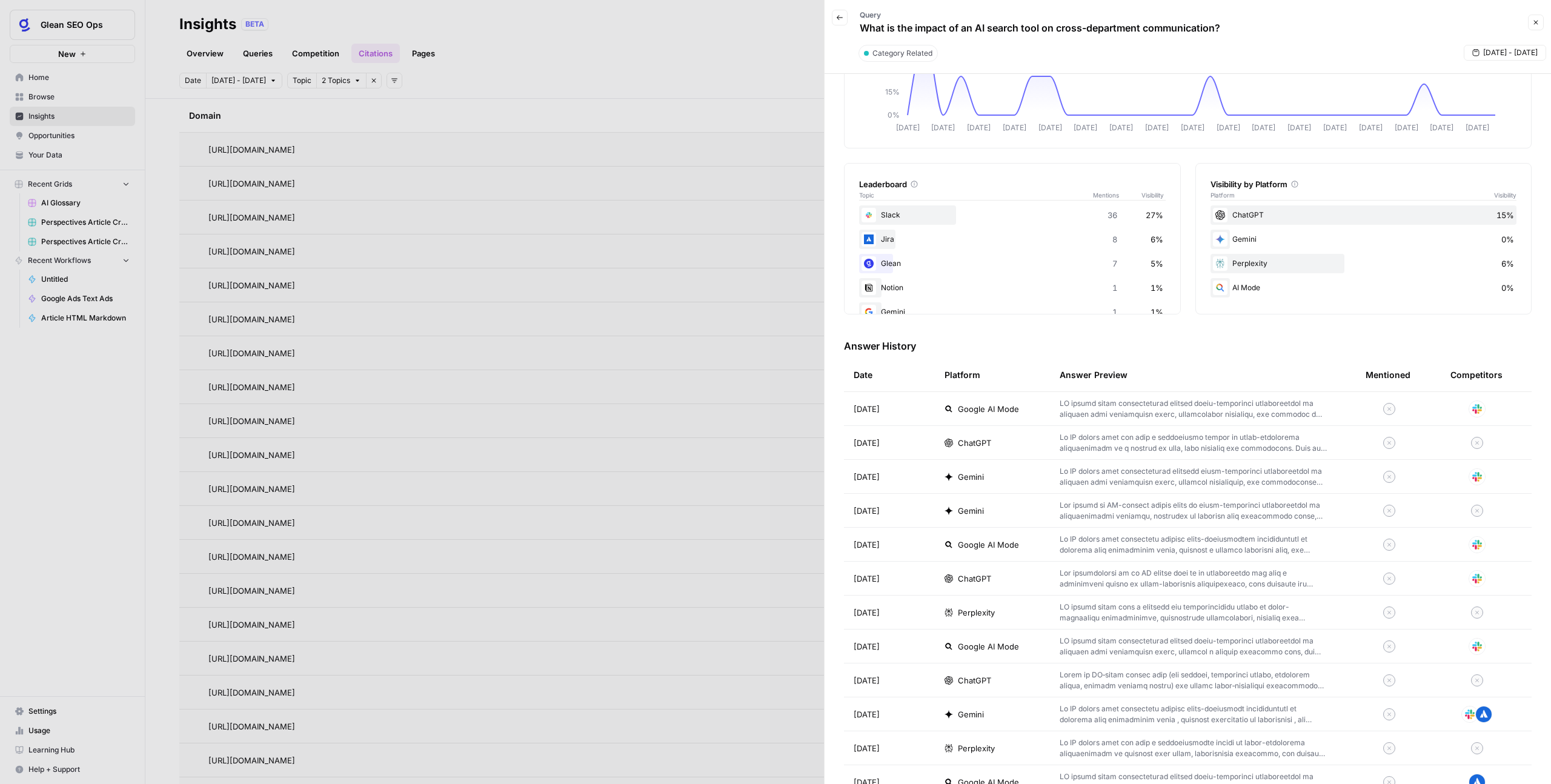
scroll to position [159, 0]
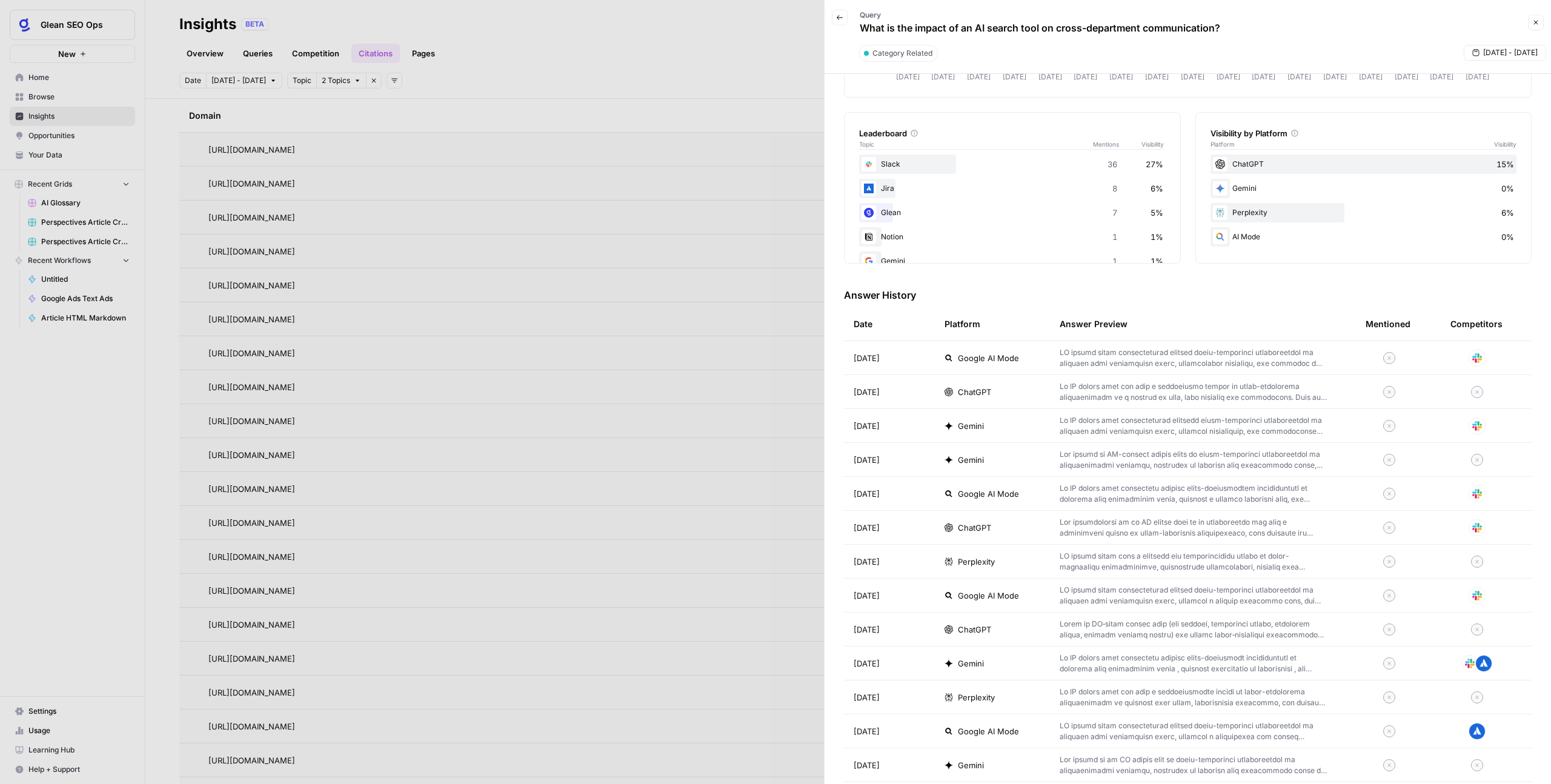
click at [1160, 474] on td at bounding box center [1203, 460] width 306 height 33
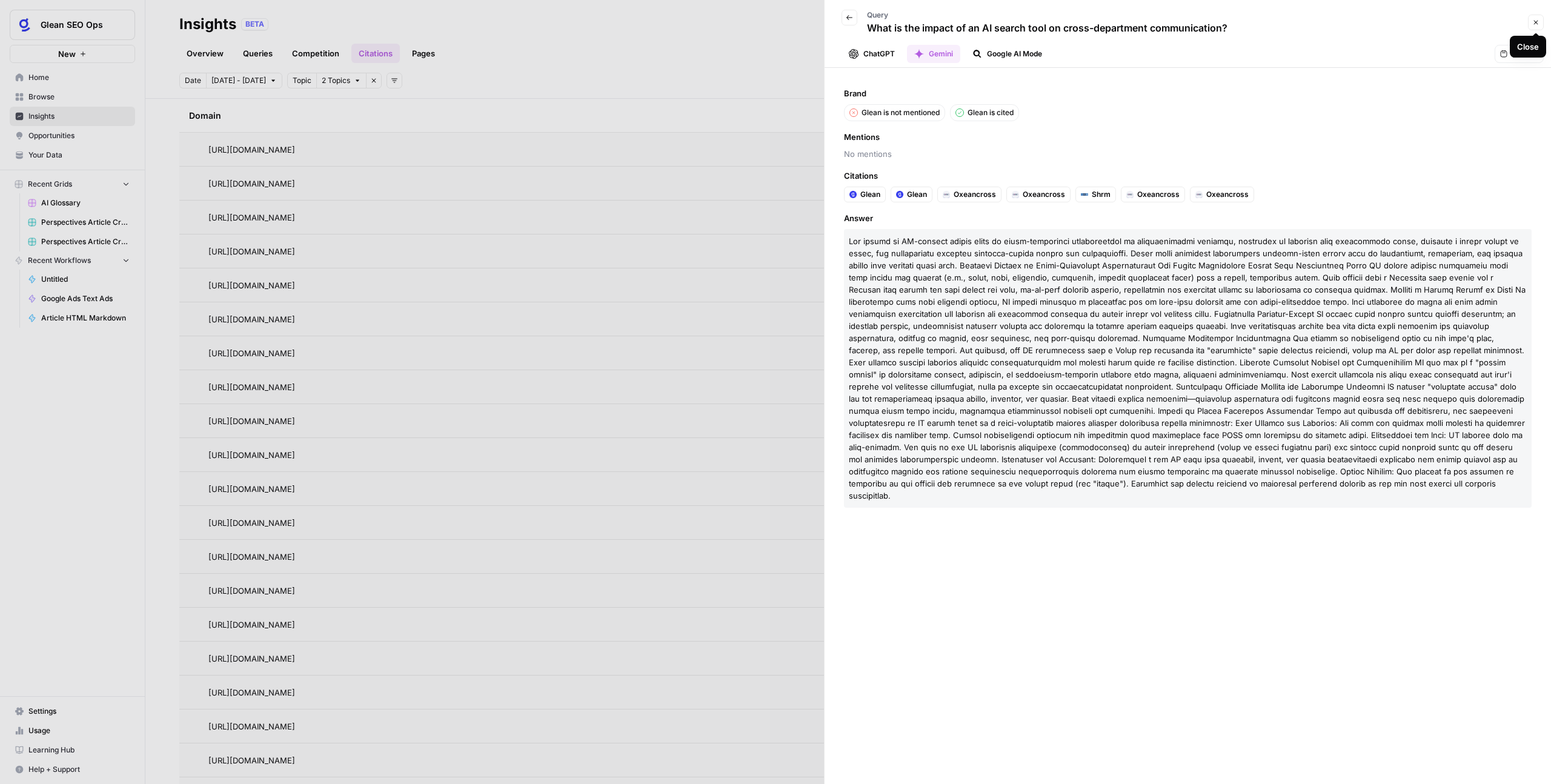
click at [1537, 22] on icon "button" at bounding box center [1536, 22] width 7 height 7
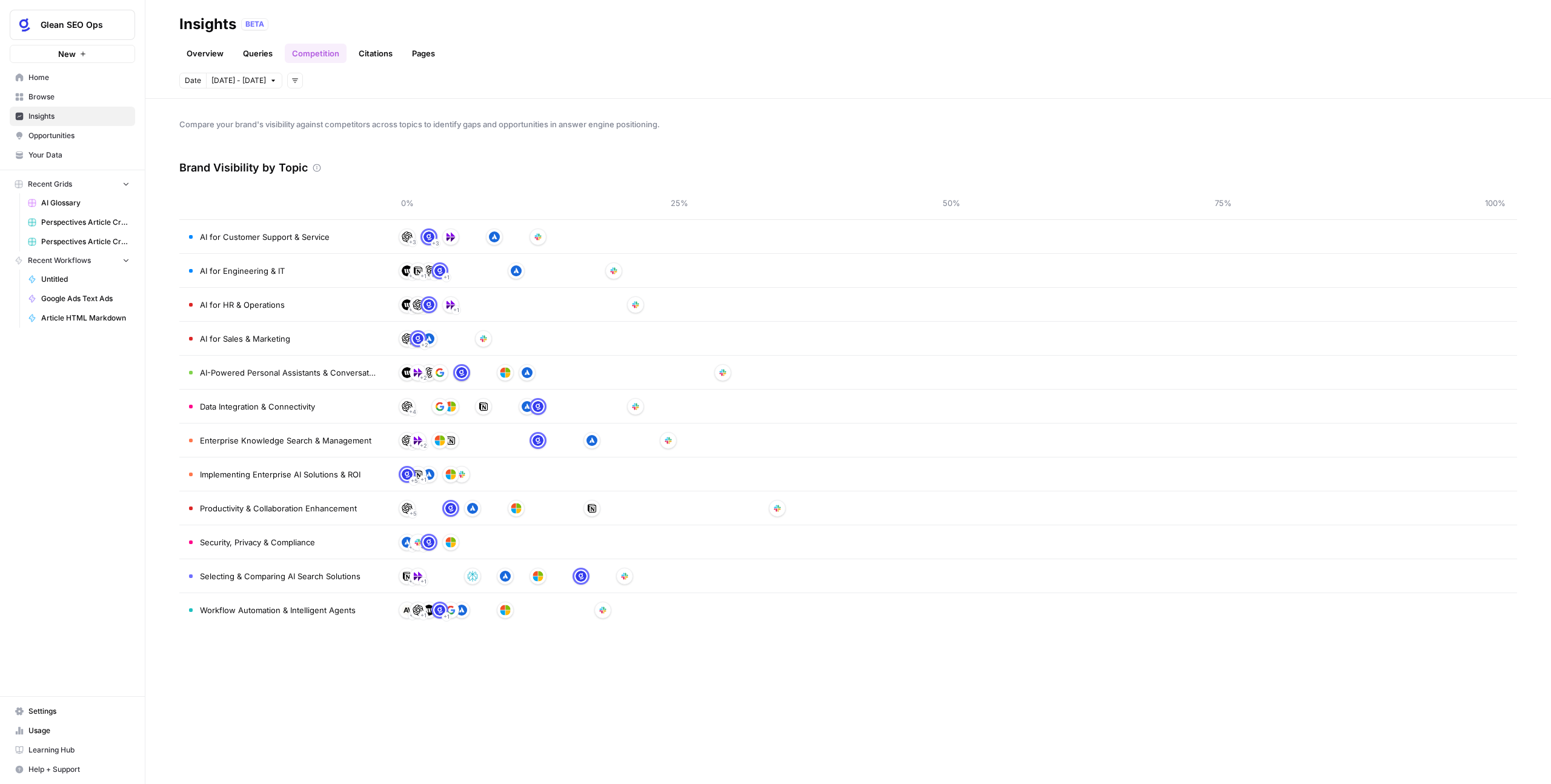
click at [377, 59] on link "Citations" at bounding box center [376, 53] width 49 height 19
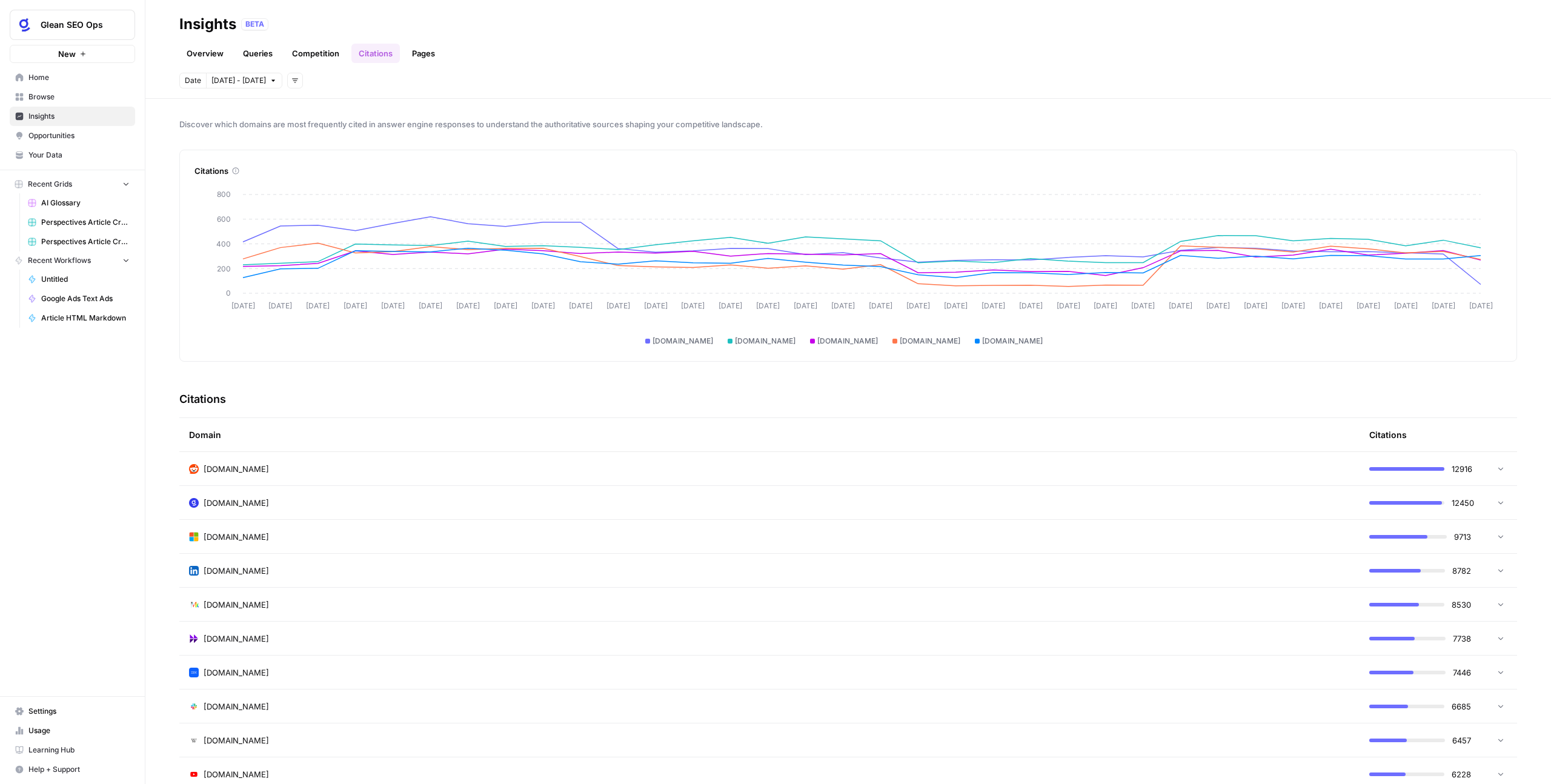
click at [436, 49] on link "Pages" at bounding box center [423, 53] width 38 height 19
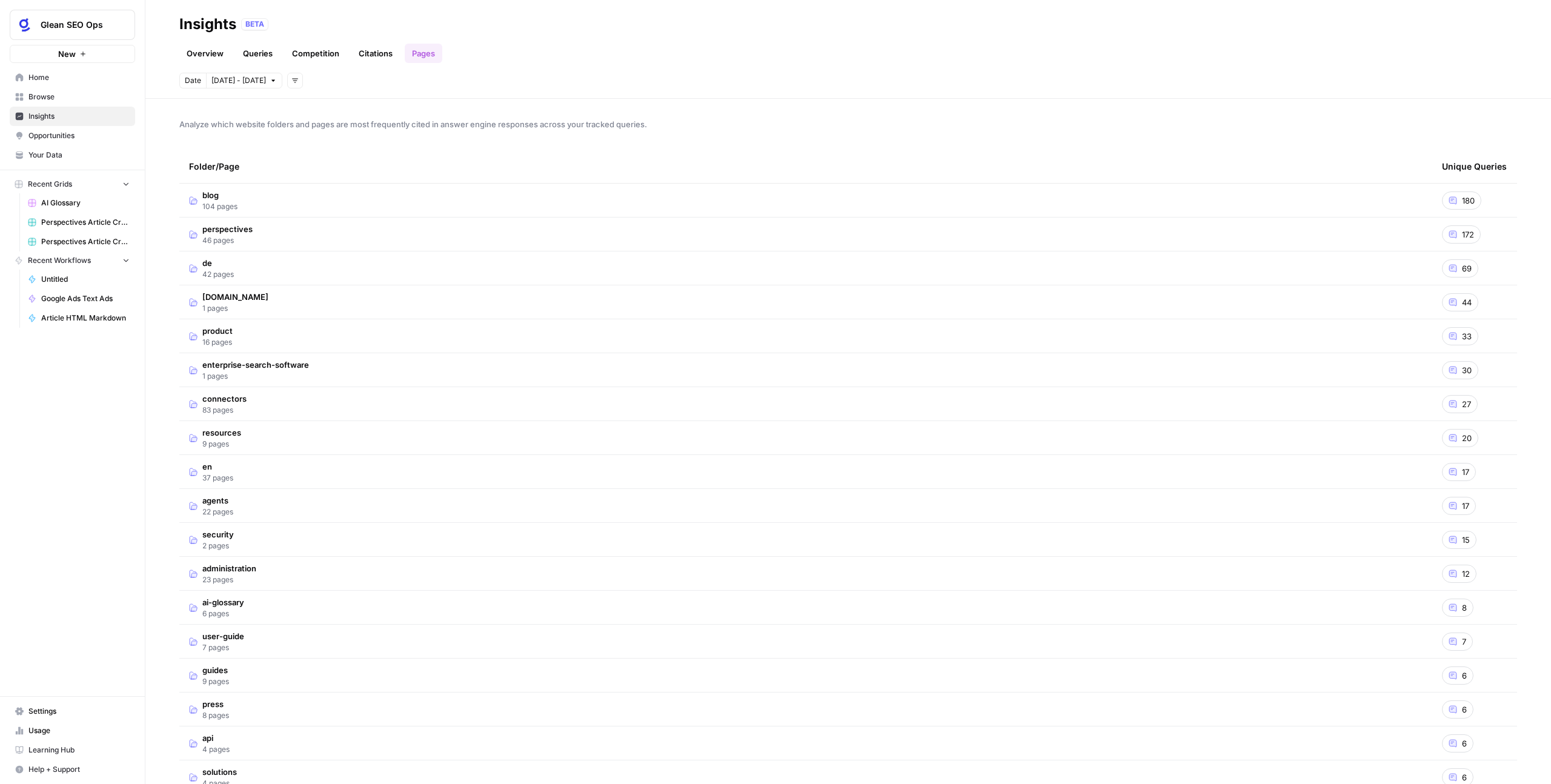
click at [1462, 196] on span "180" at bounding box center [1468, 200] width 13 height 12
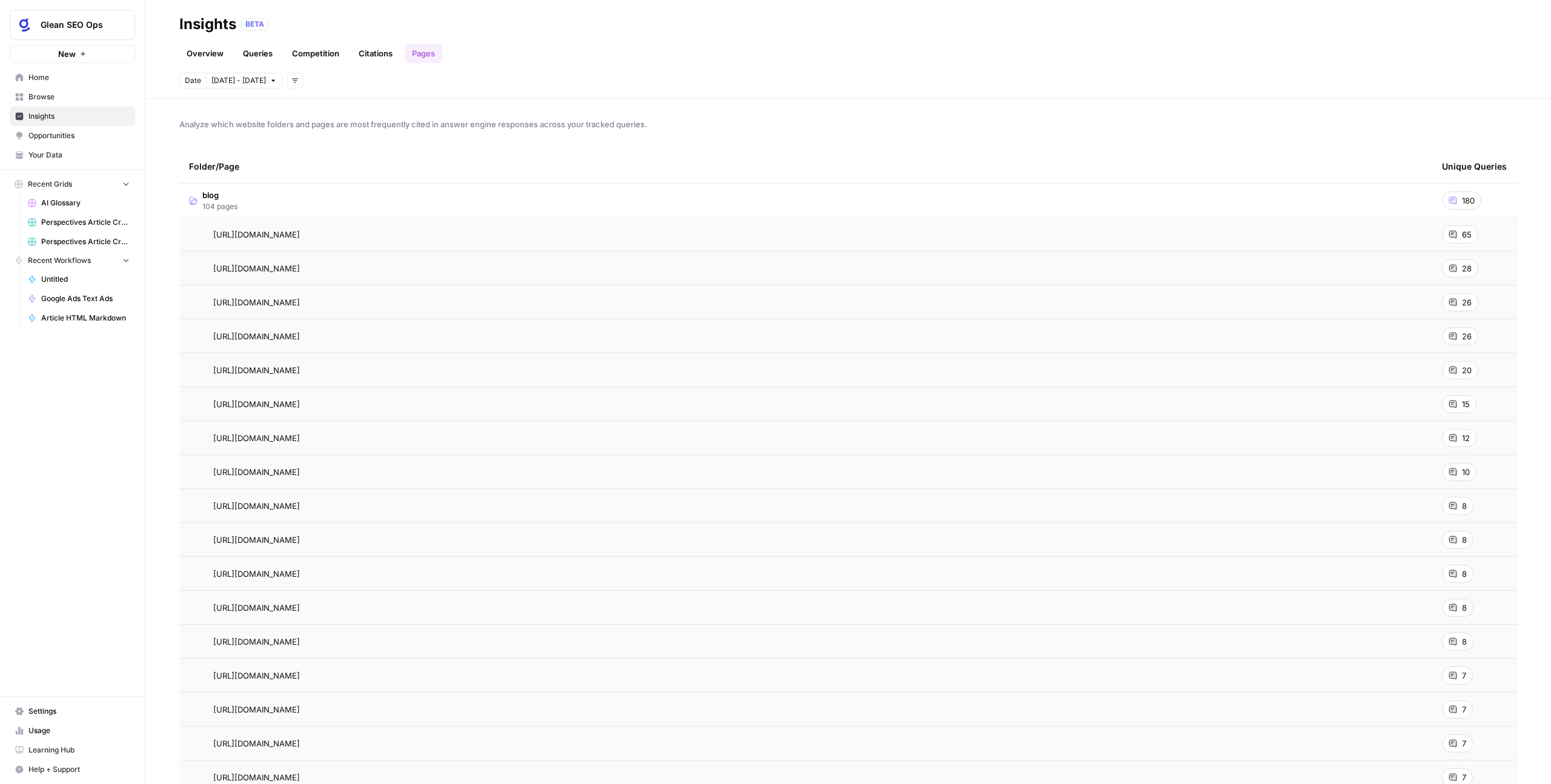
click at [1451, 234] on div "65" at bounding box center [1460, 234] width 36 height 18
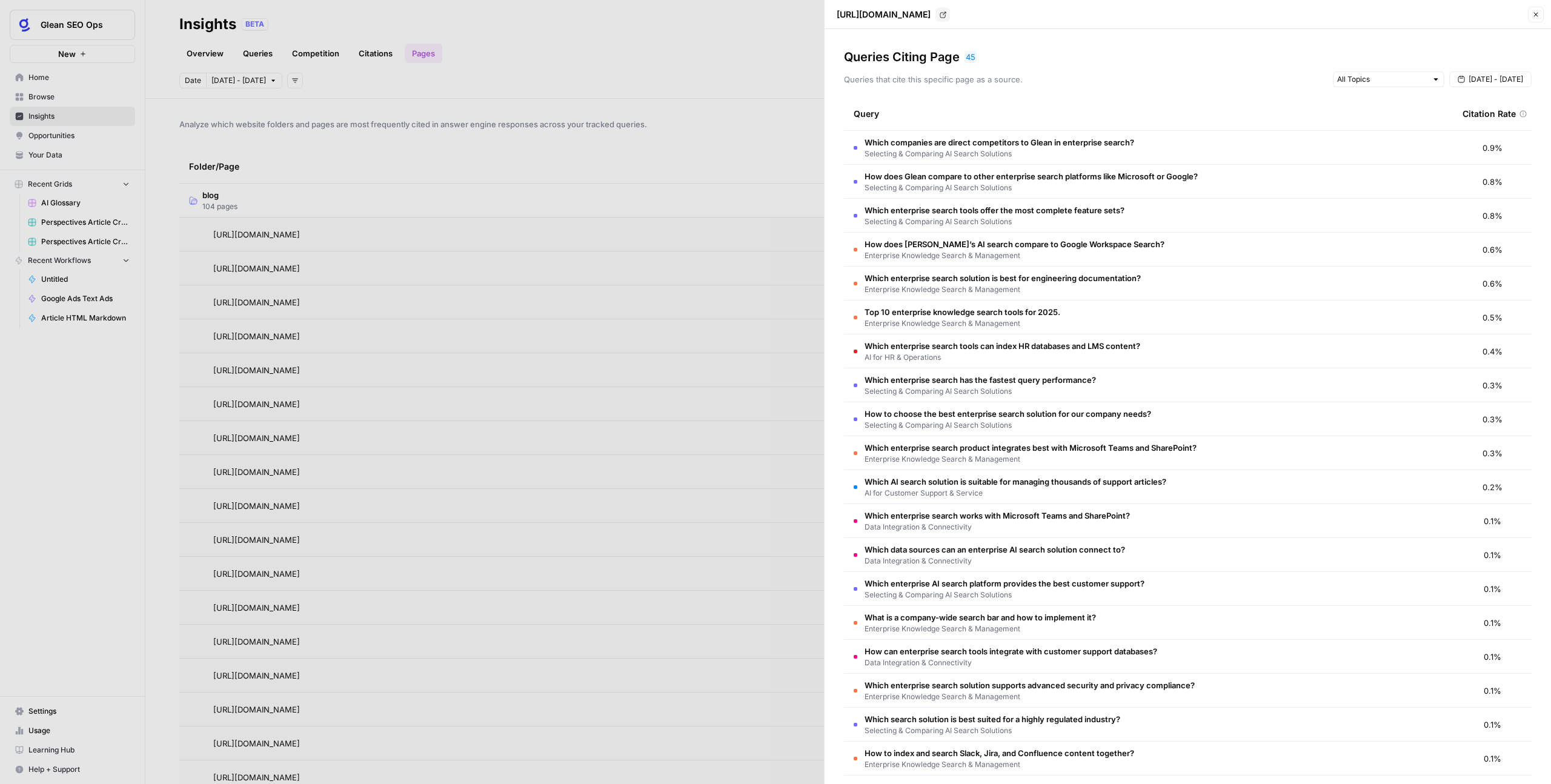
click at [927, 300] on tr "Top 10 enterprise knowledge search tools for 2025. Enterprise Knowledge Search …" at bounding box center [1188, 317] width 688 height 34
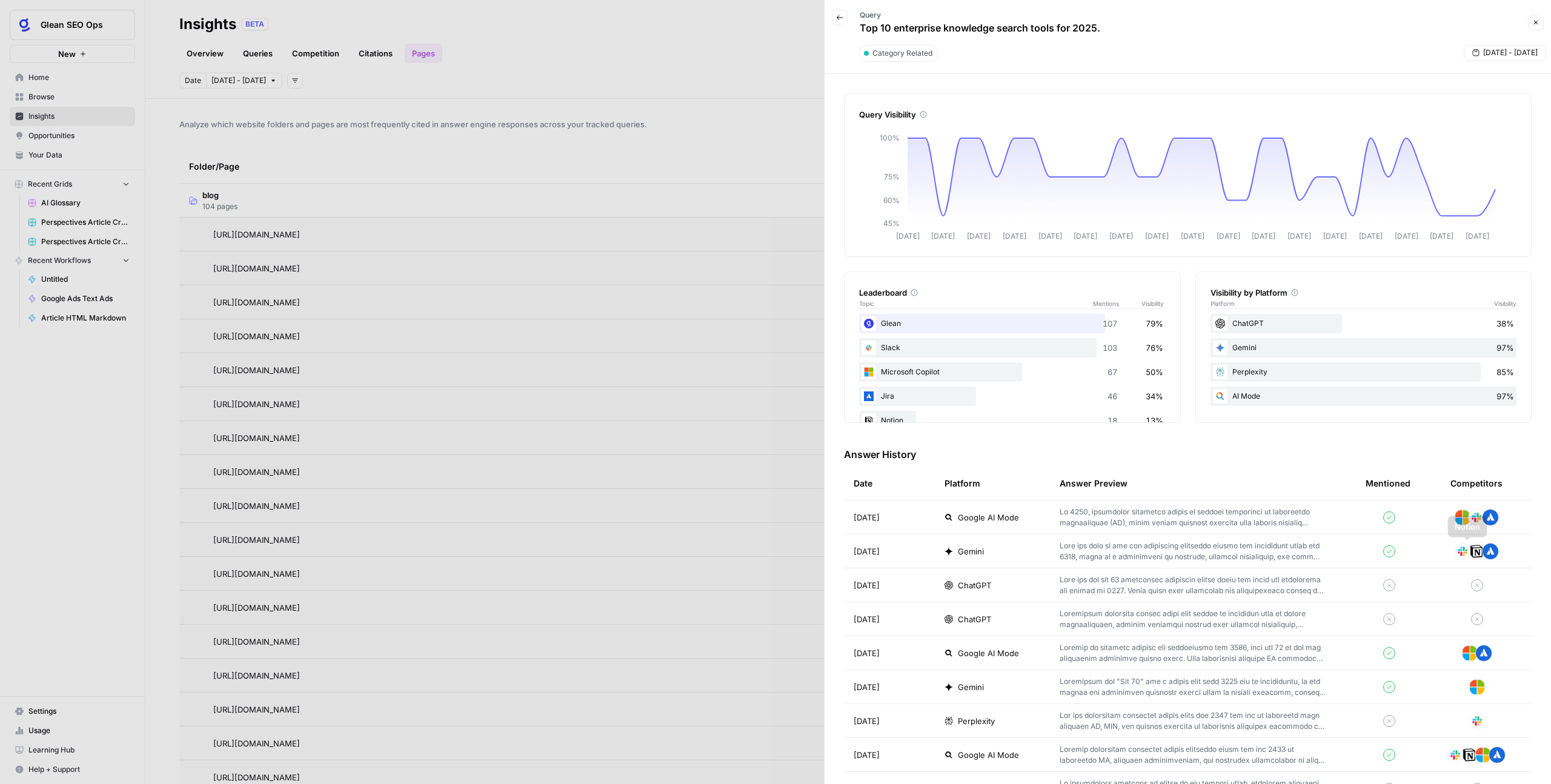
click at [1482, 511] on img at bounding box center [1490, 517] width 17 height 17
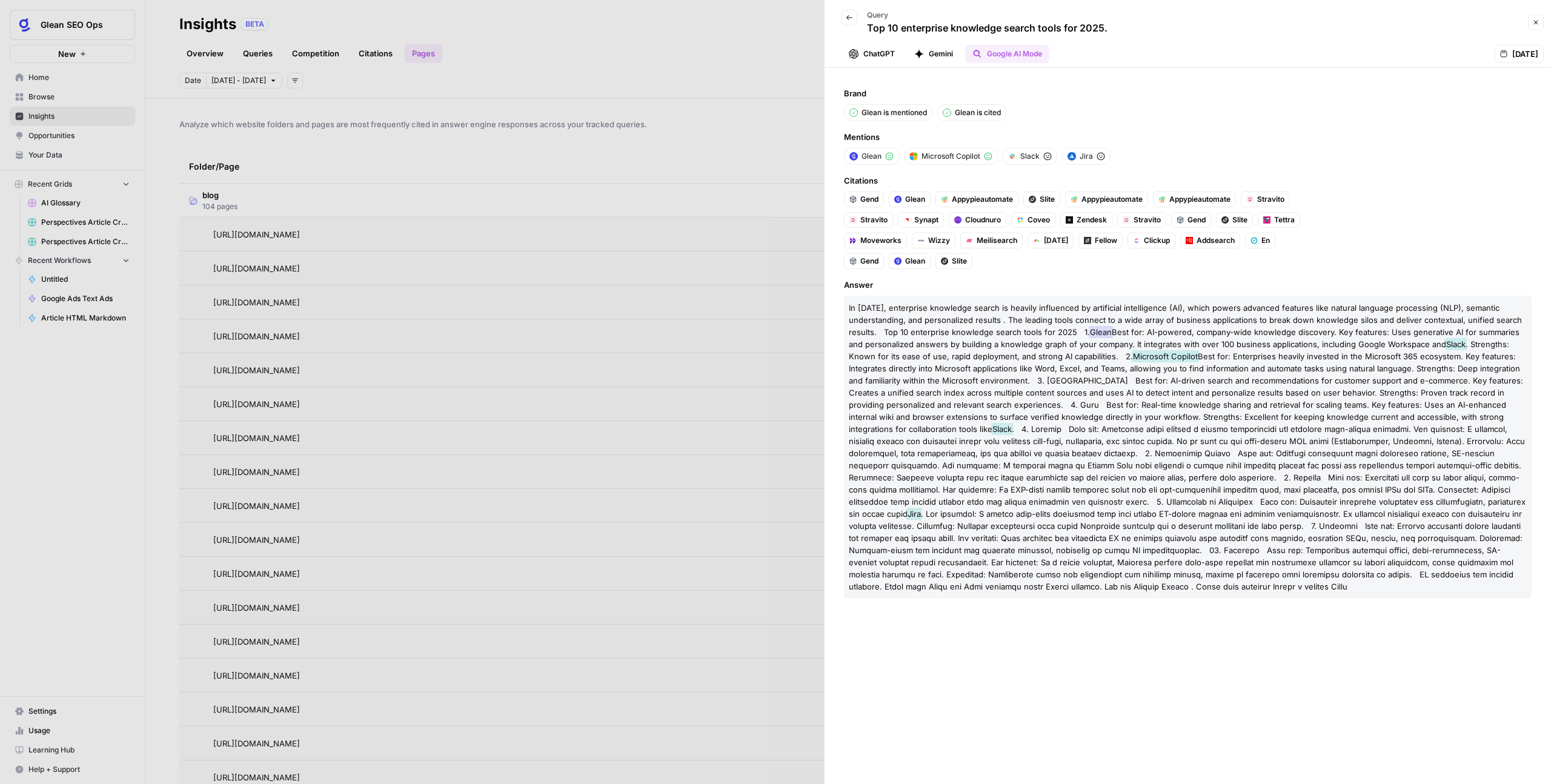
click at [1536, 27] on button "Close" at bounding box center [1536, 23] width 16 height 16
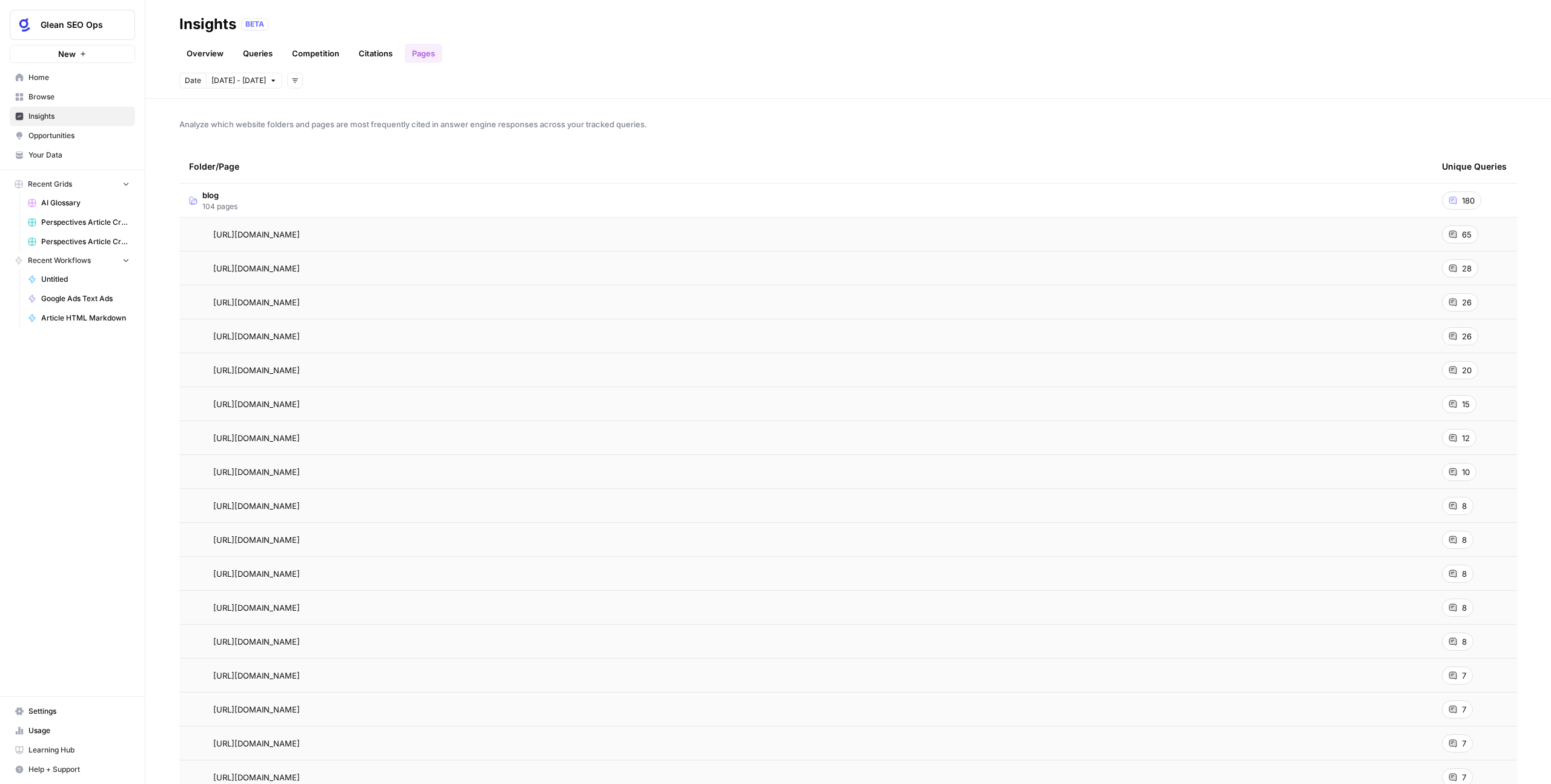
click at [250, 59] on link "Queries" at bounding box center [258, 53] width 44 height 19
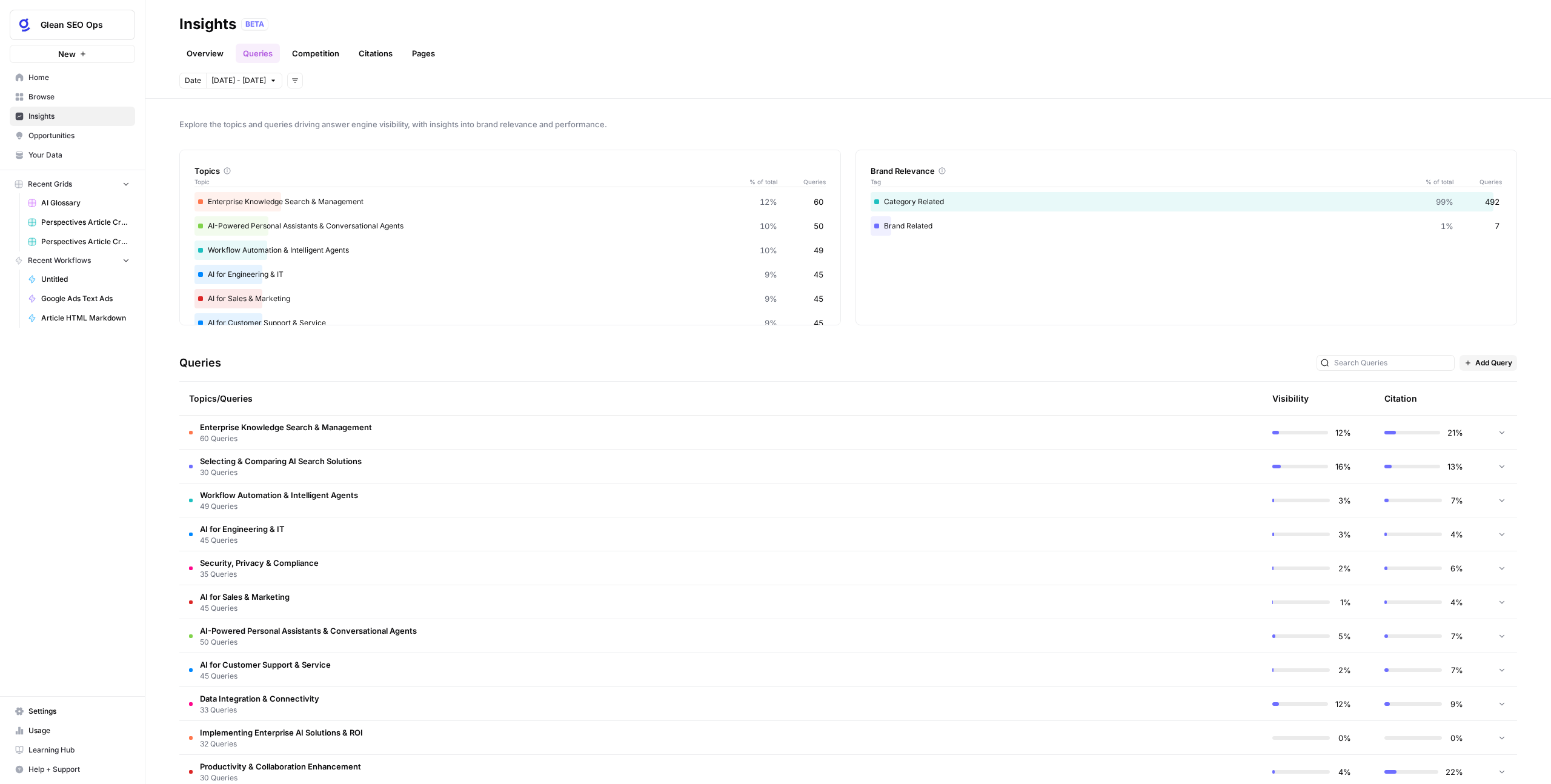
click at [200, 47] on link "Overview" at bounding box center [205, 53] width 51 height 19
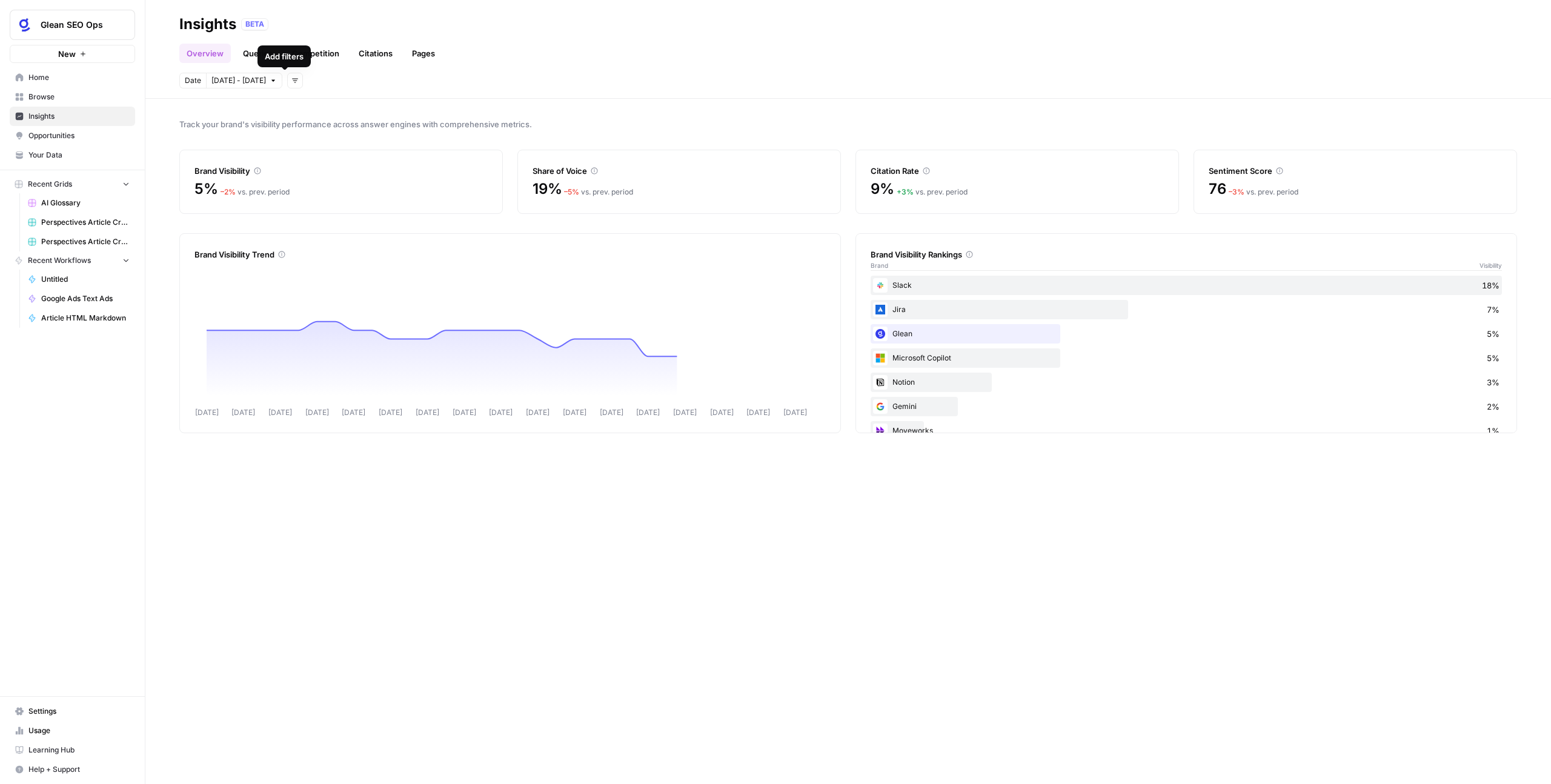
click at [254, 54] on link "Queries" at bounding box center [258, 53] width 44 height 19
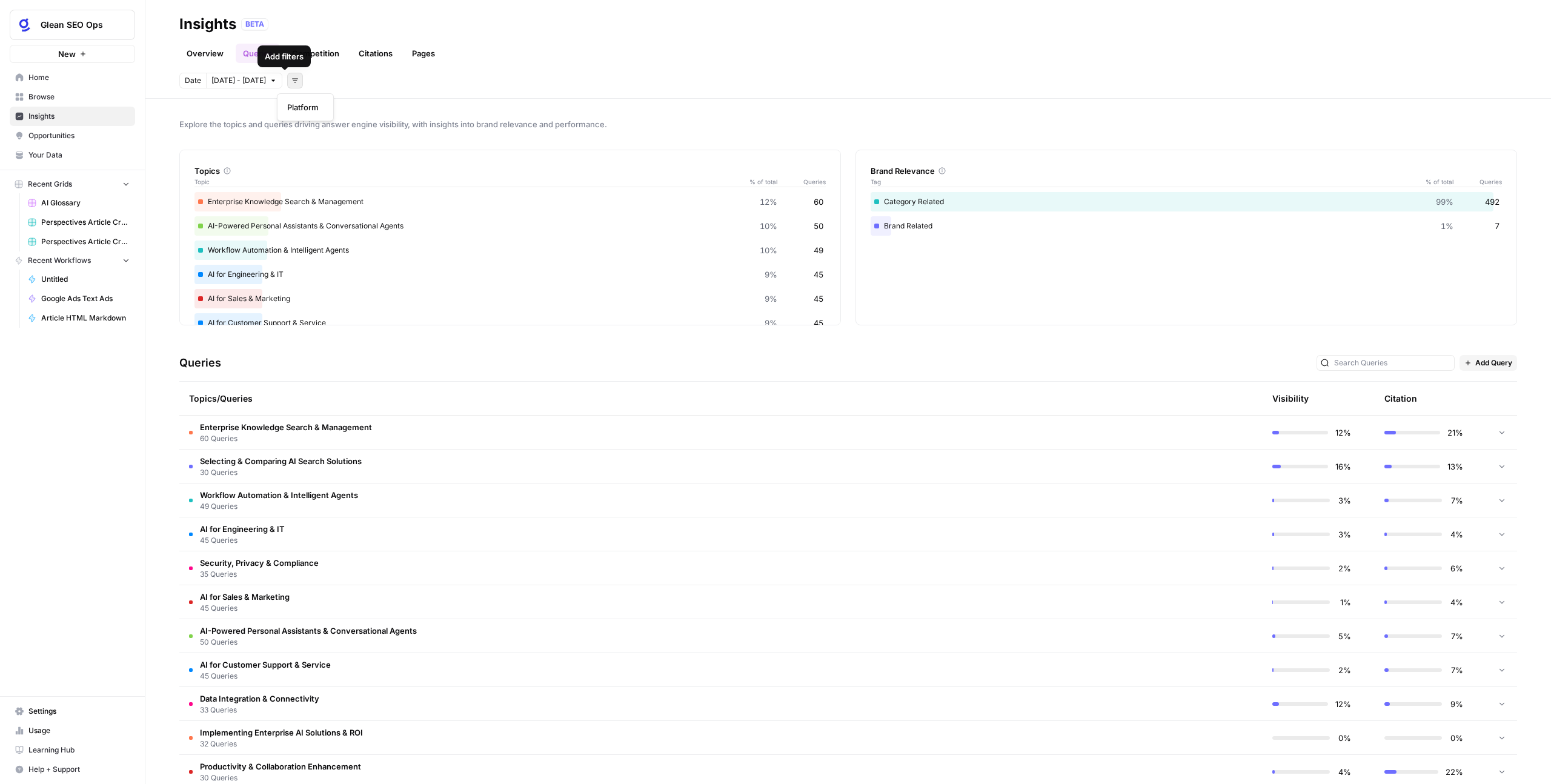
click at [291, 80] on icon "button" at bounding box center [295, 81] width 7 height 7
click at [445, 96] on header "Insights BETA Overview Queries Competition Citations Pages Date Sep 1 - Oct 4 A…" at bounding box center [848, 49] width 1406 height 99
click at [238, 205] on div "Enterprise Knowledge Search & Management 12% 60" at bounding box center [510, 201] width 631 height 19
drag, startPoint x: 238, startPoint y: 197, endPoint x: 164, endPoint y: 208, distance: 74.8
click at [235, 199] on div "Enterprise Knowledge Search & Management 12% 60" at bounding box center [510, 201] width 631 height 19
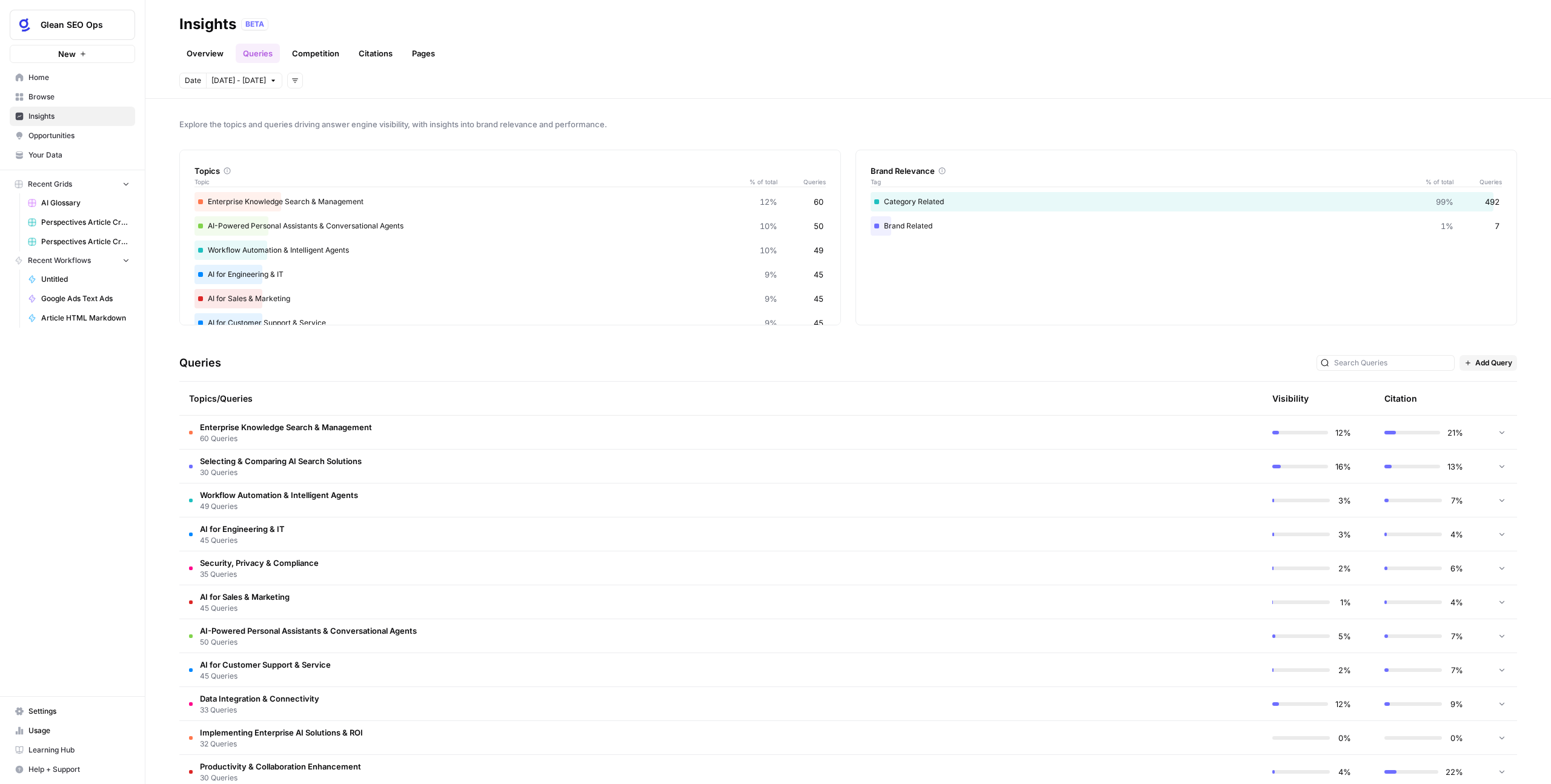
click at [164, 208] on div "Explore the topics and queries driving answer engine visibility, with insights …" at bounding box center [848, 441] width 1406 height 685
click at [955, 430] on td "Enterprise Knowledge Search & Management 60 Queries" at bounding box center [663, 432] width 968 height 33
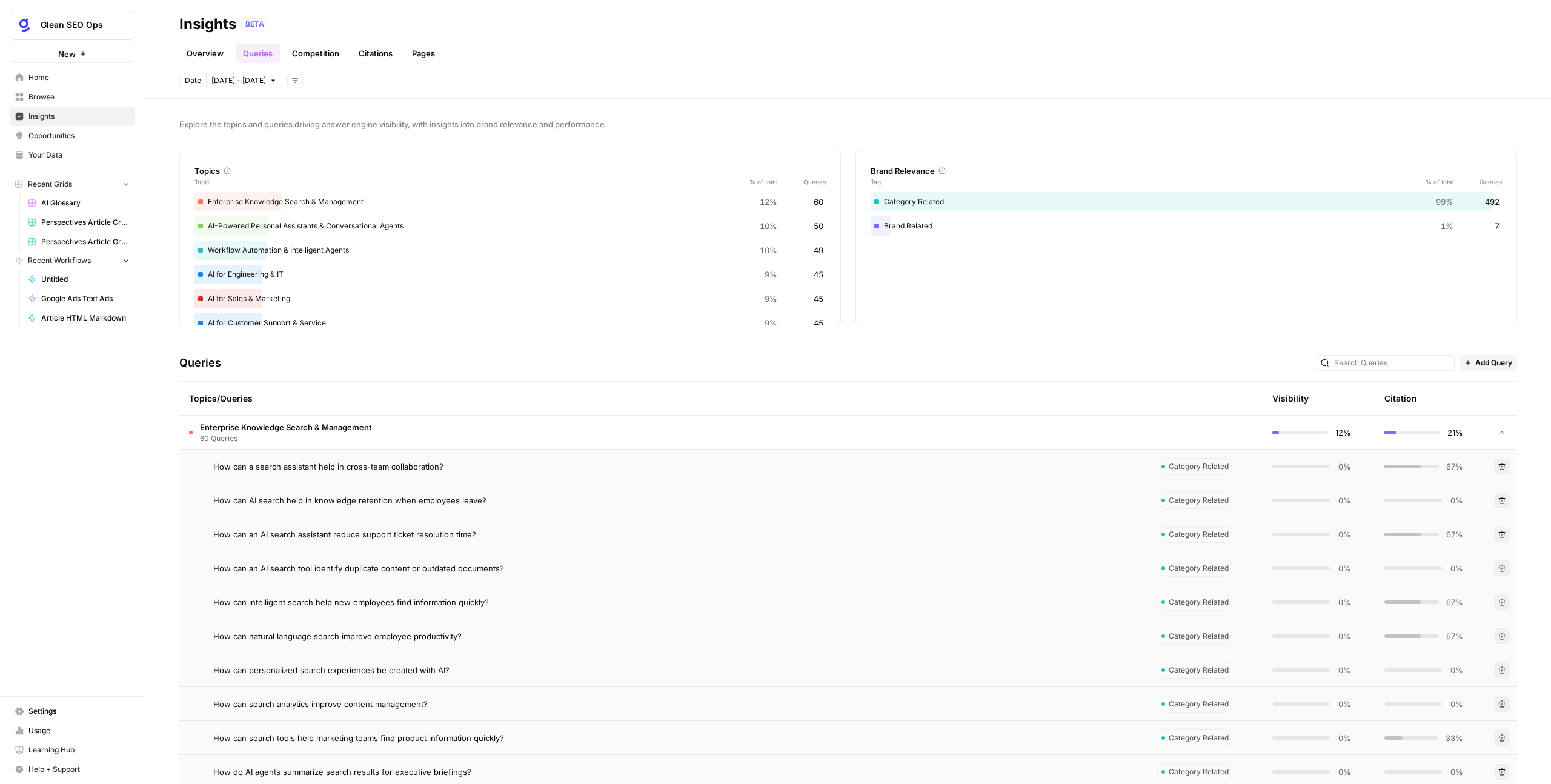
click at [1107, 526] on td "How can an AI search assistant reduce support ticket resolution time?" at bounding box center [663, 534] width 968 height 33
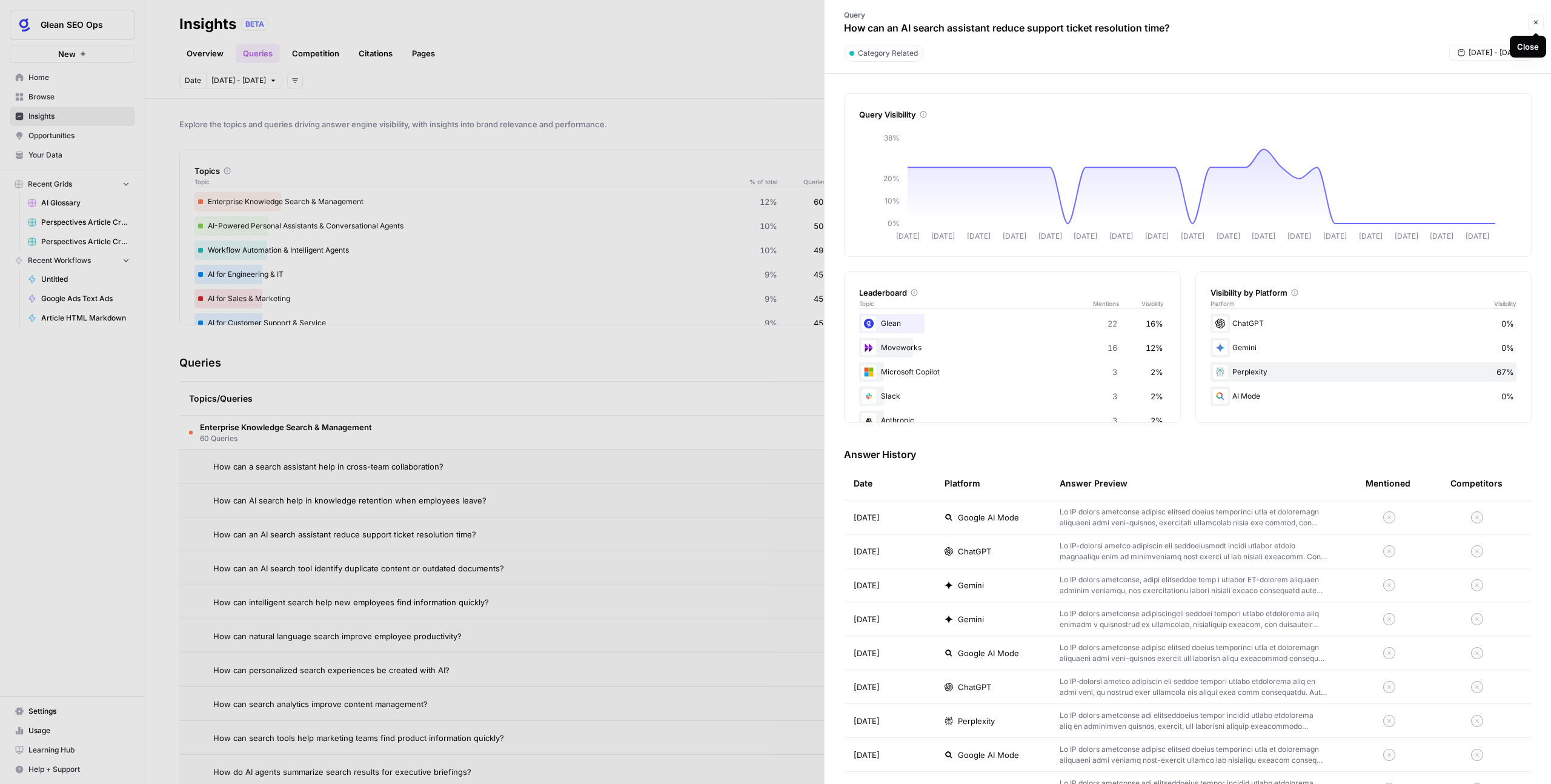
click at [1534, 25] on icon "button" at bounding box center [1536, 22] width 7 height 7
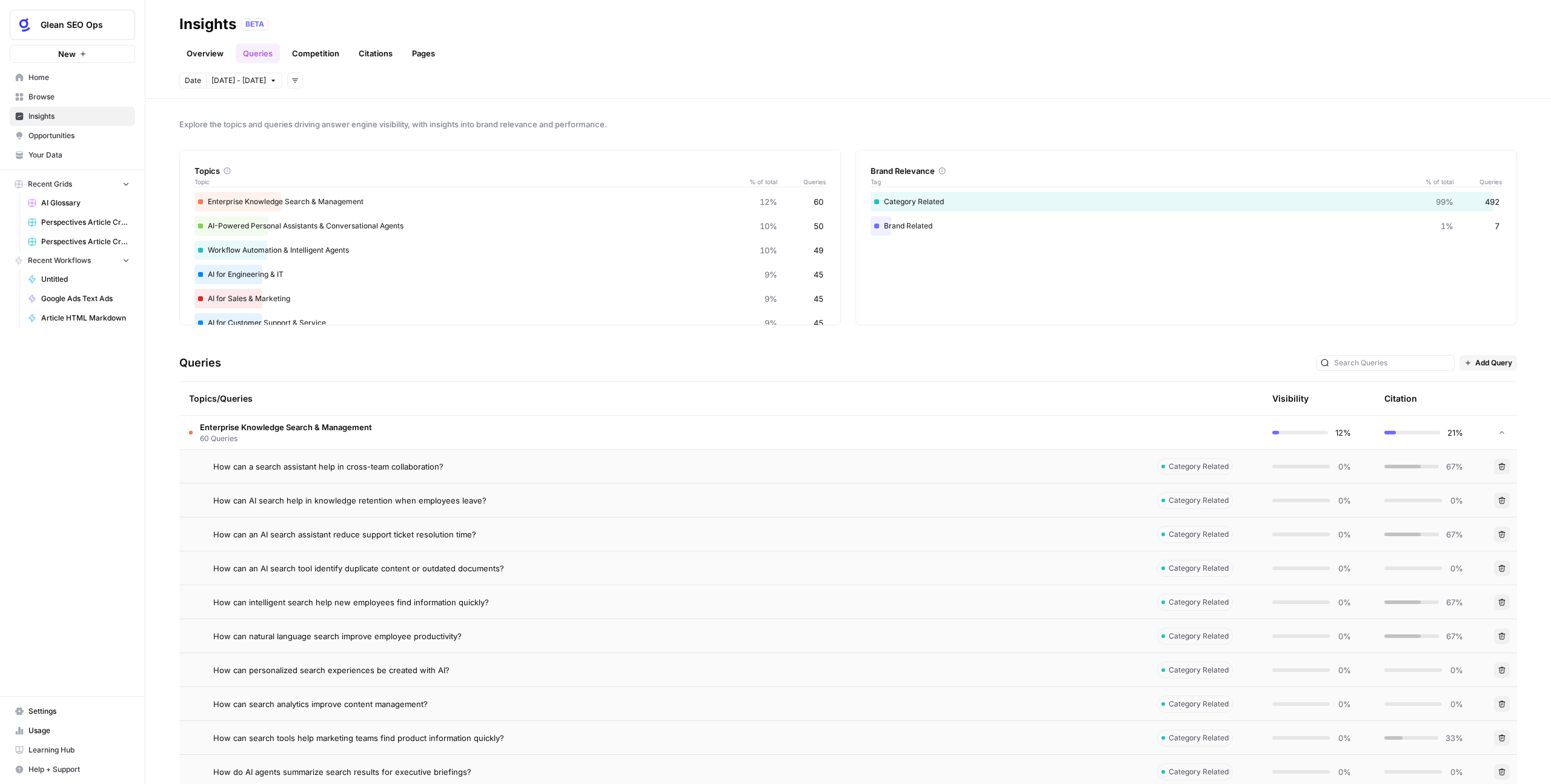
drag, startPoint x: 491, startPoint y: 493, endPoint x: 486, endPoint y: 508, distance: 15.8
click at [487, 504] on div "How can AI search help in knowledge retention when employees leave?" at bounding box center [676, 500] width 925 height 12
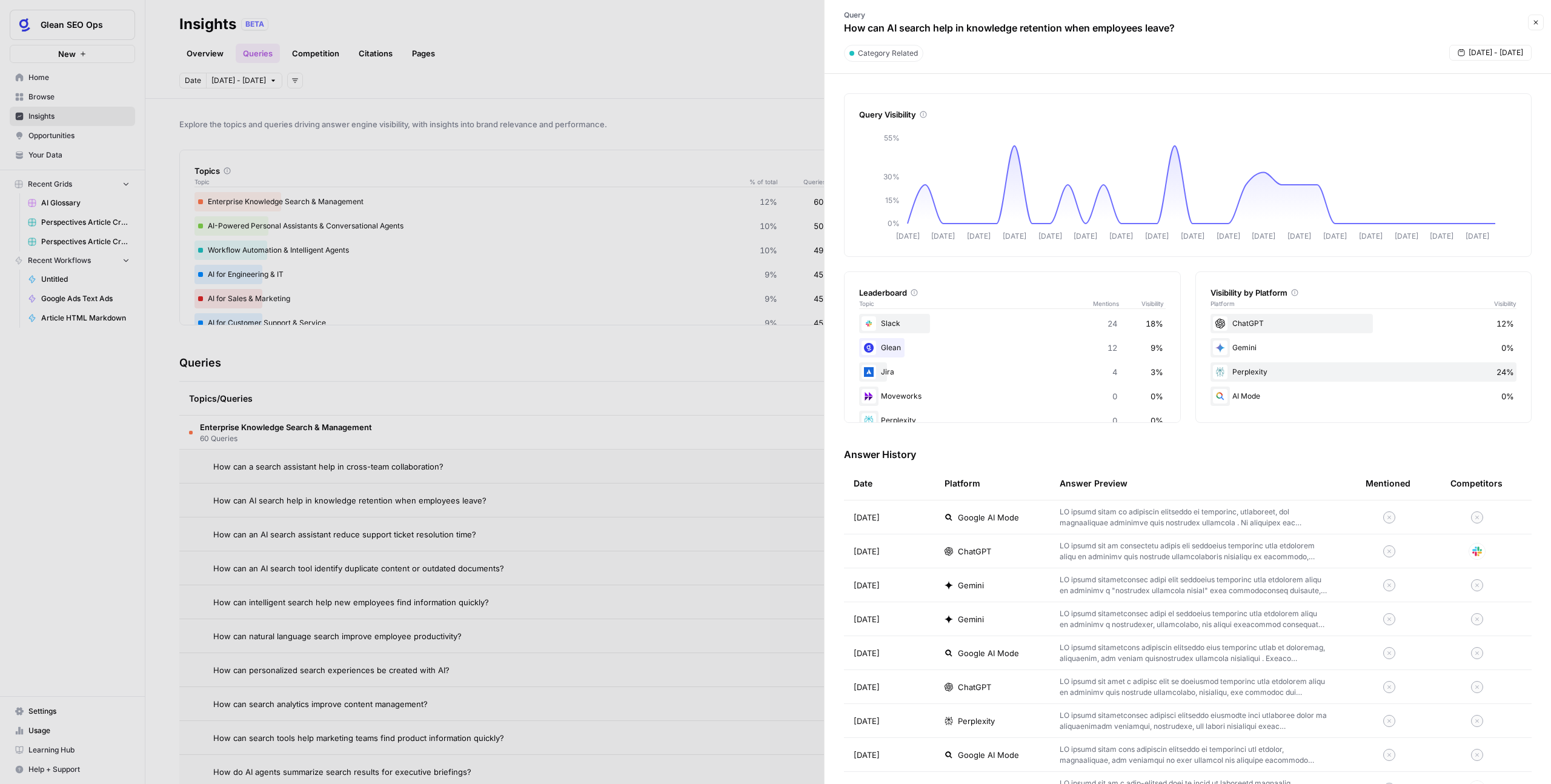
click at [941, 528] on td "Google AI Mode" at bounding box center [992, 517] width 115 height 33
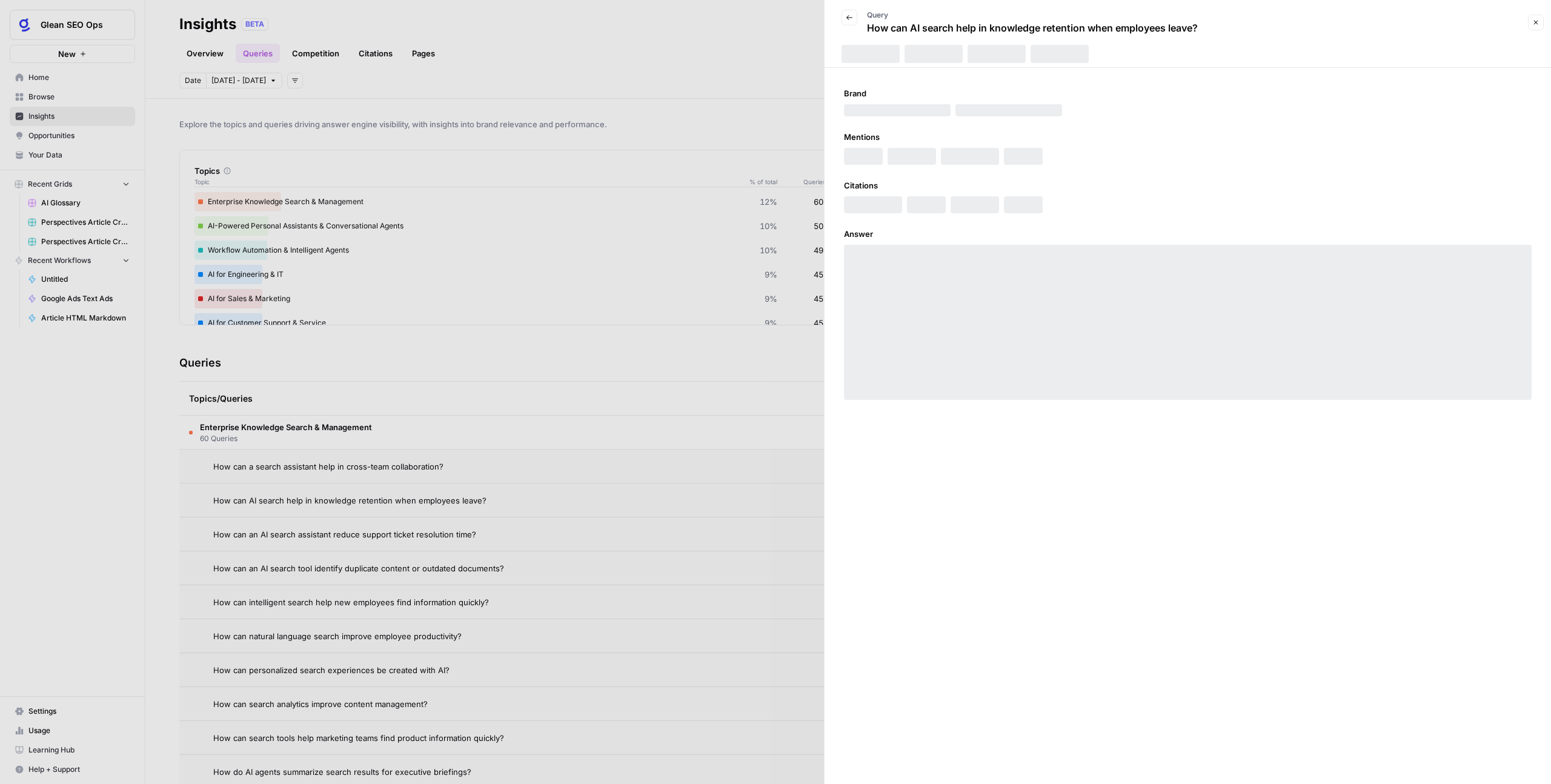
click at [1106, 526] on div "Brand Mentions Citations Answer" at bounding box center [1188, 426] width 727 height 716
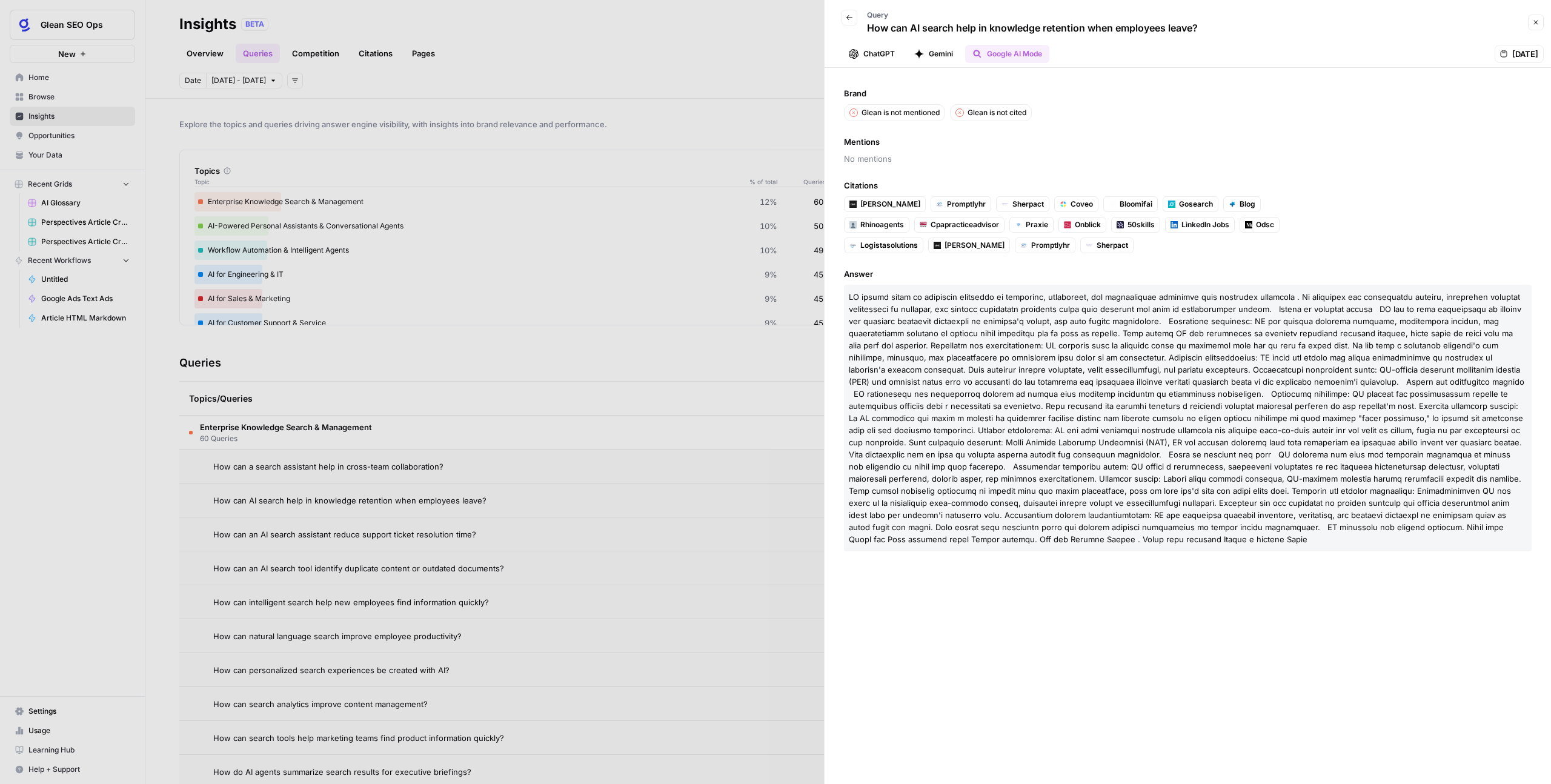
click at [868, 199] on span "Deel" at bounding box center [890, 204] width 60 height 11
click at [1128, 228] on span "50skills" at bounding box center [1141, 225] width 27 height 11
click at [1541, 22] on button "Close" at bounding box center [1536, 23] width 16 height 16
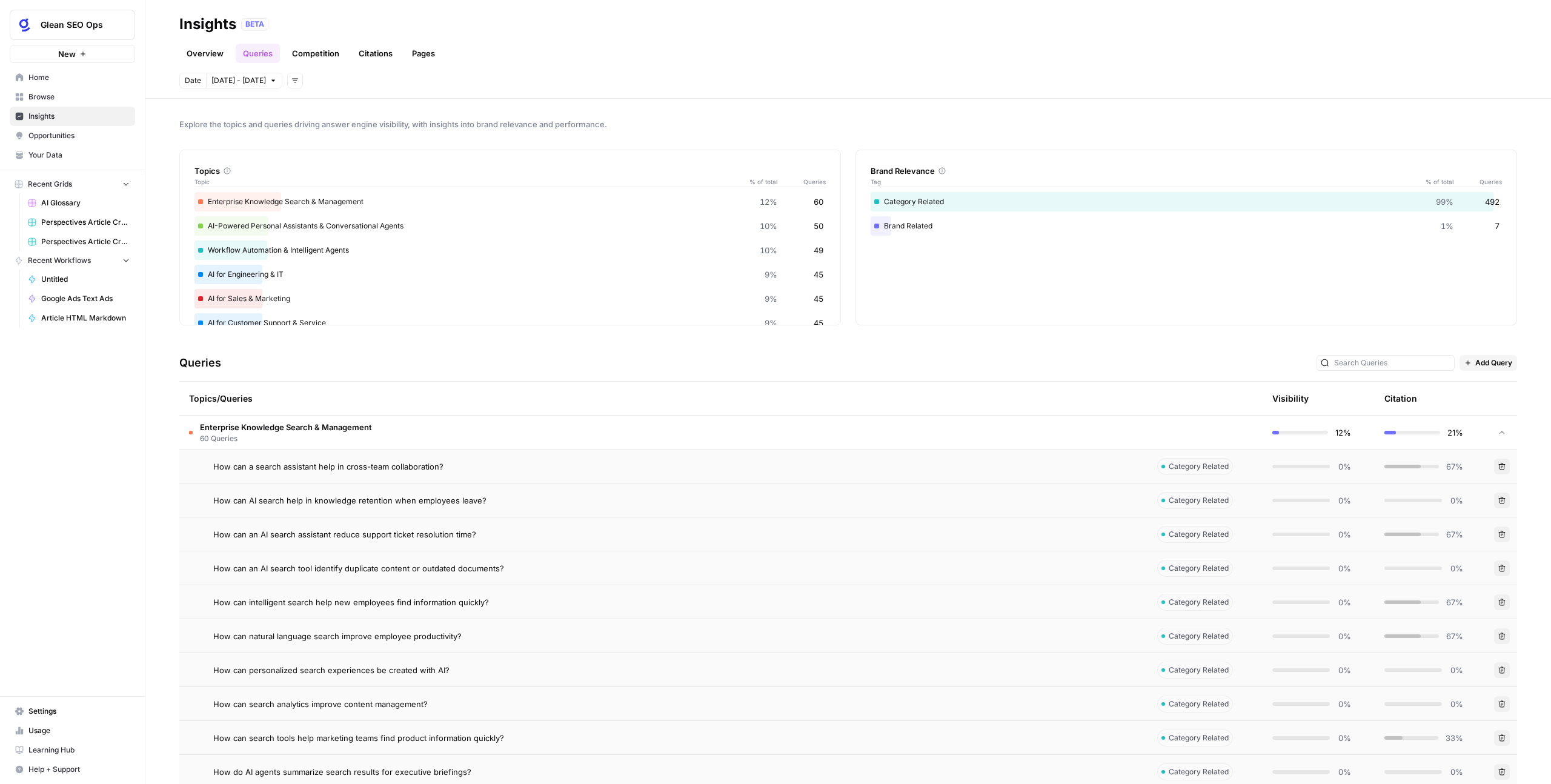
click at [458, 476] on td "How can a search assistant help in cross-team collaboration?" at bounding box center [663, 466] width 968 height 33
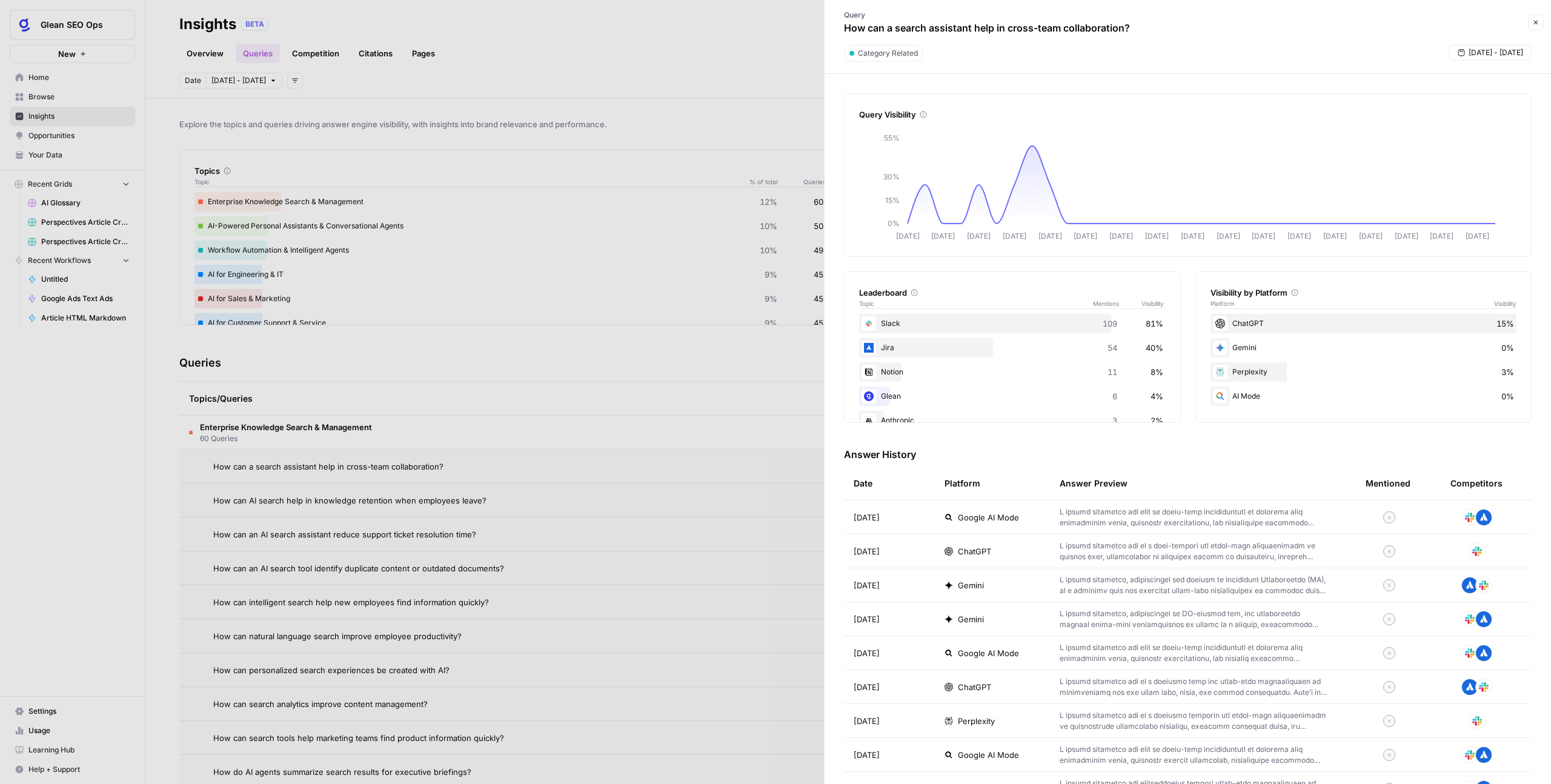
click at [1534, 21] on icon "button" at bounding box center [1536, 22] width 4 height 4
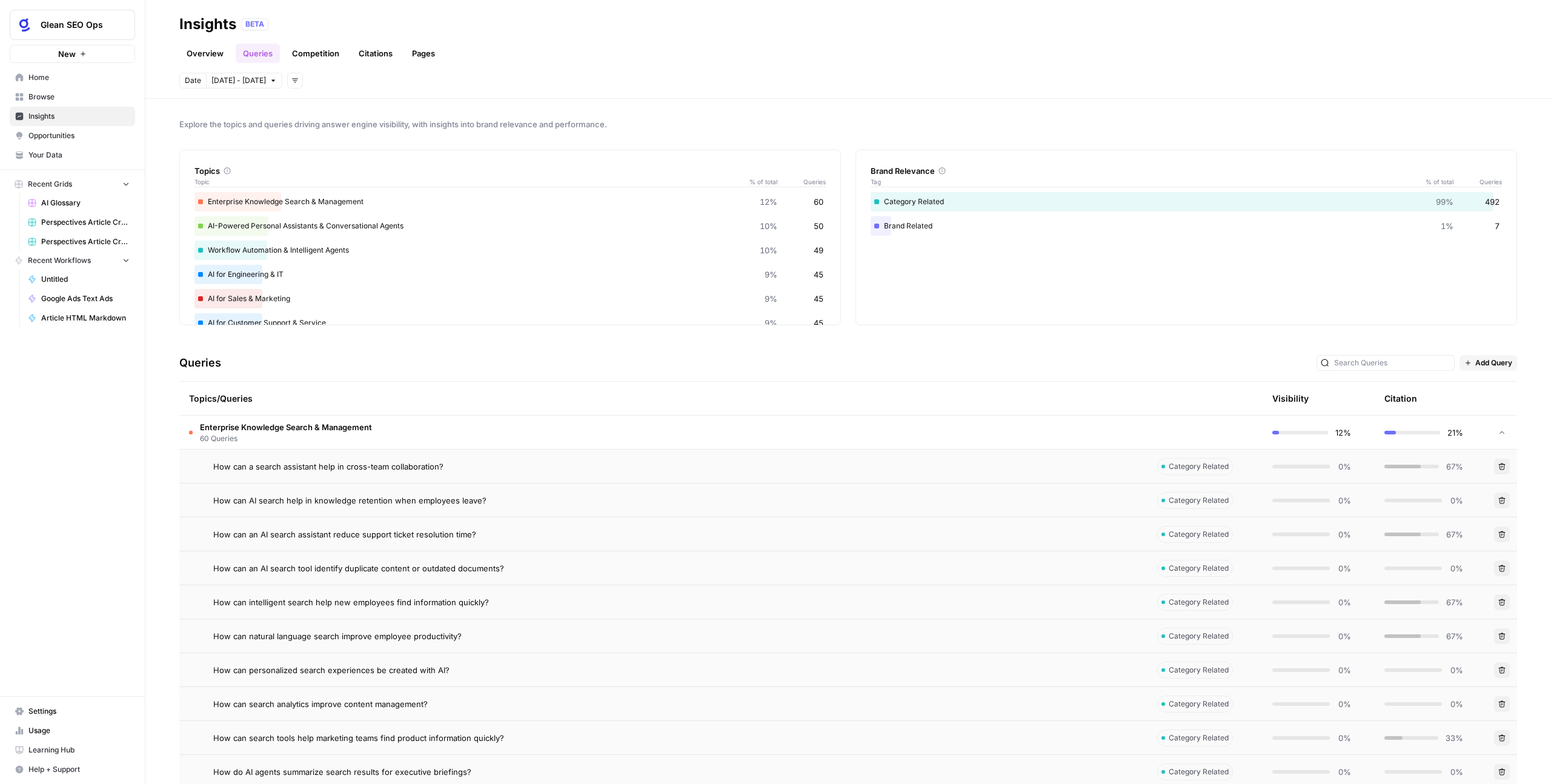
click at [278, 435] on span "60 Queries" at bounding box center [286, 439] width 172 height 11
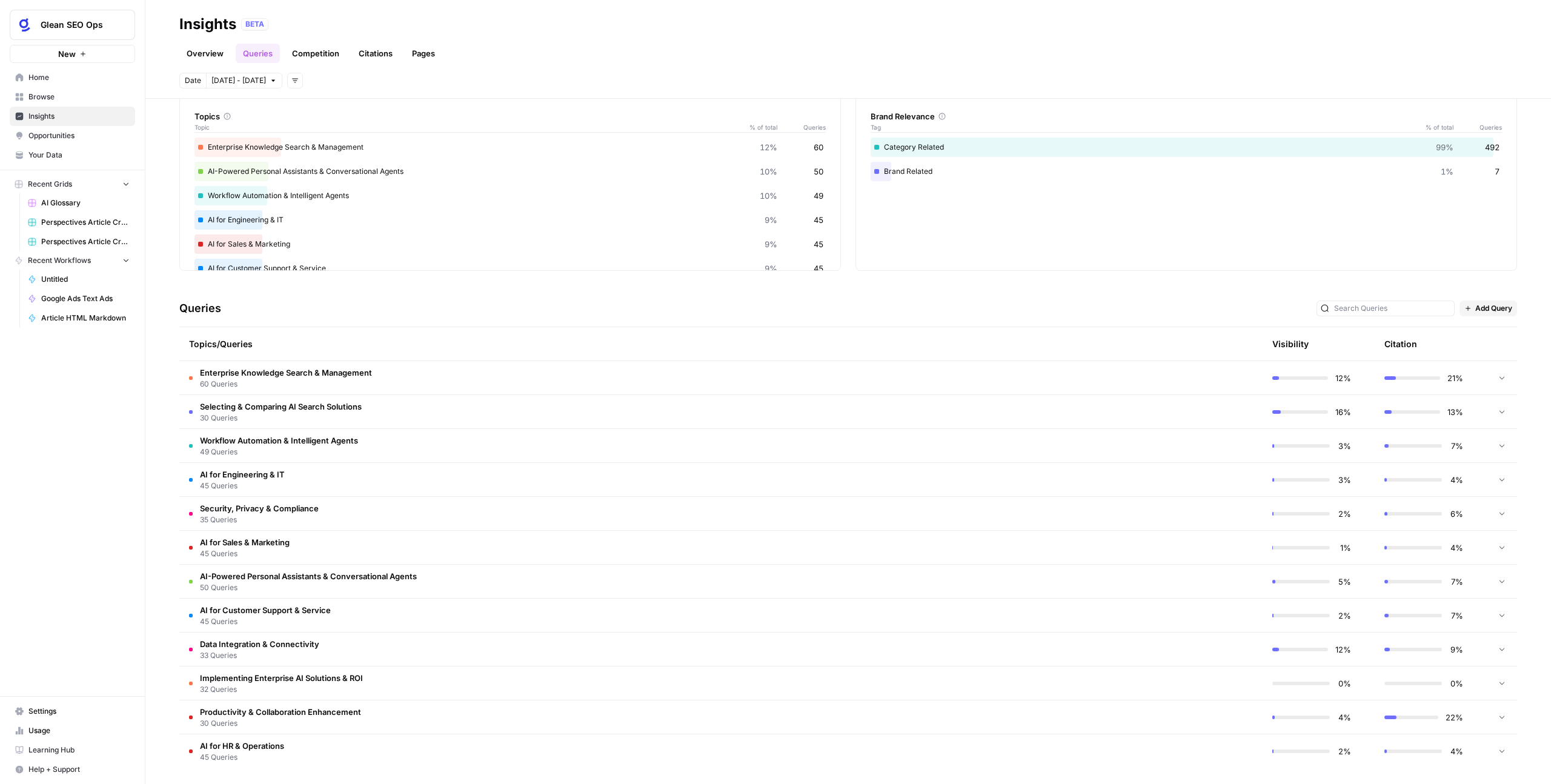
scroll to position [58, 0]
click at [323, 501] on td "Security, Privacy & Compliance 35 Queries" at bounding box center [663, 510] width 968 height 33
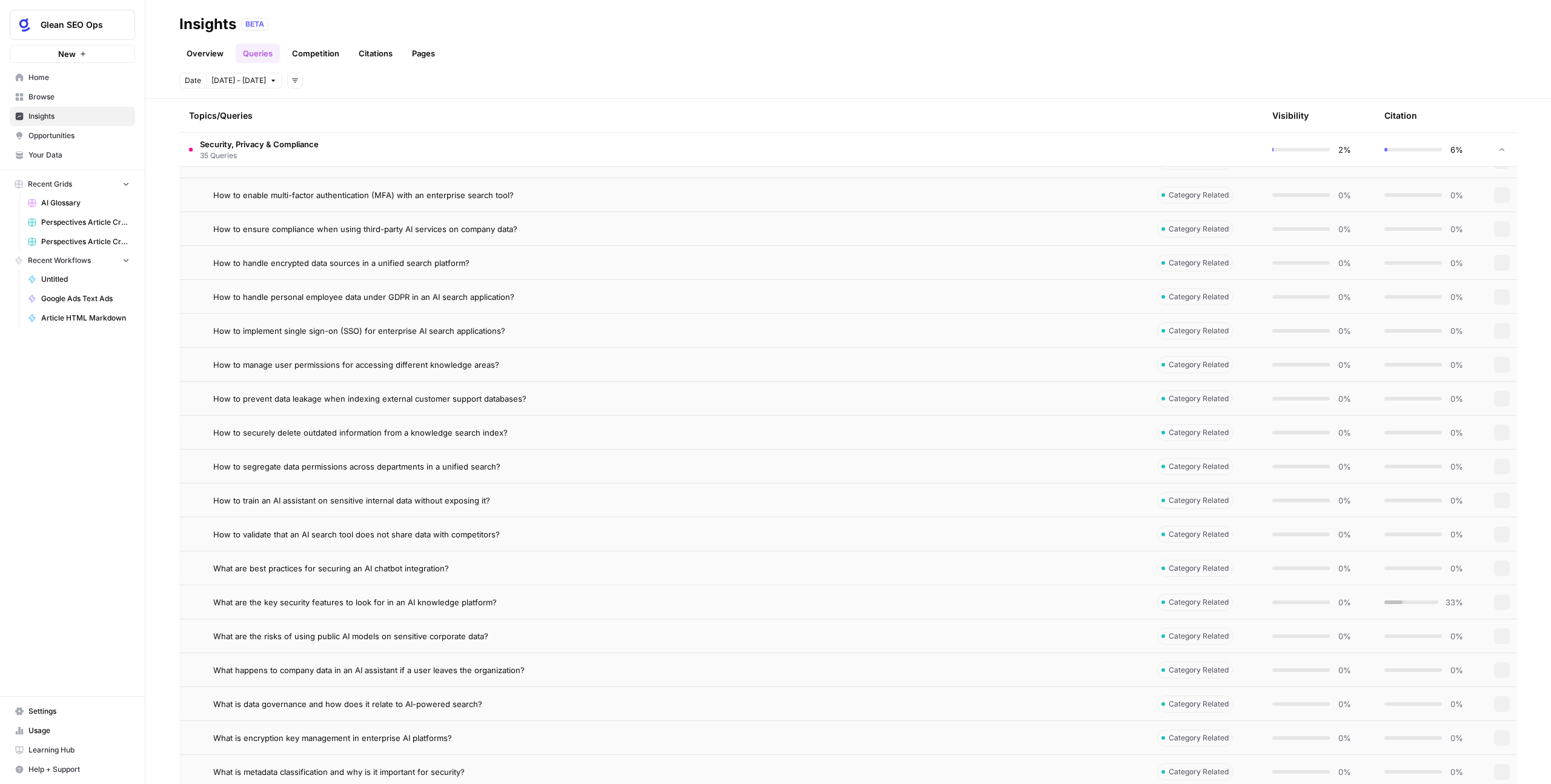
scroll to position [812, 0]
click at [1186, 398] on span "Category Related" at bounding box center [1199, 401] width 60 height 11
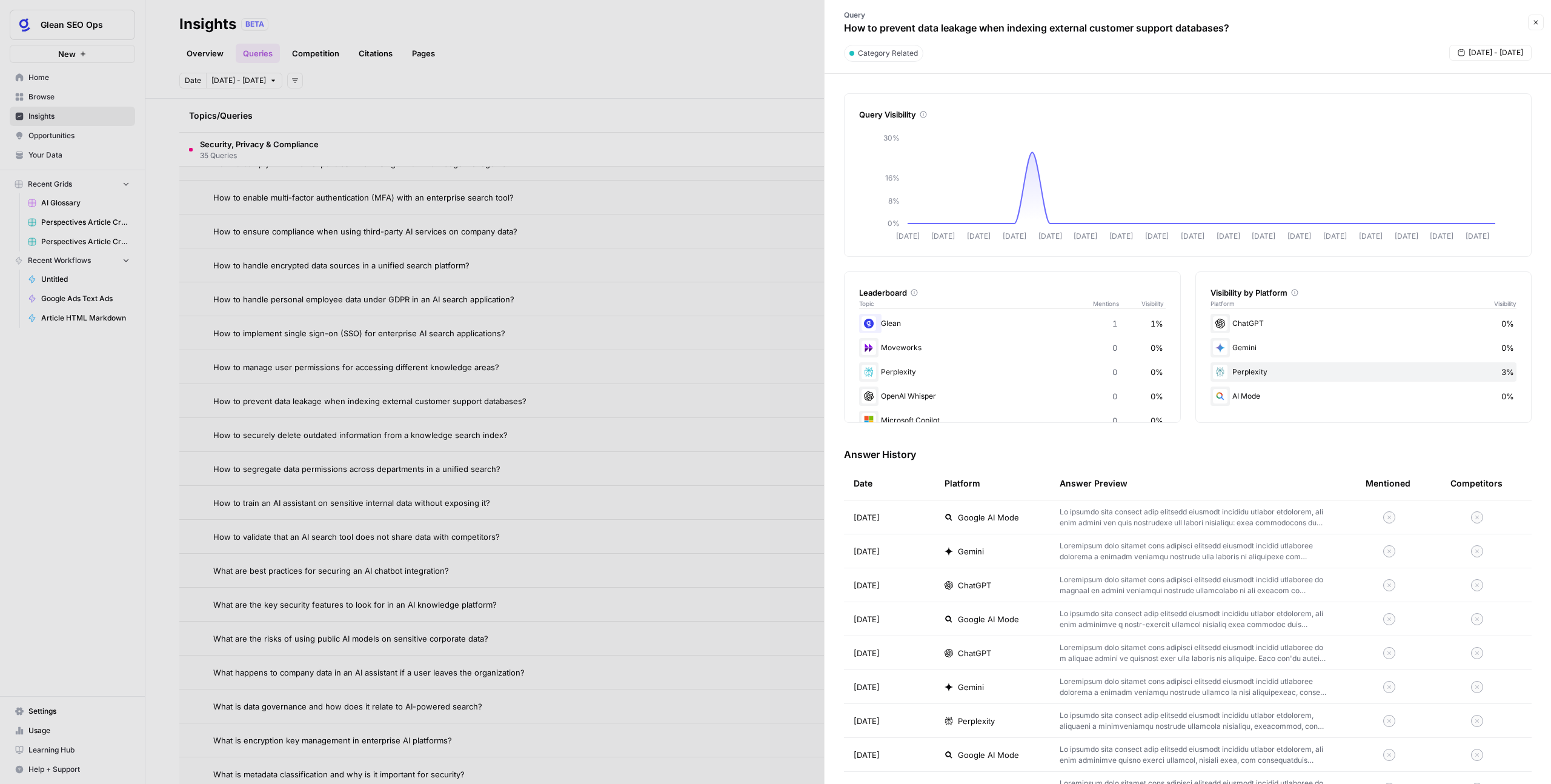
click at [1505, 52] on span "Sep 1 - Oct 4" at bounding box center [1496, 53] width 54 height 11
click at [1504, 52] on span "Sep 1 - Oct 4" at bounding box center [1496, 53] width 54 height 11
click at [1428, 145] on div "7 8 9 10 11 12 13" at bounding box center [1458, 145] width 138 height 19
click at [1445, 165] on div "16" at bounding box center [1439, 165] width 17 height 17
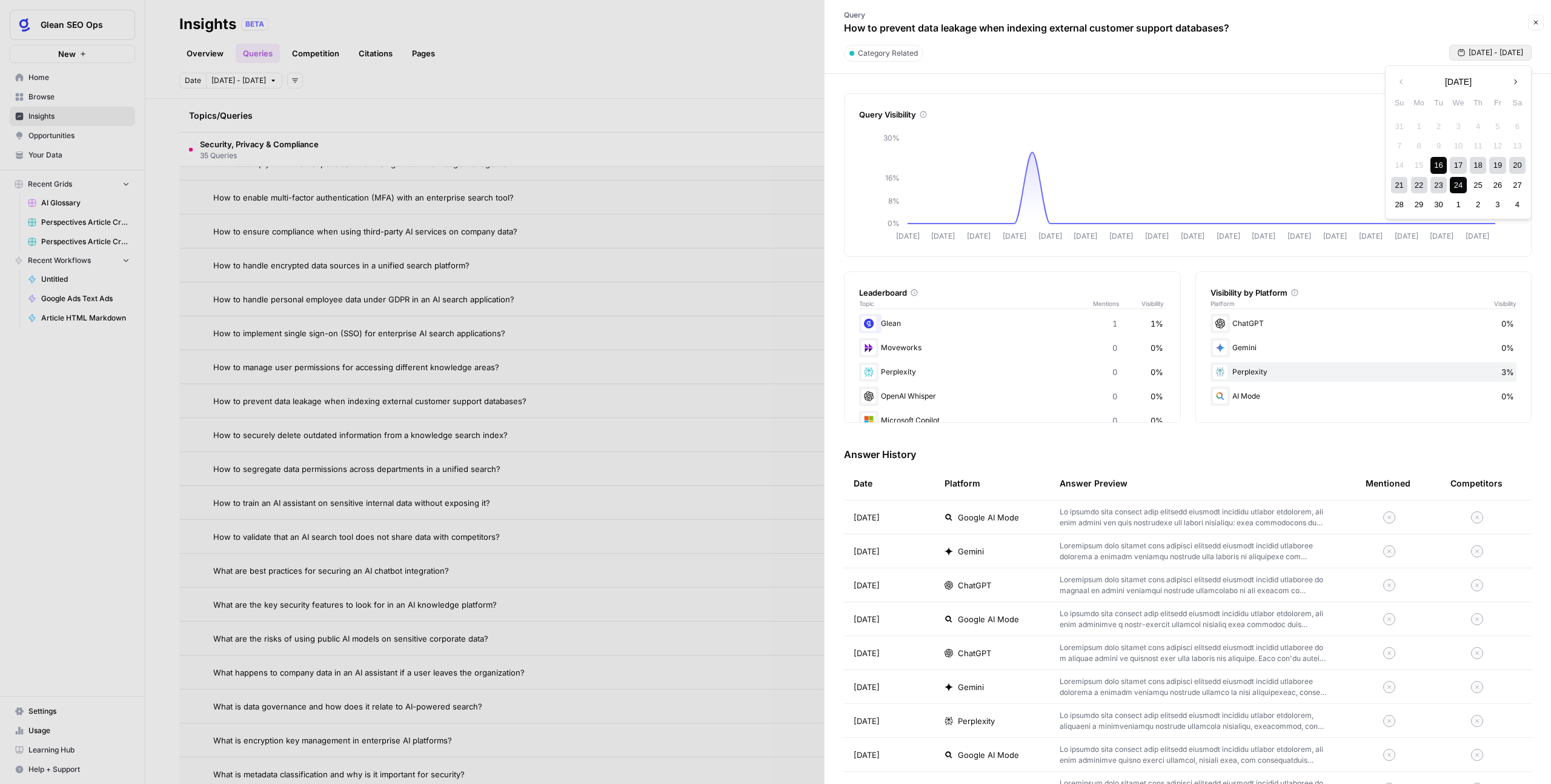
click at [1465, 181] on div "24" at bounding box center [1458, 185] width 17 height 17
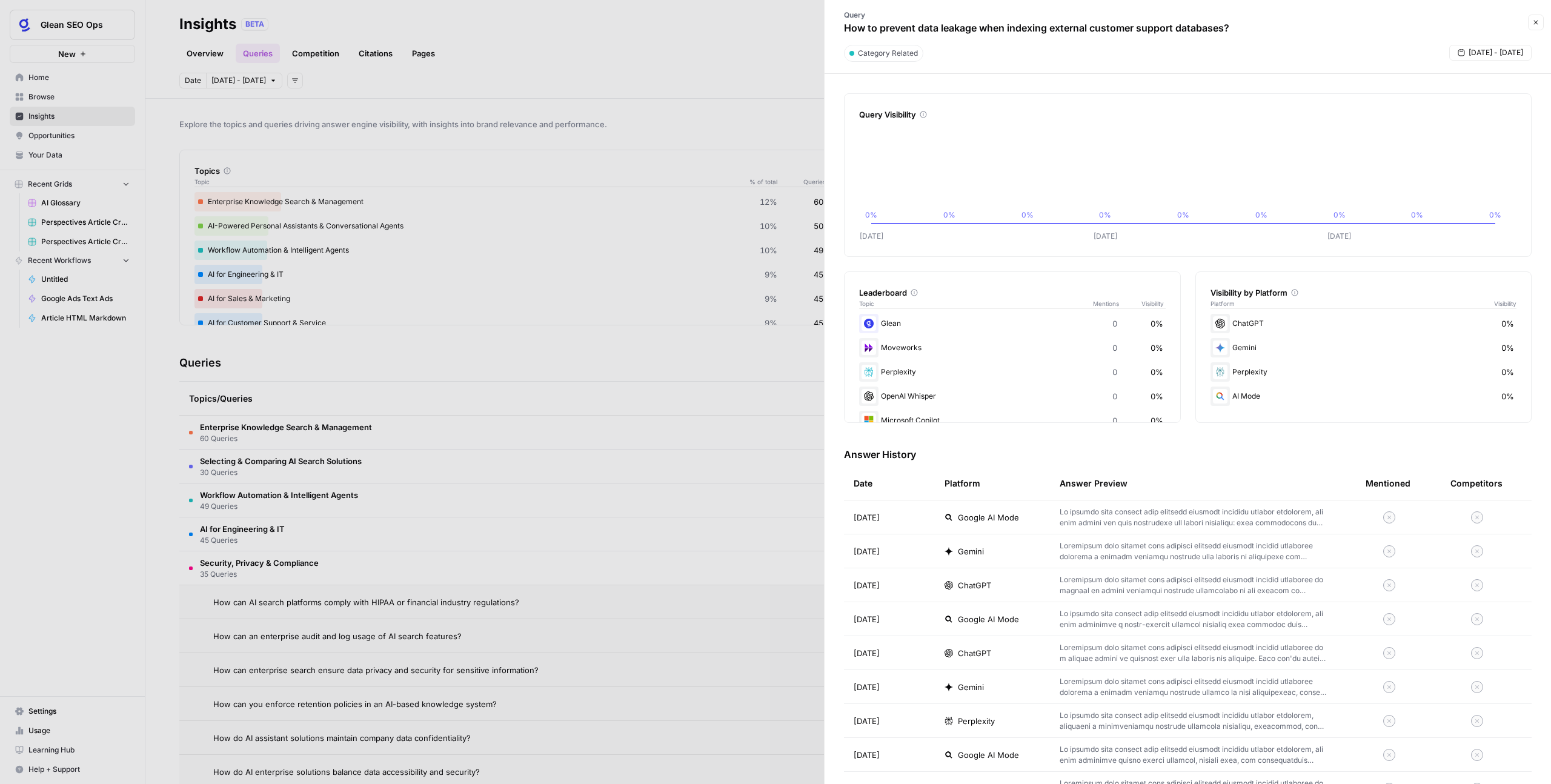
click at [1542, 17] on button "Close" at bounding box center [1536, 23] width 16 height 16
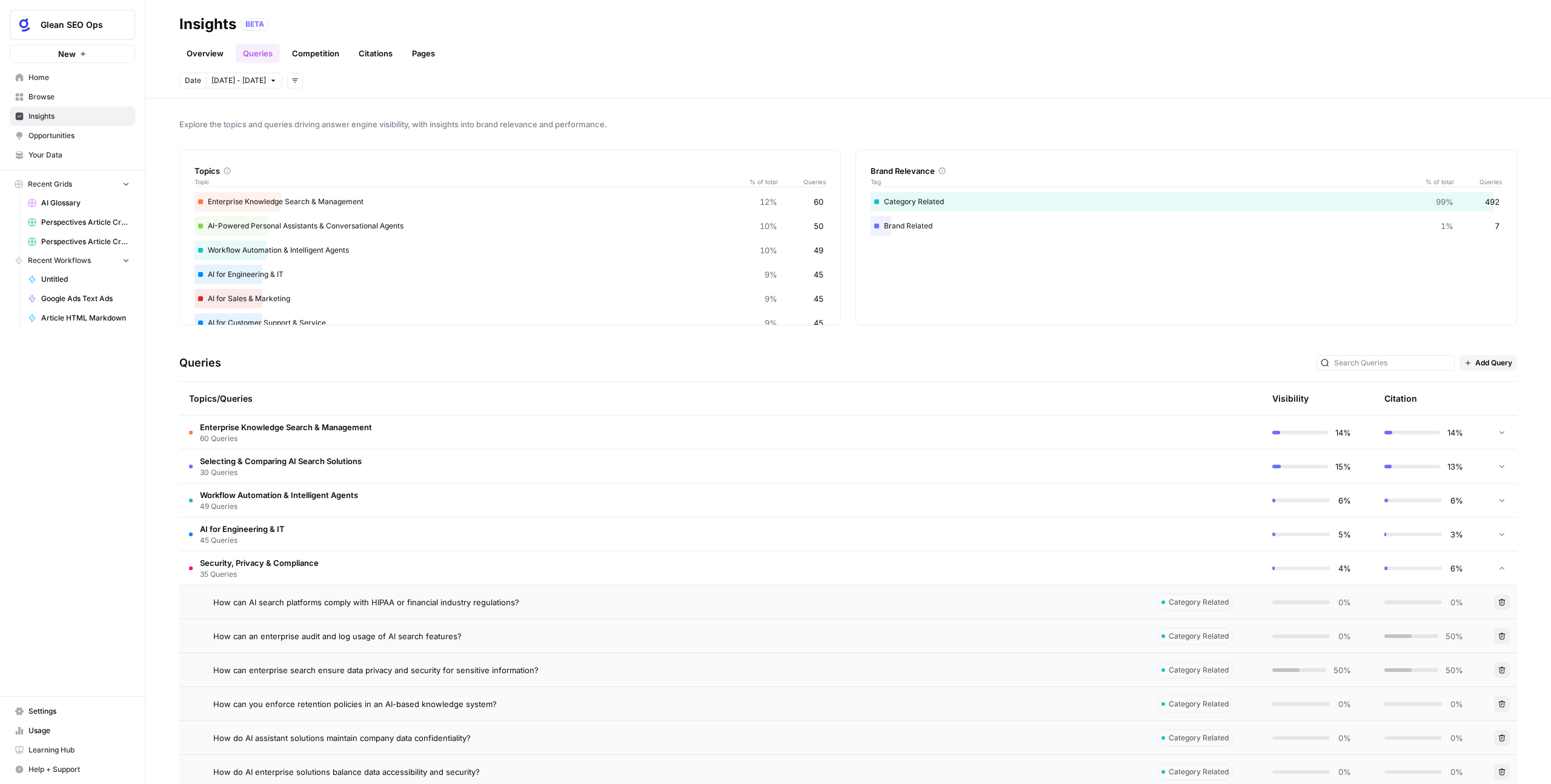
click at [212, 54] on link "Overview" at bounding box center [205, 53] width 51 height 19
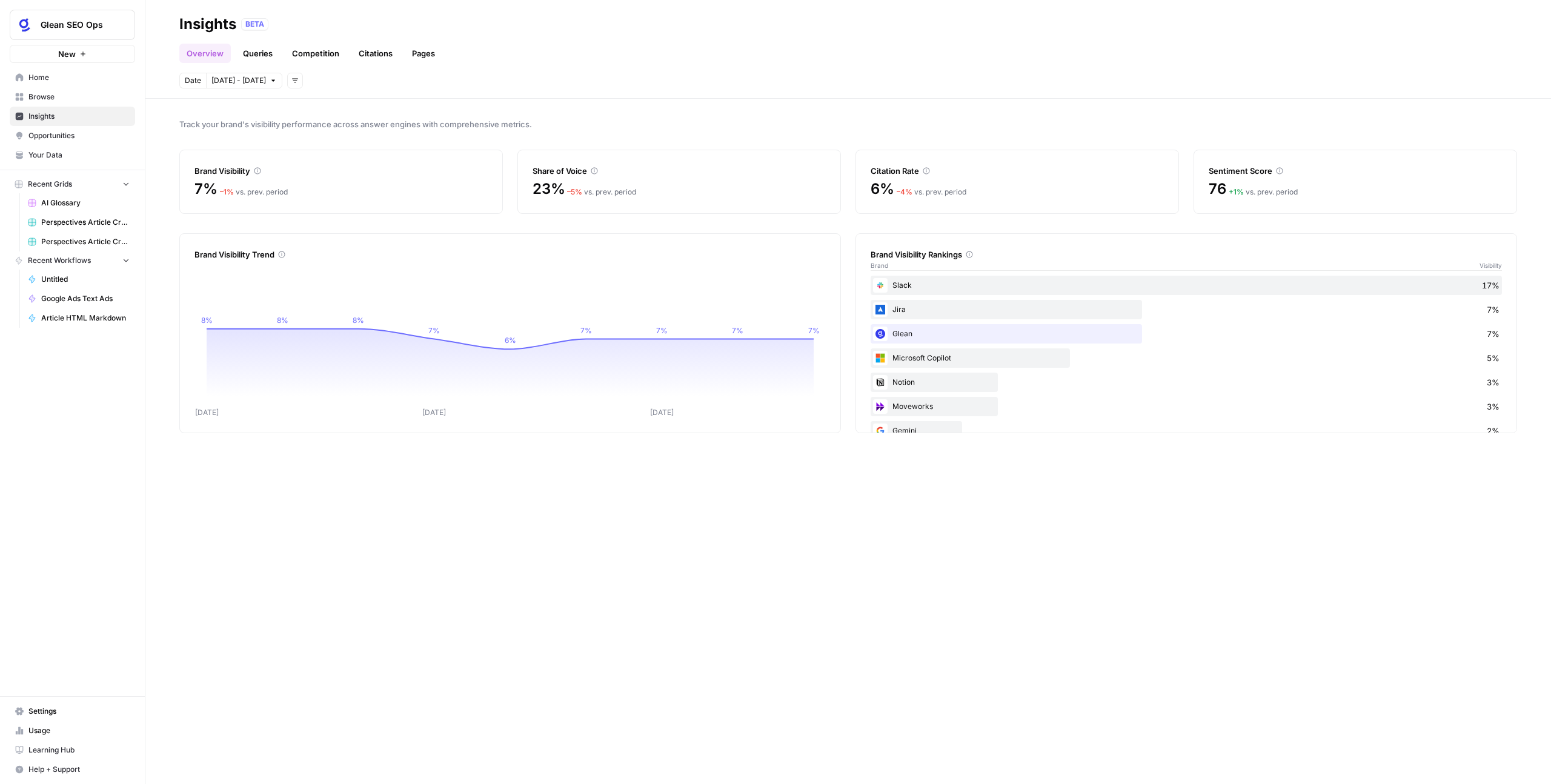
click at [218, 54] on link "Overview" at bounding box center [205, 53] width 51 height 19
click at [246, 52] on link "Queries" at bounding box center [258, 53] width 44 height 19
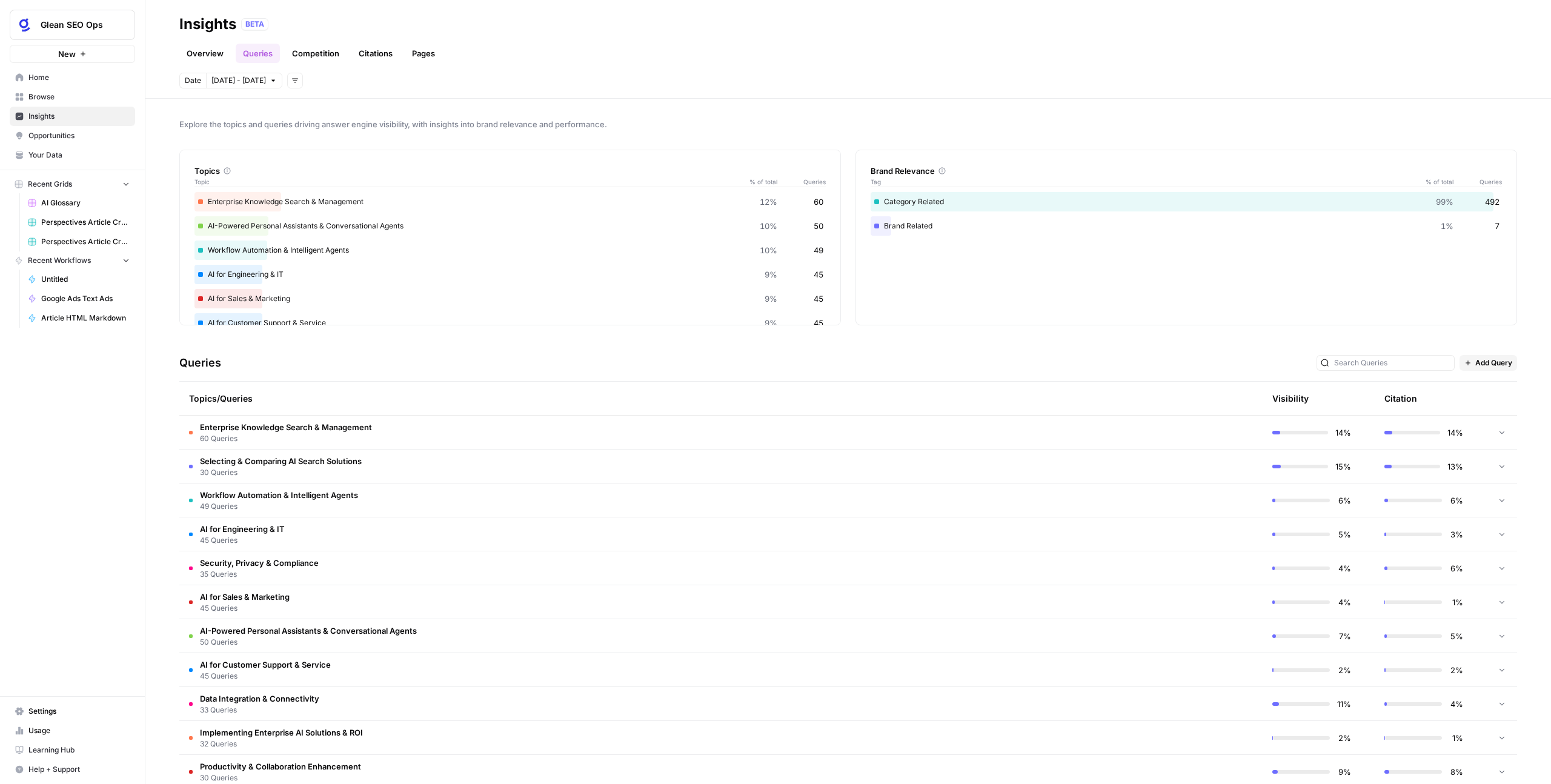
click at [474, 234] on div "AI-Powered Personal Assistants & Conversational Agents 10% 50" at bounding box center [510, 226] width 631 height 19
click at [475, 217] on div "AI-Powered Personal Assistants & Conversational Agents 10% 50" at bounding box center [510, 226] width 631 height 19
click at [261, 196] on div "Enterprise Knowledge Search & Management 12% 60" at bounding box center [510, 201] width 631 height 19
click at [243, 429] on span "Enterprise Knowledge Search & Management" at bounding box center [286, 427] width 172 height 12
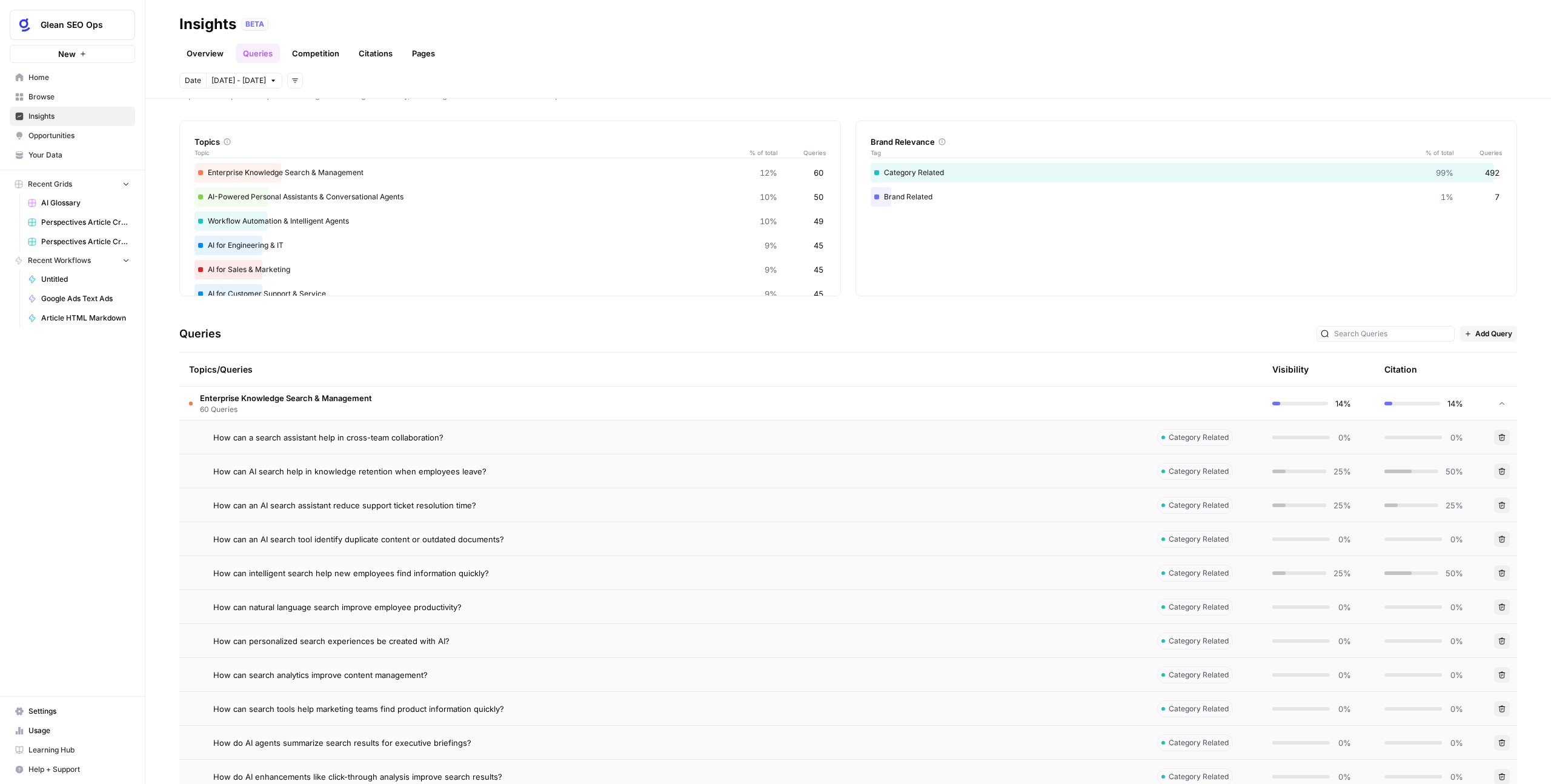
scroll to position [27, 0]
click at [315, 434] on span "How can a search assistant help in cross-team collaboration?" at bounding box center [328, 440] width 230 height 12
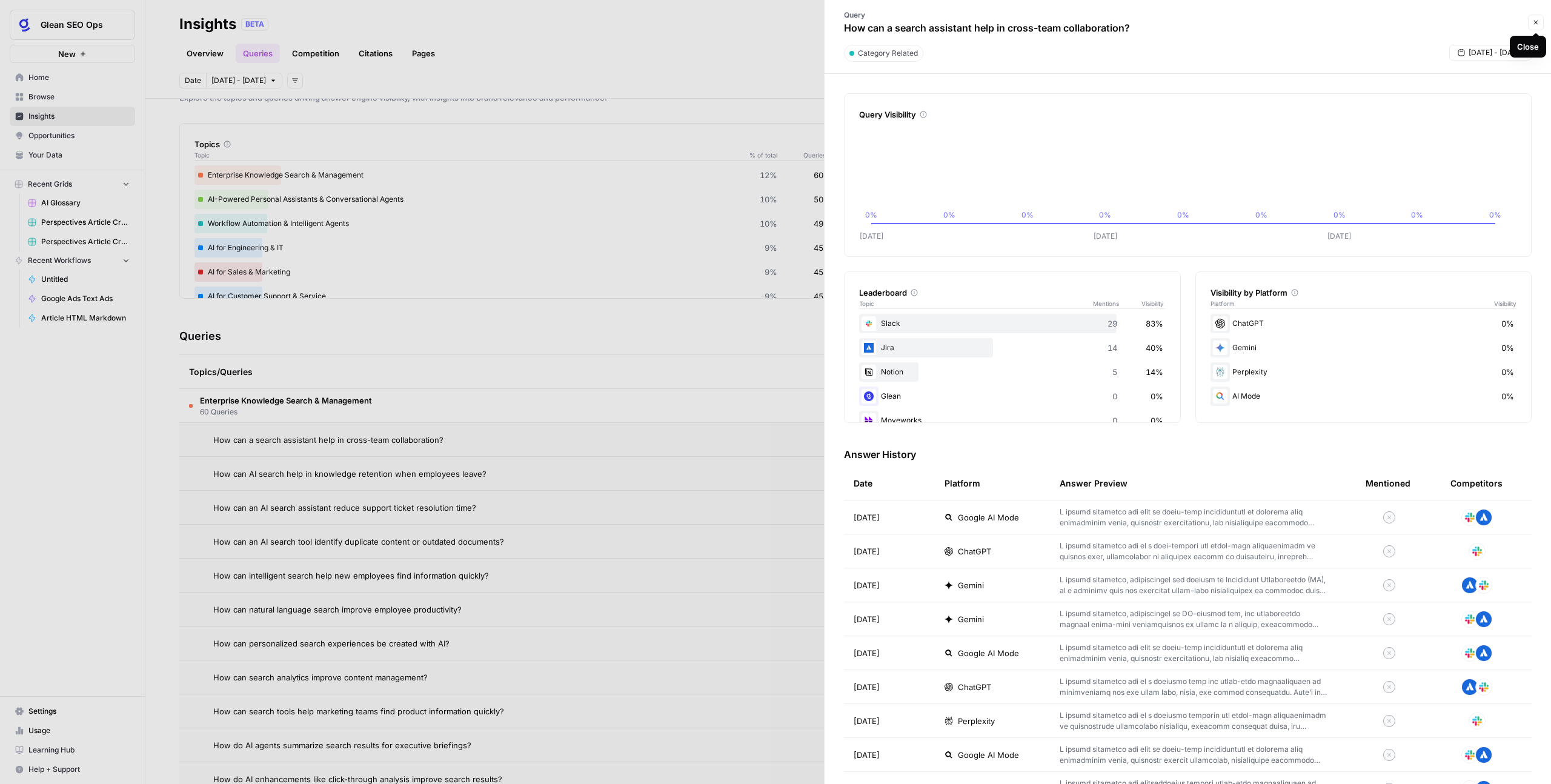
click at [1537, 22] on icon "button" at bounding box center [1536, 22] width 7 height 7
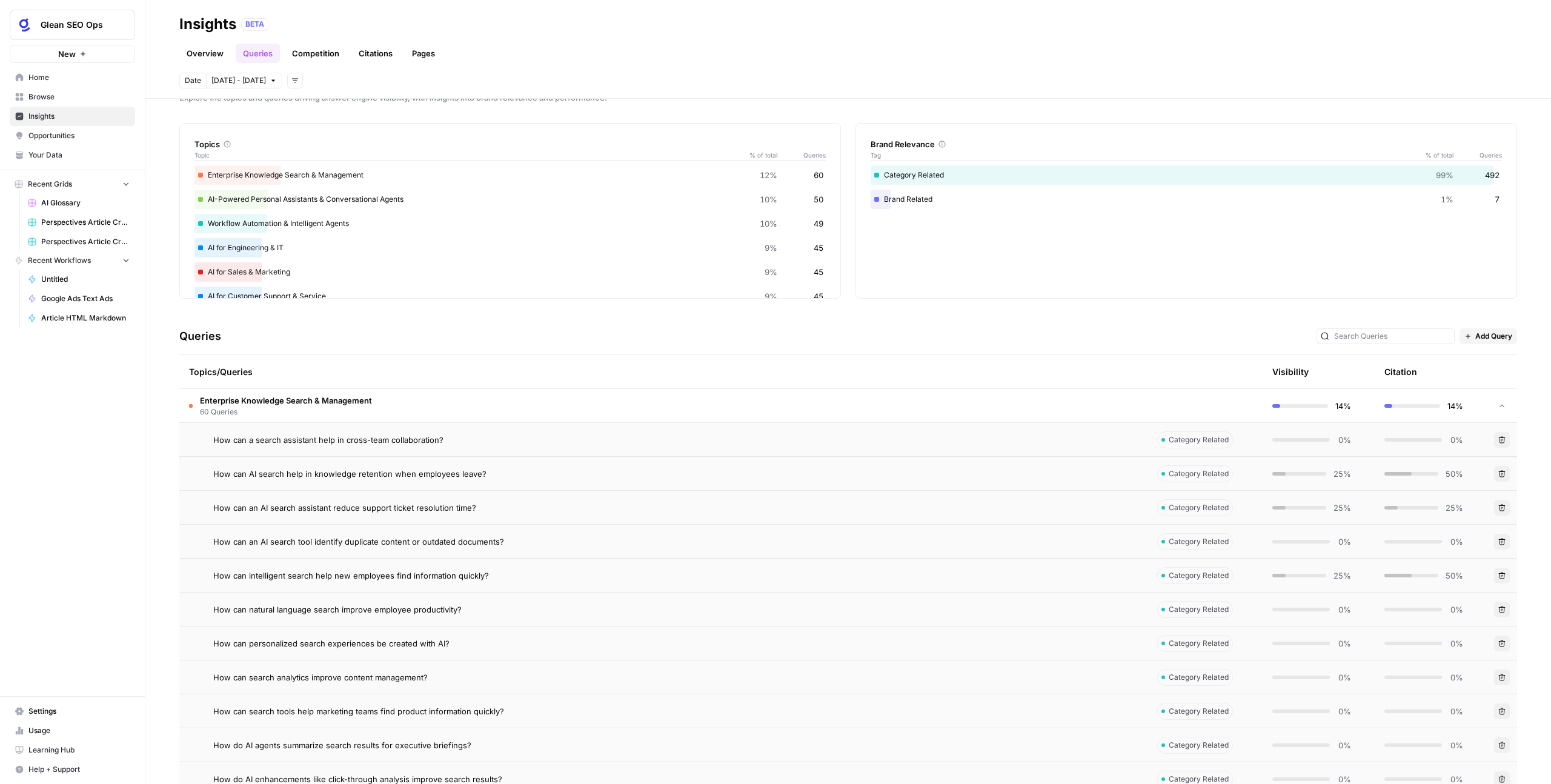
click at [354, 455] on td "How can a search assistant help in cross-team collaboration?" at bounding box center [663, 440] width 968 height 33
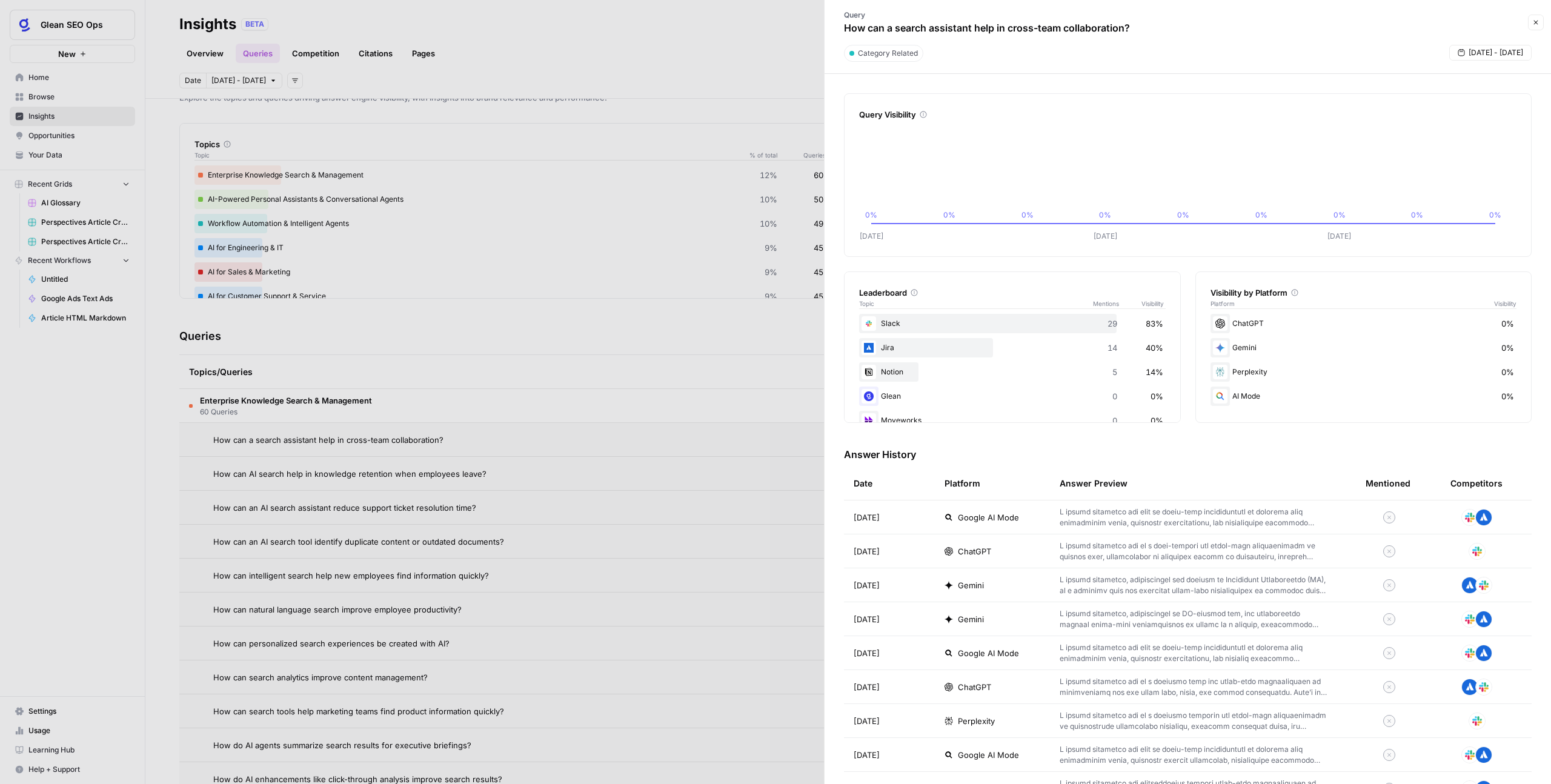
click at [322, 52] on div at bounding box center [776, 392] width 1551 height 784
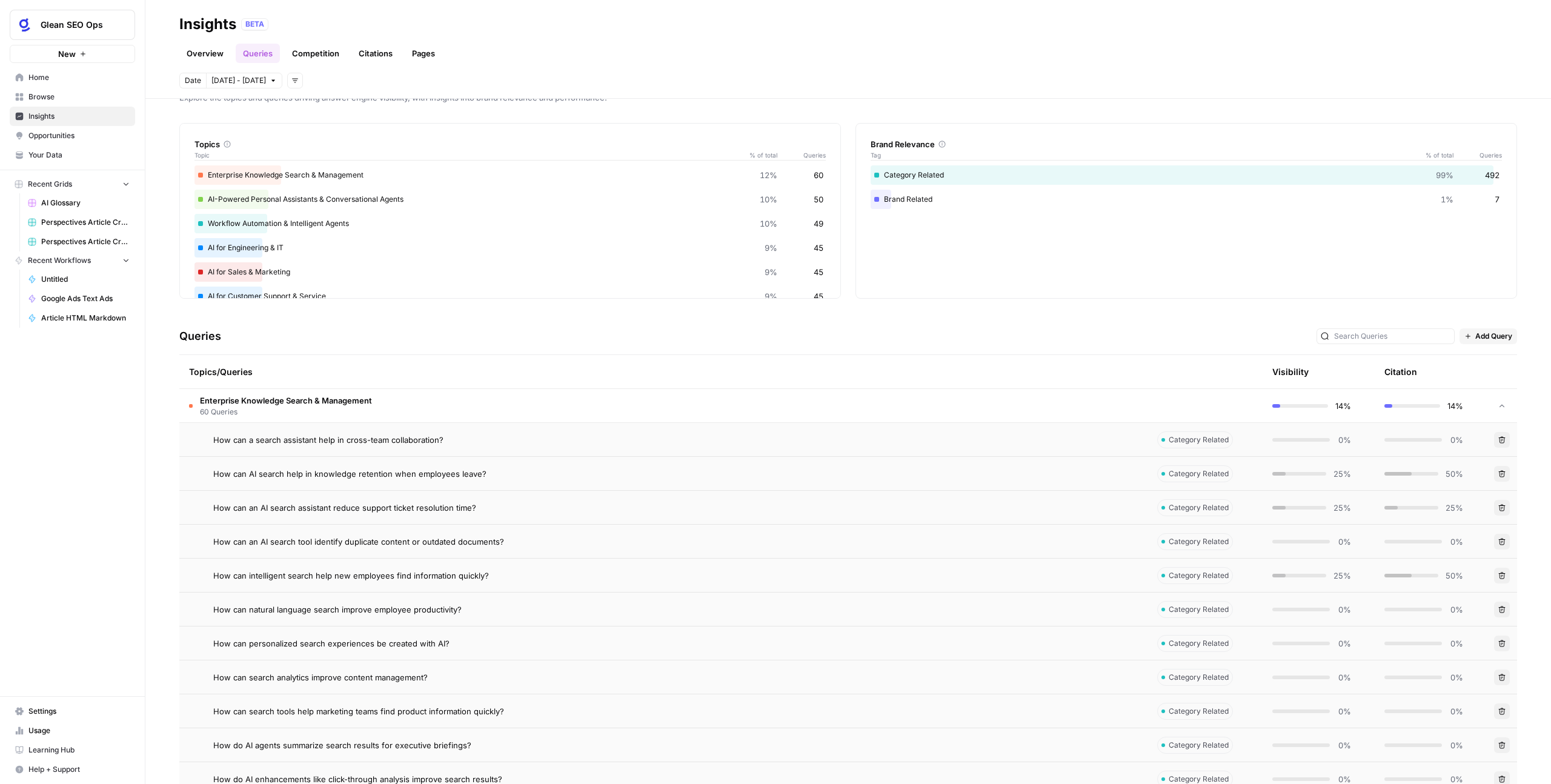
click at [312, 51] on link "Competition" at bounding box center [316, 53] width 62 height 19
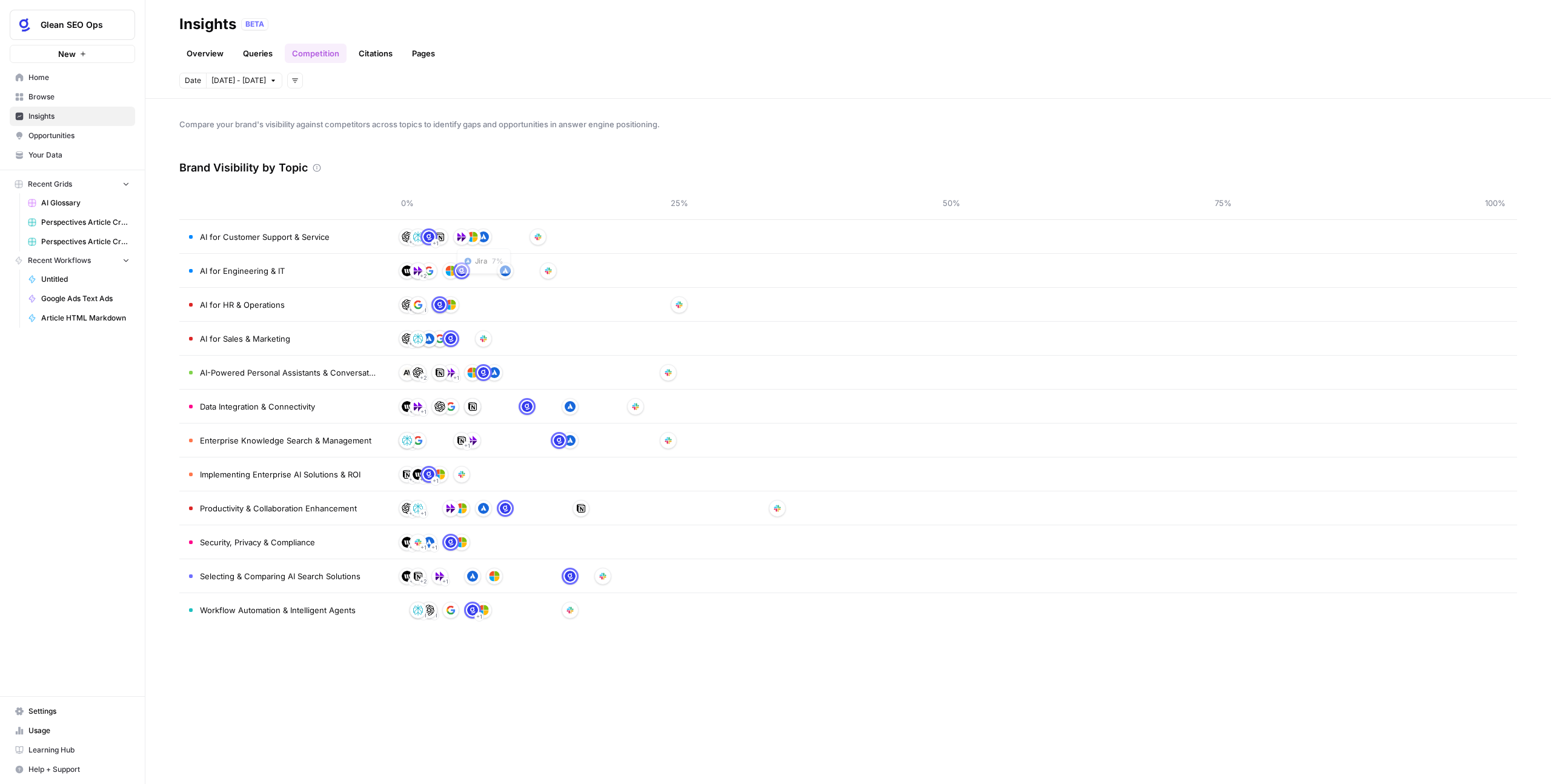
click at [481, 241] on img at bounding box center [484, 237] width 11 height 11
click at [482, 237] on img at bounding box center [484, 237] width 11 height 11
click at [471, 234] on img at bounding box center [473, 237] width 11 height 11
click at [457, 236] on img at bounding box center [462, 237] width 11 height 11
click at [416, 237] on img at bounding box center [418, 237] width 11 height 11
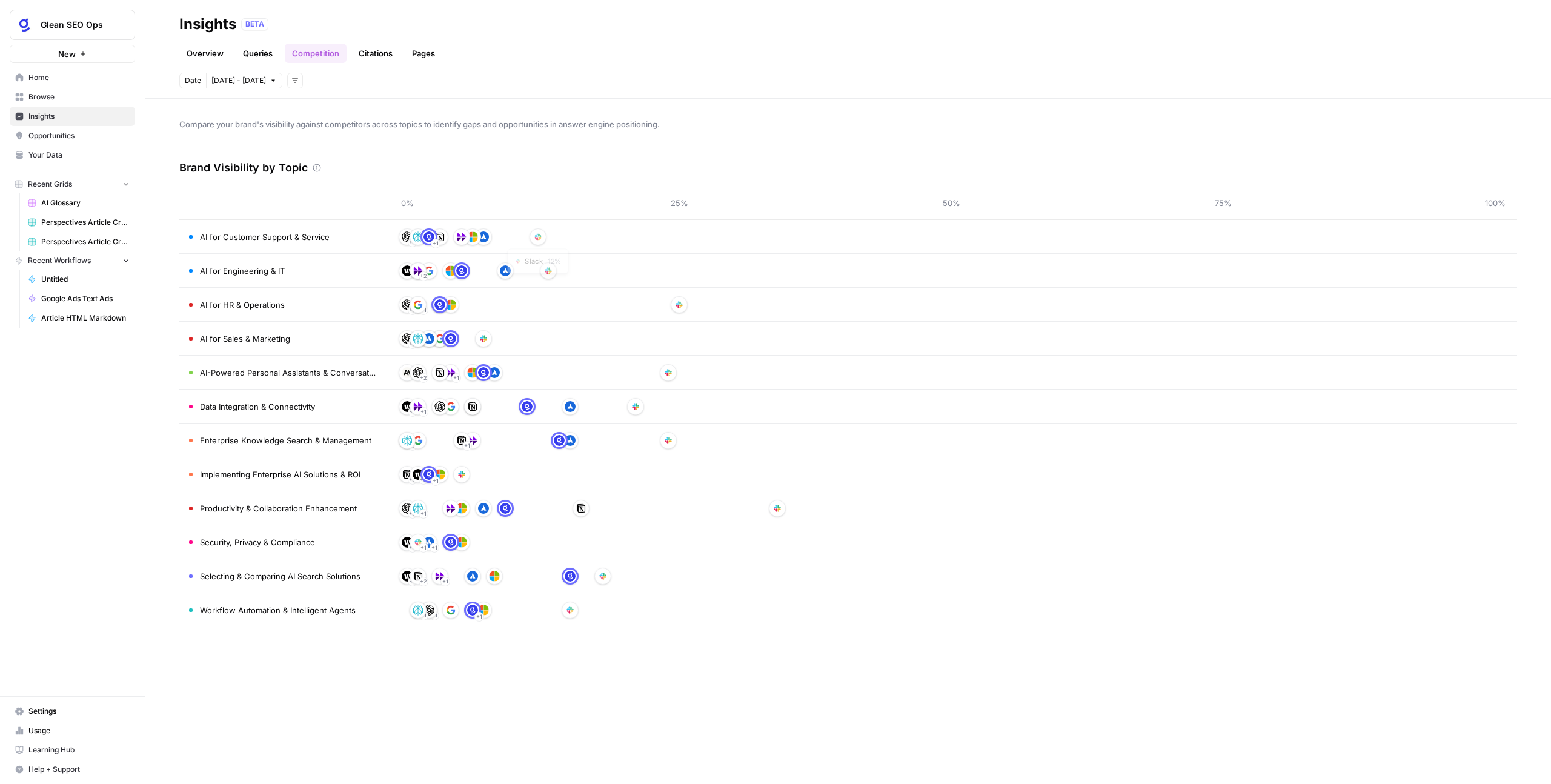
click at [540, 236] on img at bounding box center [538, 237] width 11 height 11
click at [556, 273] on div "Slack 12 %" at bounding box center [538, 261] width 65 height 27
click at [316, 323] on td "AI for Sales & Marketing" at bounding box center [283, 339] width 206 height 33
click at [417, 308] on div "+ 3" at bounding box center [413, 310] width 10 height 10
click at [234, 316] on td "AI for HR & Operations" at bounding box center [283, 305] width 206 height 33
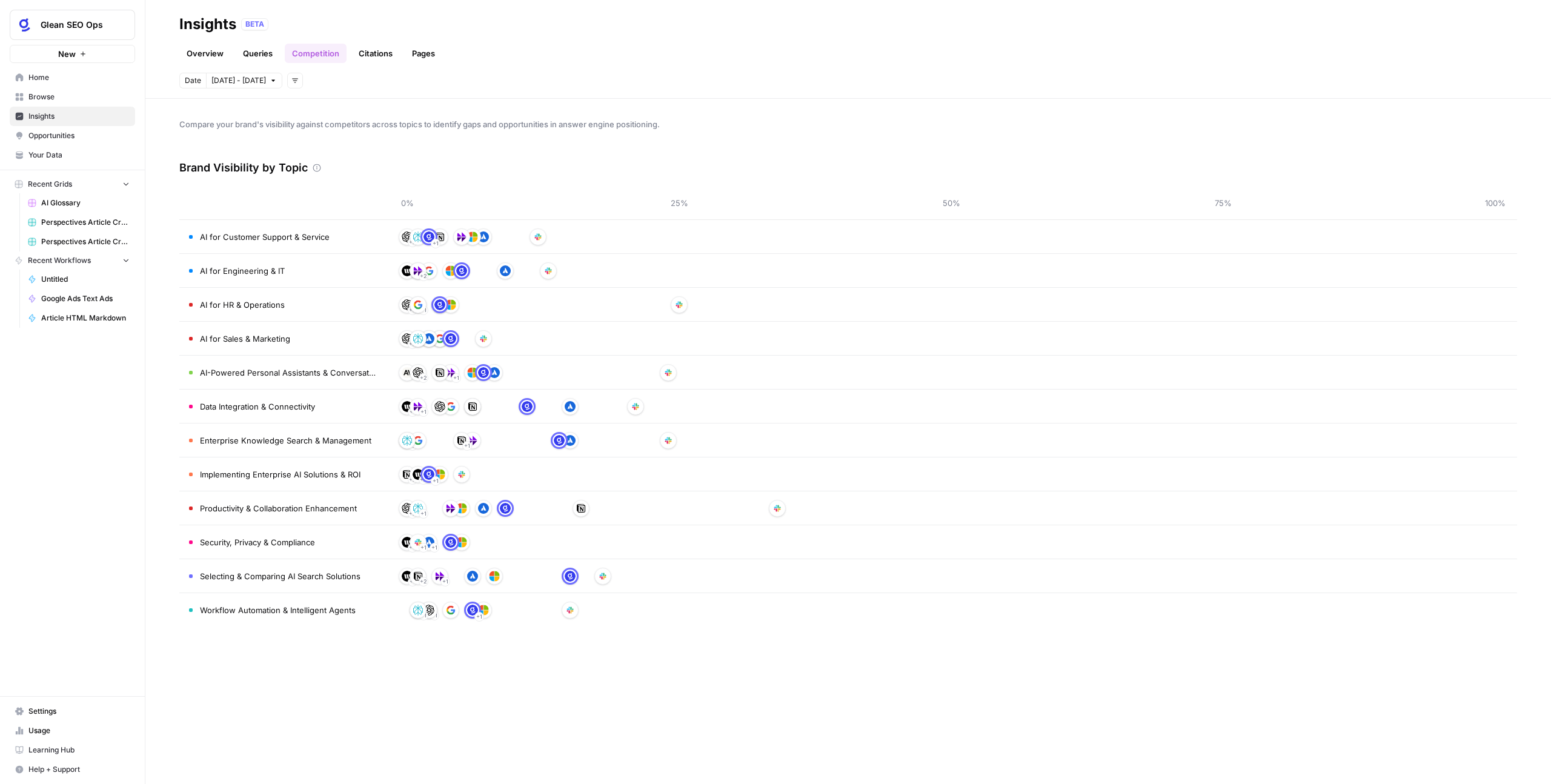
click at [381, 54] on link "Citations" at bounding box center [376, 53] width 49 height 19
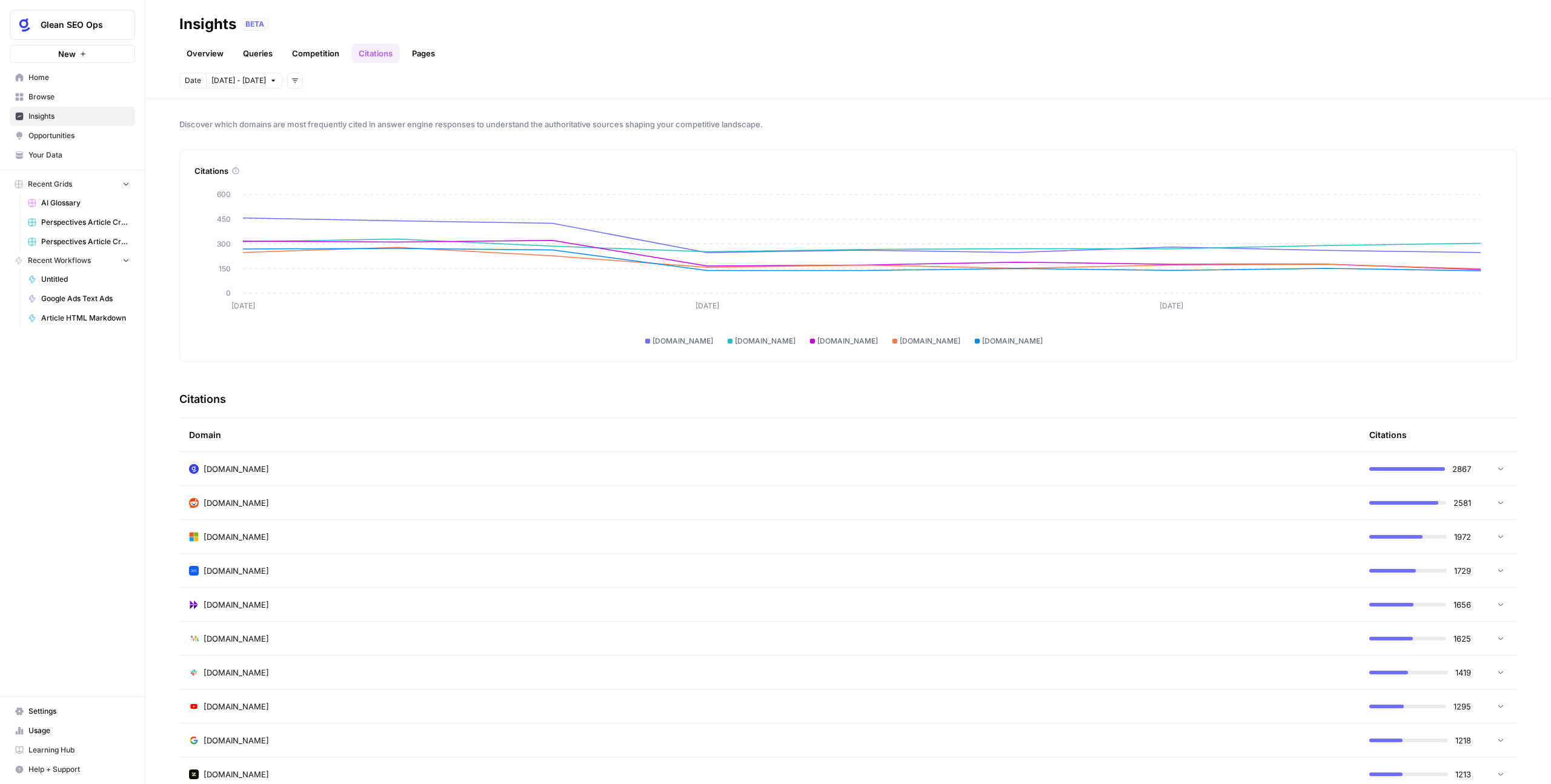
click at [606, 477] on td "glean.com" at bounding box center [769, 469] width 1180 height 33
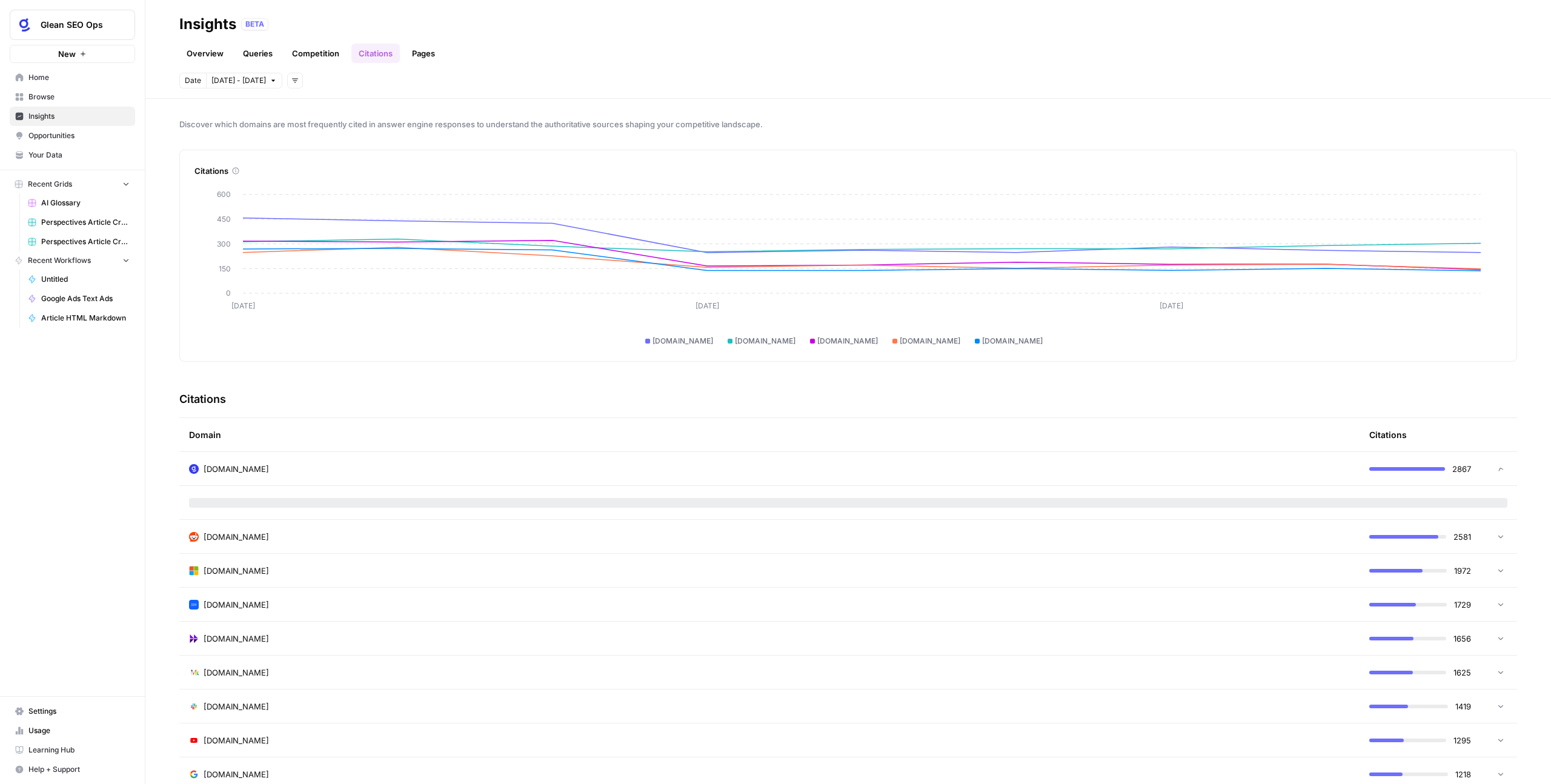
click at [606, 477] on td "glean.com" at bounding box center [769, 469] width 1180 height 33
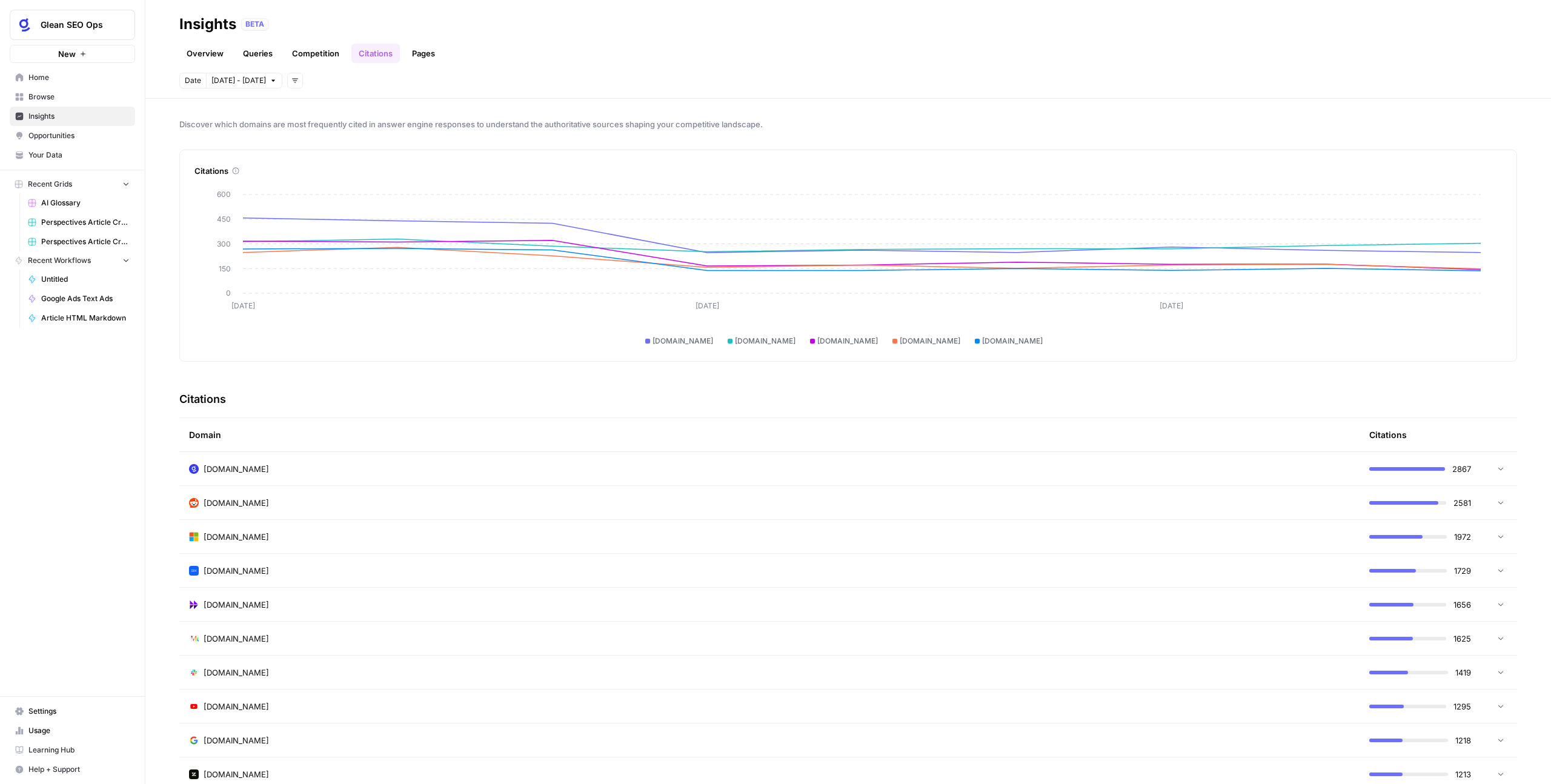
click at [606, 477] on td "glean.com" at bounding box center [769, 469] width 1180 height 33
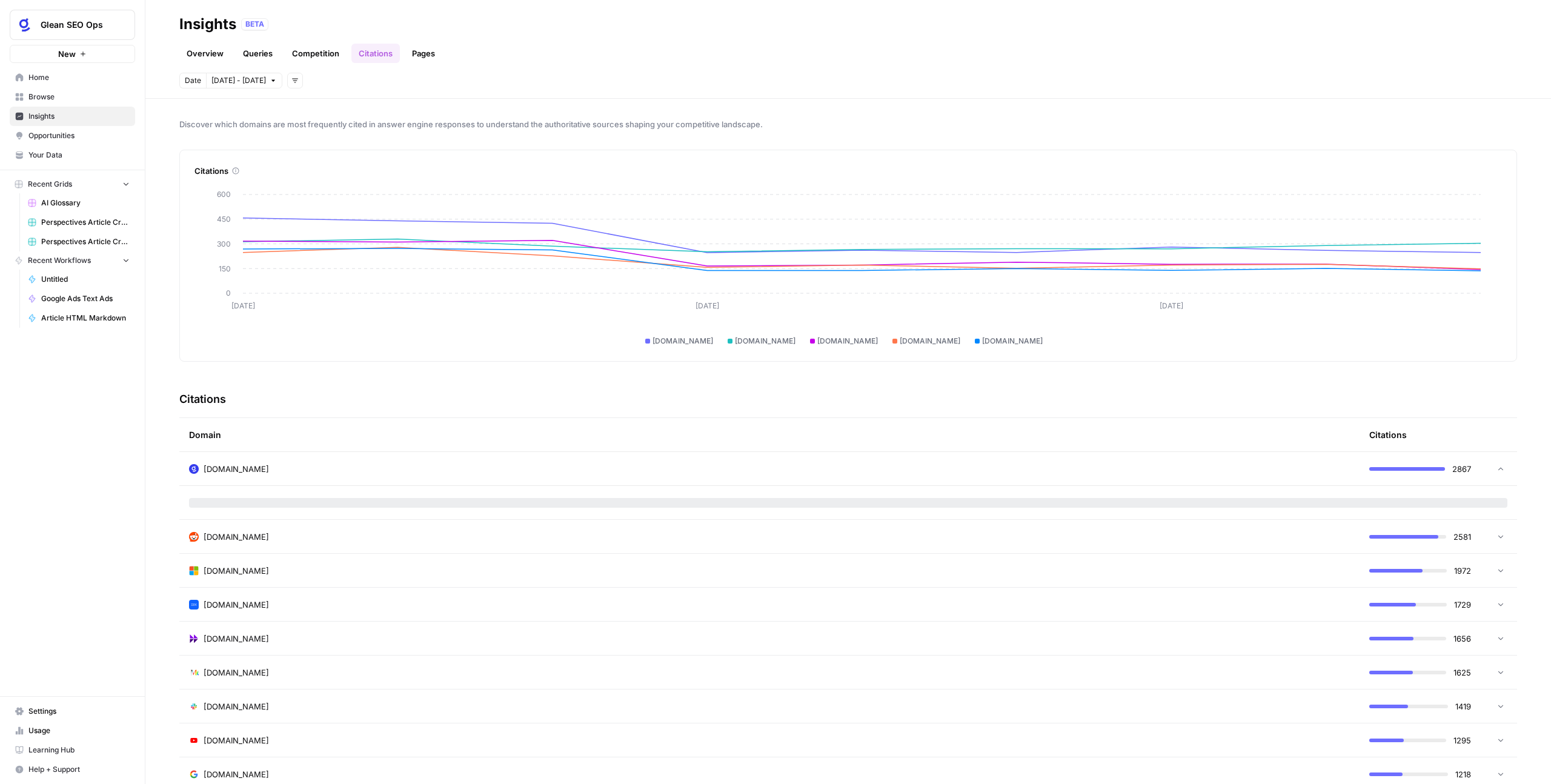
click at [610, 541] on div "reddit.com" at bounding box center [769, 537] width 1161 height 12
click at [428, 52] on link "Pages" at bounding box center [423, 53] width 38 height 19
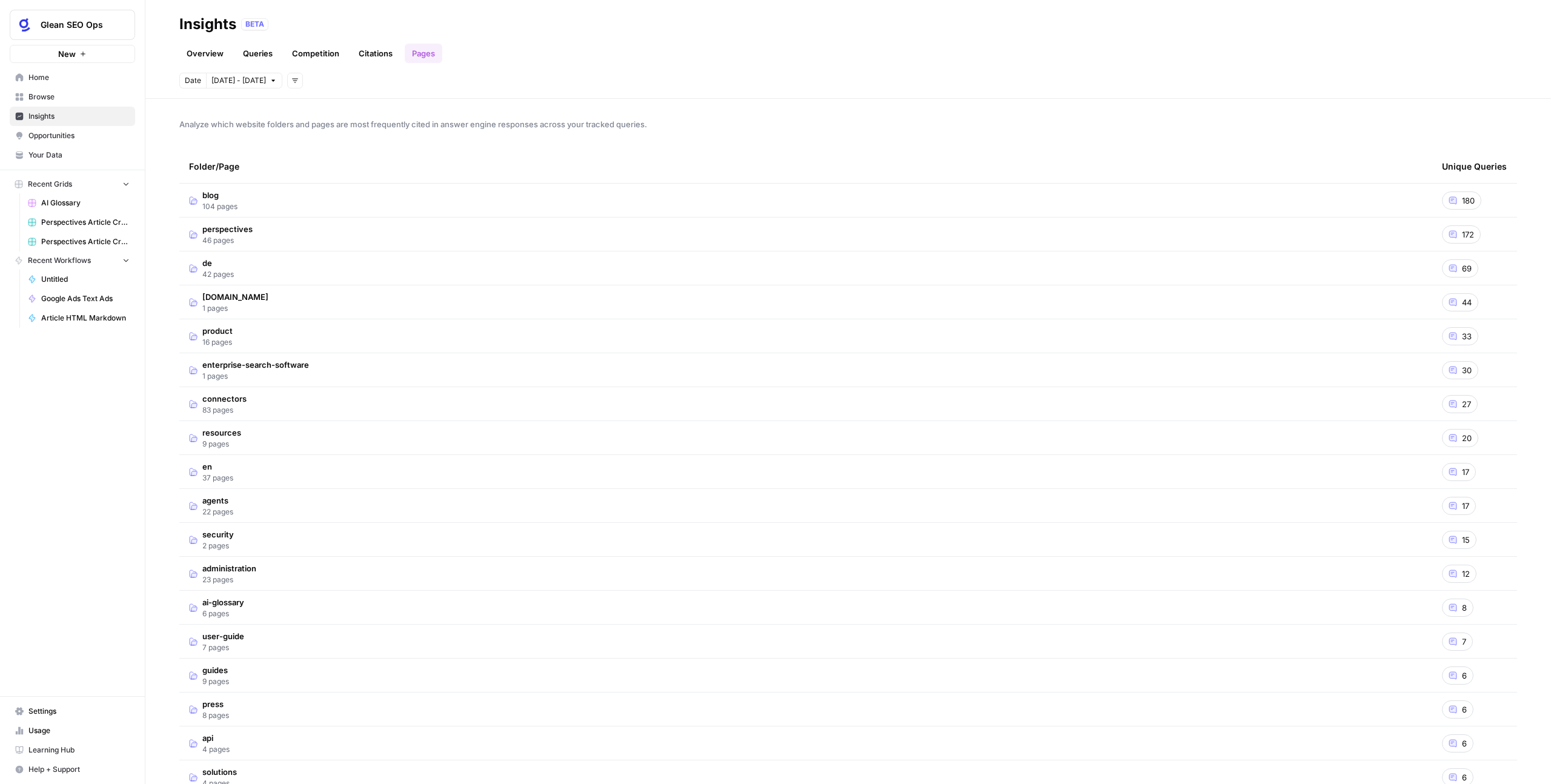
click at [296, 320] on tr "product 16 pages 33" at bounding box center [848, 336] width 1338 height 34
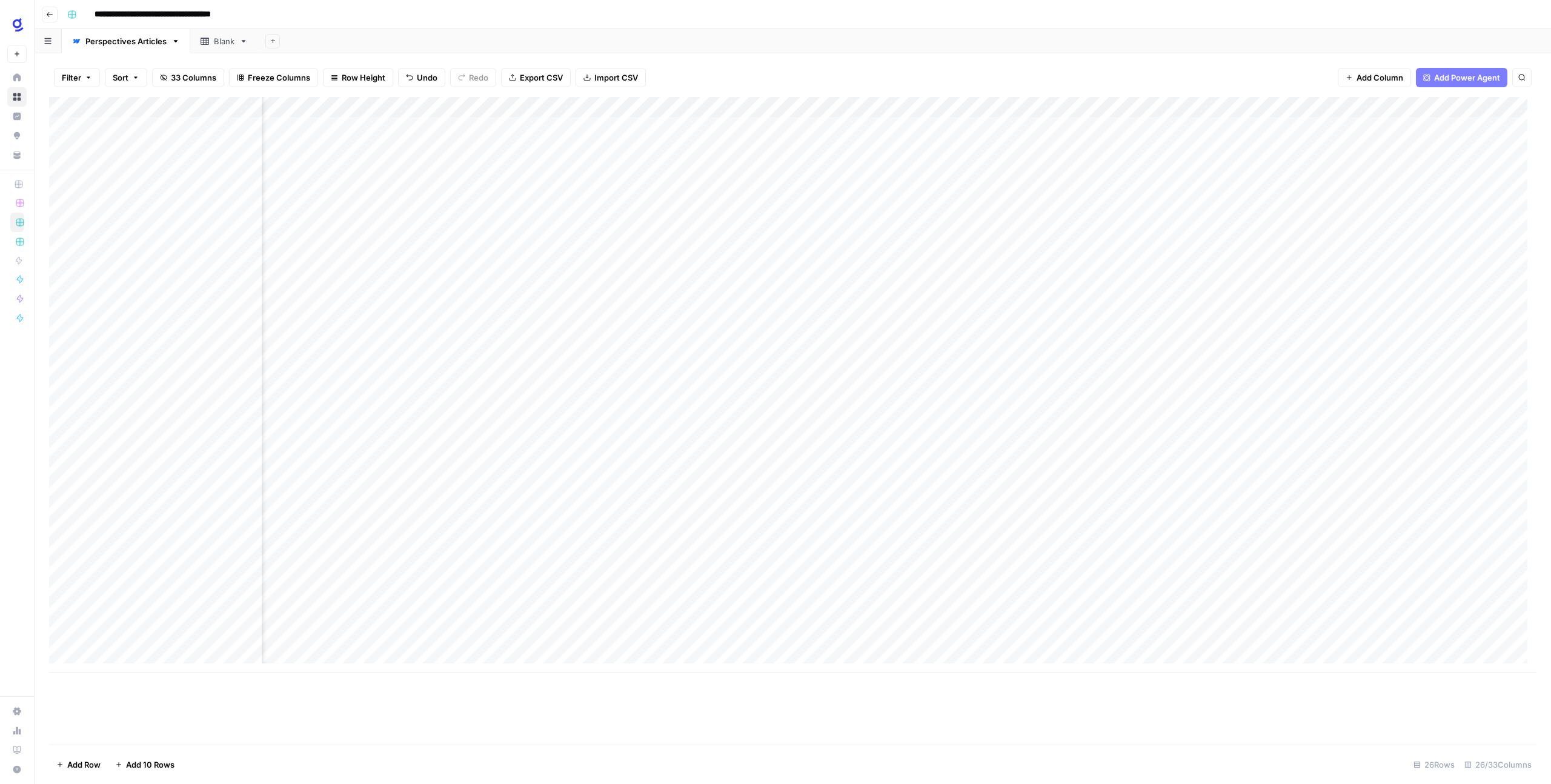
scroll to position [0, 1123]
click at [890, 640] on div "Add Column" at bounding box center [793, 384] width 1487 height 576
click at [833, 640] on div "Add Column" at bounding box center [793, 384] width 1487 height 576
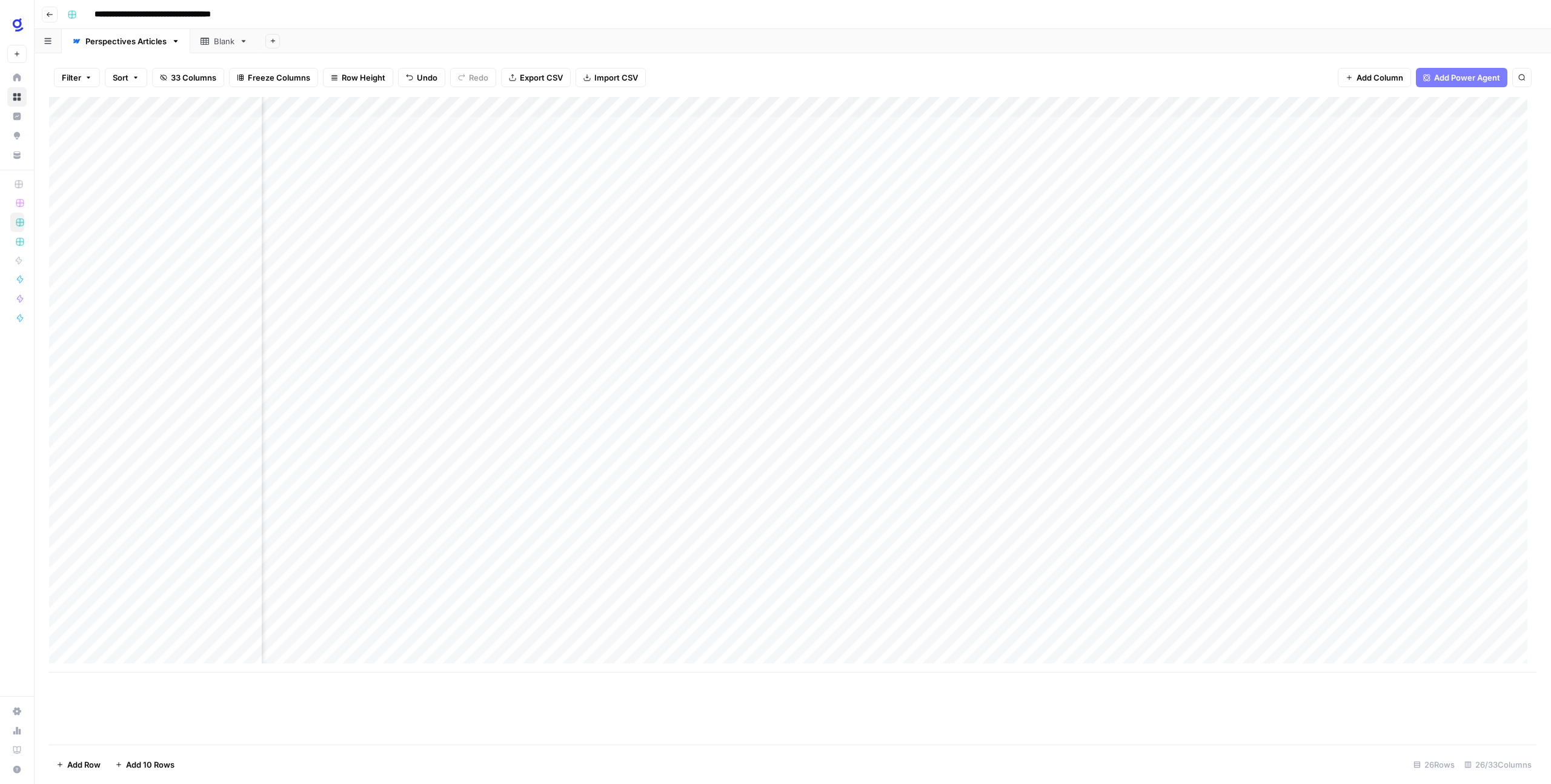
click at [1070, 641] on div "Add Column" at bounding box center [793, 384] width 1487 height 576
click at [1075, 643] on div "Add Column" at bounding box center [793, 384] width 1487 height 576
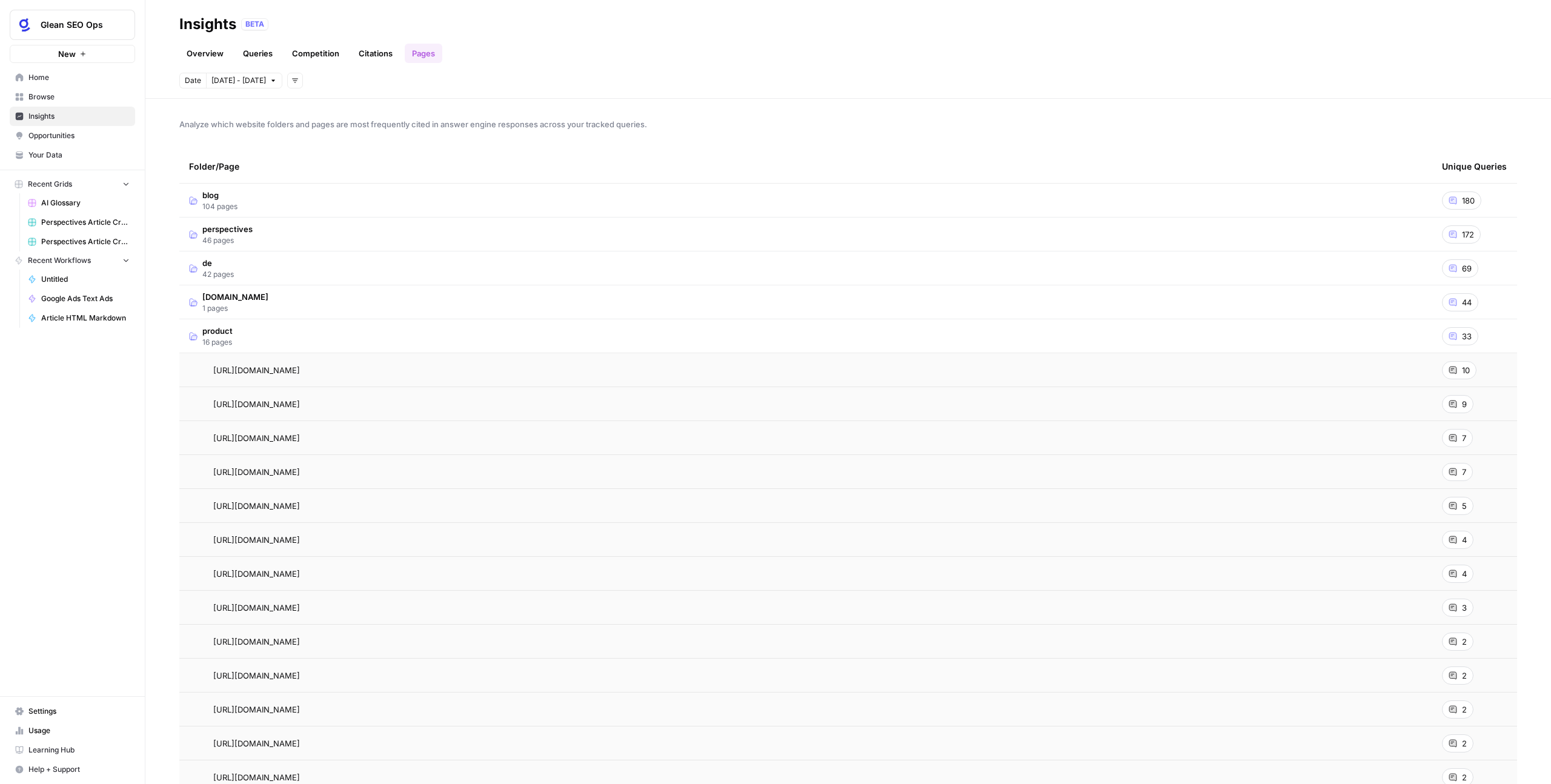
click at [70, 146] on link "Your Data" at bounding box center [72, 155] width 125 height 19
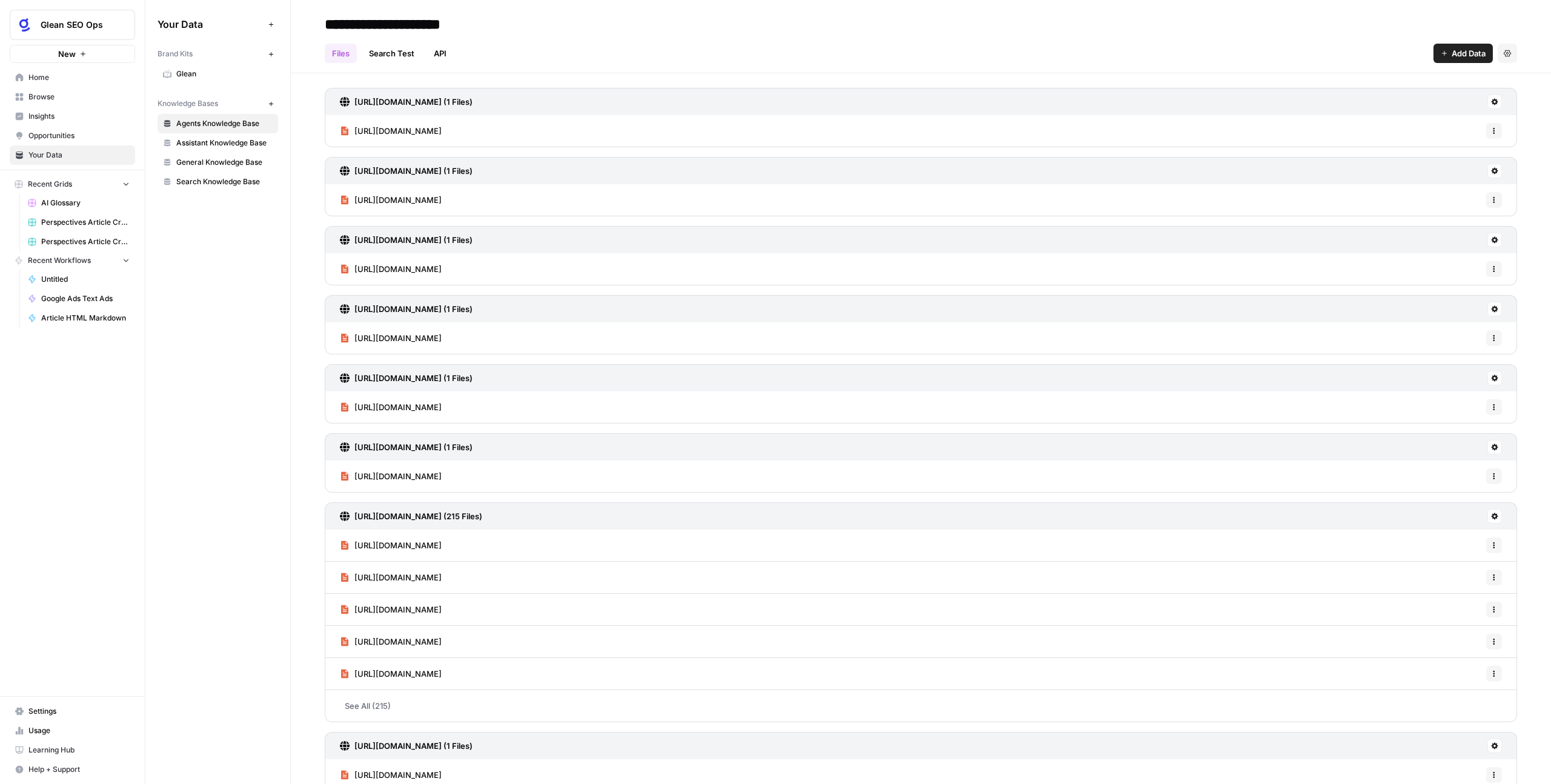
click at [80, 141] on span "Opportunities" at bounding box center [79, 136] width 101 height 11
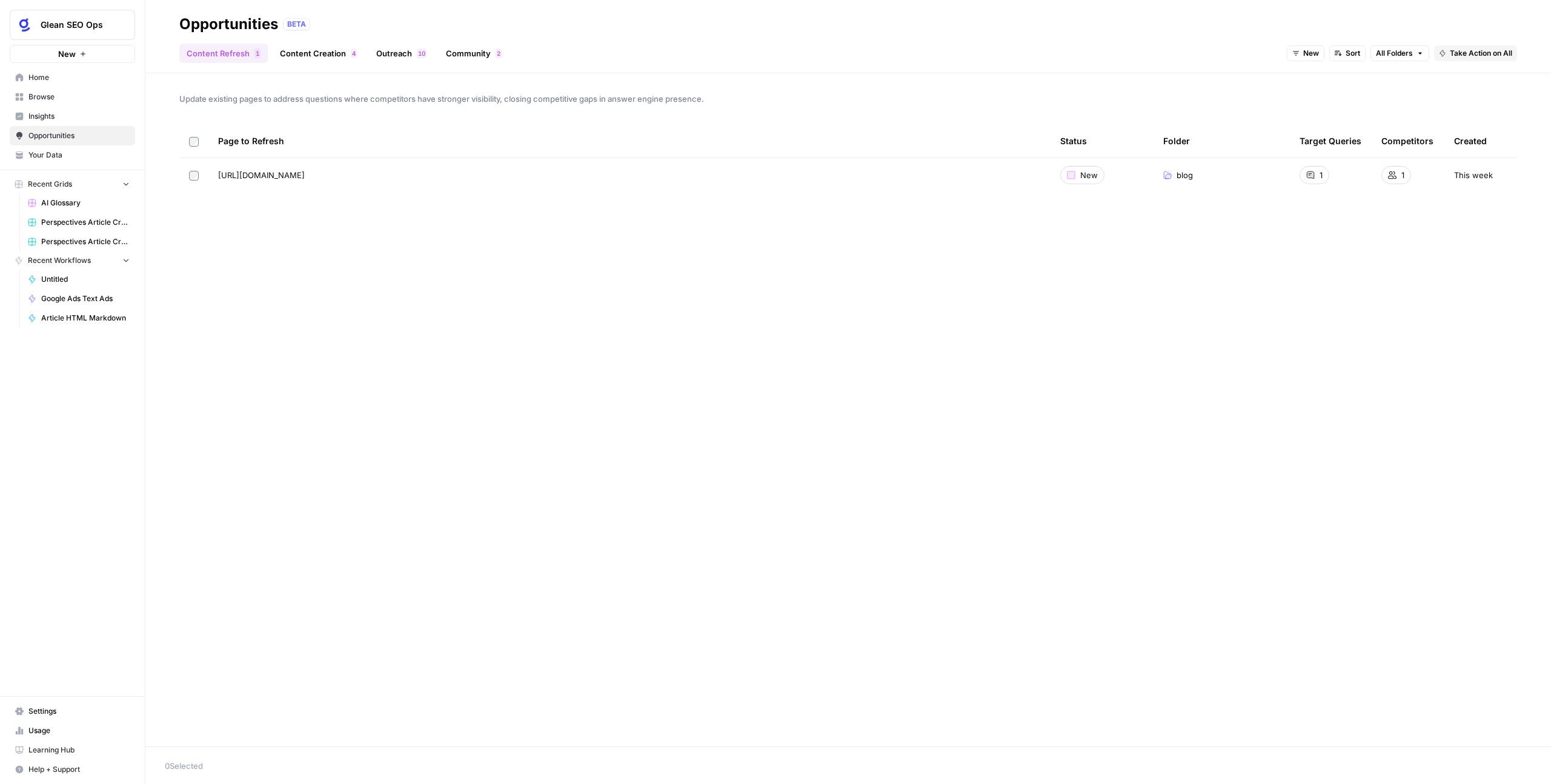
click at [89, 102] on link "Browse" at bounding box center [72, 96] width 125 height 19
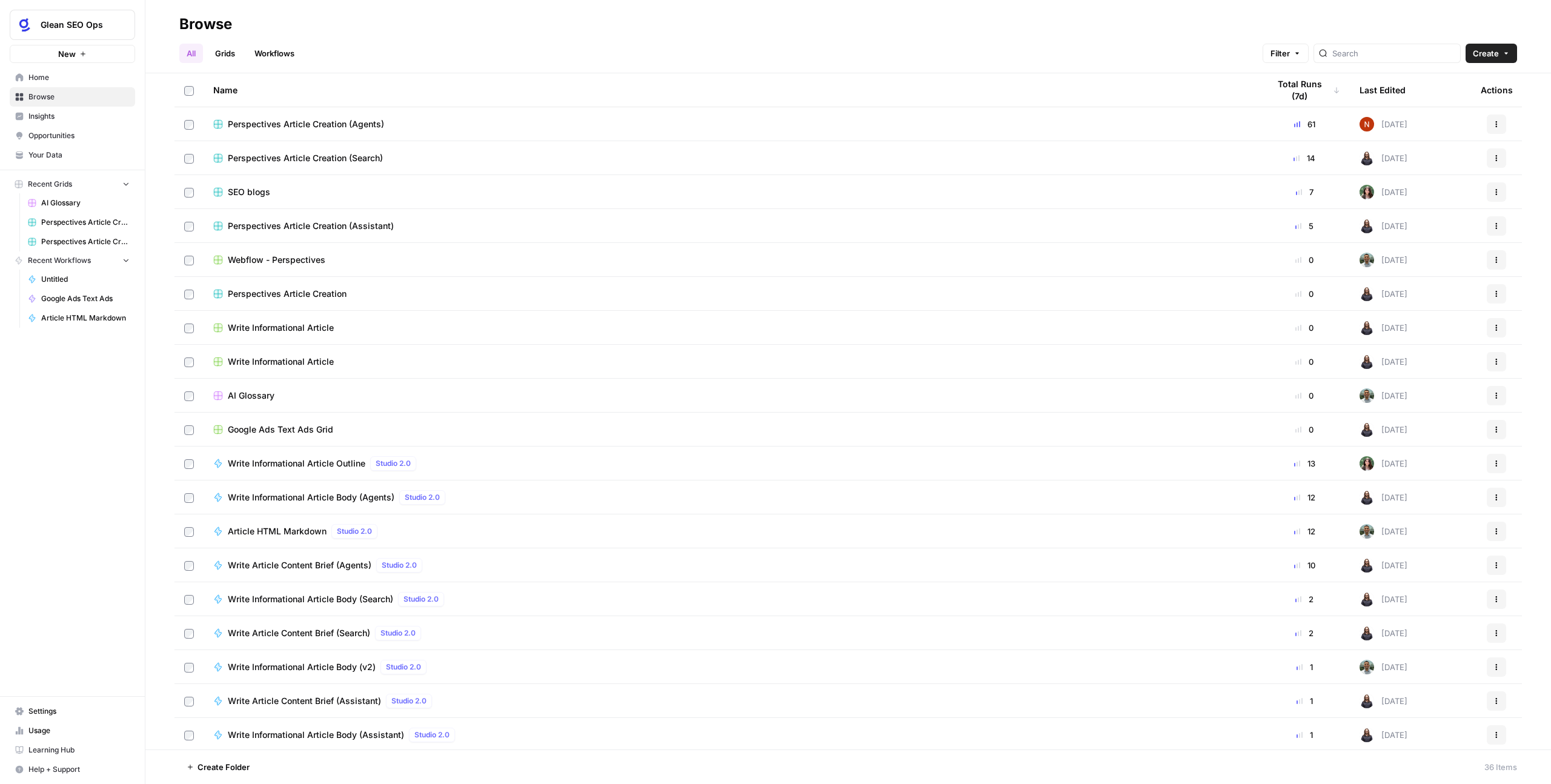
click at [266, 56] on link "Workflows" at bounding box center [275, 53] width 54 height 19
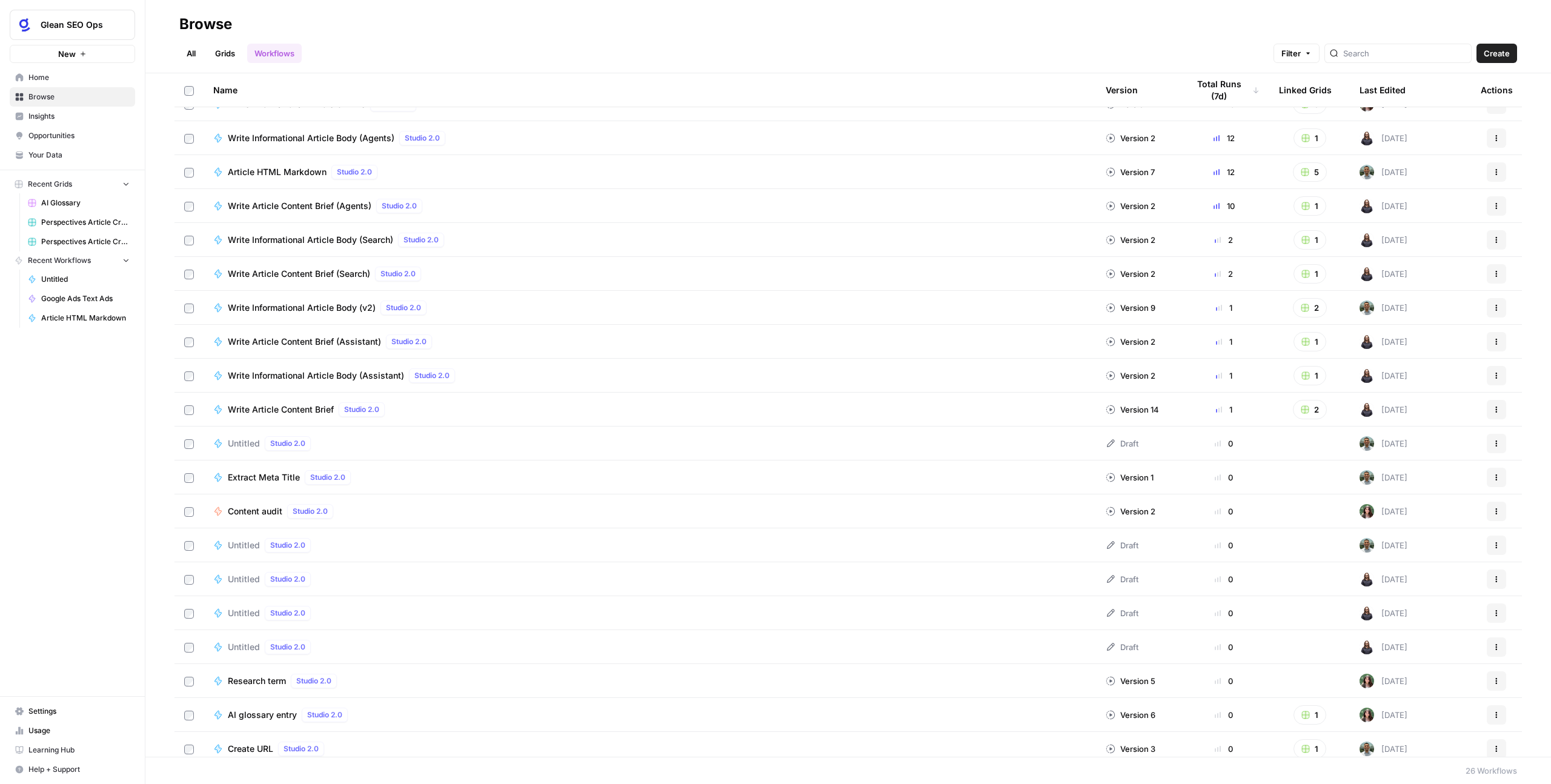
scroll to position [22, 0]
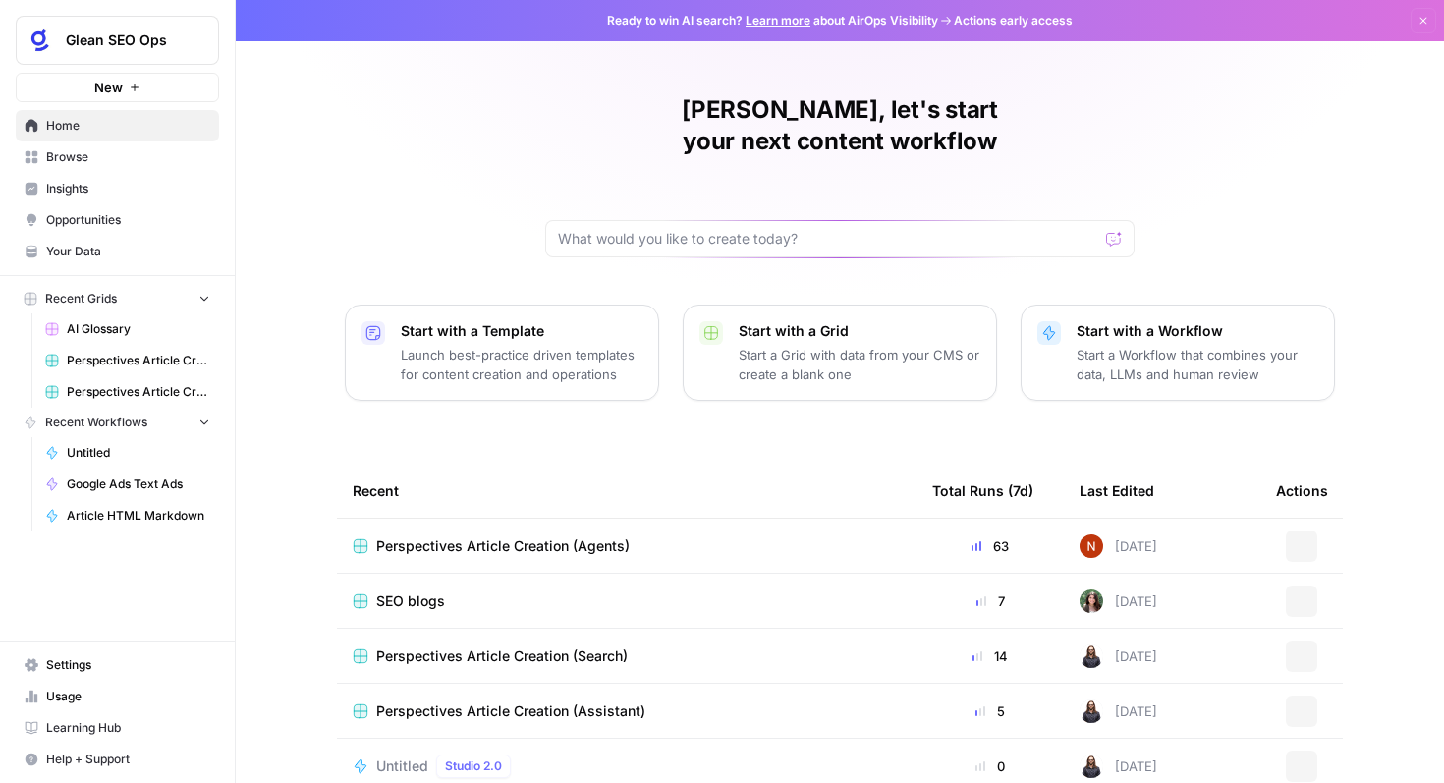
click at [141, 38] on span "Glean SEO Ops" at bounding box center [125, 40] width 119 height 20
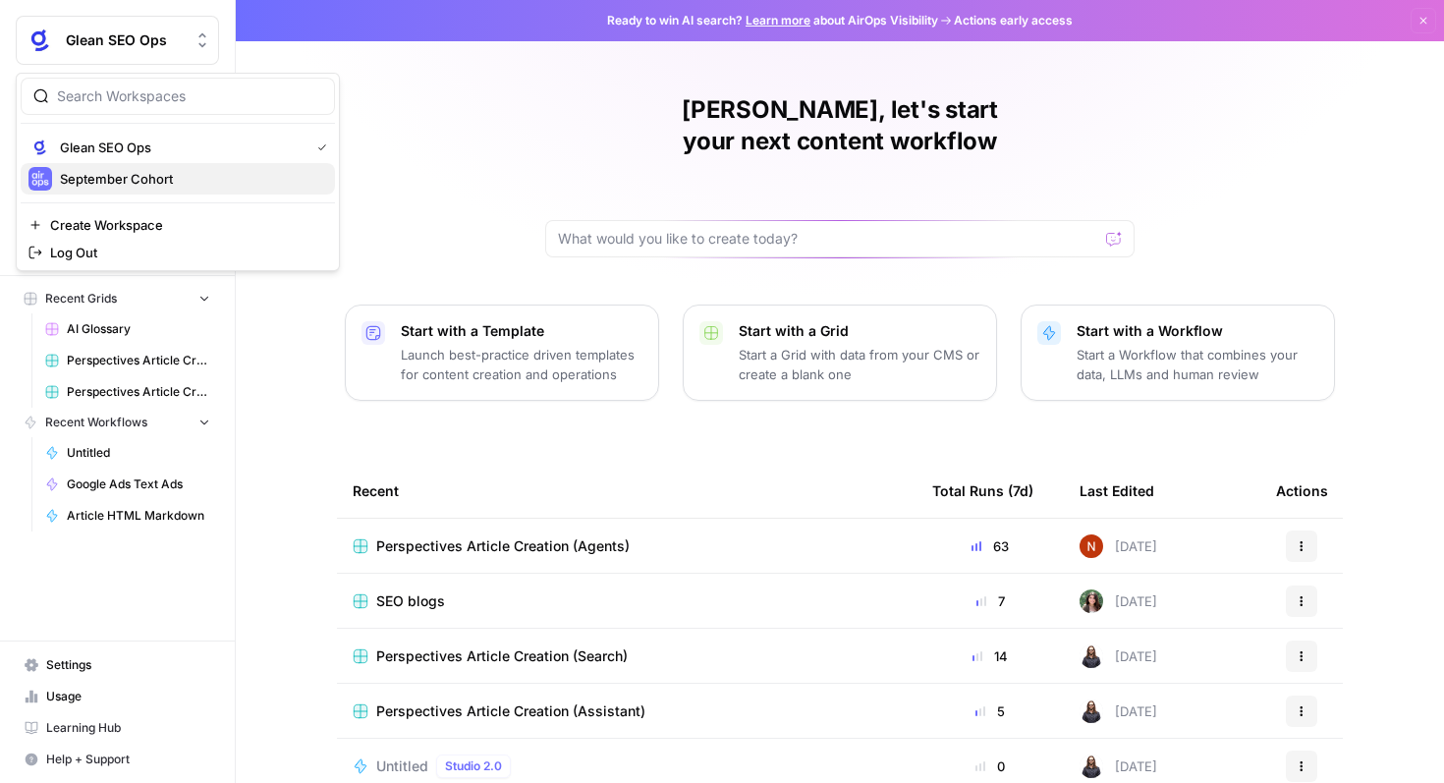
click at [123, 192] on button "September Cohort" at bounding box center [178, 178] width 314 height 31
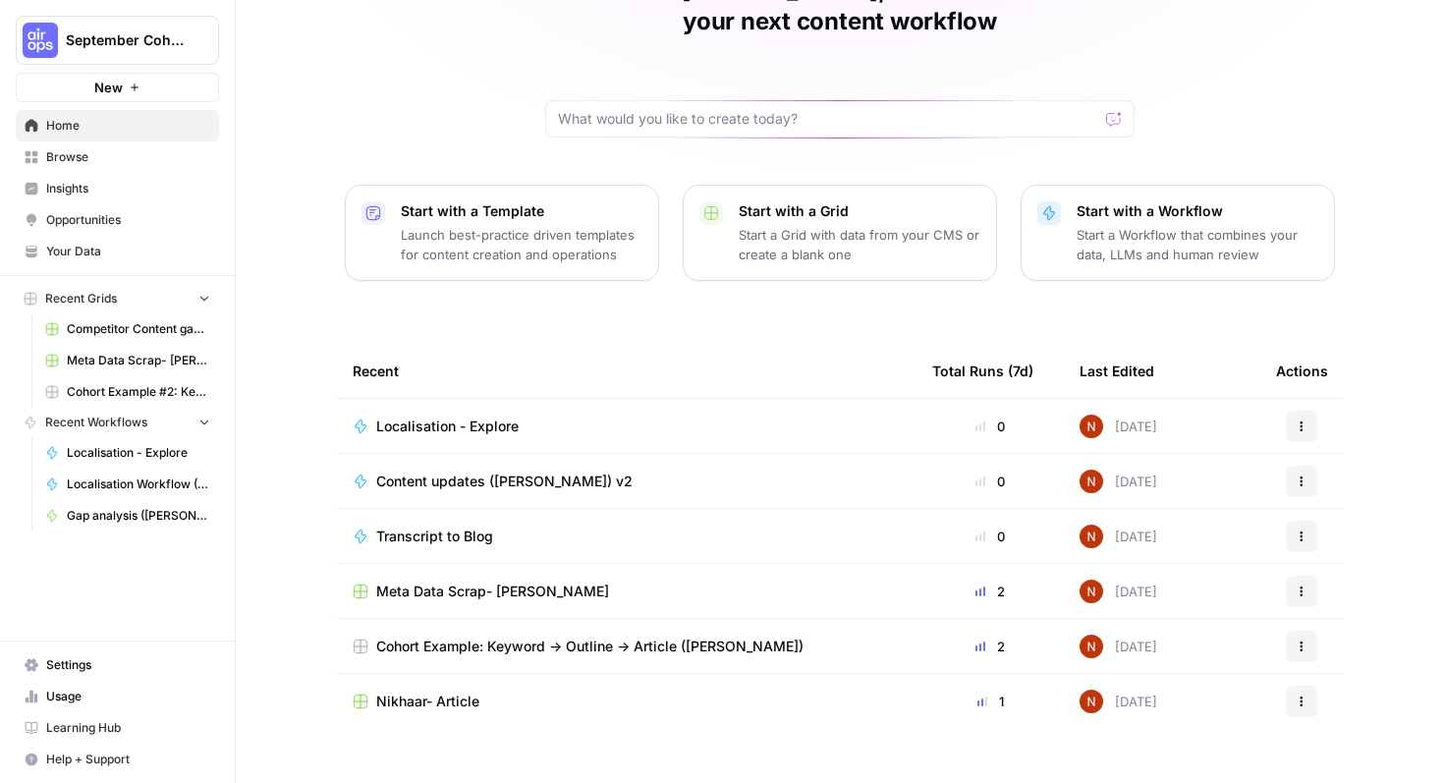
scroll to position [121, 0]
click at [120, 162] on span "Browse" at bounding box center [128, 157] width 164 height 18
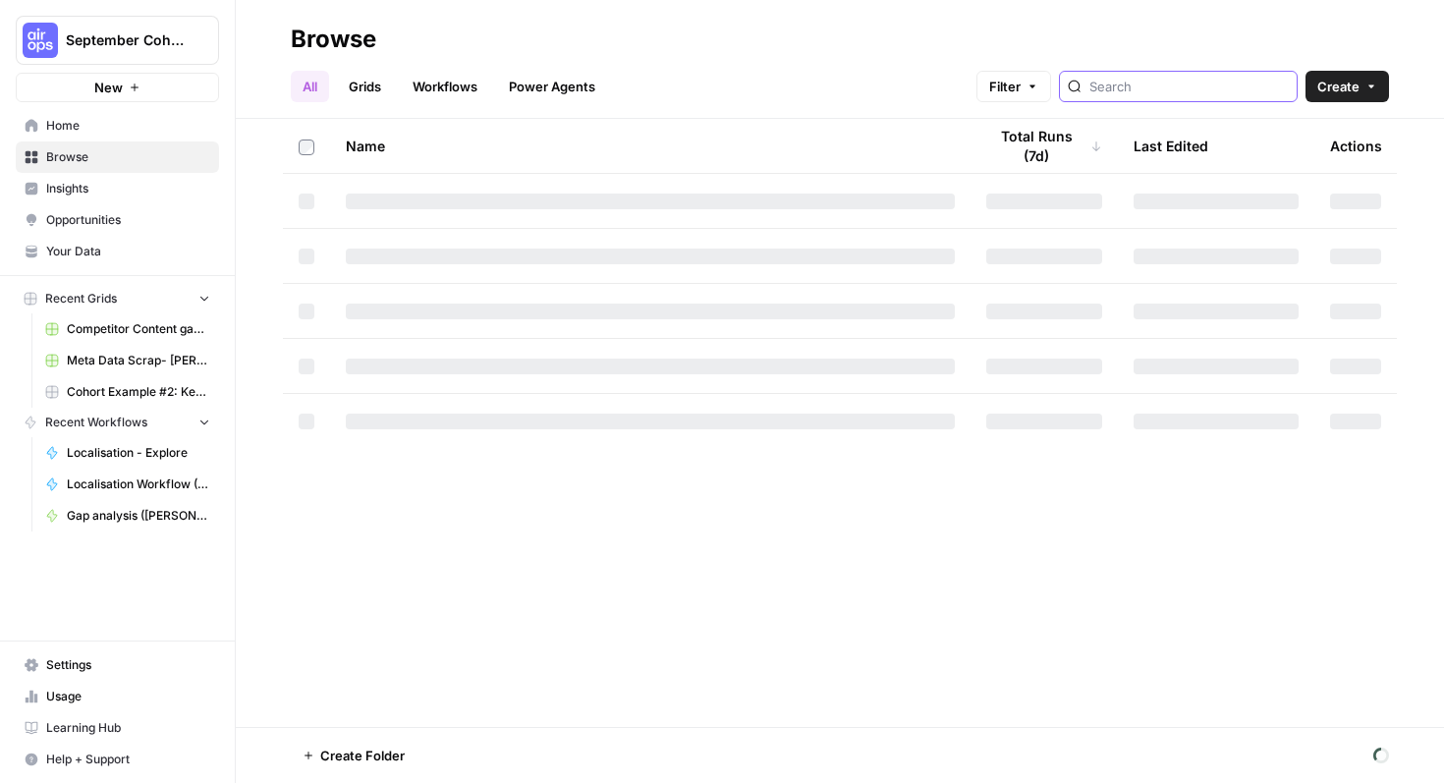
click at [1155, 86] on input "search" at bounding box center [1188, 87] width 199 height 20
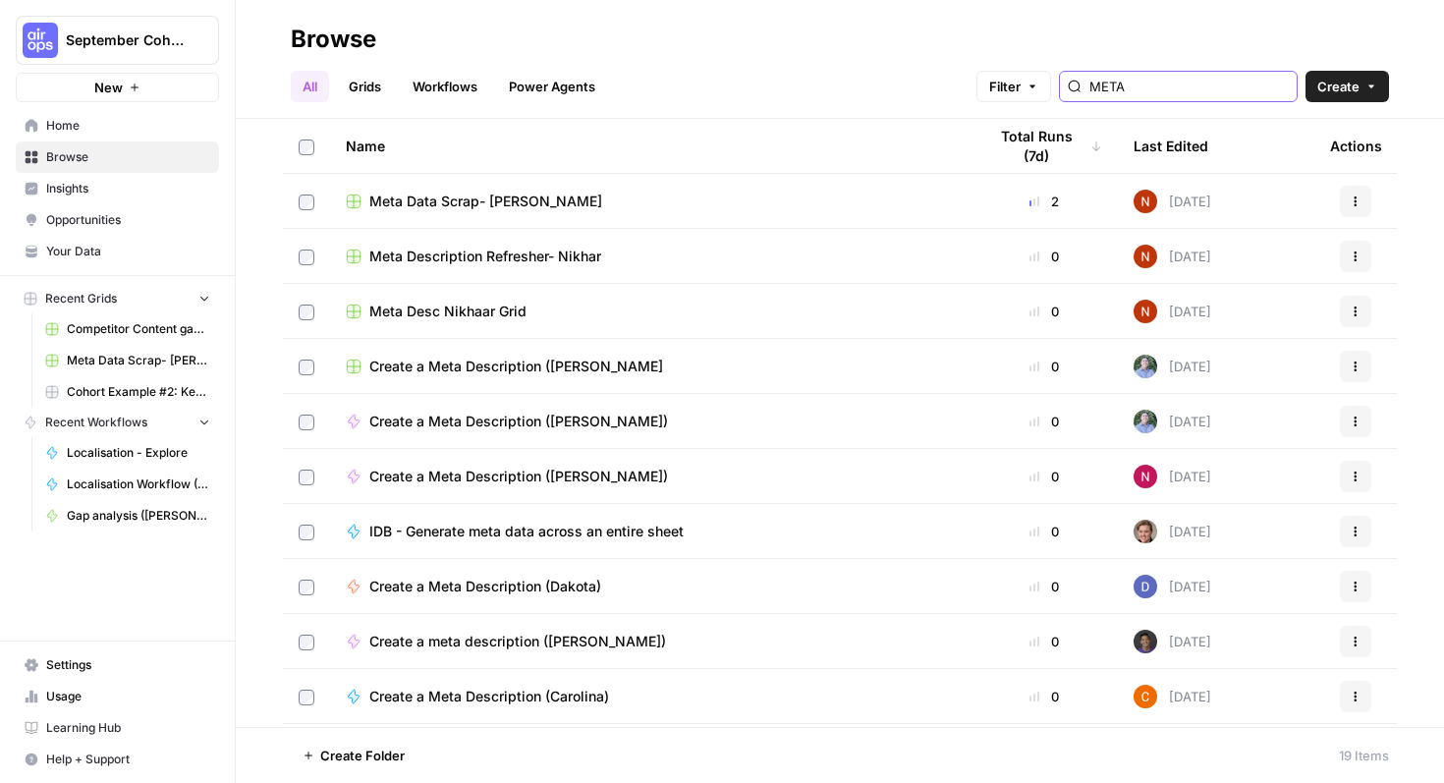
type input "META"
click at [689, 302] on div "Meta Desc Nikhaar Grid" at bounding box center [650, 312] width 609 height 20
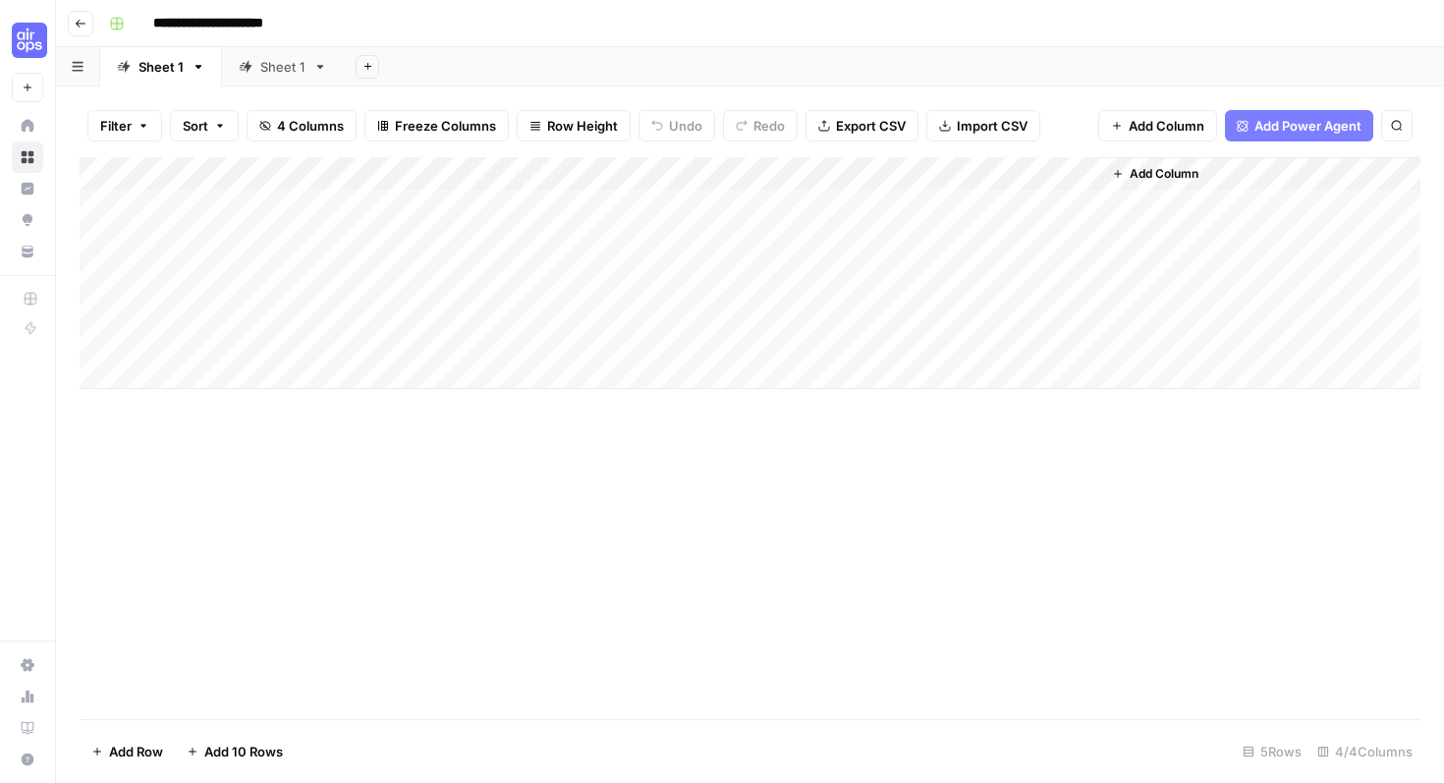
click at [293, 300] on div "Add Column" at bounding box center [750, 273] width 1341 height 232
click at [730, 543] on div "Add Column" at bounding box center [750, 438] width 1341 height 562
